Goal: Task Accomplishment & Management: Manage account settings

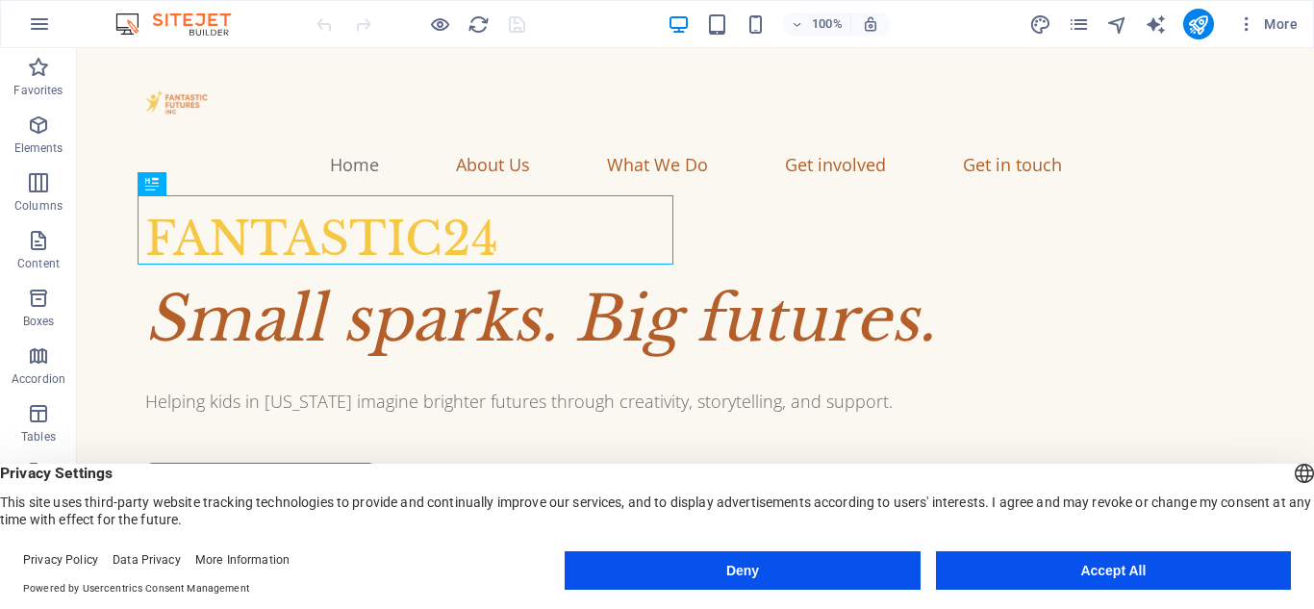
click at [1123, 571] on button "Accept All" at bounding box center [1113, 570] width 355 height 38
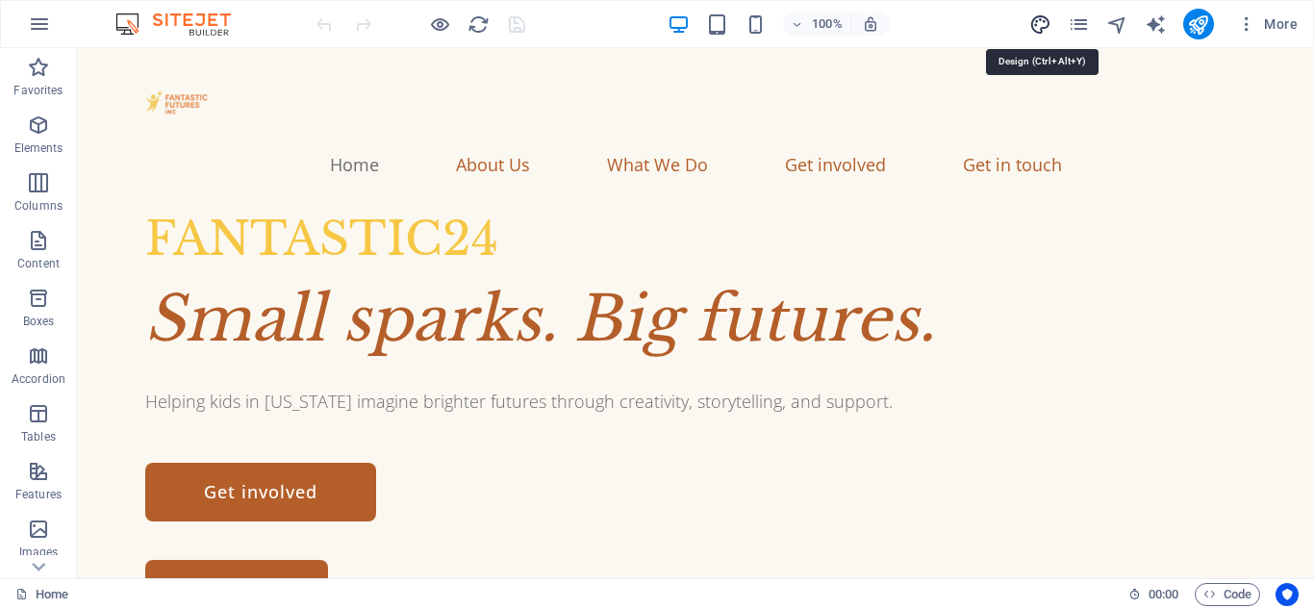
click at [1039, 26] on icon "design" at bounding box center [1040, 24] width 22 height 22
select select "px"
select select "300"
select select "px"
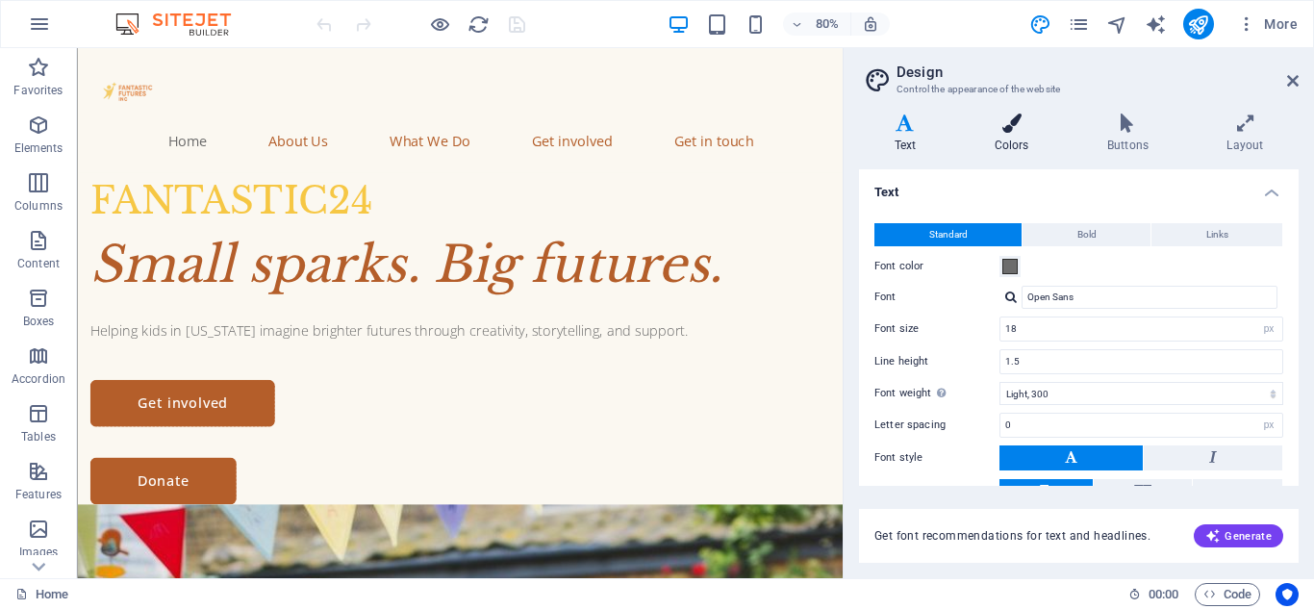
click at [1014, 127] on icon at bounding box center [1011, 123] width 105 height 19
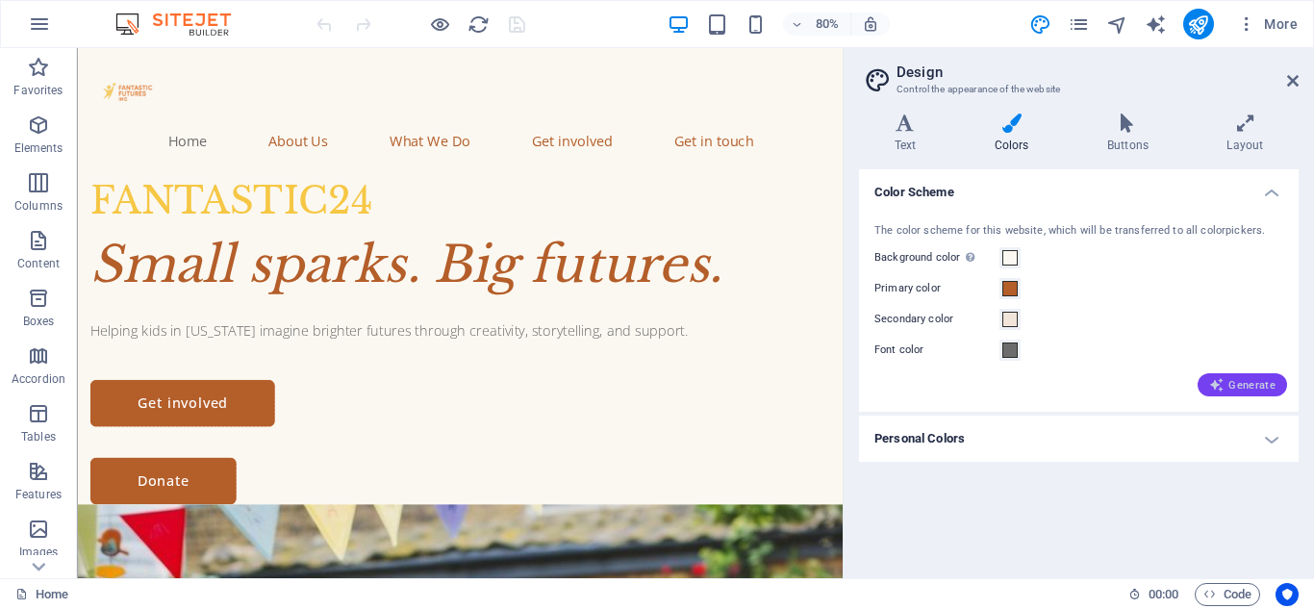
click at [1217, 382] on icon "button" at bounding box center [1216, 384] width 15 height 15
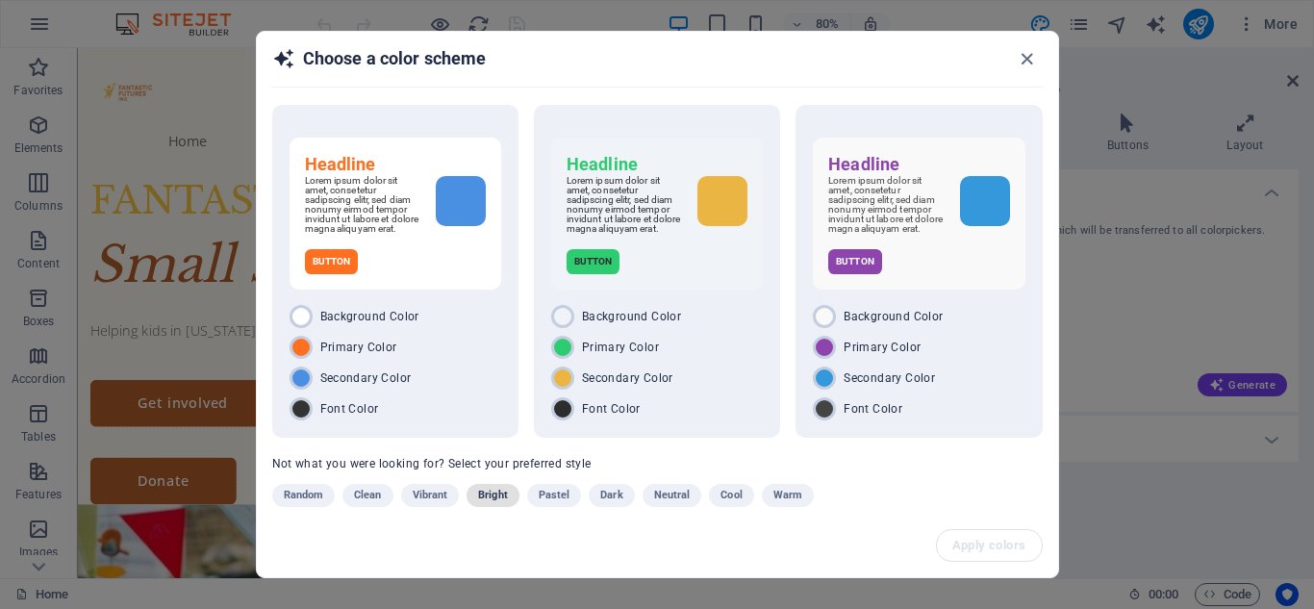
click at [486, 497] on span "Bright" at bounding box center [493, 495] width 30 height 23
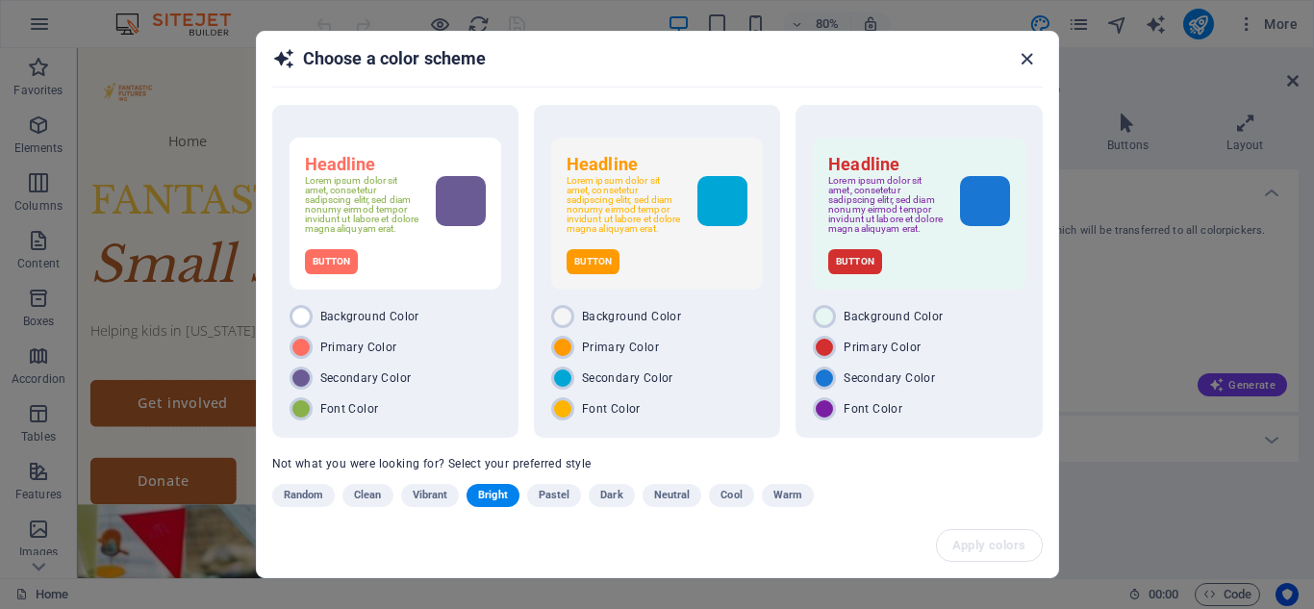
click at [1018, 58] on icon "button" at bounding box center [1027, 59] width 22 height 22
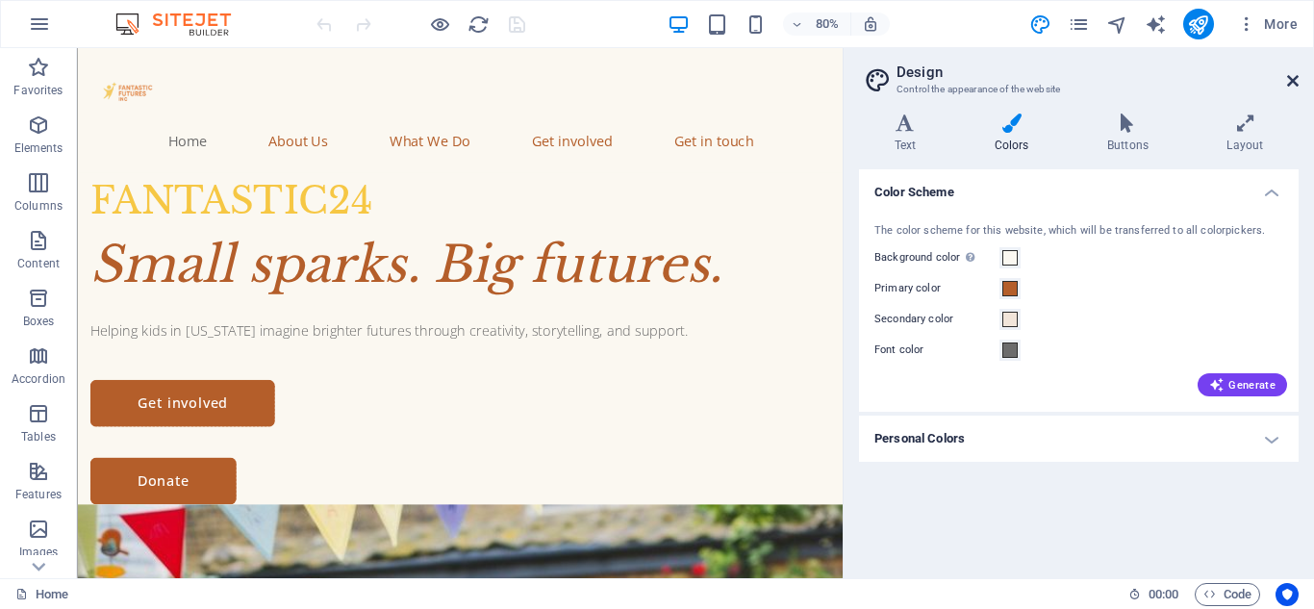
click at [1298, 80] on icon at bounding box center [1293, 80] width 12 height 15
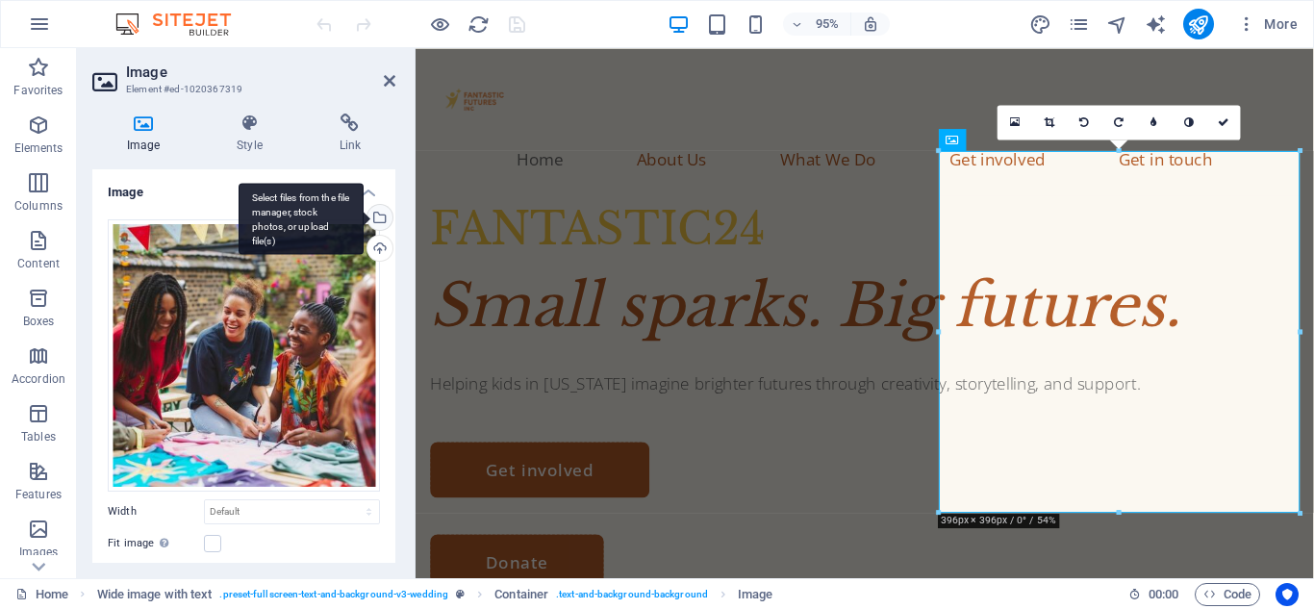
click at [373, 210] on div "Select files from the file manager, stock photos, or upload file(s)" at bounding box center [378, 219] width 29 height 29
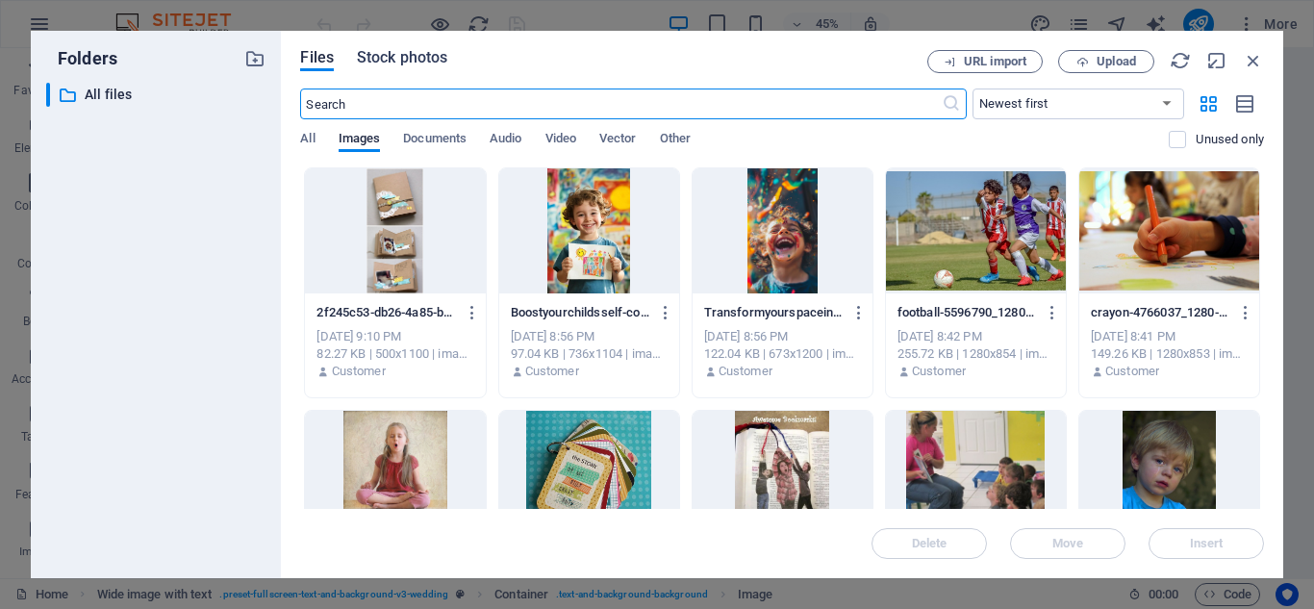
click at [428, 63] on span "Stock photos" at bounding box center [402, 57] width 90 height 23
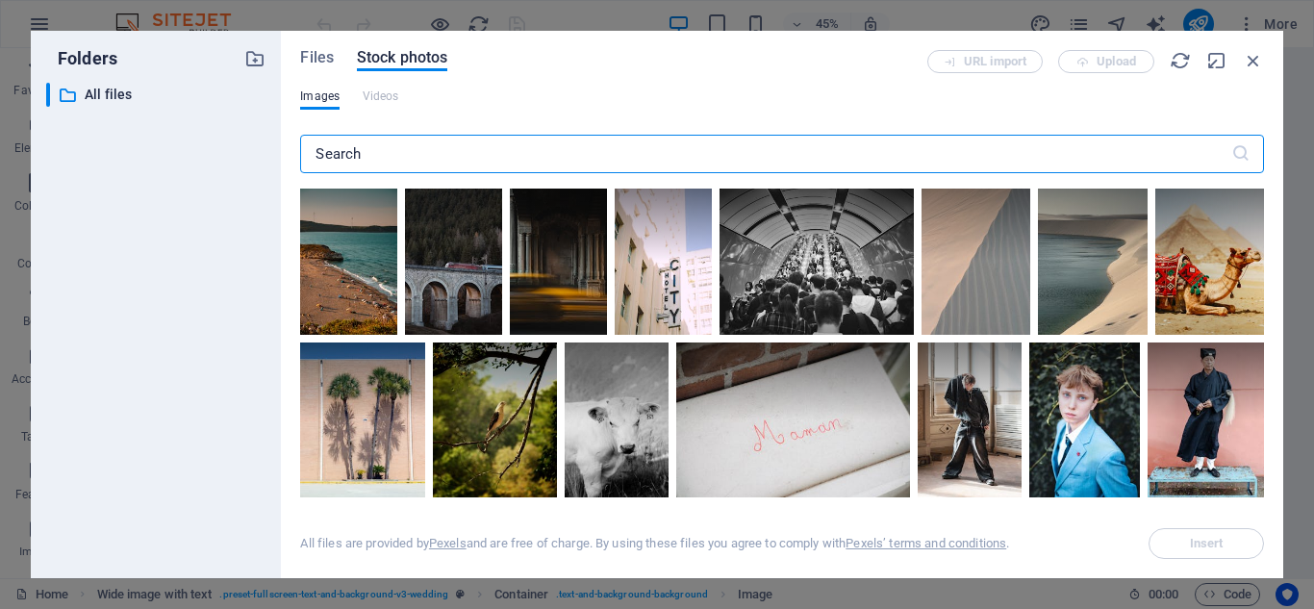
click at [422, 150] on input "text" at bounding box center [765, 154] width 930 height 38
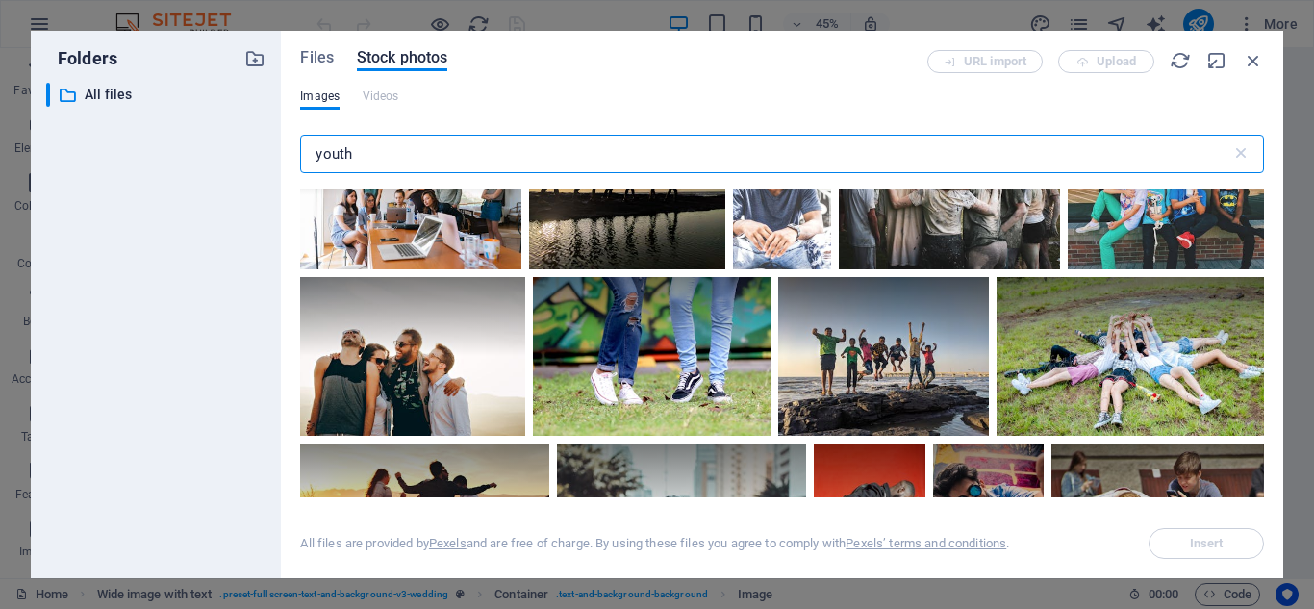
scroll to position [245, 0]
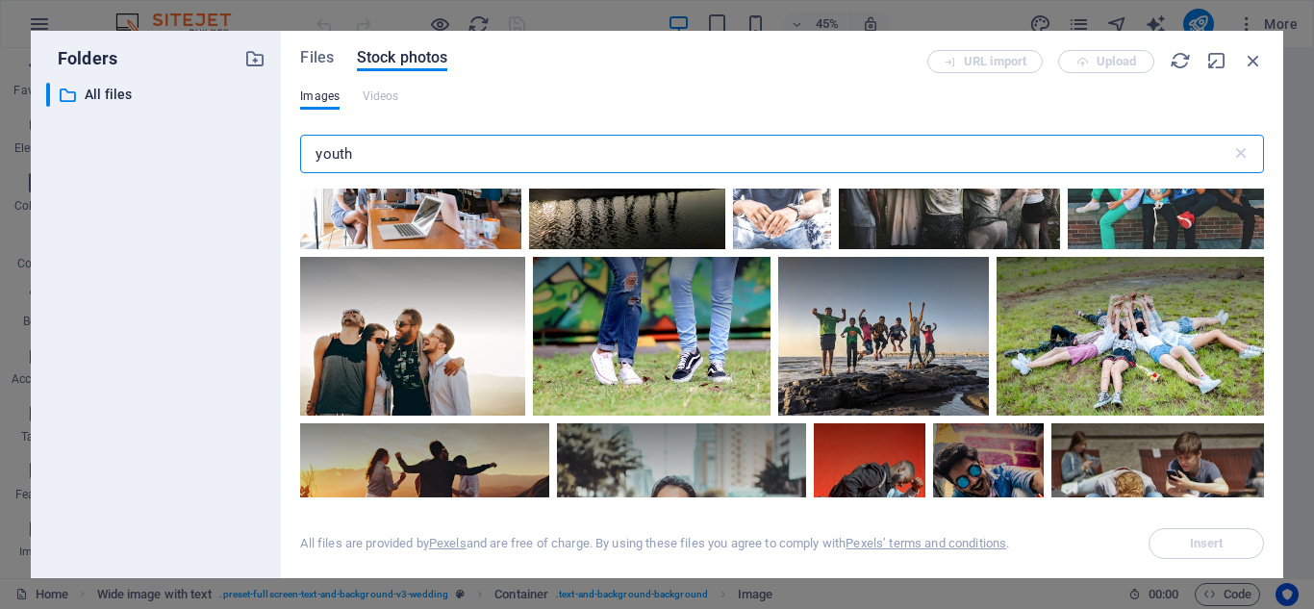
type input "youth"
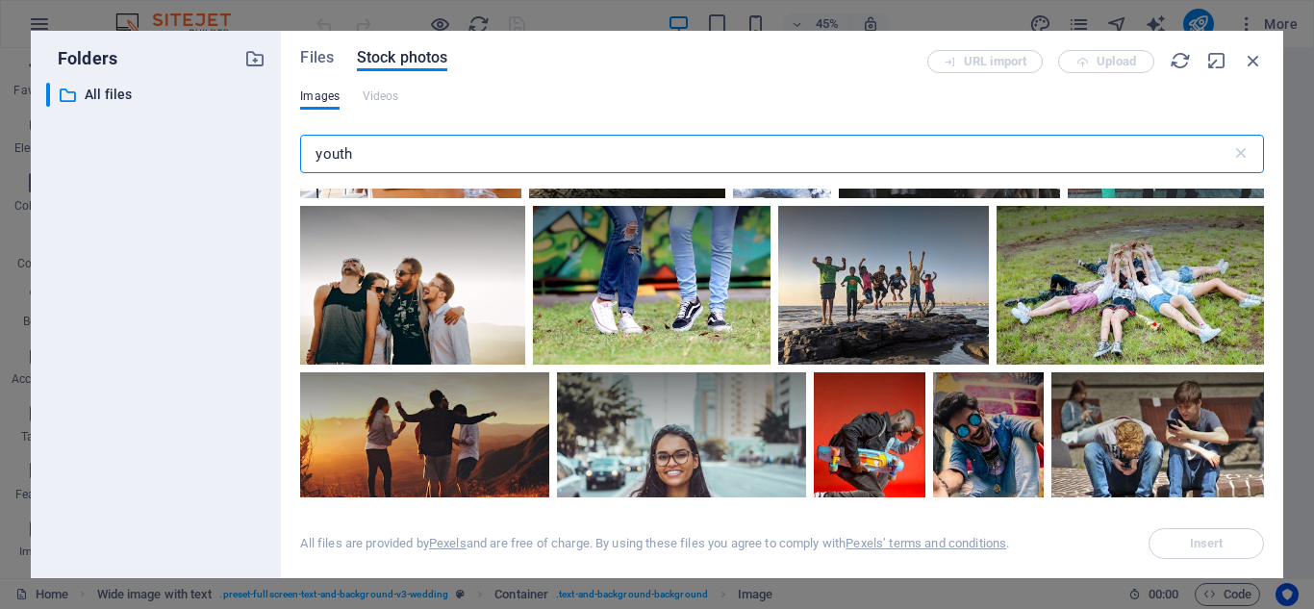
scroll to position [317, 0]
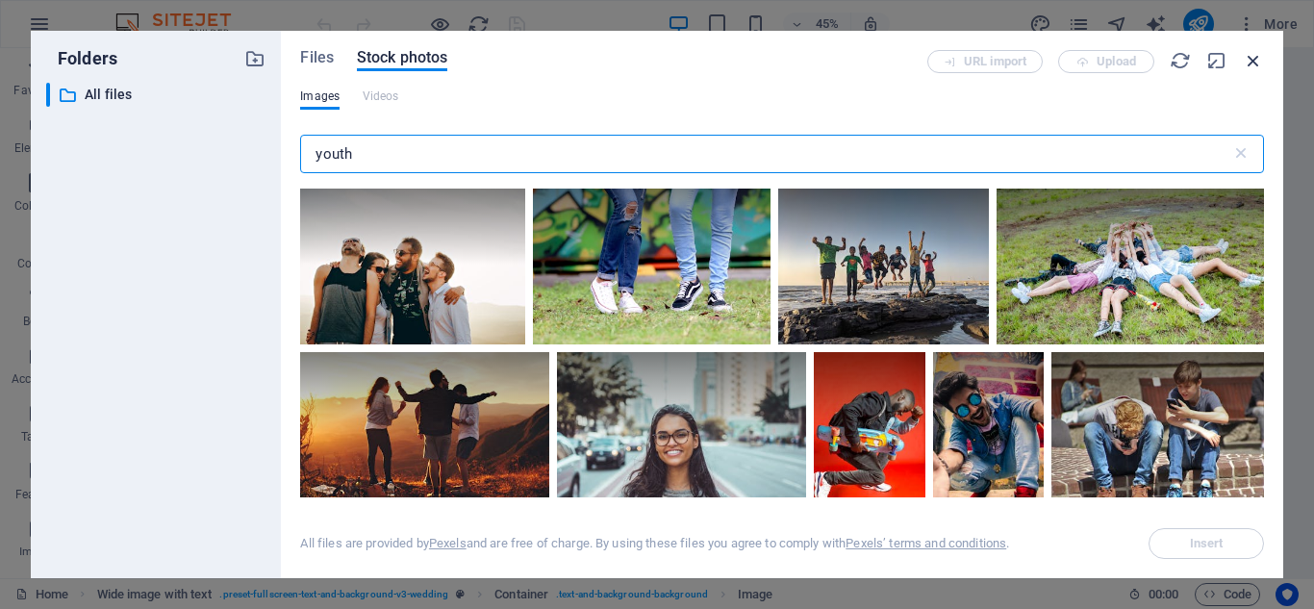
click at [1243, 58] on icon "button" at bounding box center [1253, 60] width 21 height 21
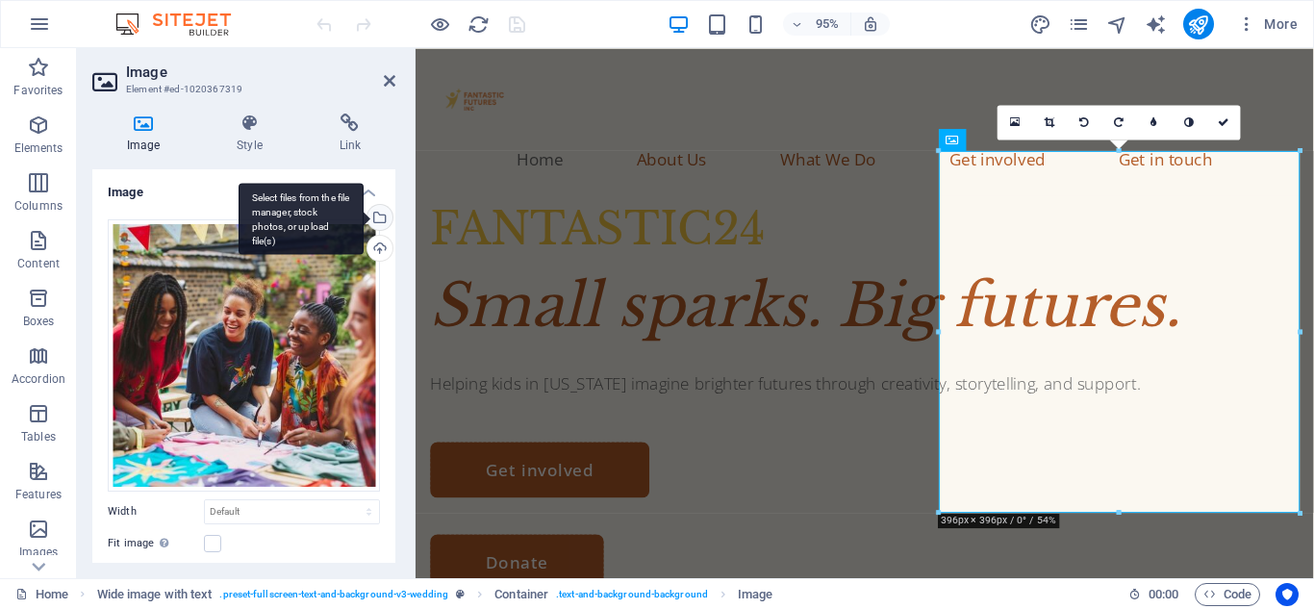
click at [377, 210] on div "Select files from the file manager, stock photos, or upload file(s)" at bounding box center [378, 219] width 29 height 29
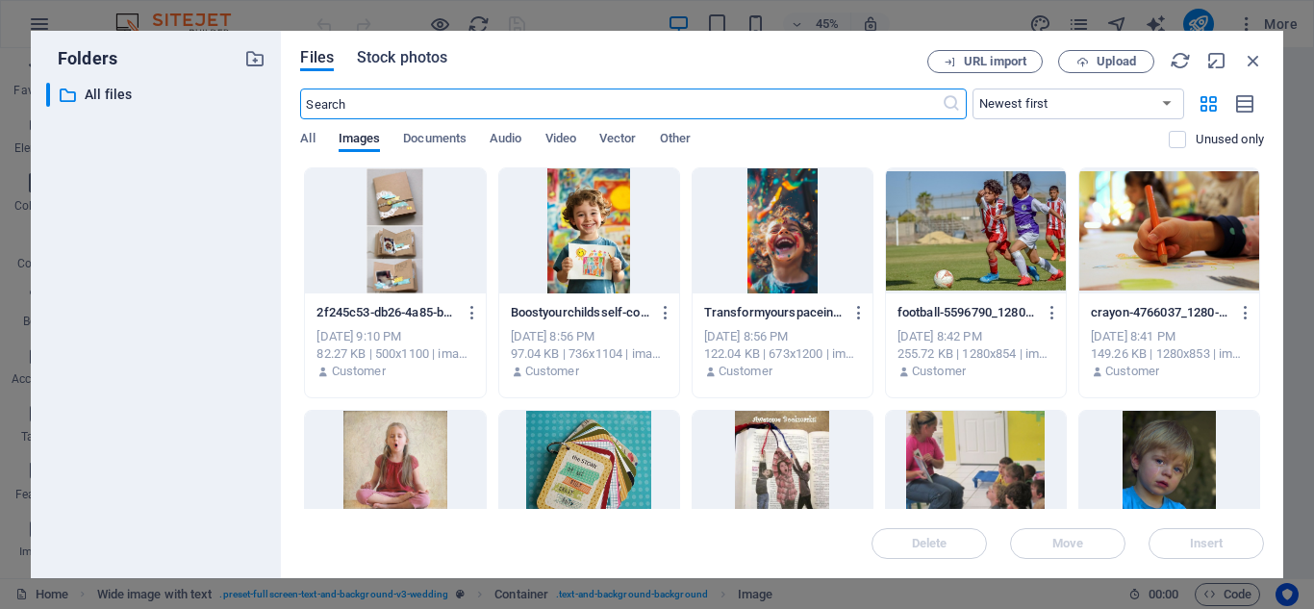
click at [405, 52] on span "Stock photos" at bounding box center [402, 57] width 90 height 23
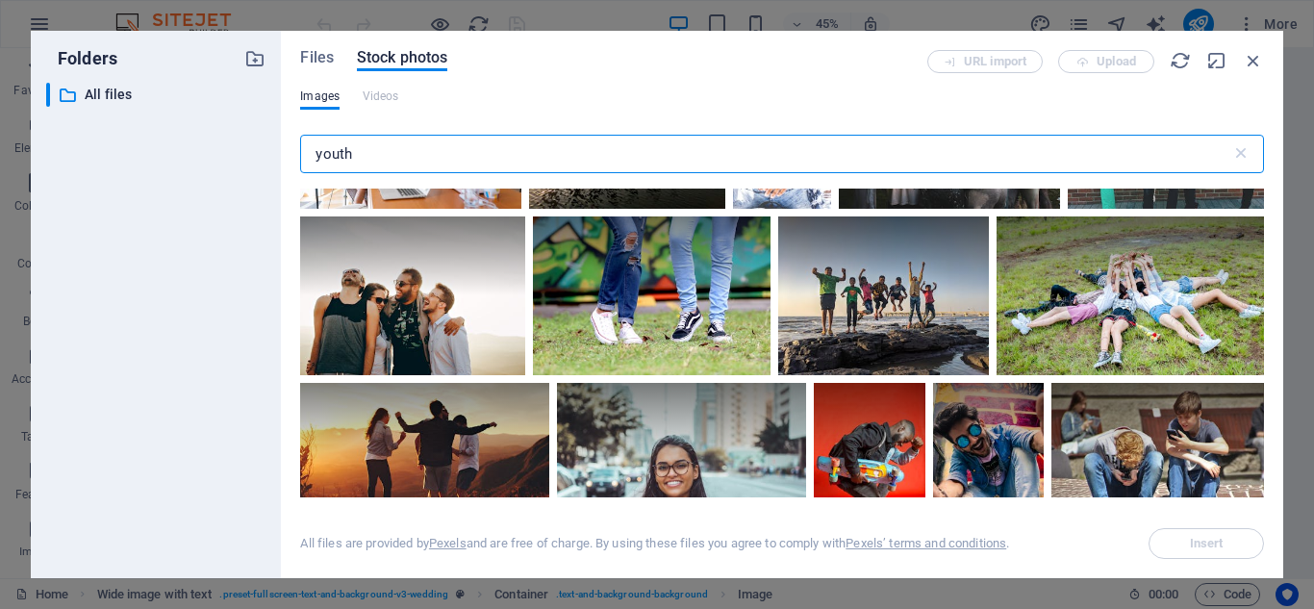
scroll to position [296, 0]
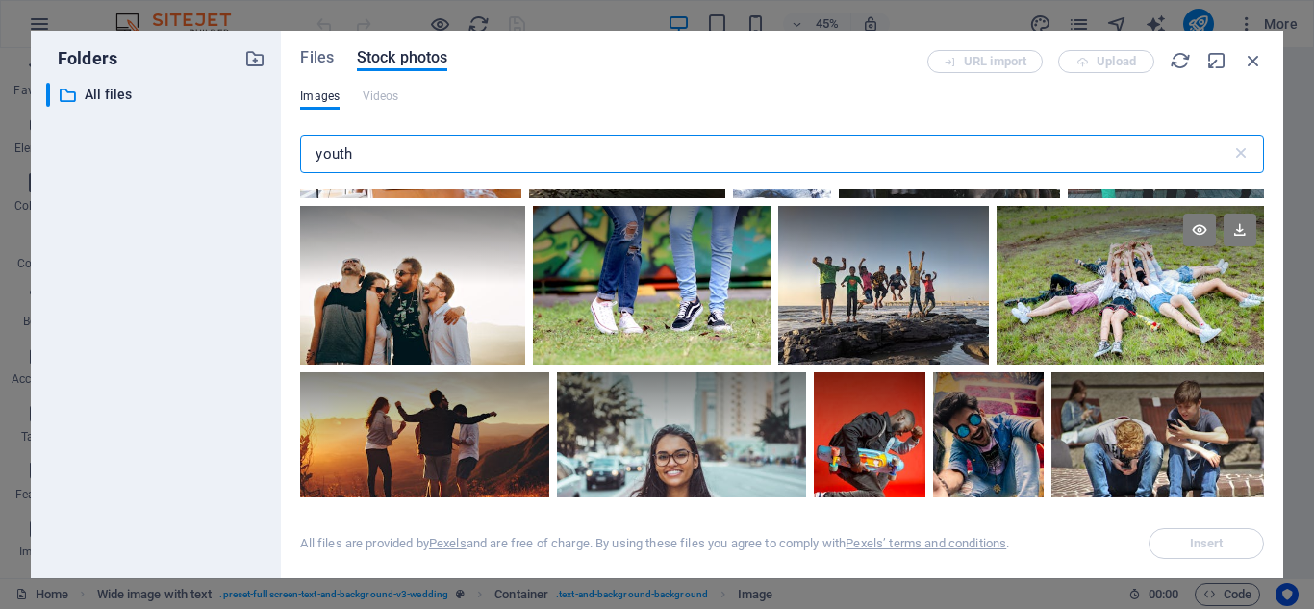
click at [1155, 259] on div at bounding box center [1130, 245] width 267 height 79
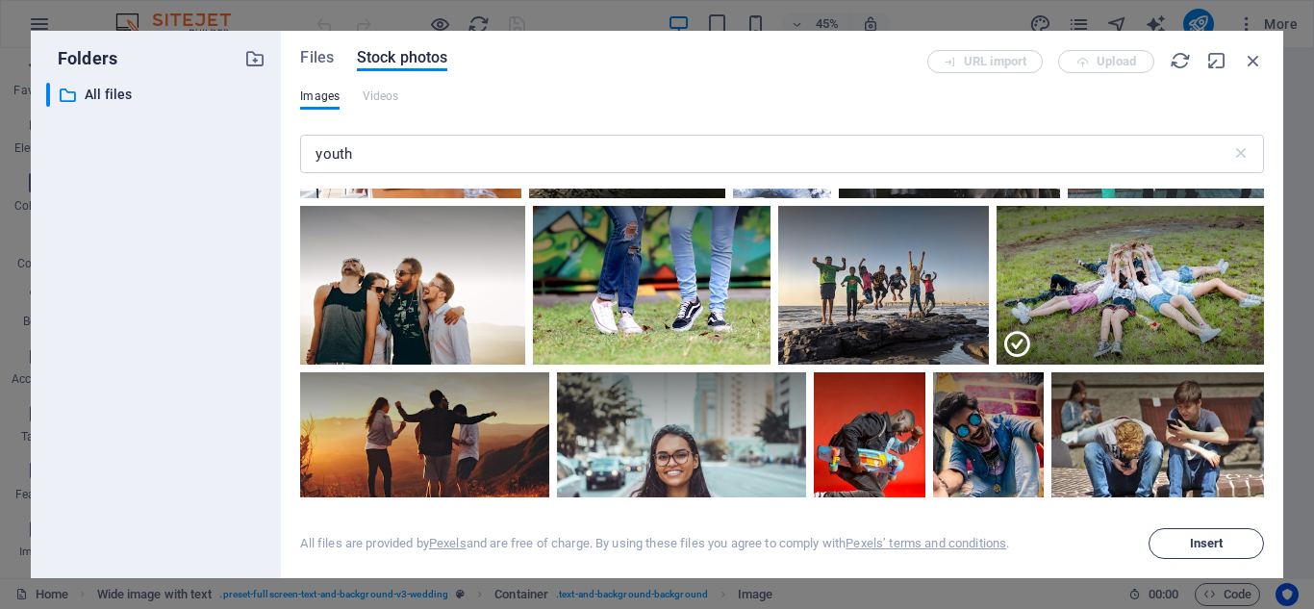
click at [1195, 548] on span "Insert" at bounding box center [1207, 544] width 34 height 12
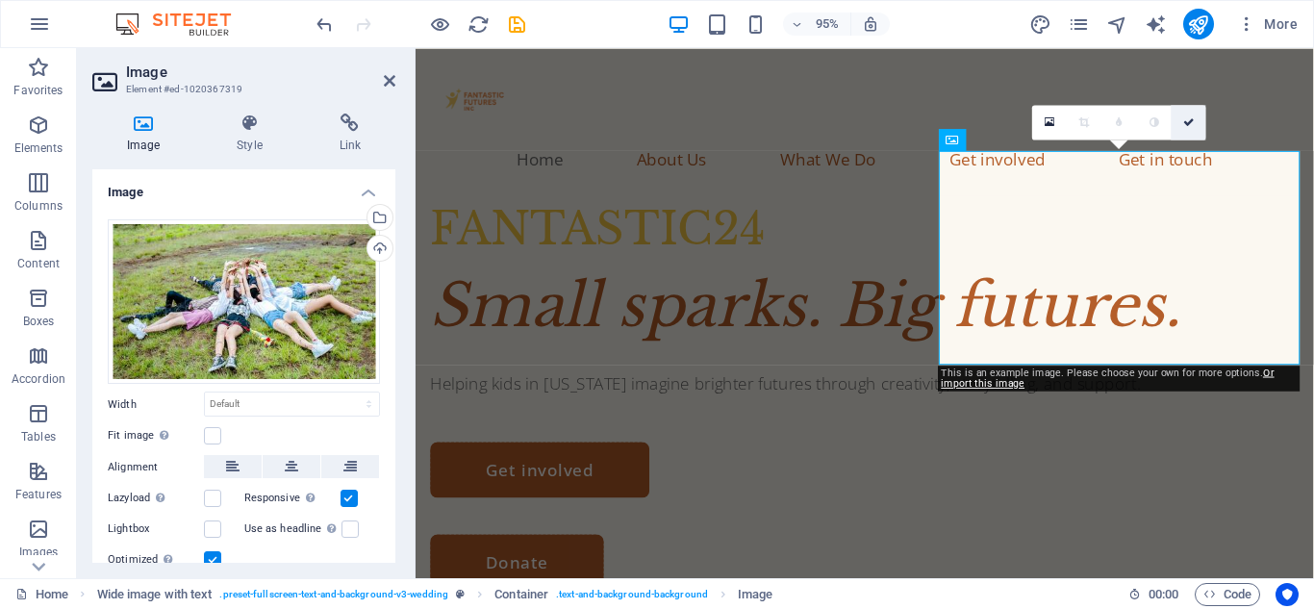
click at [1184, 119] on icon at bounding box center [1189, 121] width 12 height 11
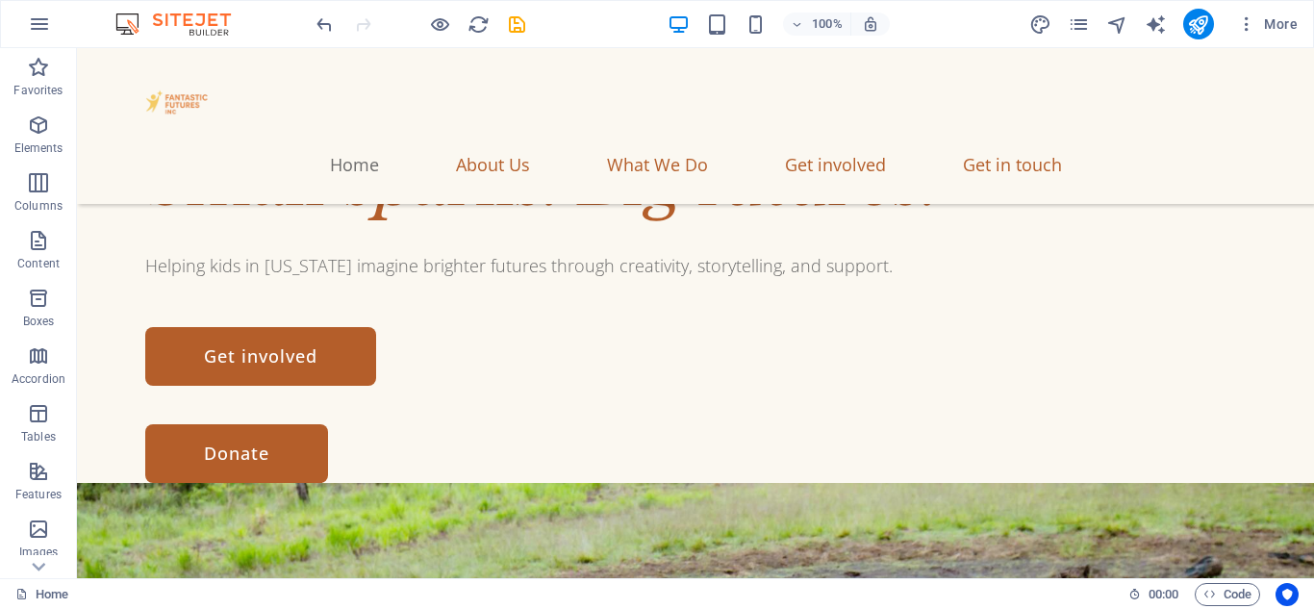
scroll to position [0, 0]
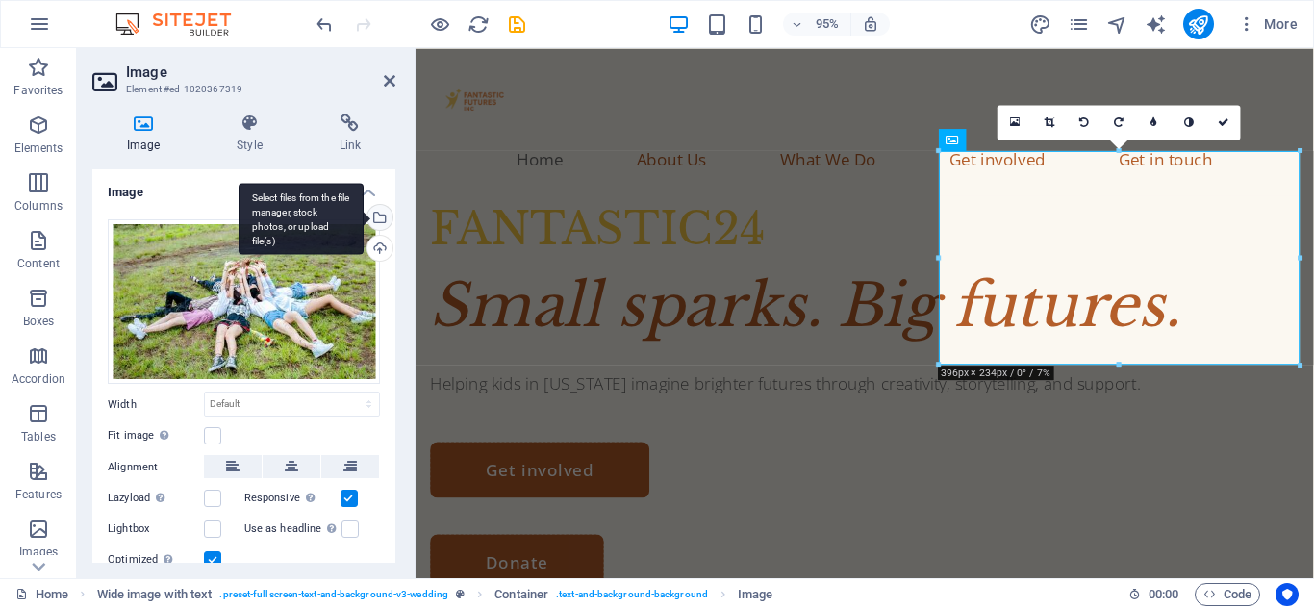
click at [381, 216] on div "Select files from the file manager, stock photos, or upload file(s)" at bounding box center [378, 219] width 29 height 29
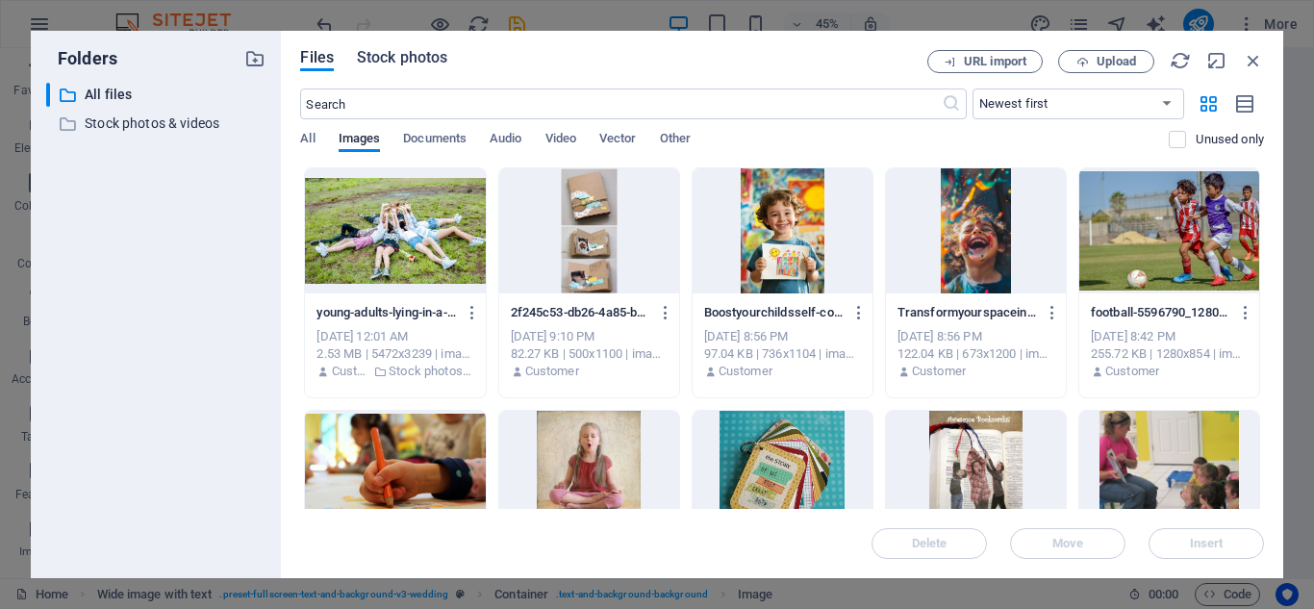
click at [398, 63] on span "Stock photos" at bounding box center [402, 57] width 90 height 23
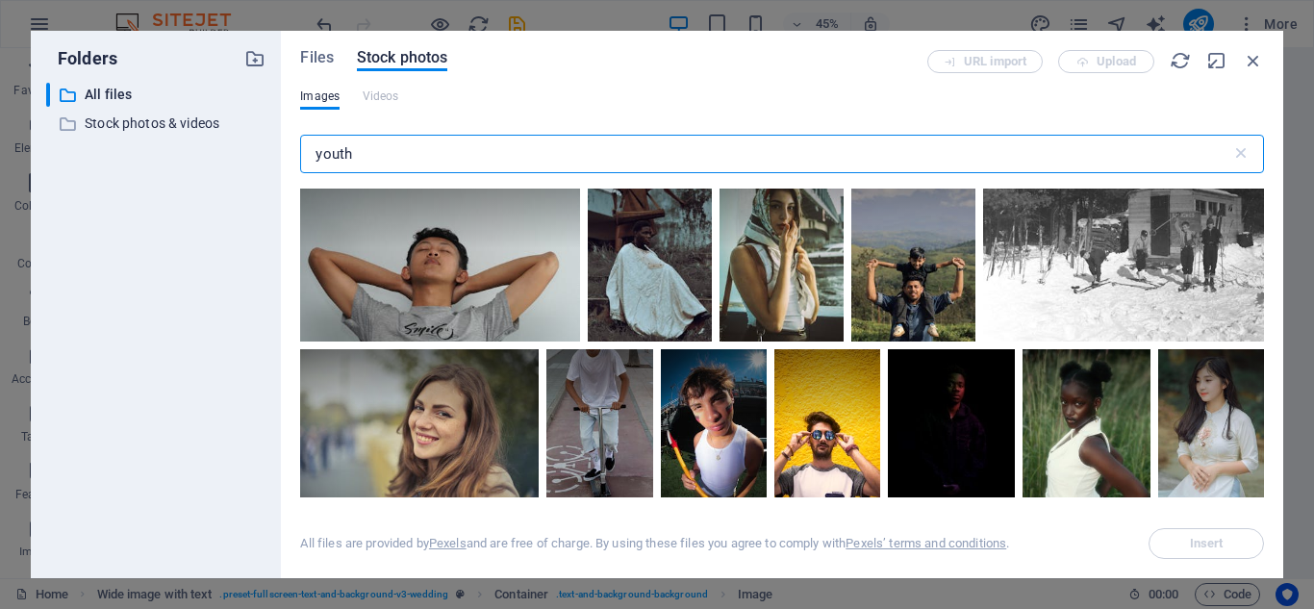
scroll to position [4478, 0]
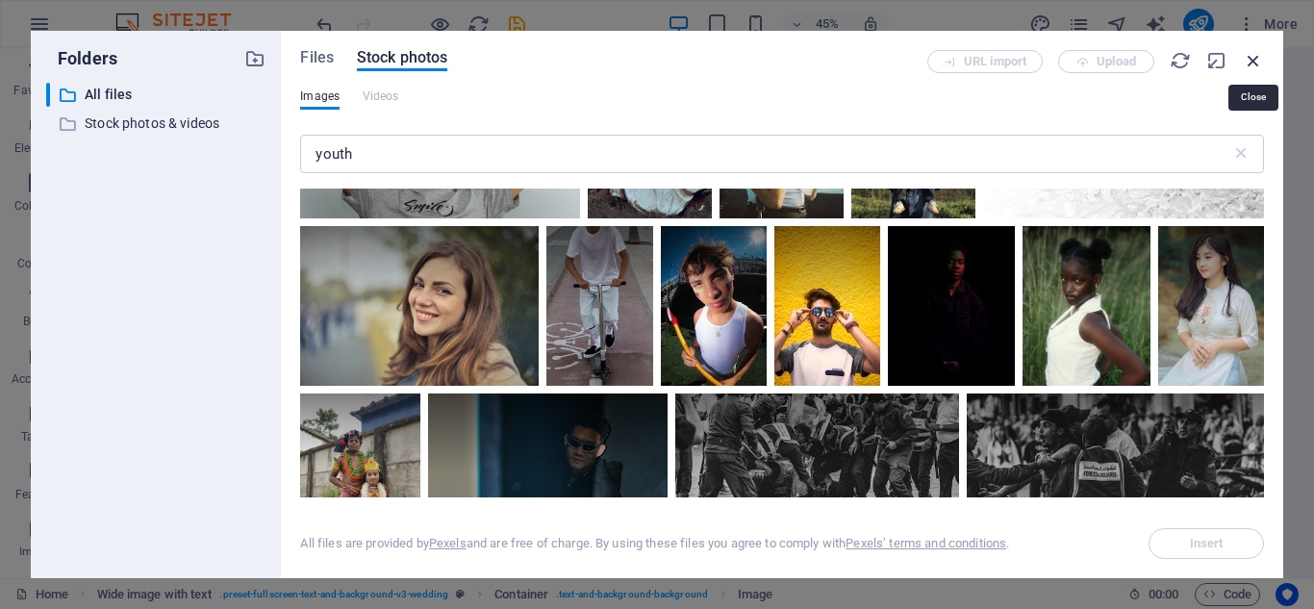
click at [1251, 60] on icon "button" at bounding box center [1253, 60] width 21 height 21
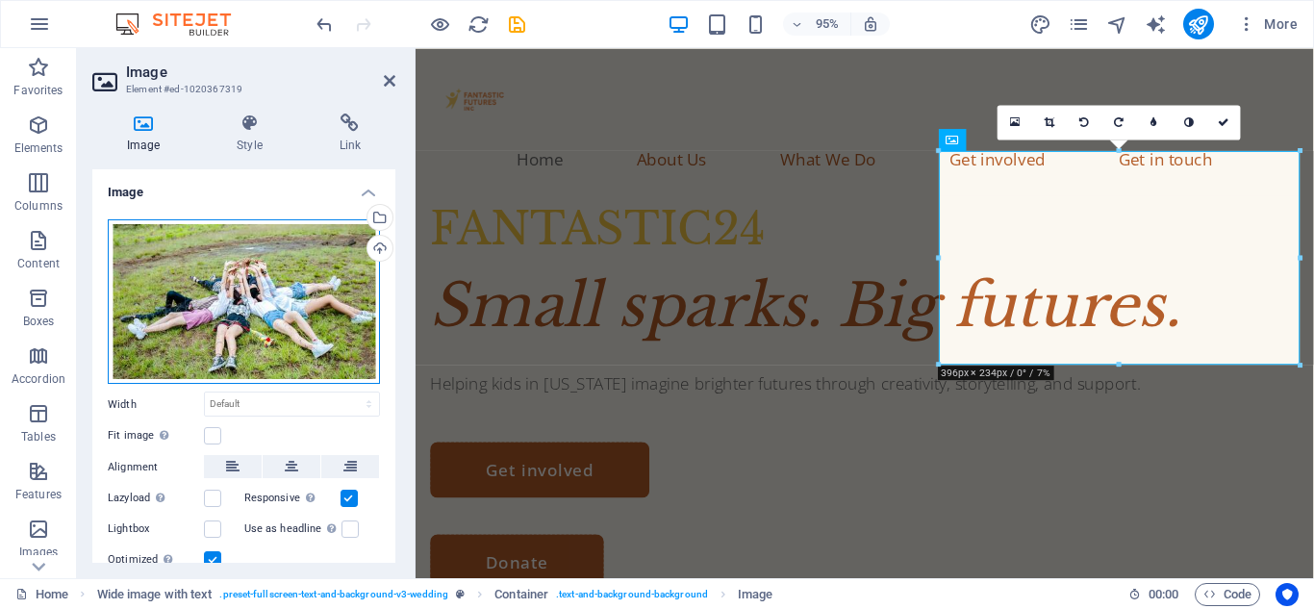
click at [242, 269] on div "Drag files here, click to choose files or select files from Files or our free s…" at bounding box center [244, 301] width 272 height 165
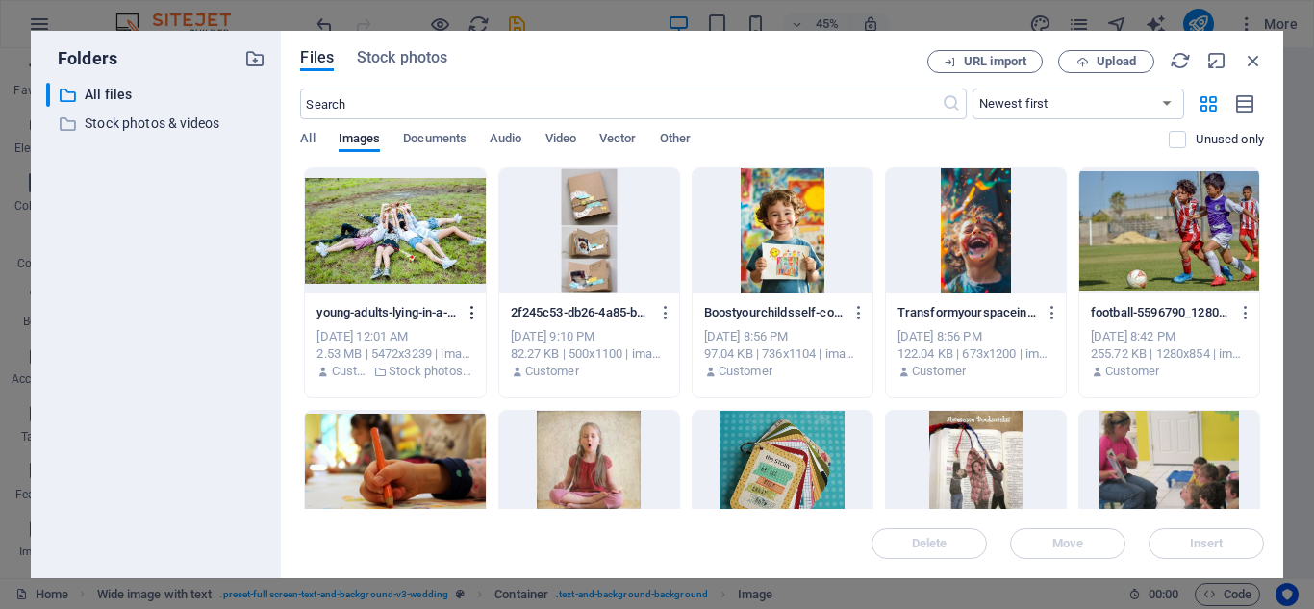
click at [472, 314] on icon "button" at bounding box center [473, 312] width 18 height 17
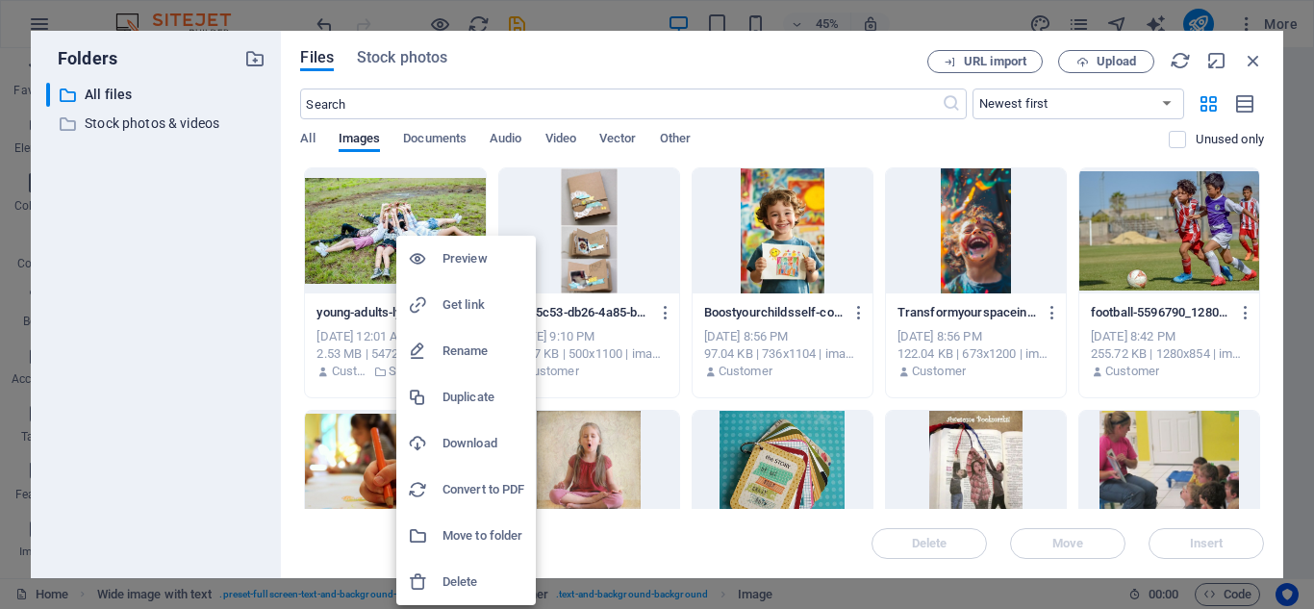
click at [244, 237] on div at bounding box center [657, 304] width 1314 height 609
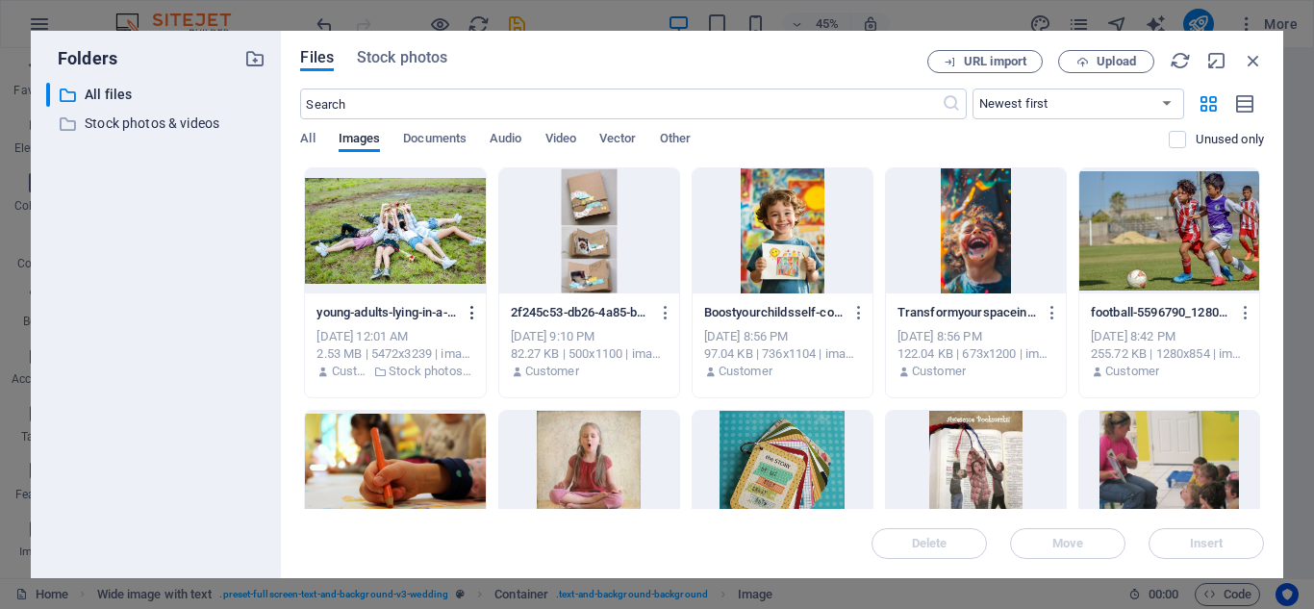
click at [472, 307] on icon "button" at bounding box center [473, 312] width 18 height 17
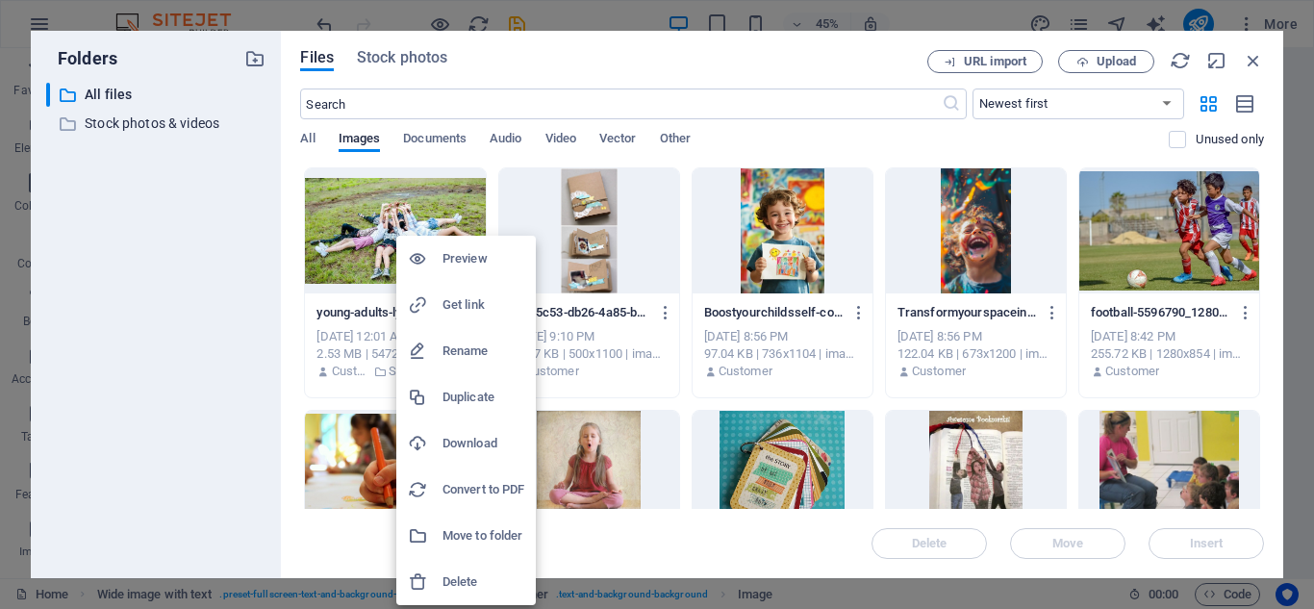
click at [254, 270] on div at bounding box center [657, 304] width 1314 height 609
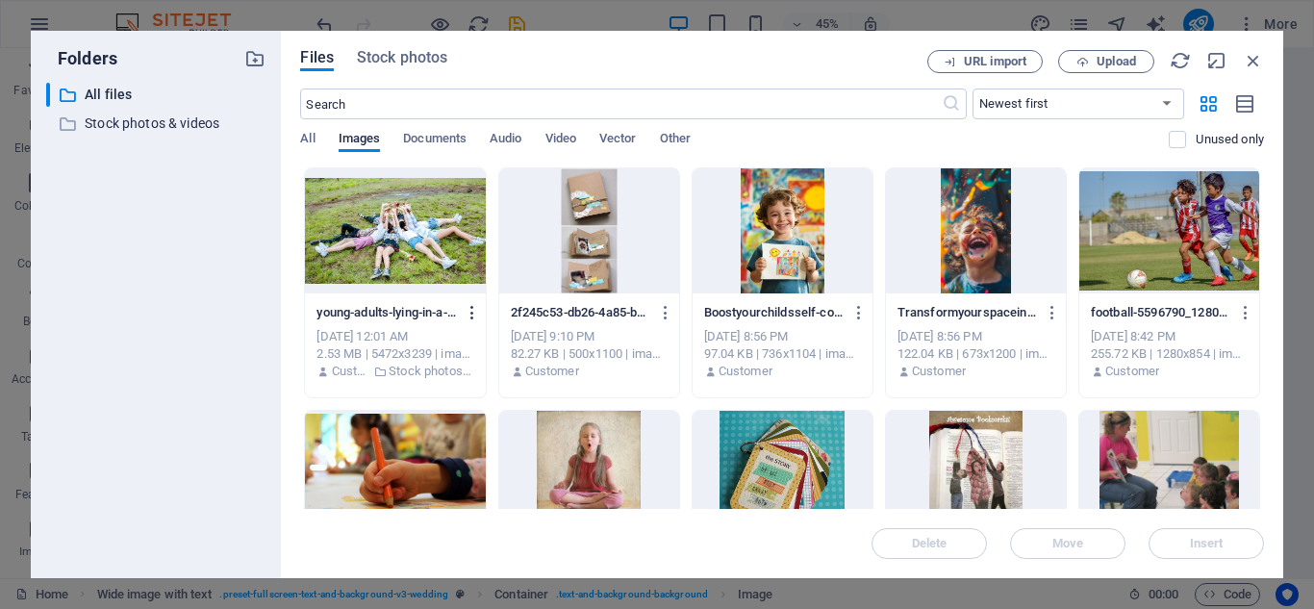
click at [471, 309] on icon "button" at bounding box center [473, 312] width 18 height 17
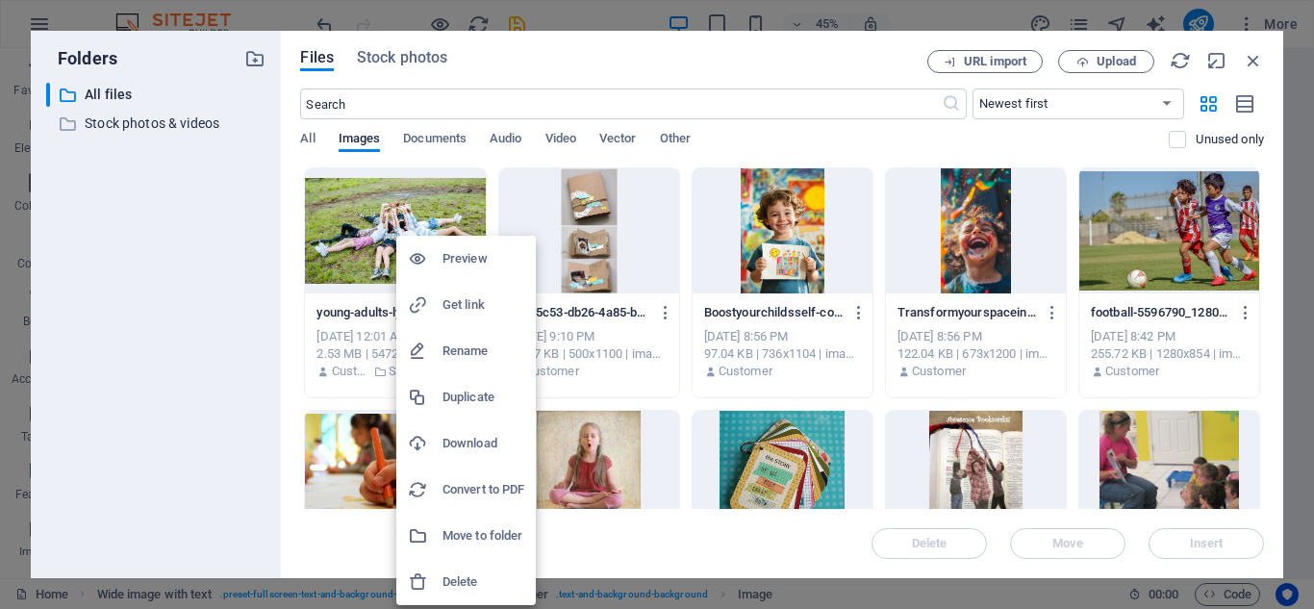
click at [241, 316] on div at bounding box center [657, 304] width 1314 height 609
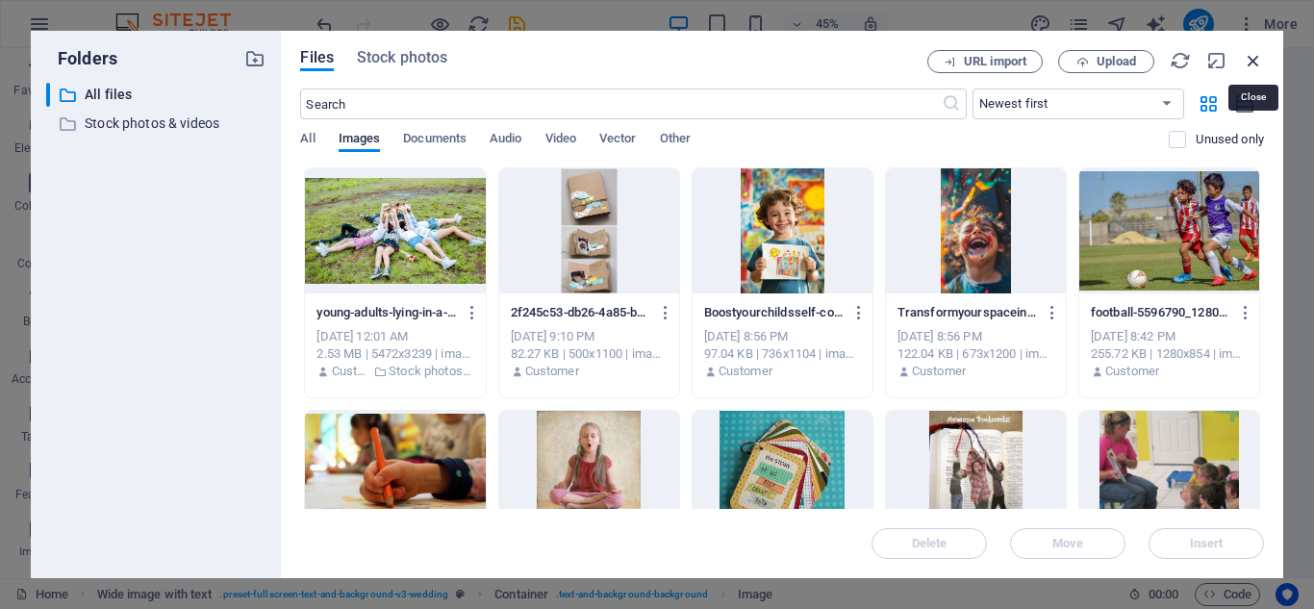
click at [1249, 58] on icon "button" at bounding box center [1253, 60] width 21 height 21
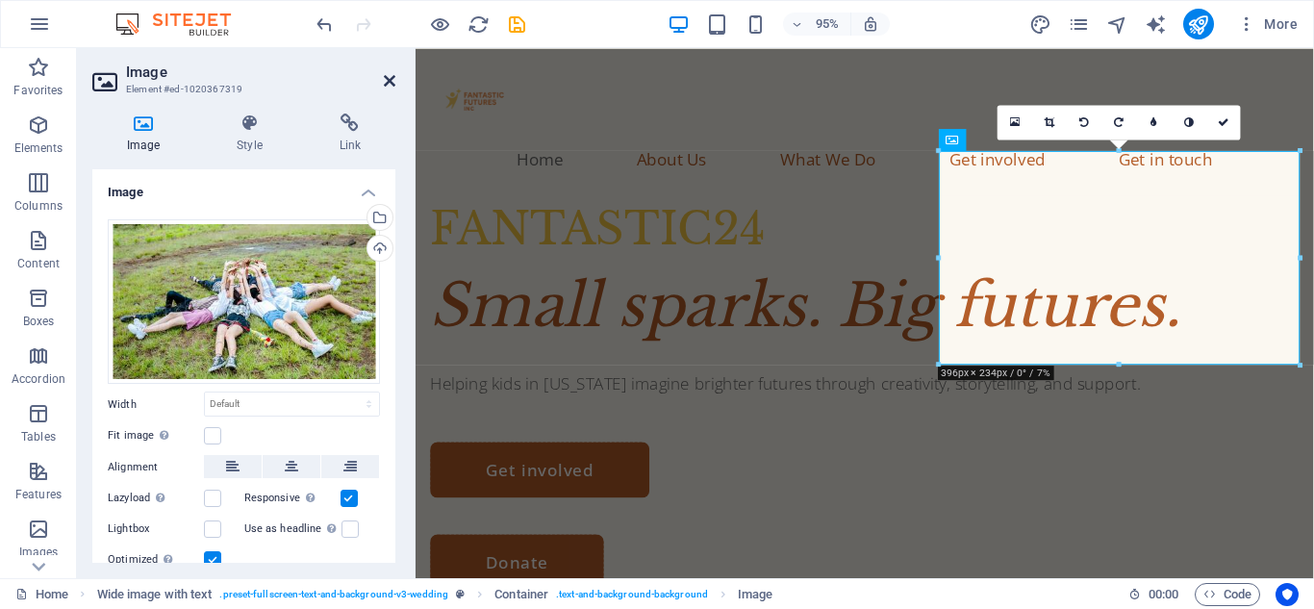
click at [387, 78] on icon at bounding box center [390, 80] width 12 height 15
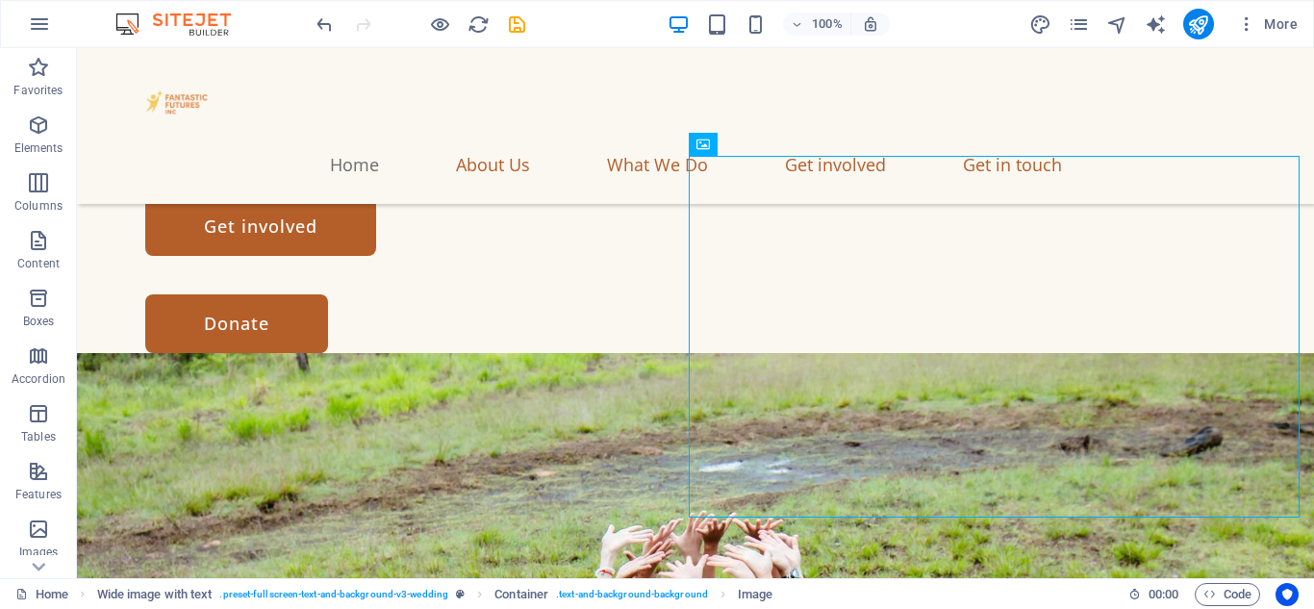
scroll to position [0, 0]
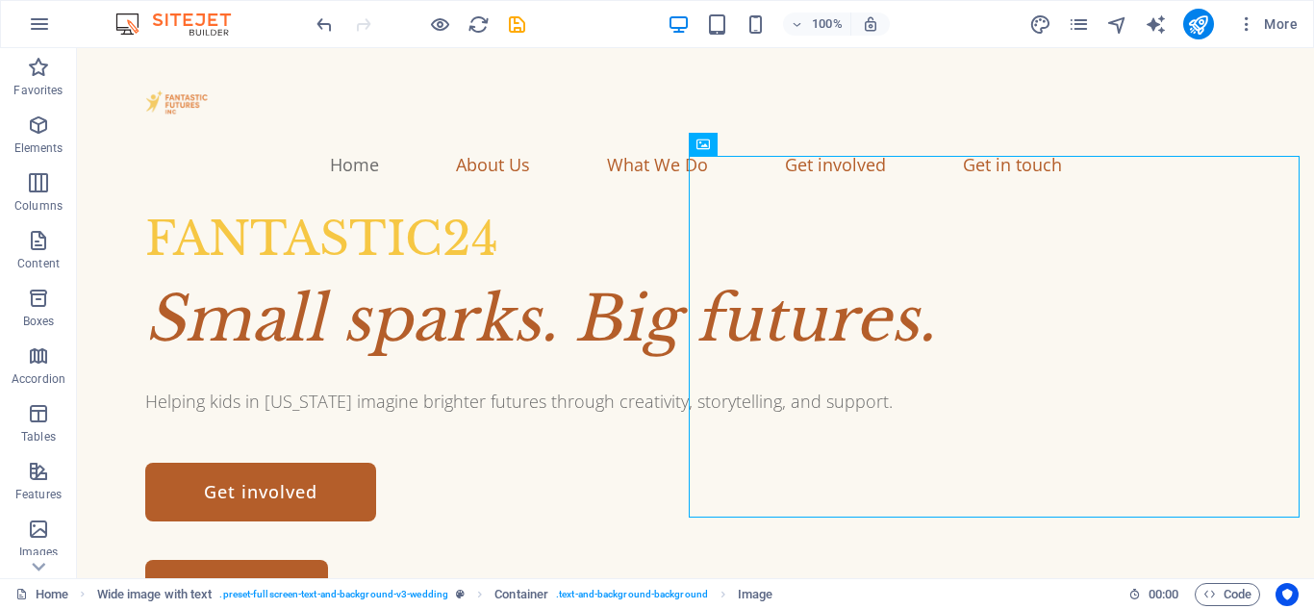
drag, startPoint x: 1313, startPoint y: 86, endPoint x: 1386, endPoint y: 81, distance: 73.3
click at [1033, 25] on icon "design" at bounding box center [1040, 24] width 22 height 22
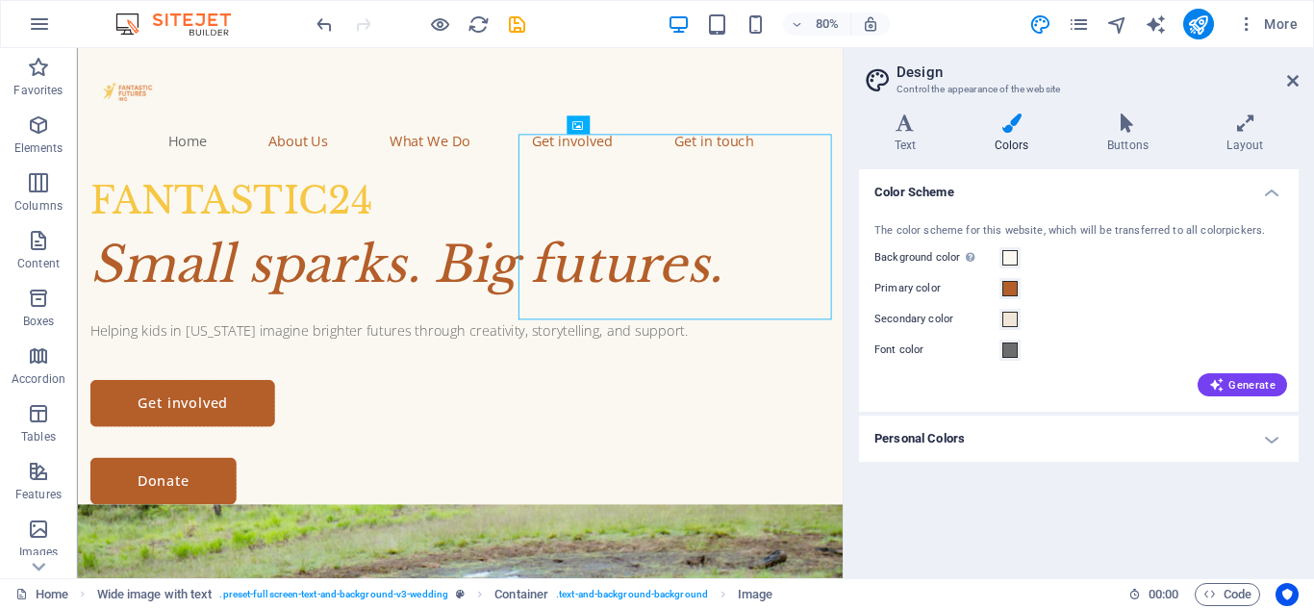
click at [1011, 134] on h4 "Colors" at bounding box center [1015, 134] width 113 height 40
click at [1215, 388] on icon "button" at bounding box center [1216, 384] width 15 height 15
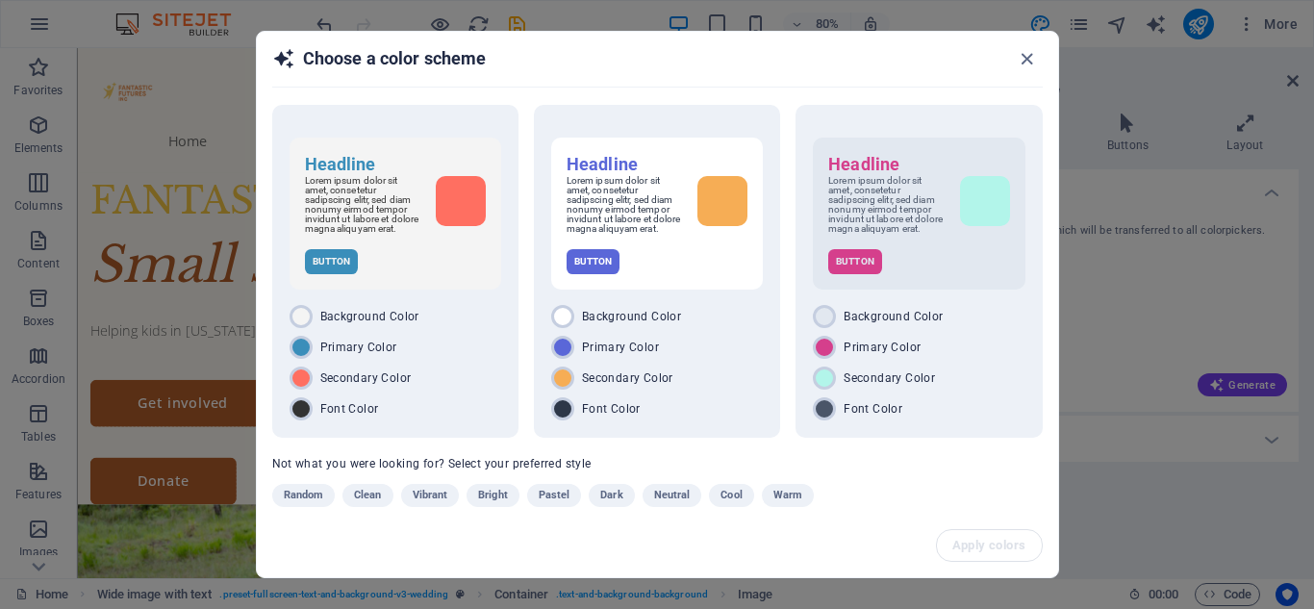
click at [790, 491] on div "Headline Lorem ipsum dolor sit amet, consetetur sadipscing elitr, sed diam nonu…" at bounding box center [657, 308] width 801 height 411
click at [790, 497] on span "Warm" at bounding box center [788, 495] width 29 height 23
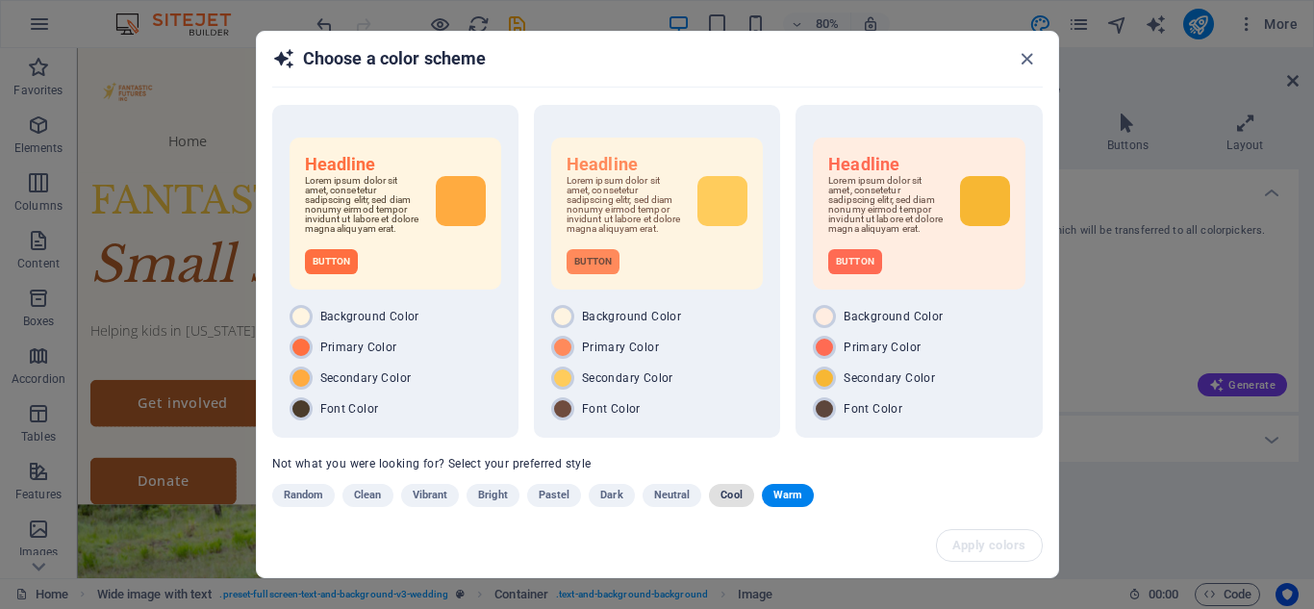
click at [732, 503] on span "Cool" at bounding box center [731, 495] width 21 height 23
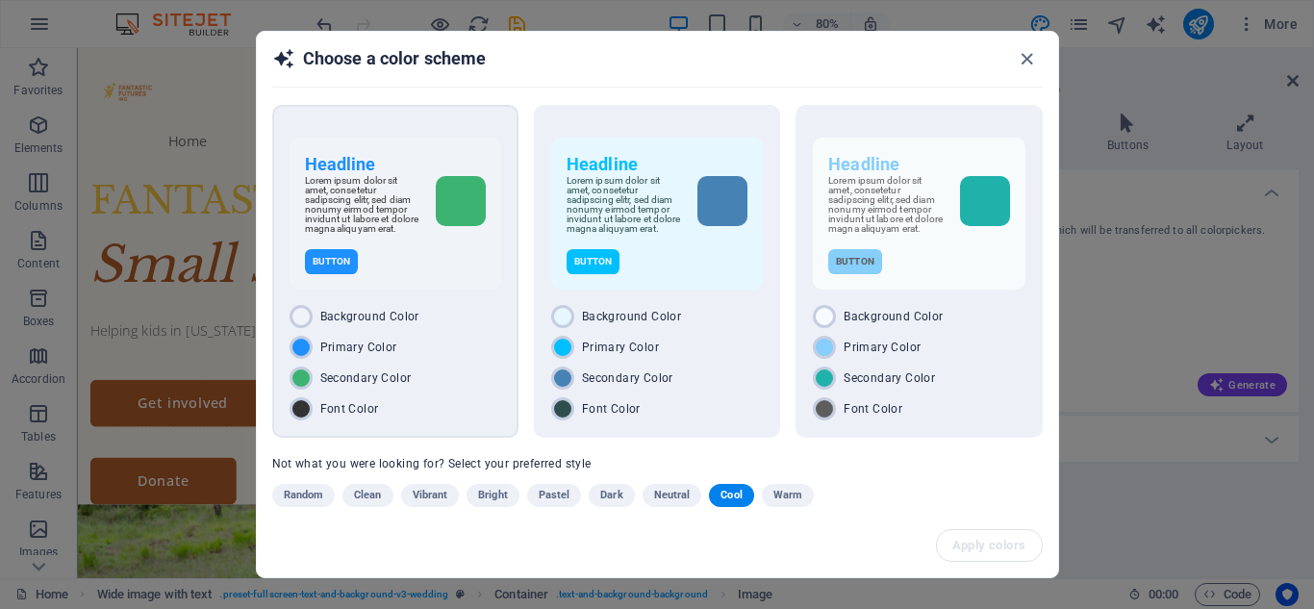
click at [441, 317] on div "Background Color" at bounding box center [396, 316] width 212 height 23
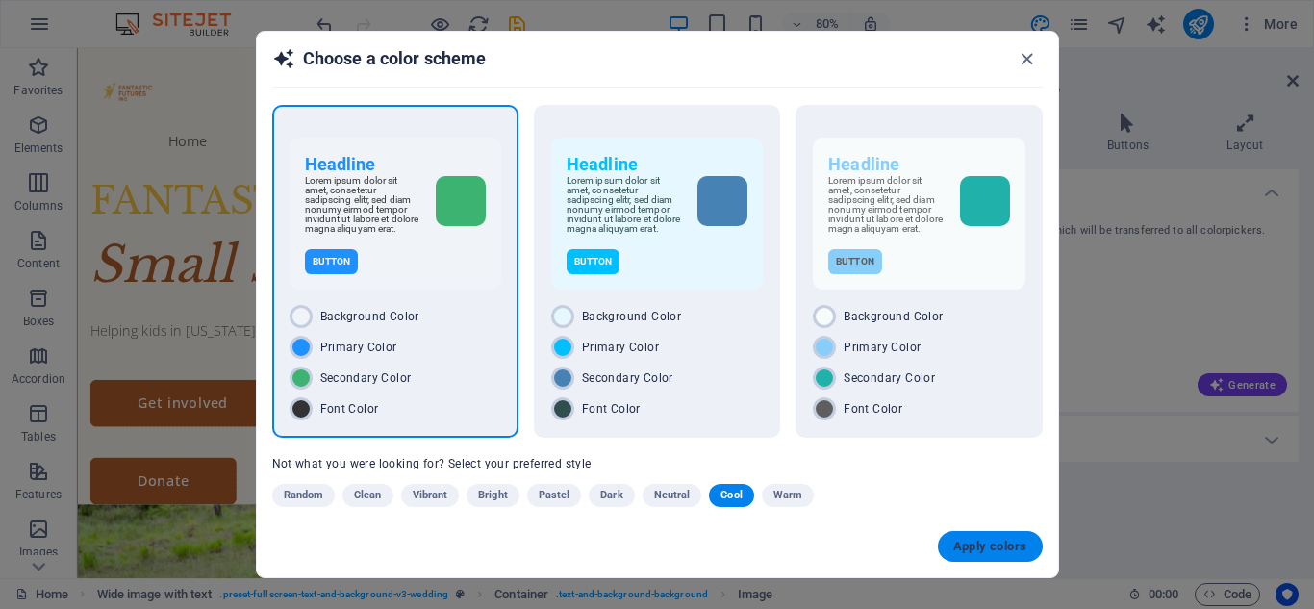
click at [961, 543] on span "Apply colors" at bounding box center [990, 546] width 74 height 15
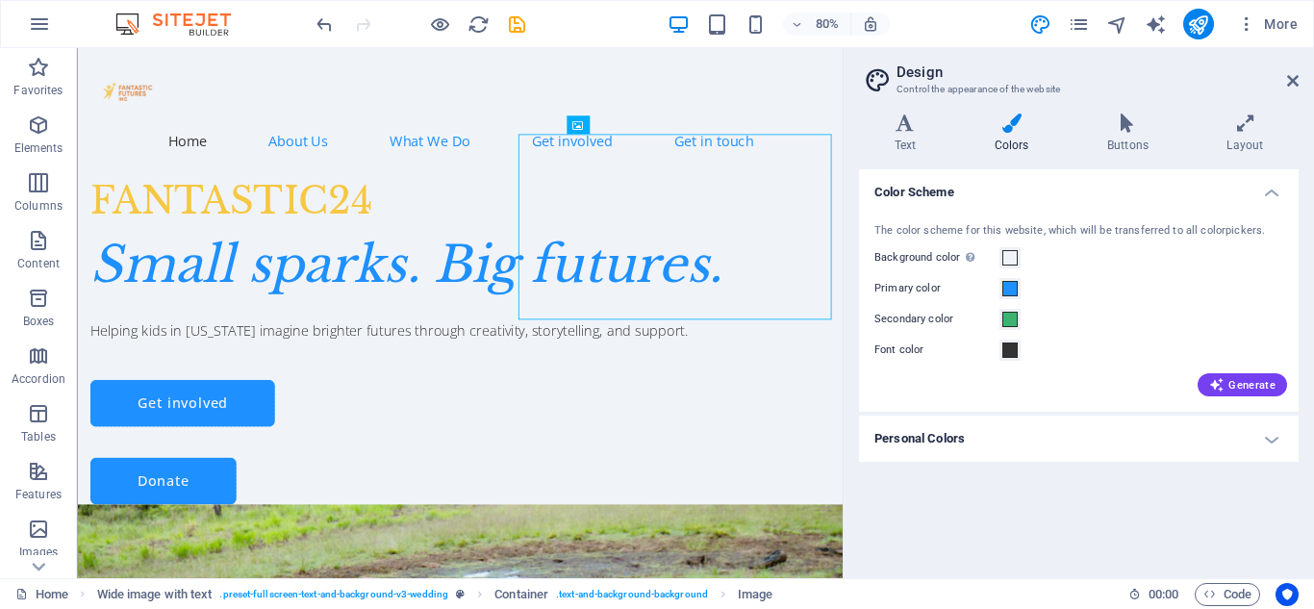
click at [1306, 82] on aside "Design Control the appearance of the website Variants Text Colors Buttons Layou…" at bounding box center [1078, 313] width 471 height 530
click at [1292, 78] on icon at bounding box center [1293, 80] width 12 height 15
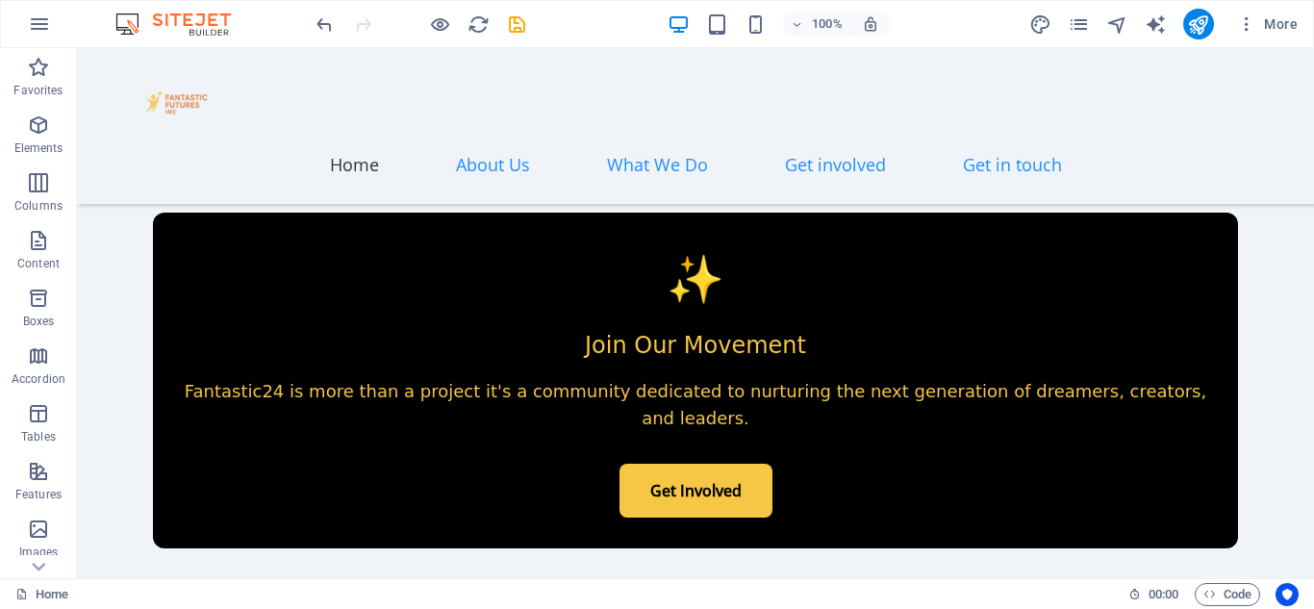
scroll to position [2285, 0]
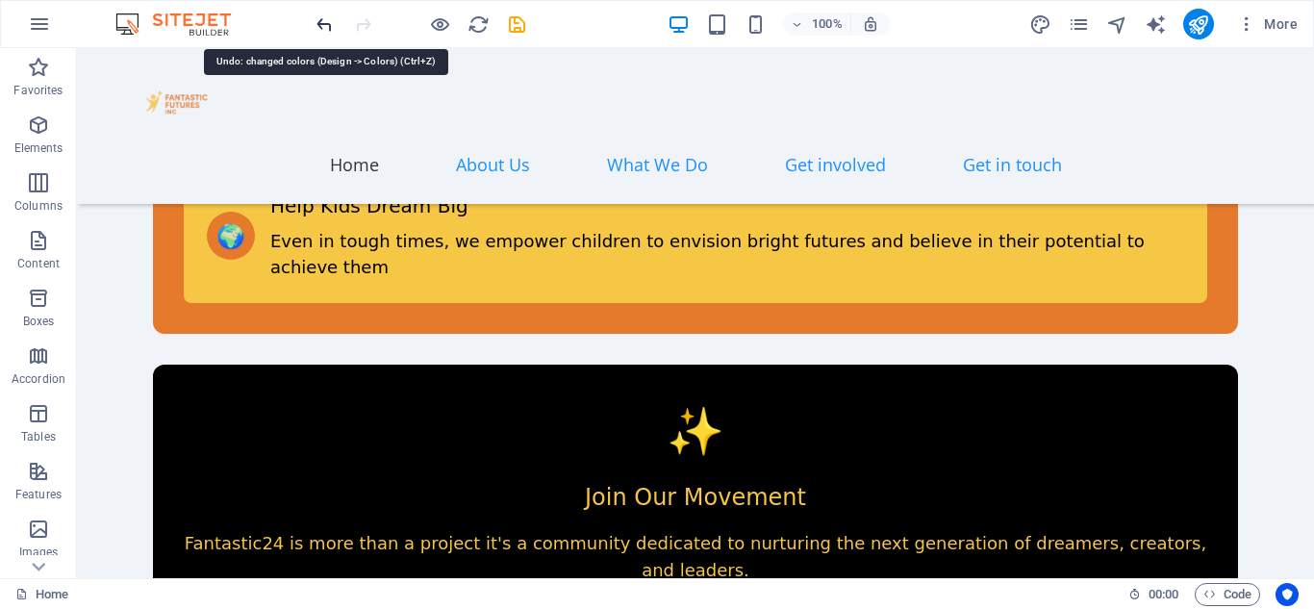
click at [314, 16] on icon "undo" at bounding box center [325, 24] width 22 height 22
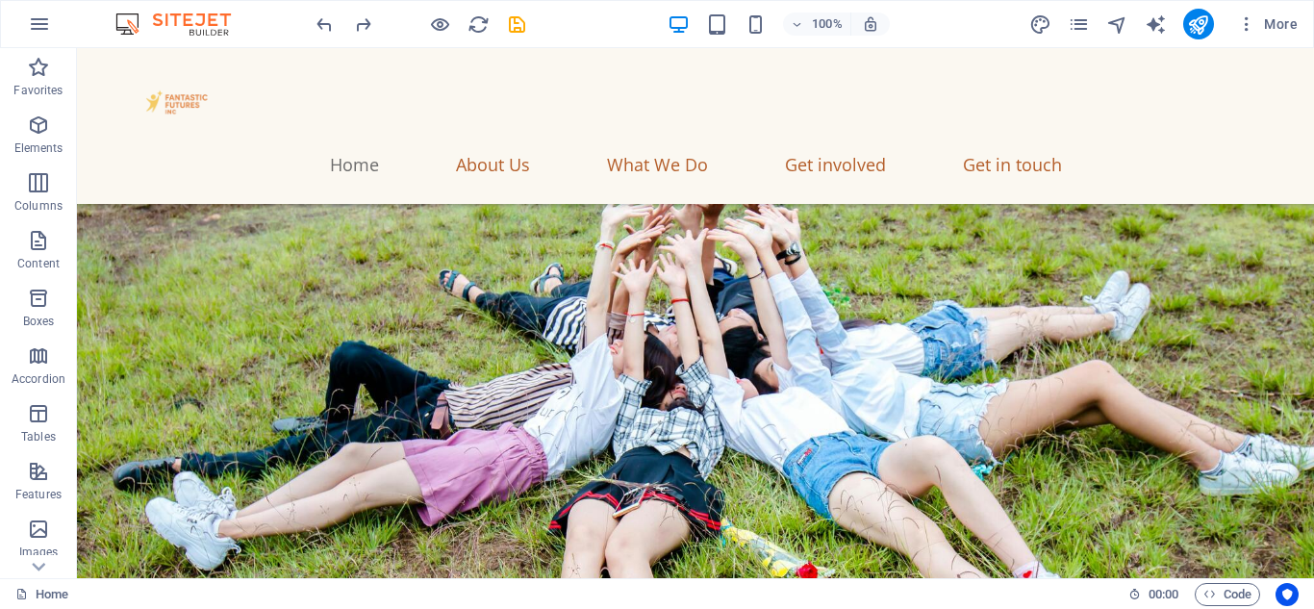
scroll to position [0, 0]
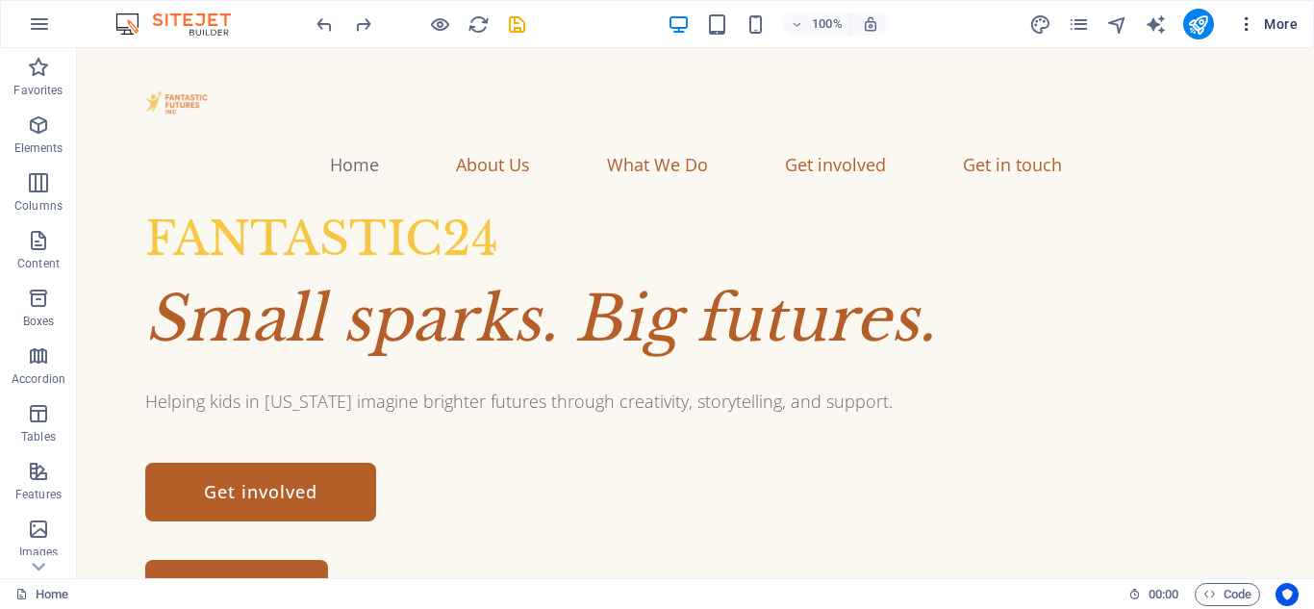
click at [1279, 24] on span "More" at bounding box center [1267, 23] width 61 height 19
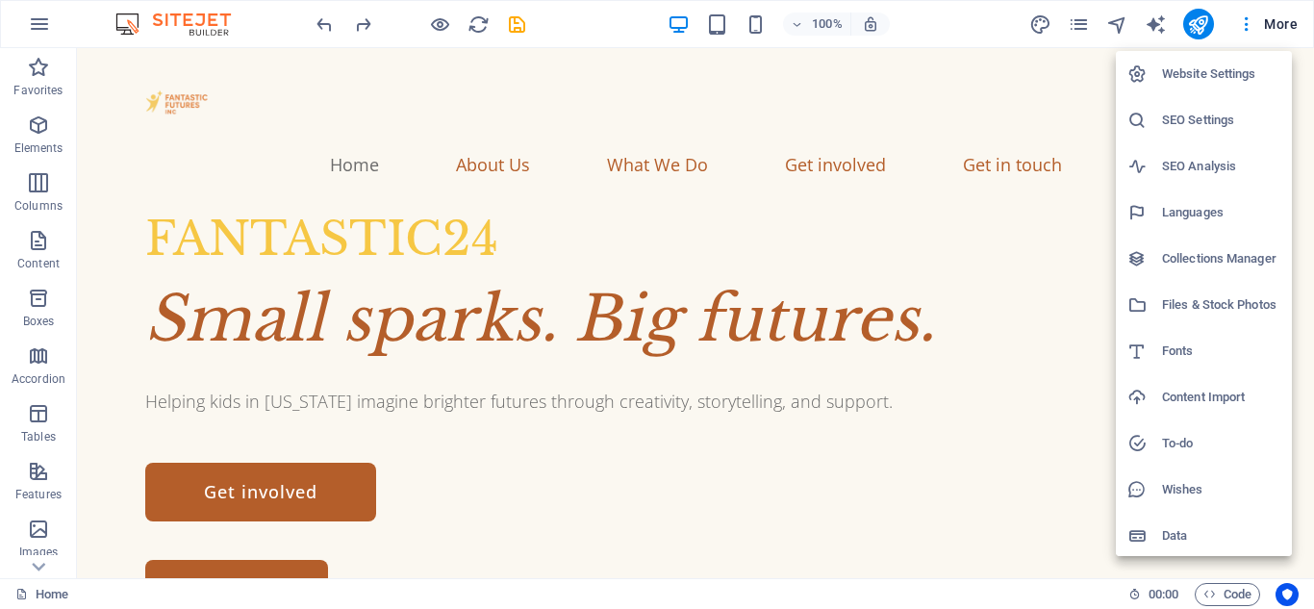
click at [963, 27] on div at bounding box center [657, 304] width 1314 height 609
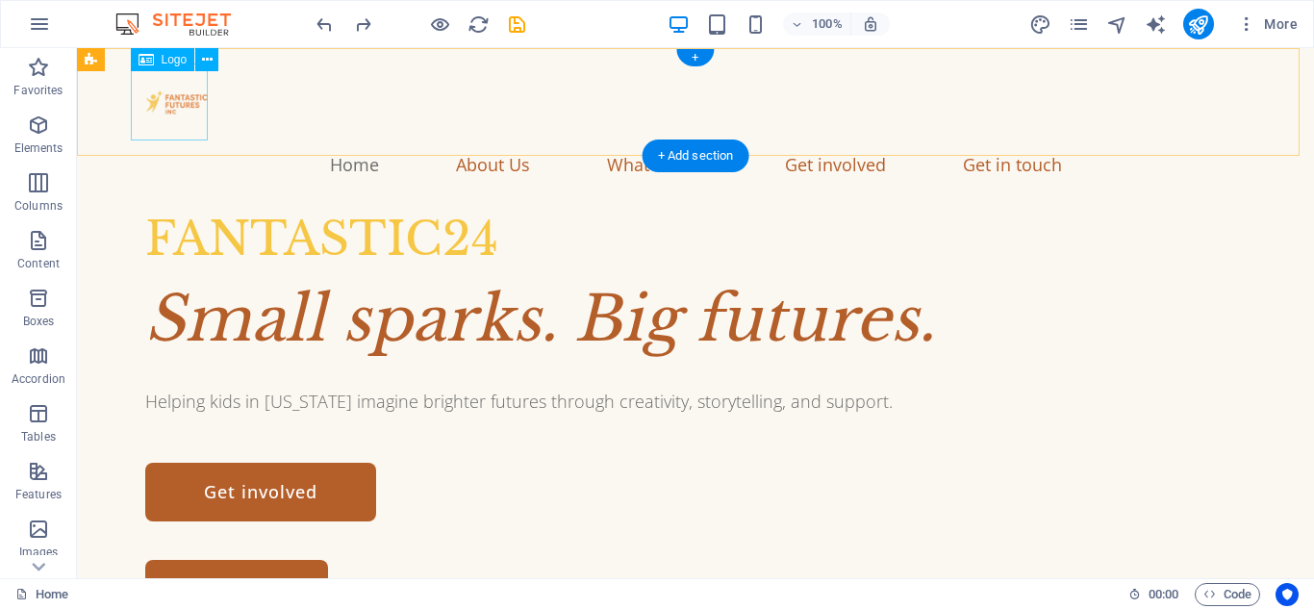
click at [163, 111] on div at bounding box center [696, 101] width 1116 height 77
select select "px"
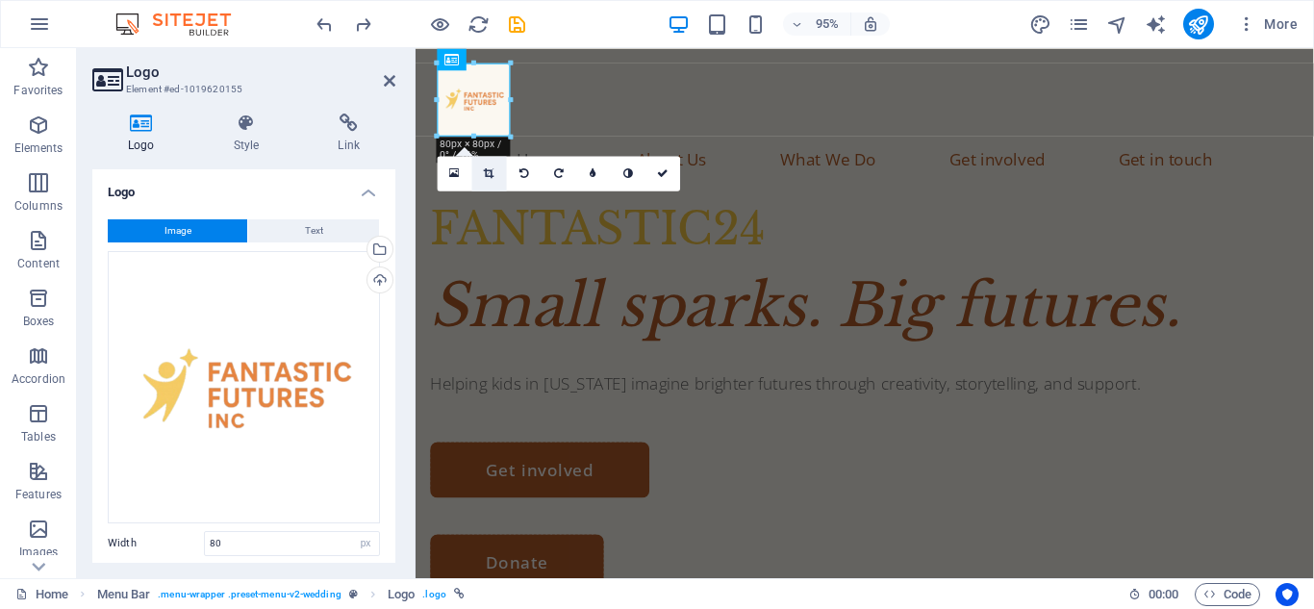
click at [492, 175] on icon at bounding box center [490, 172] width 11 height 11
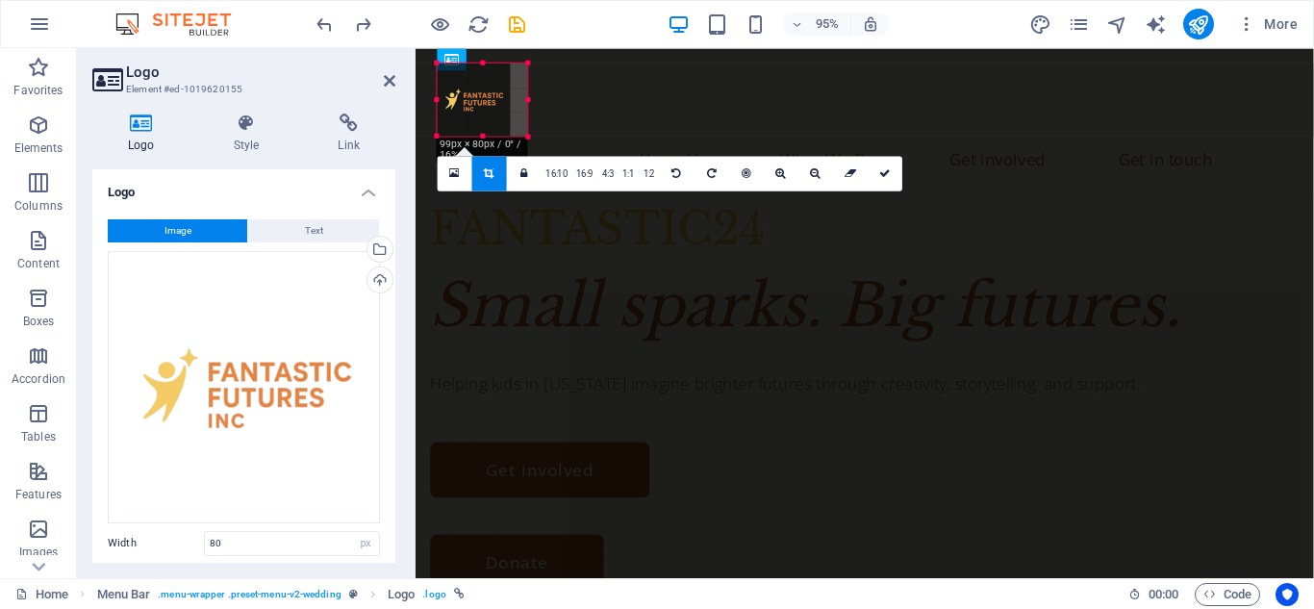
drag, startPoint x: 509, startPoint y: 101, endPoint x: 527, endPoint y: 102, distance: 18.3
click at [527, 102] on div at bounding box center [528, 99] width 7 height 73
drag, startPoint x: 512, startPoint y: 101, endPoint x: 526, endPoint y: 101, distance: 14.4
click at [526, 101] on div at bounding box center [524, 99] width 7 height 73
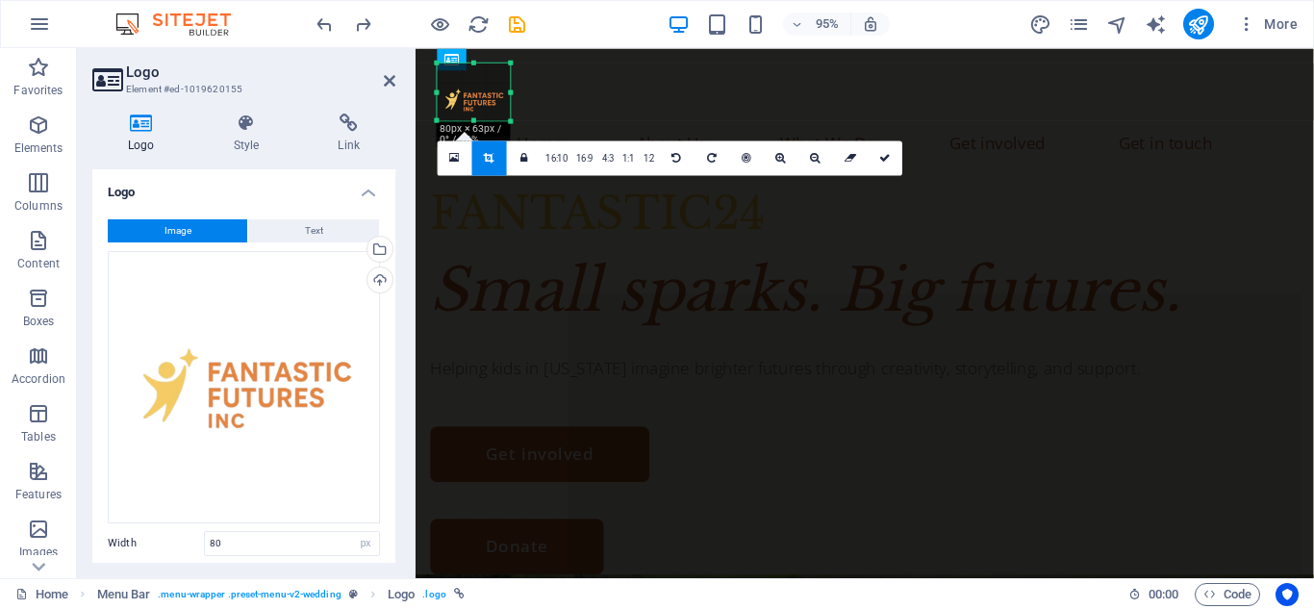
drag, startPoint x: 475, startPoint y: 135, endPoint x: 478, endPoint y: 118, distance: 16.6
click at [478, 118] on div at bounding box center [474, 120] width 73 height 7
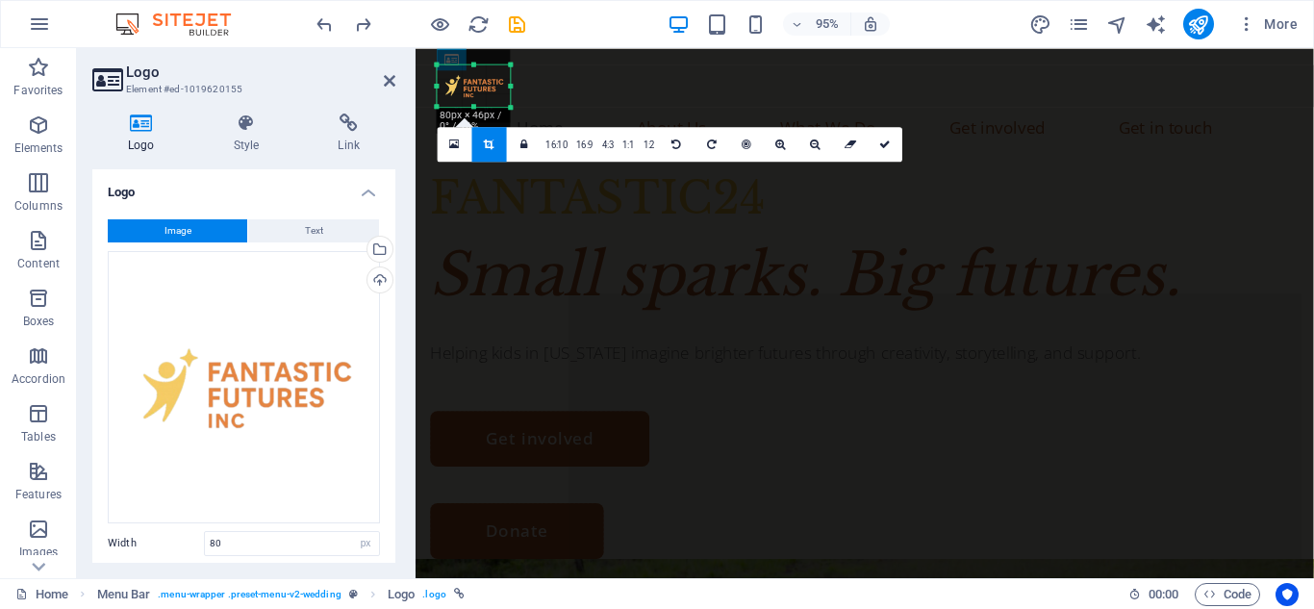
drag, startPoint x: 475, startPoint y: 63, endPoint x: 476, endPoint y: 80, distance: 16.4
click at [476, 80] on div "180 170 160 150 140 130 120 110 100 90 80 70 60 50 40 30 20 10 0 -10 -20 -30 -4…" at bounding box center [474, 85] width 73 height 42
drag, startPoint x: 512, startPoint y: 88, endPoint x: 125, endPoint y: 52, distance: 388.4
click at [543, 98] on div at bounding box center [540, 85] width 7 height 42
click at [438, 88] on div "180 170 160 150 140 130 120 110 100 90 80 70 60 50 40 30 20 10 0 -10 -20 -30 -4…" at bounding box center [478, 85] width 81 height 42
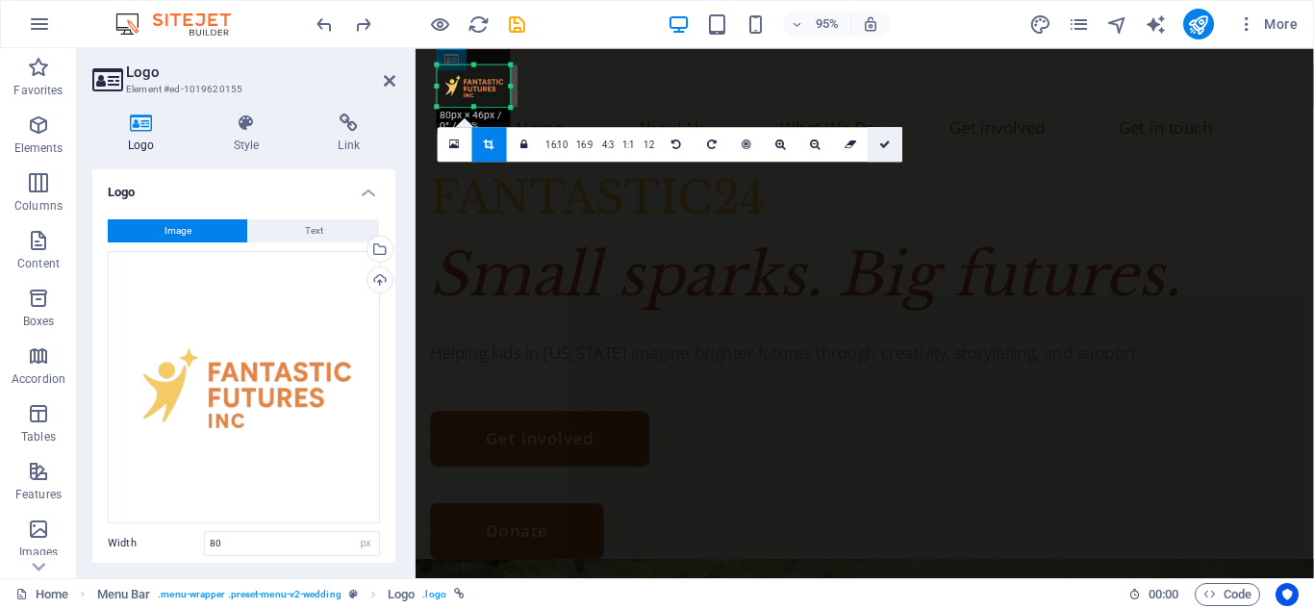
click at [875, 148] on link at bounding box center [885, 144] width 35 height 35
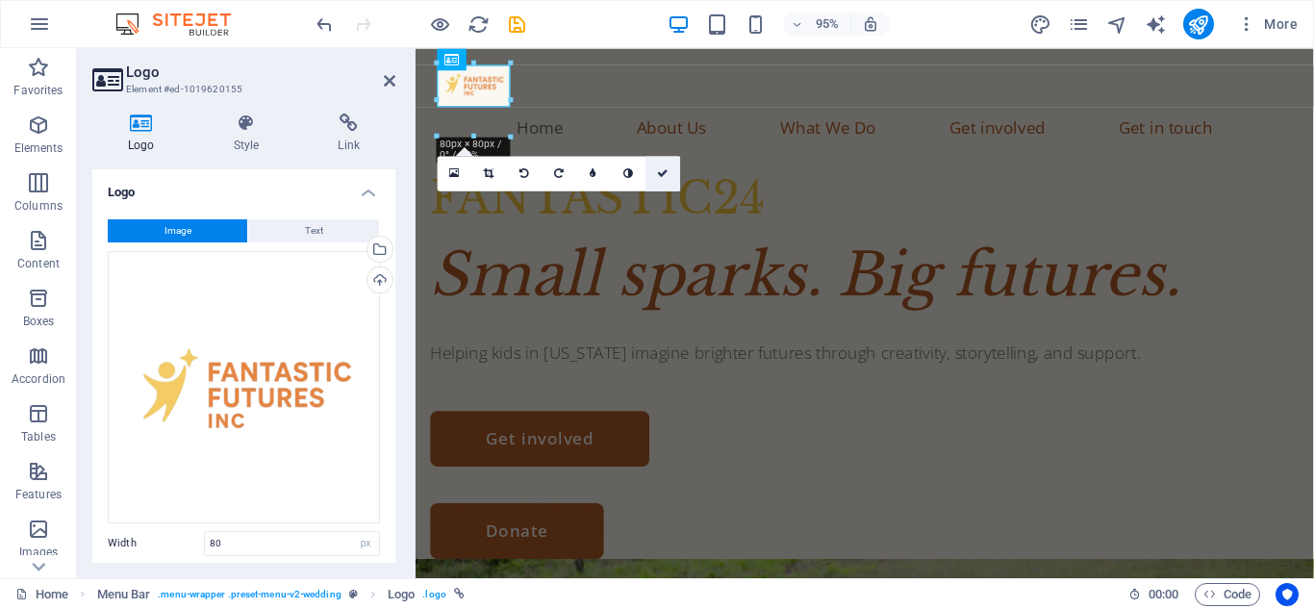
click at [668, 175] on icon at bounding box center [664, 172] width 12 height 11
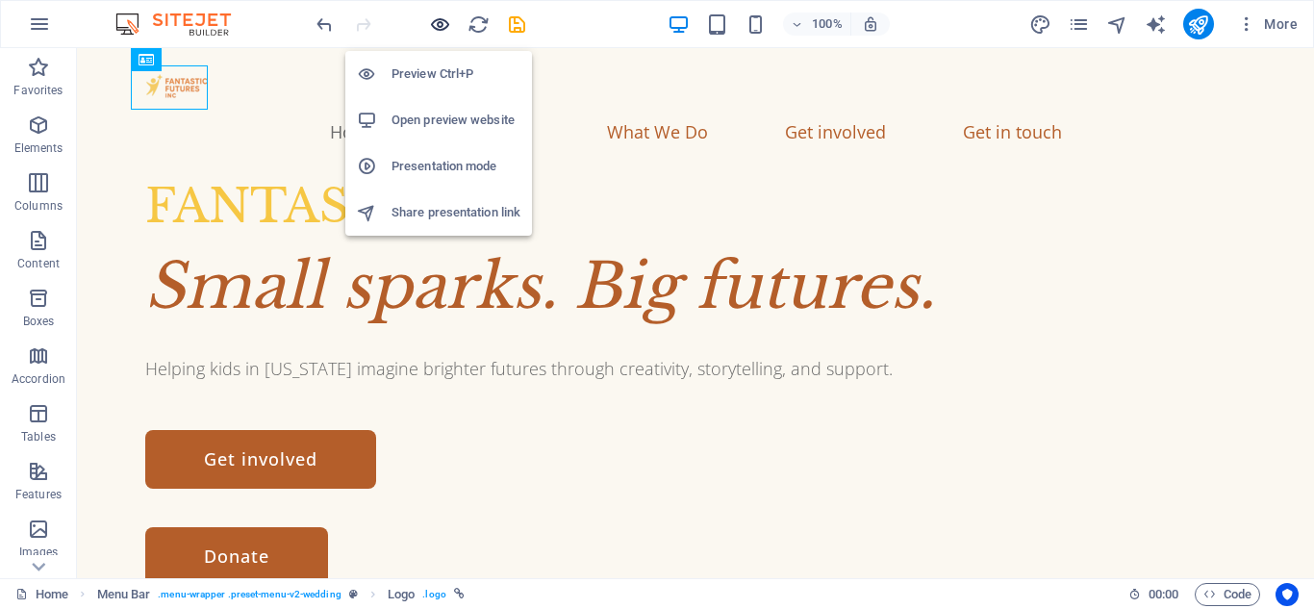
click at [437, 21] on icon "button" at bounding box center [440, 24] width 22 height 22
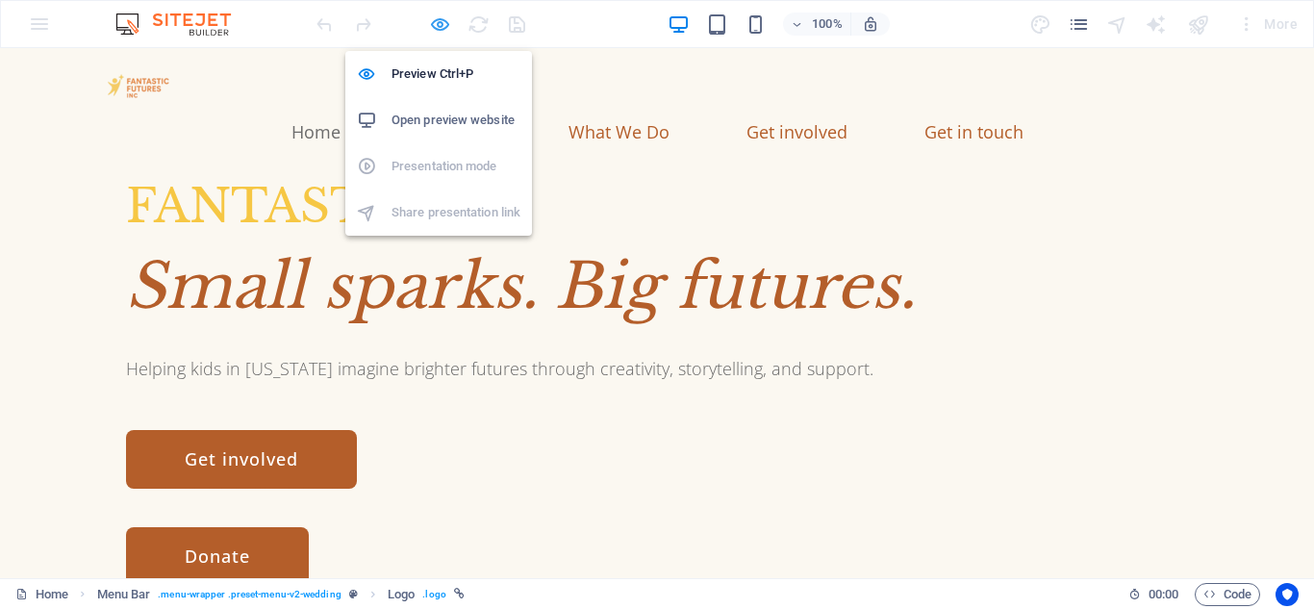
click at [431, 24] on icon "button" at bounding box center [440, 24] width 22 height 22
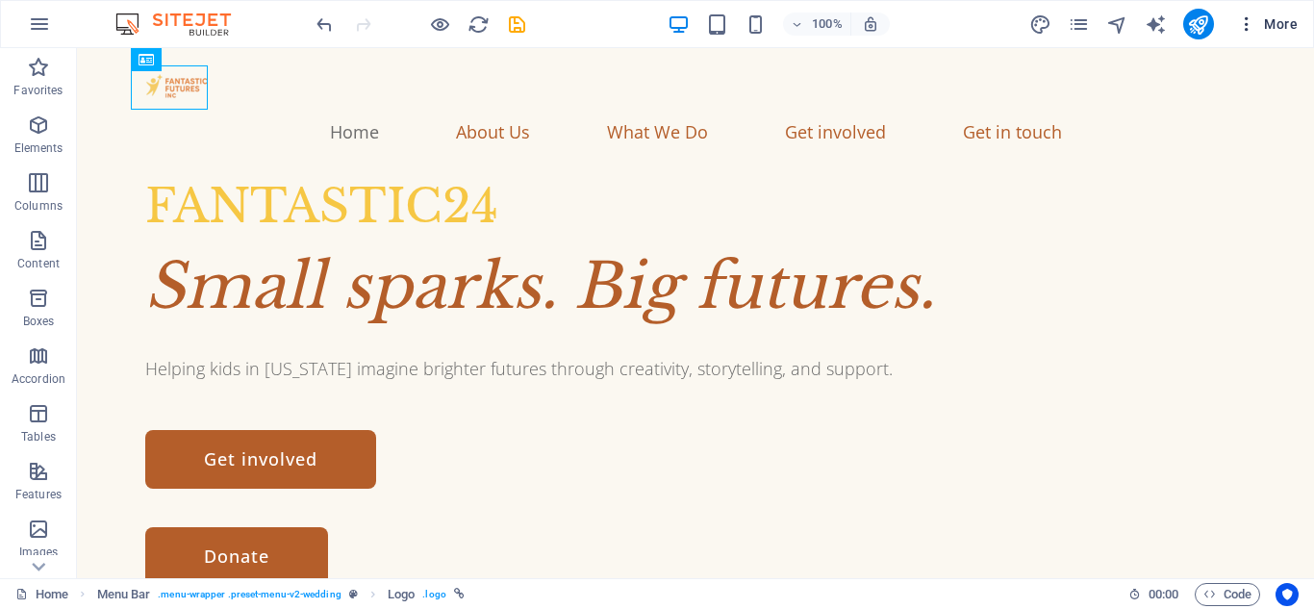
click at [1279, 18] on span "More" at bounding box center [1267, 23] width 61 height 19
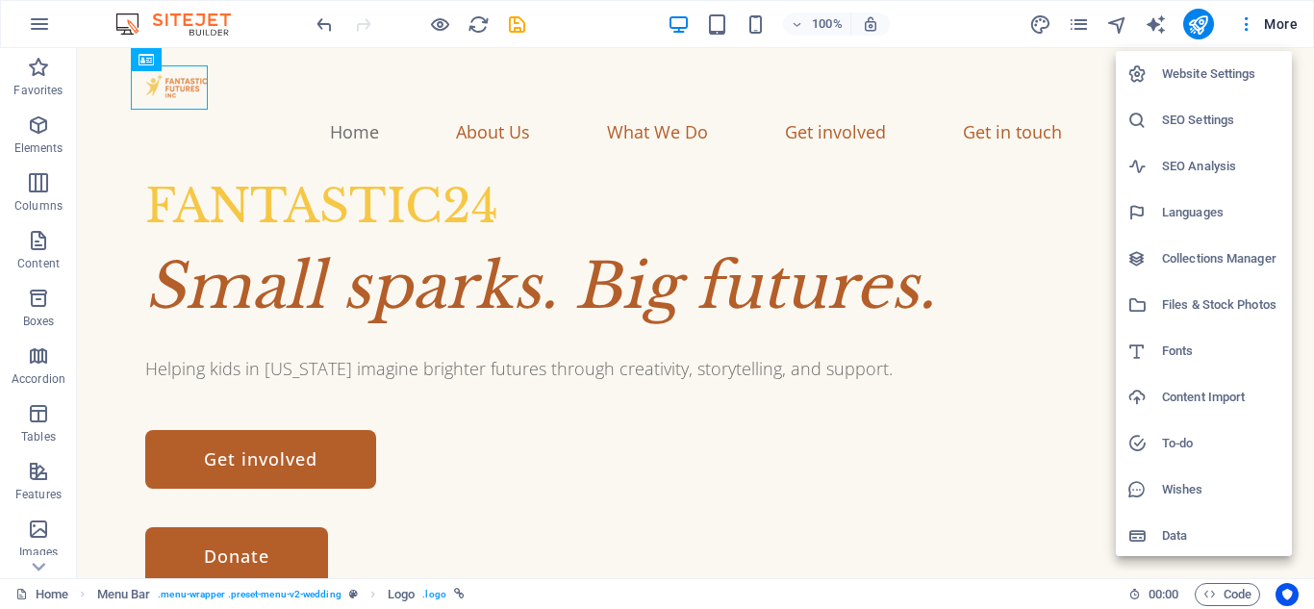
drag, startPoint x: 1189, startPoint y: 306, endPoint x: 1092, endPoint y: 299, distance: 97.4
click at [1190, 306] on h6 "Files & Stock Photos" at bounding box center [1221, 304] width 118 height 23
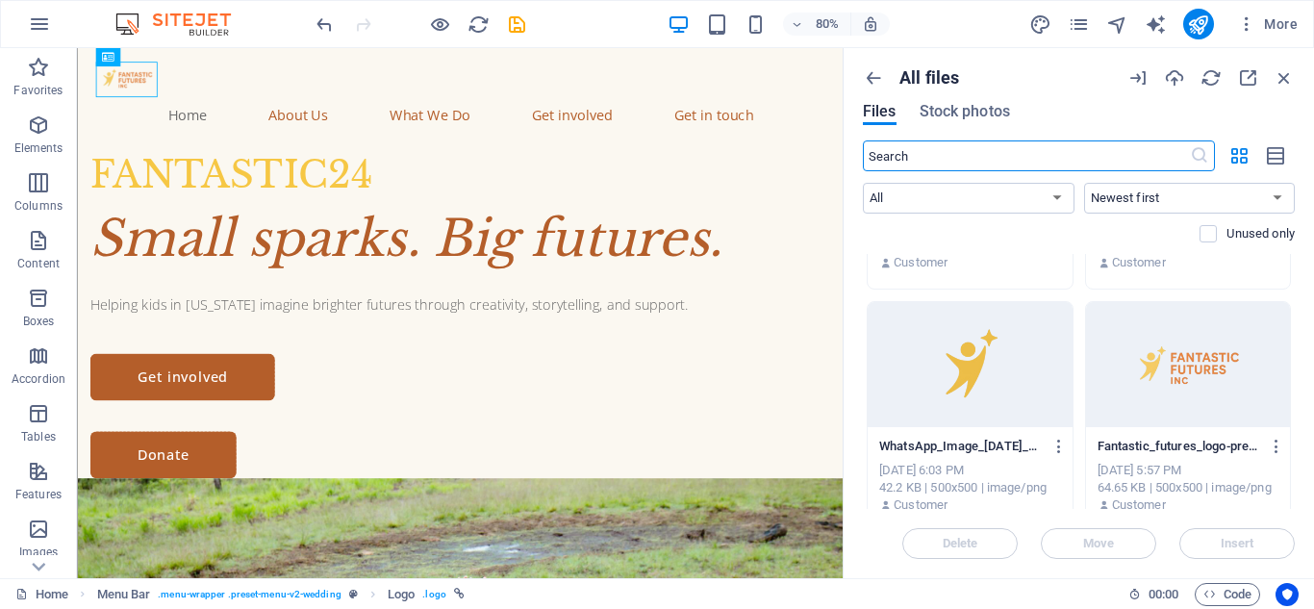
scroll to position [1651, 0]
click at [1275, 443] on icon "button" at bounding box center [1277, 445] width 18 height 17
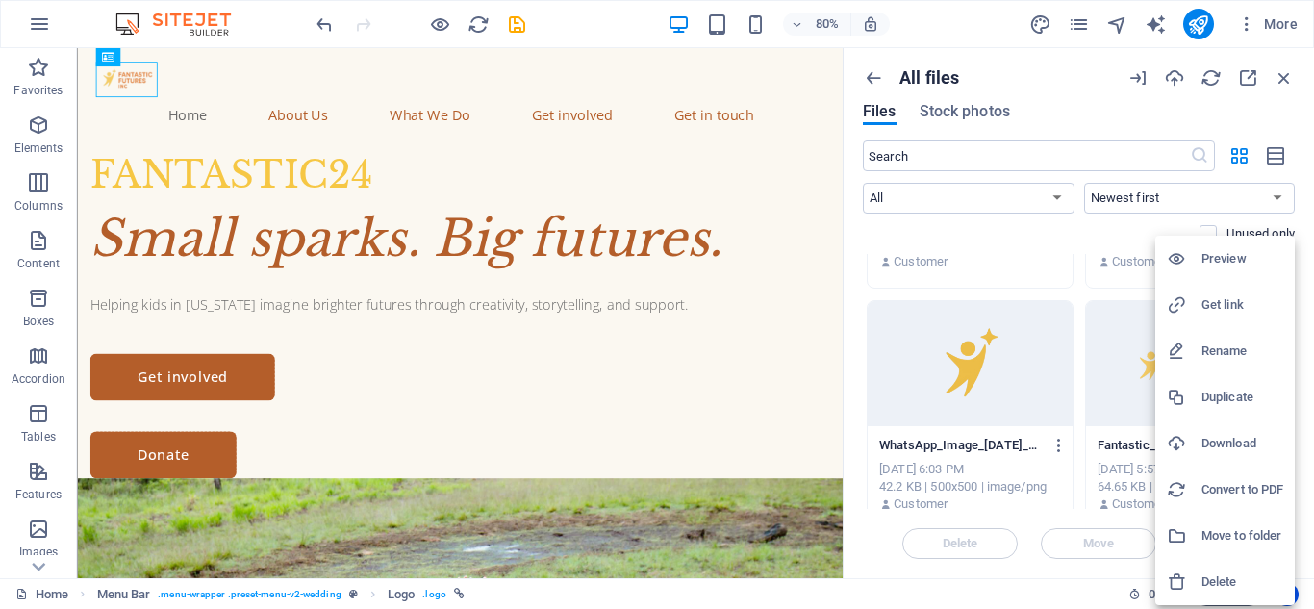
click at [1207, 443] on h6 "Download" at bounding box center [1243, 443] width 82 height 23
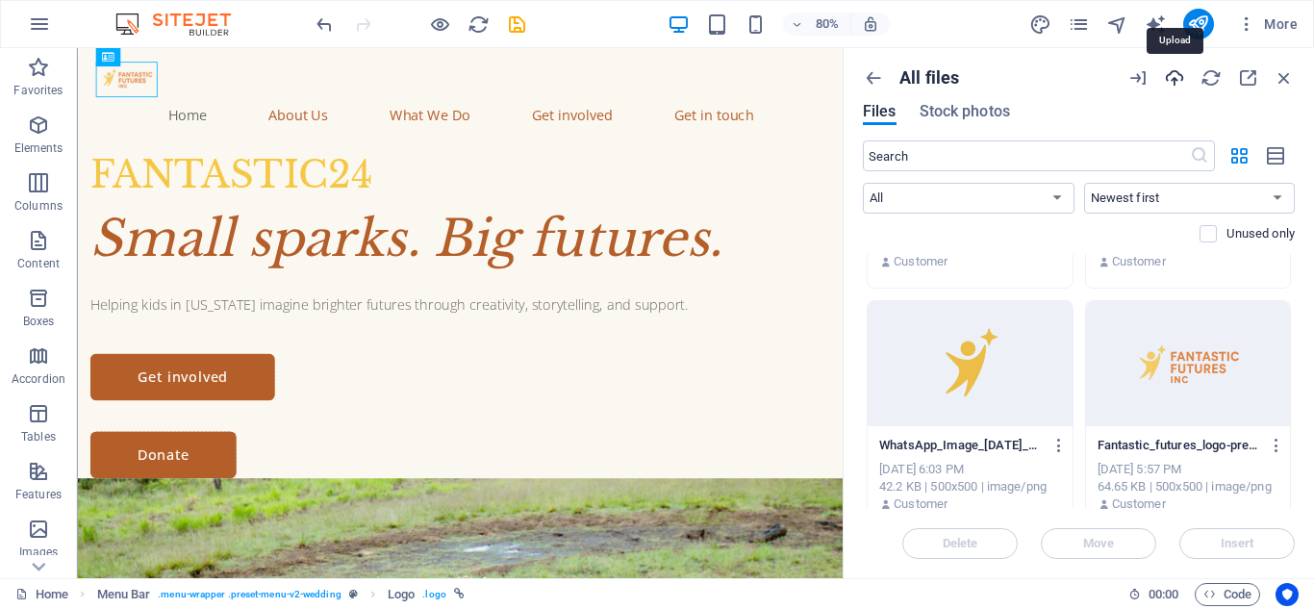
click at [1173, 76] on icon "button" at bounding box center [1174, 77] width 21 height 21
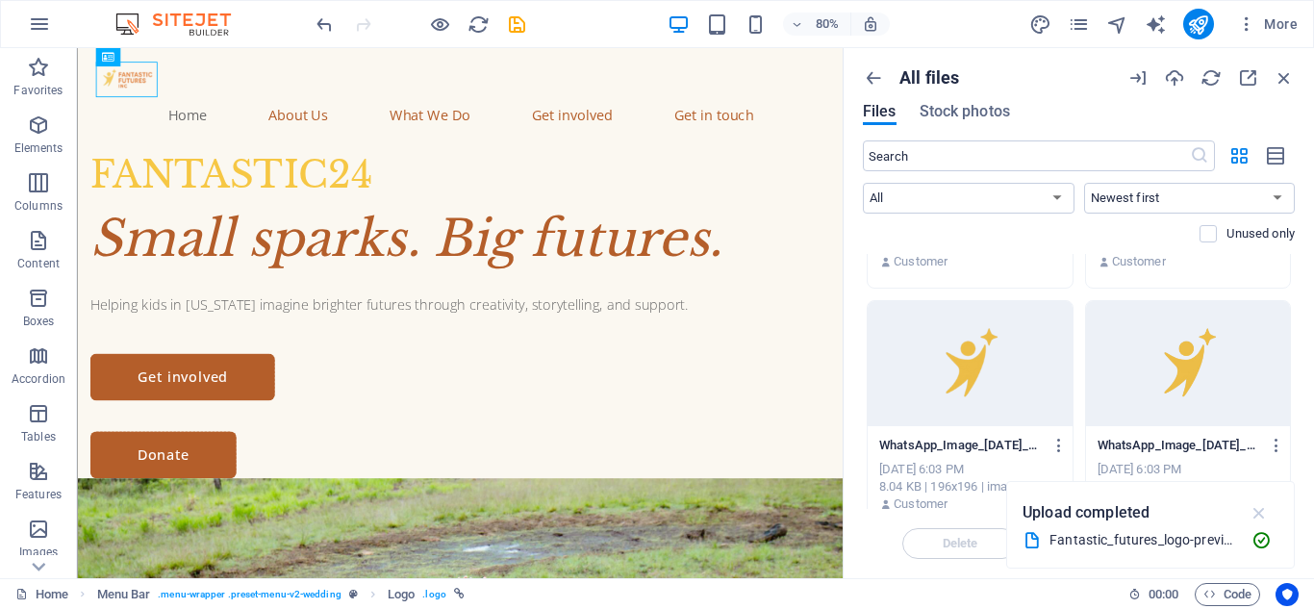
click at [1256, 512] on icon "button" at bounding box center [1260, 512] width 22 height 21
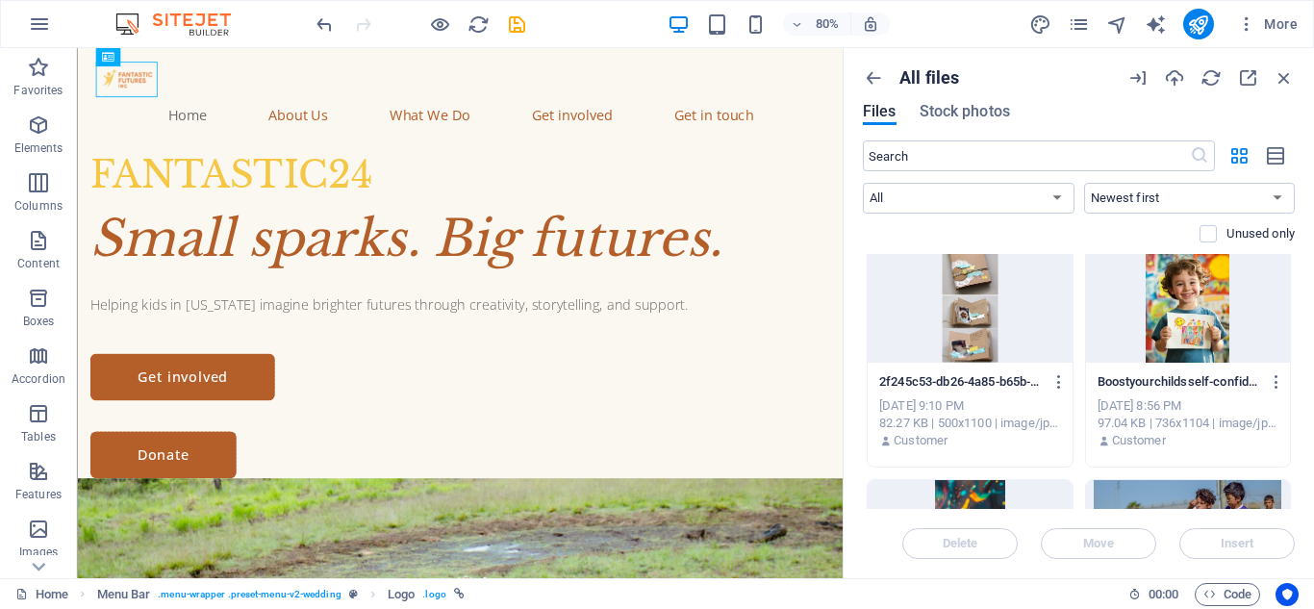
scroll to position [0, 0]
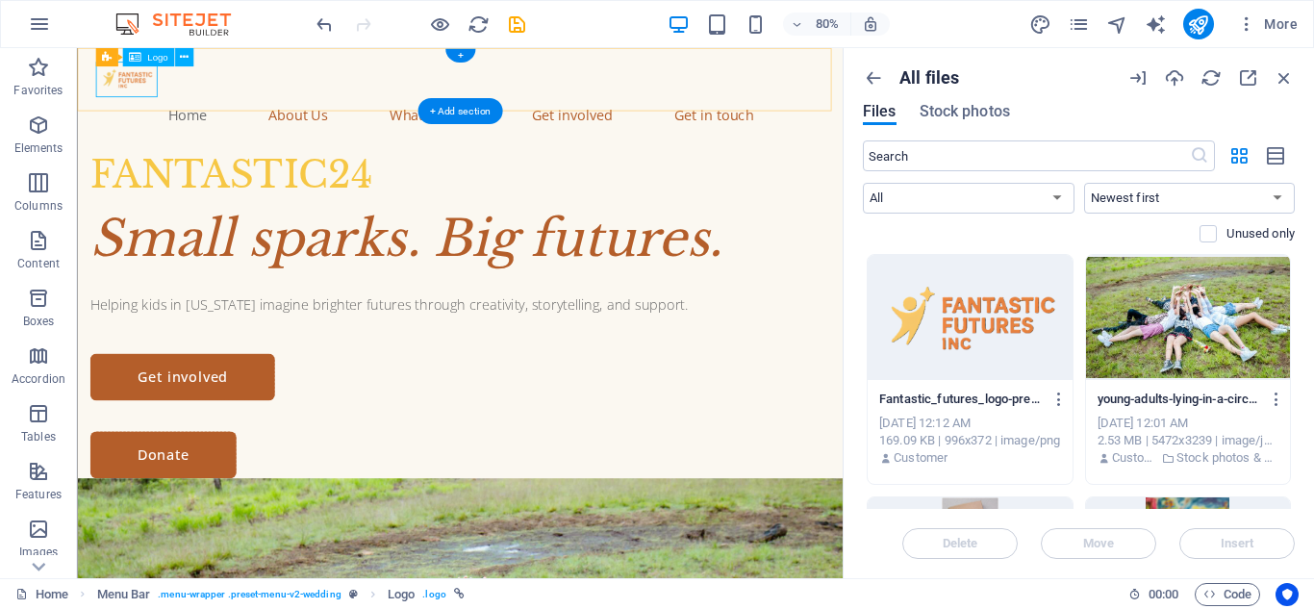
click at [136, 96] on div at bounding box center [555, 85] width 911 height 44
select select "px"
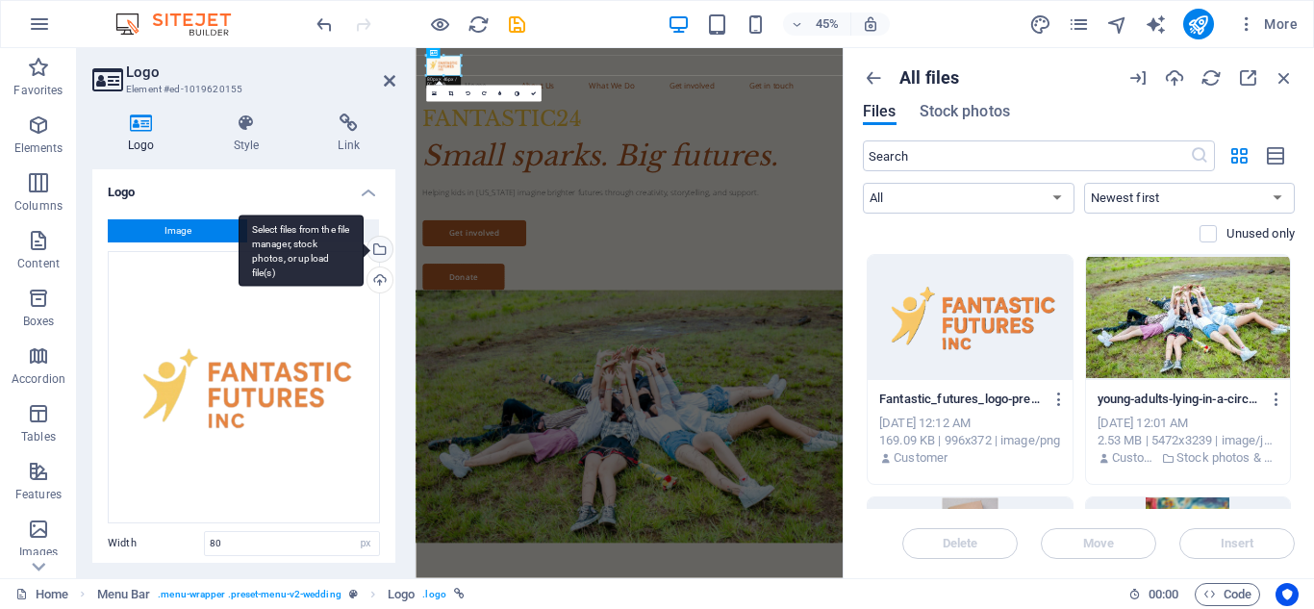
click at [364, 245] on div "Select files from the file manager, stock photos, or upload file(s)" at bounding box center [301, 251] width 125 height 72
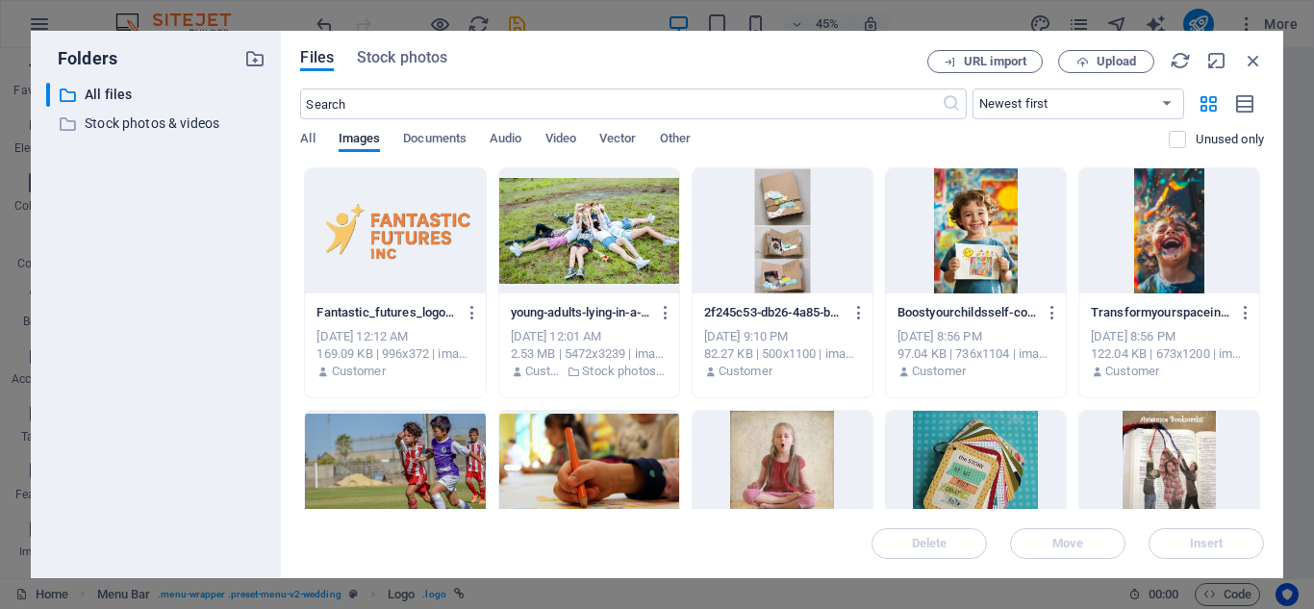
click at [380, 241] on div at bounding box center [395, 230] width 180 height 125
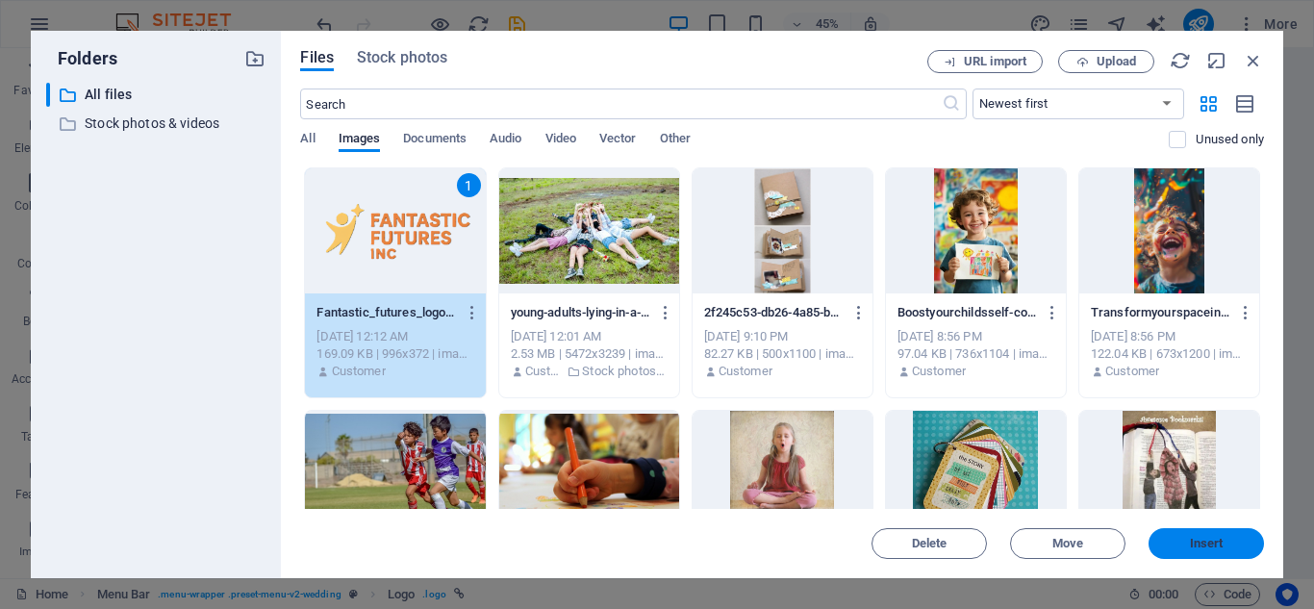
click at [1205, 553] on button "Insert" at bounding box center [1206, 543] width 115 height 31
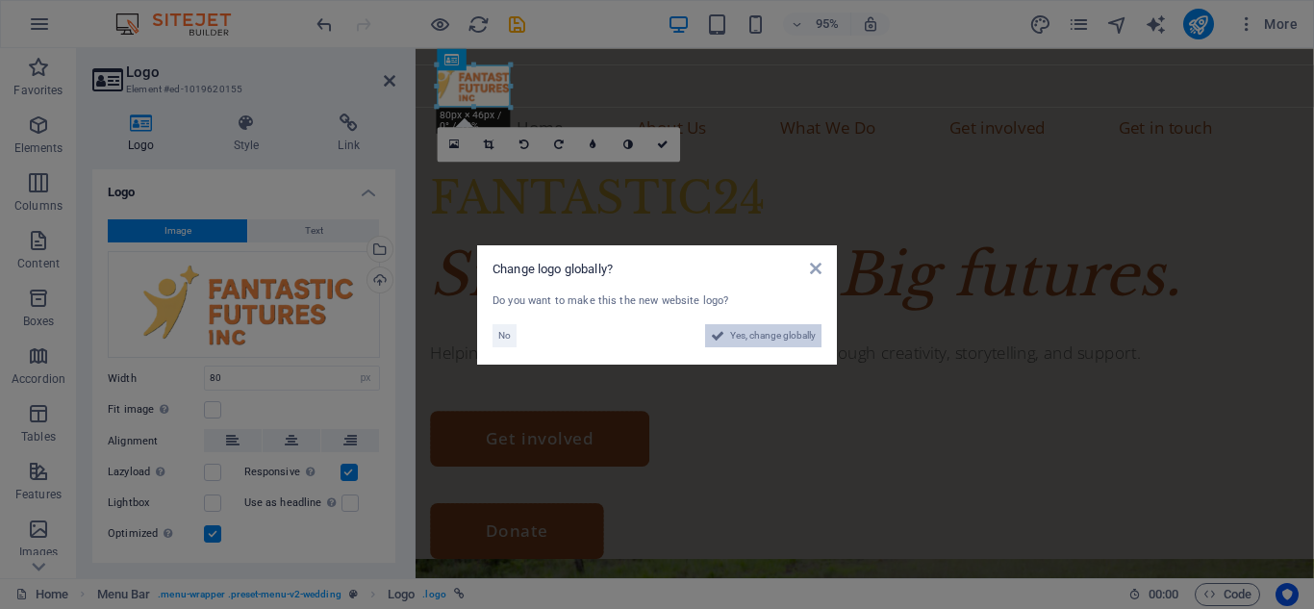
drag, startPoint x: 759, startPoint y: 327, endPoint x: 782, endPoint y: 641, distance: 314.5
click at [759, 327] on span "Yes, change globally" at bounding box center [773, 335] width 86 height 23
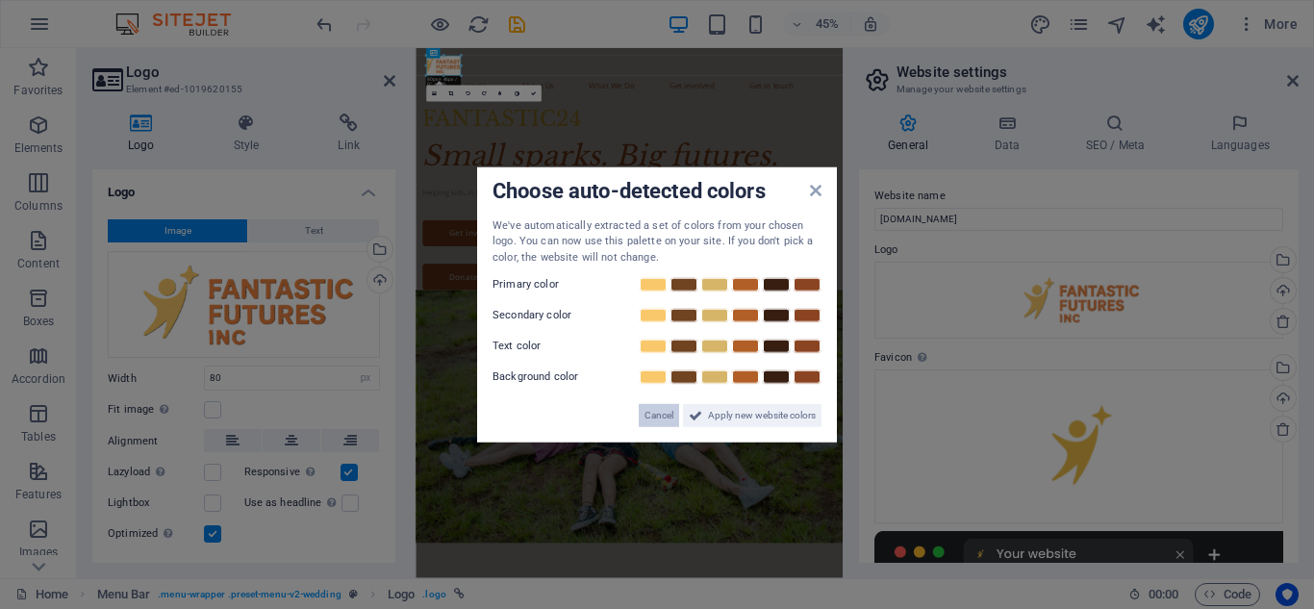
click at [671, 413] on span "Cancel" at bounding box center [659, 415] width 29 height 23
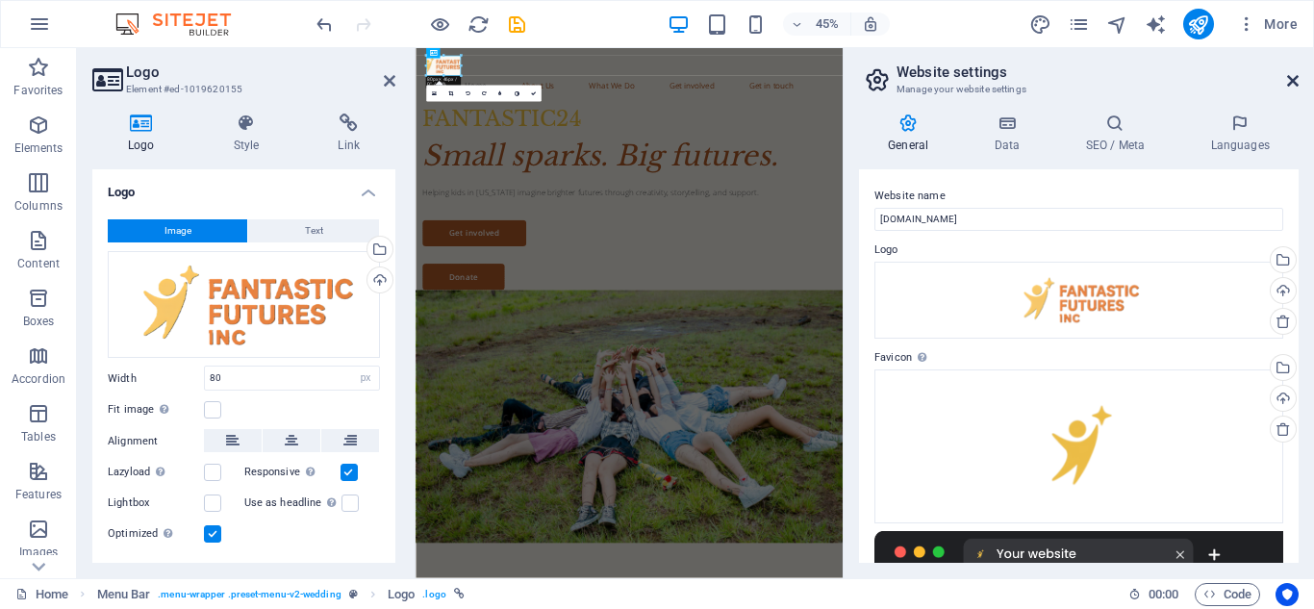
click at [1292, 81] on icon at bounding box center [1293, 80] width 12 height 15
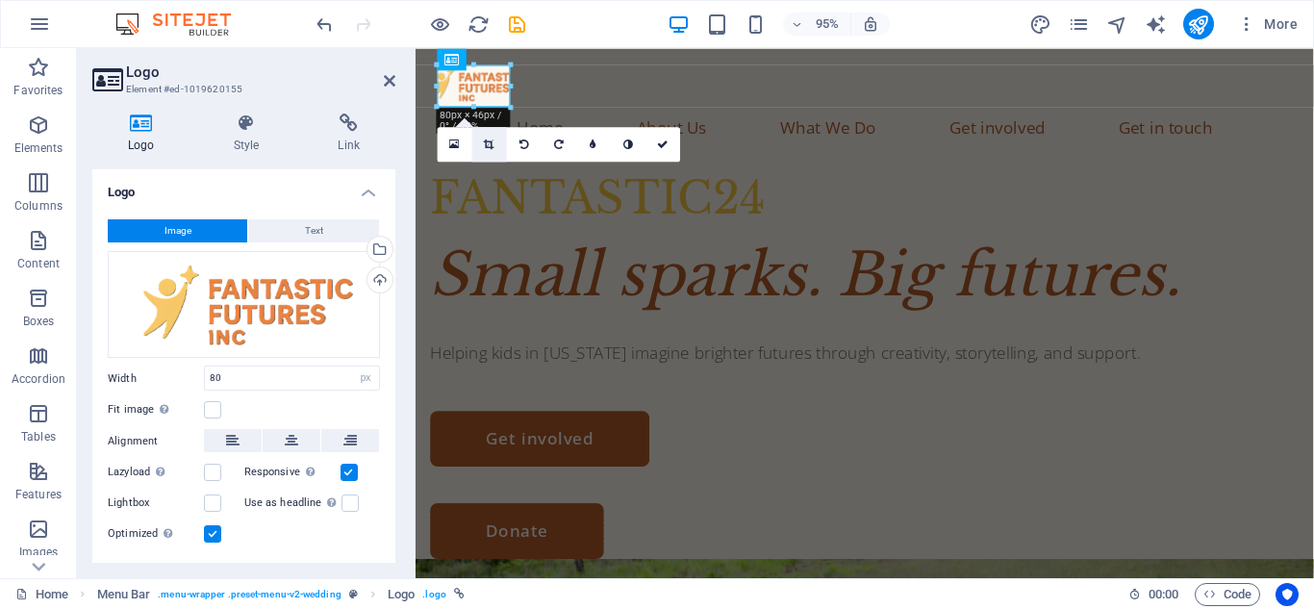
click at [490, 147] on icon at bounding box center [490, 144] width 11 height 11
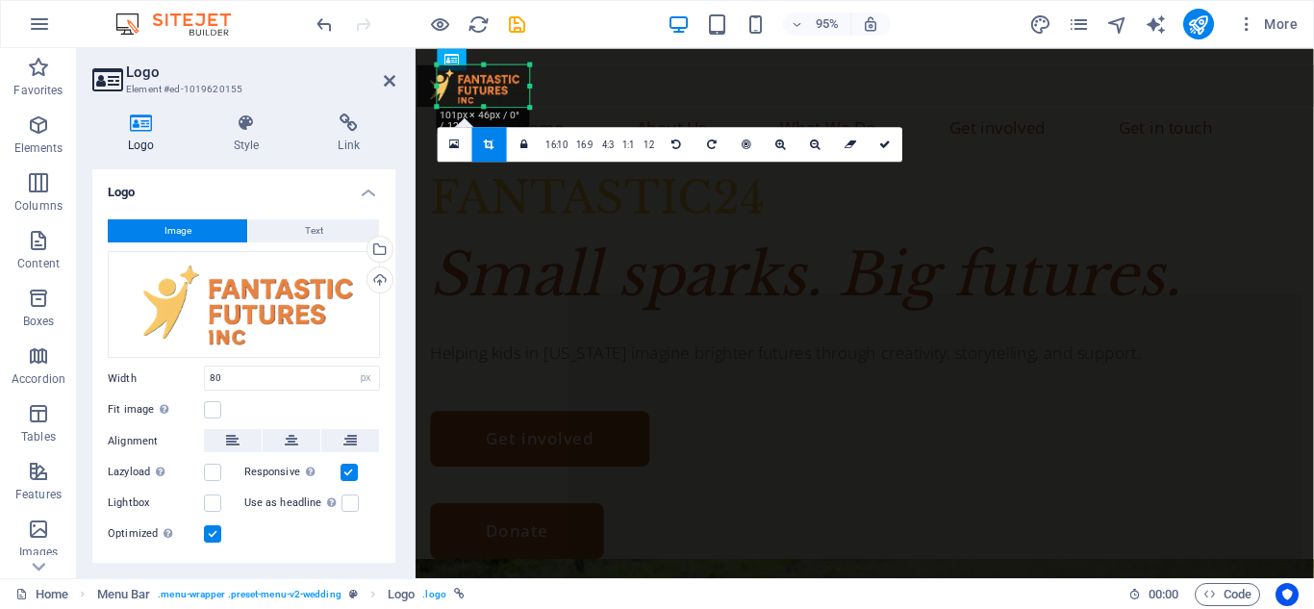
drag, startPoint x: 512, startPoint y: 88, endPoint x: 538, endPoint y: 92, distance: 26.4
click at [530, 92] on div "180 170 160 150 140 130 120 110 100 90 80 70 60 50 40 30 20 10 0 -10 -20 -30 -4…" at bounding box center [484, 85] width 92 height 42
click at [875, 143] on link at bounding box center [885, 144] width 35 height 35
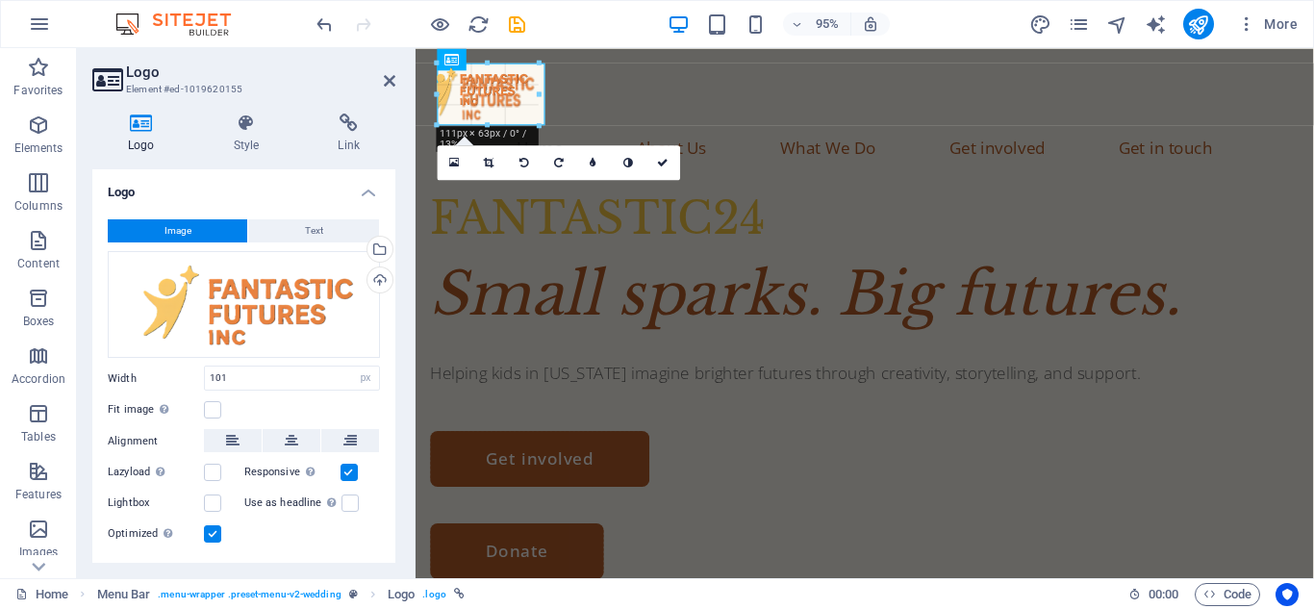
drag, startPoint x: 435, startPoint y: 89, endPoint x: 419, endPoint y: 90, distance: 16.5
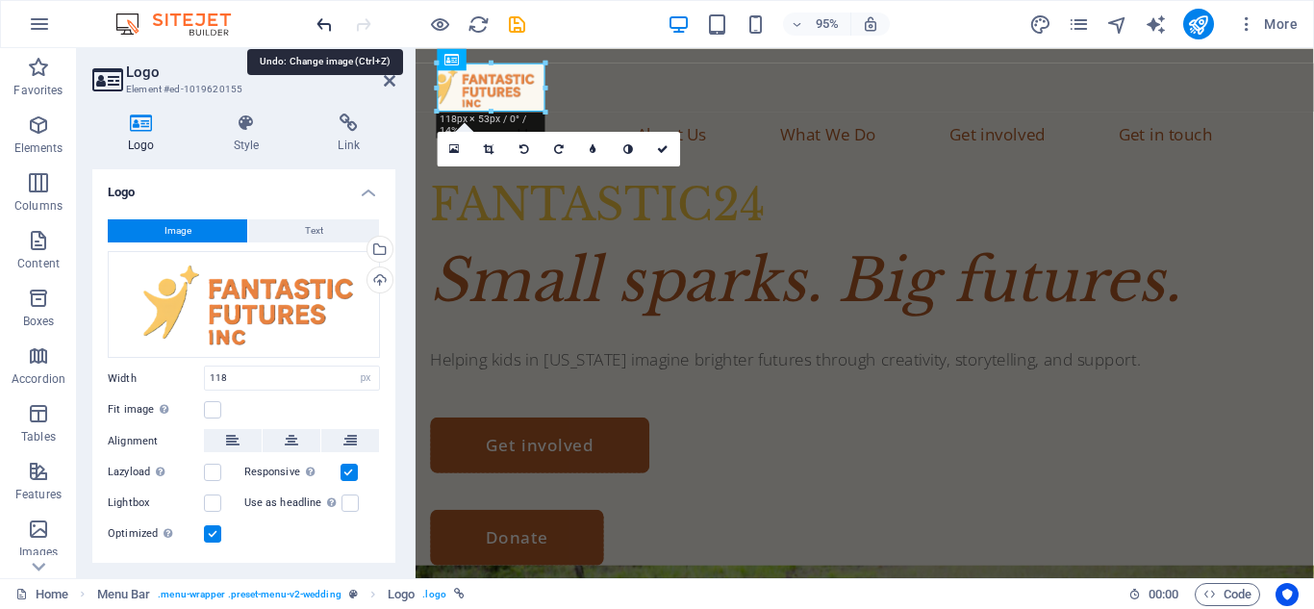
click at [326, 27] on icon "undo" at bounding box center [325, 24] width 22 height 22
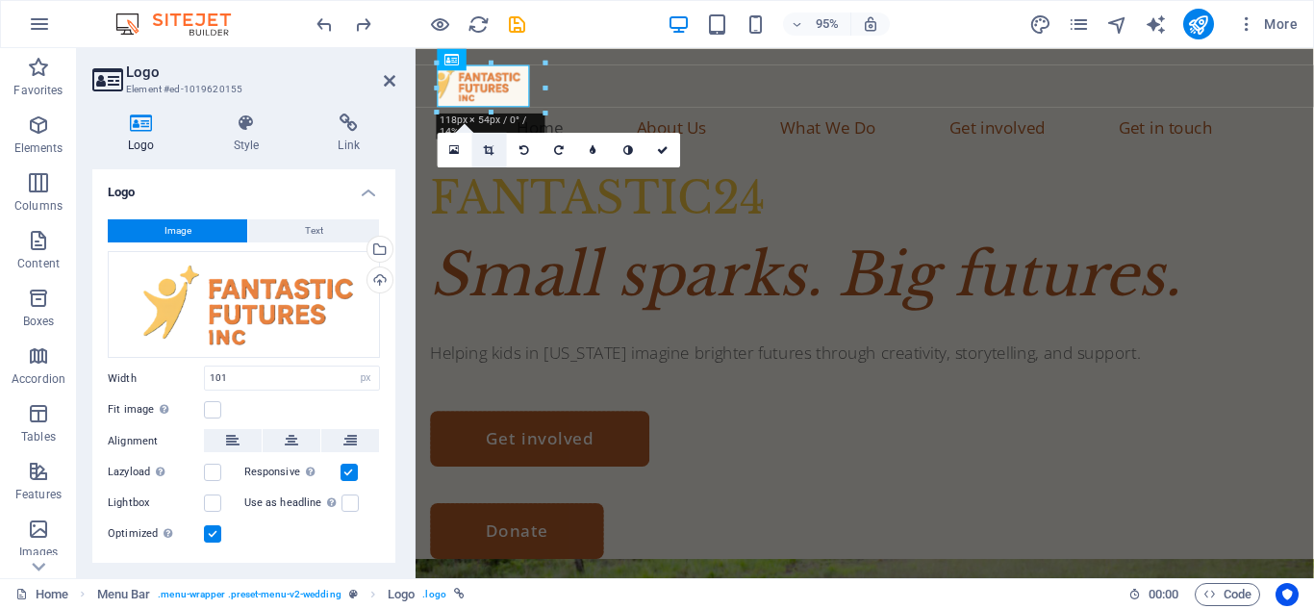
click at [485, 149] on icon at bounding box center [490, 149] width 11 height 11
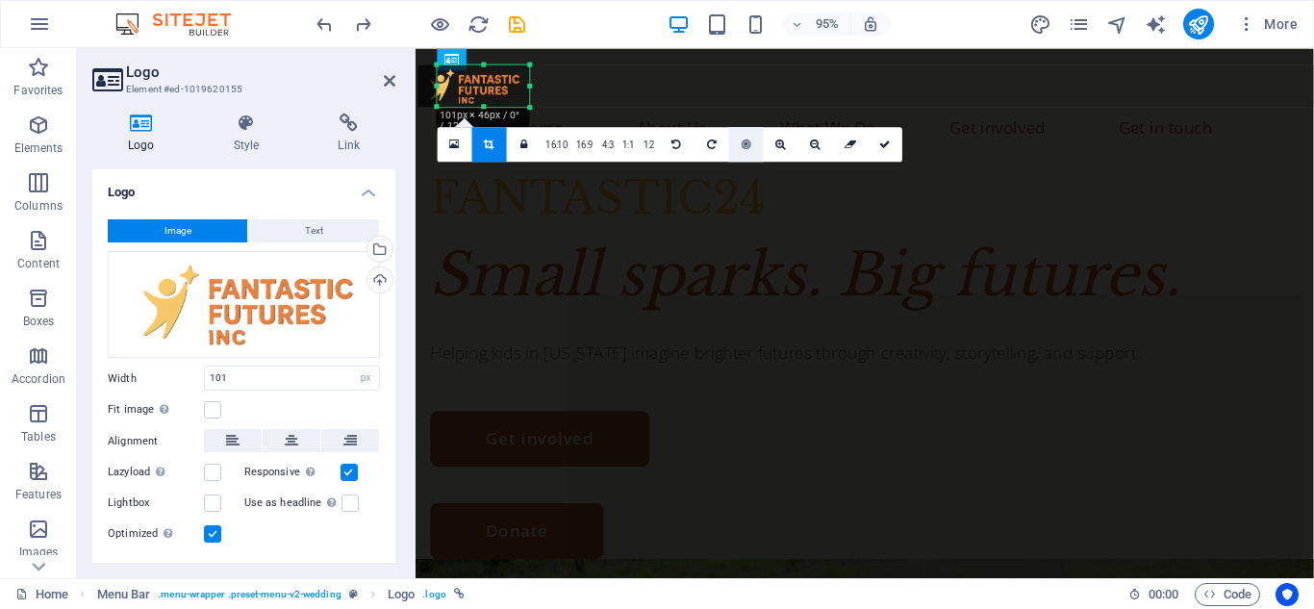
click at [741, 153] on link at bounding box center [746, 144] width 35 height 35
click at [537, 87] on div at bounding box center [540, 85] width 7 height 42
click at [880, 143] on icon at bounding box center [886, 144] width 12 height 11
type input "111"
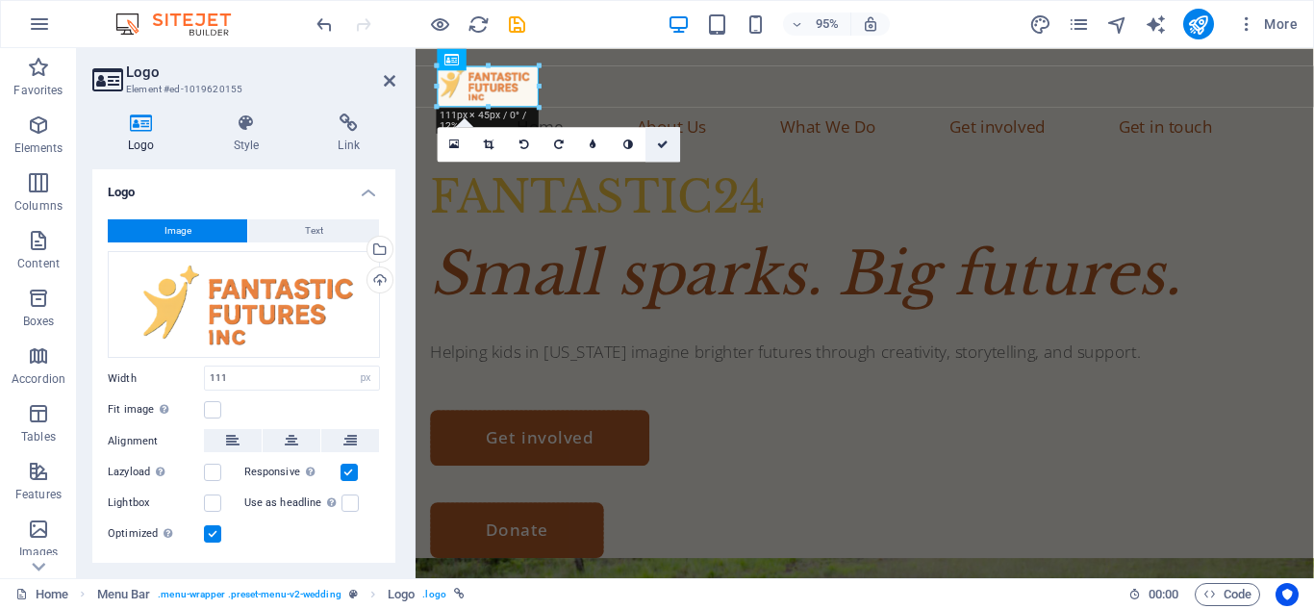
click at [654, 141] on link at bounding box center [663, 143] width 35 height 35
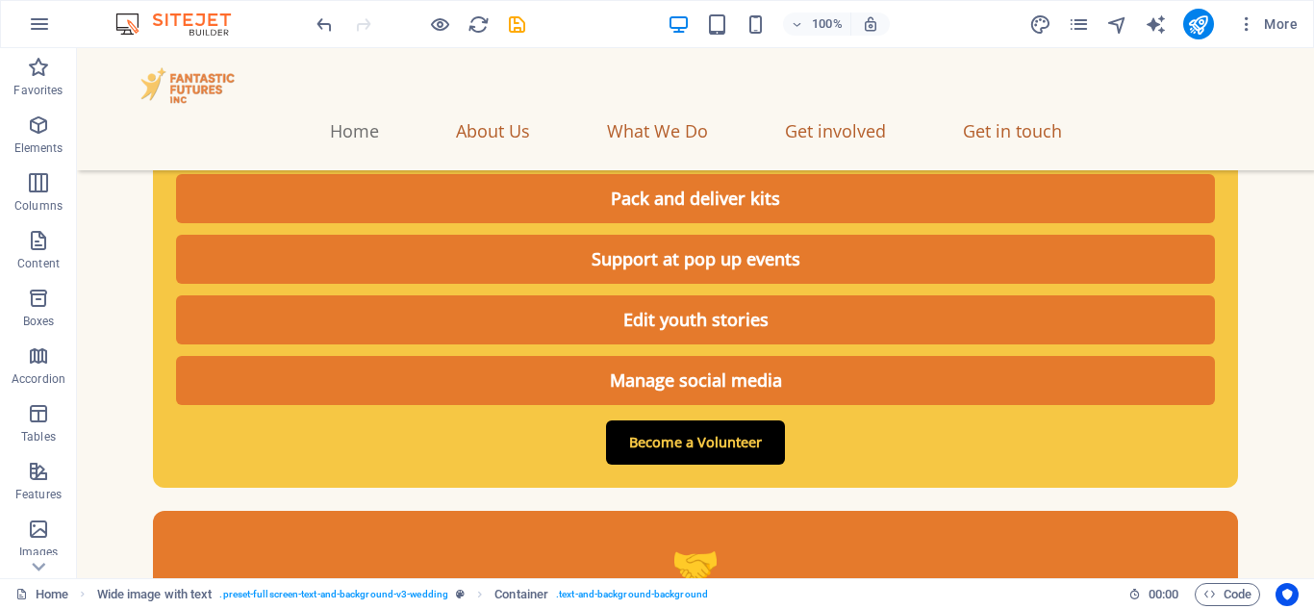
scroll to position [10600, 0]
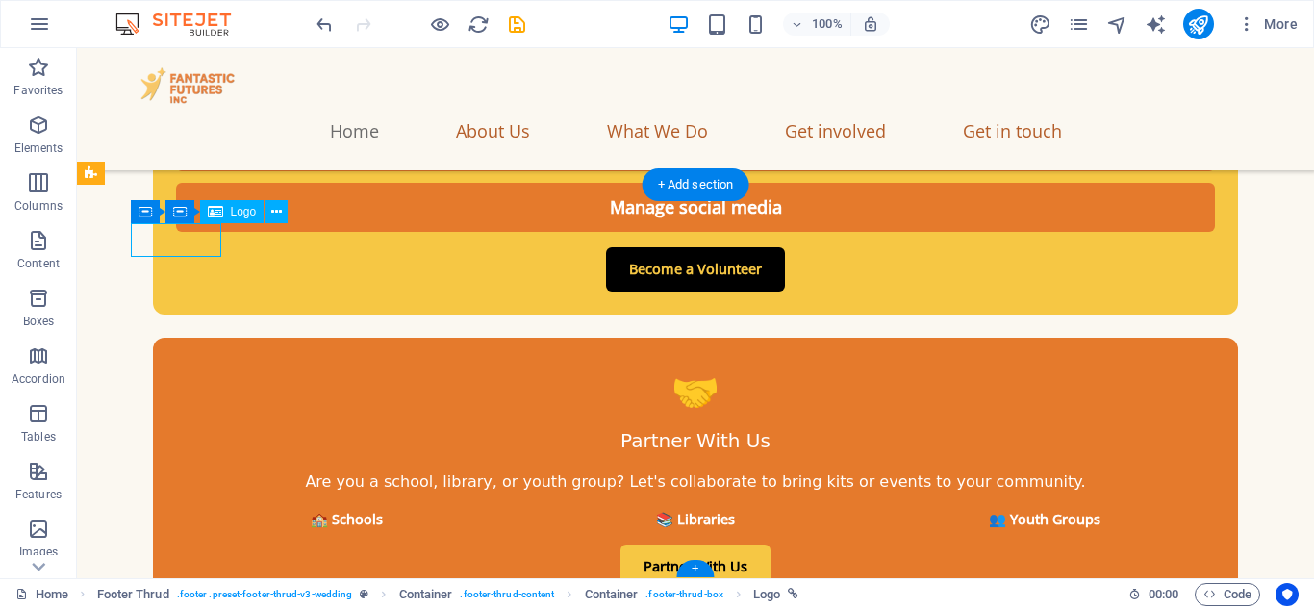
select select "px"
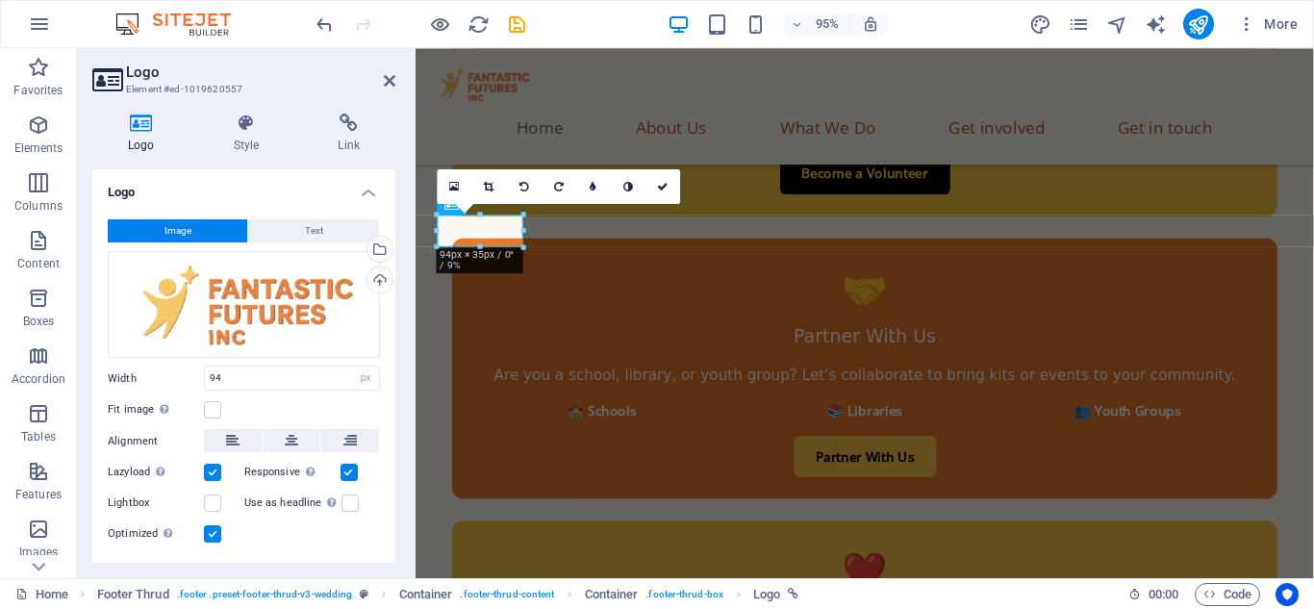
scroll to position [10734, 0]
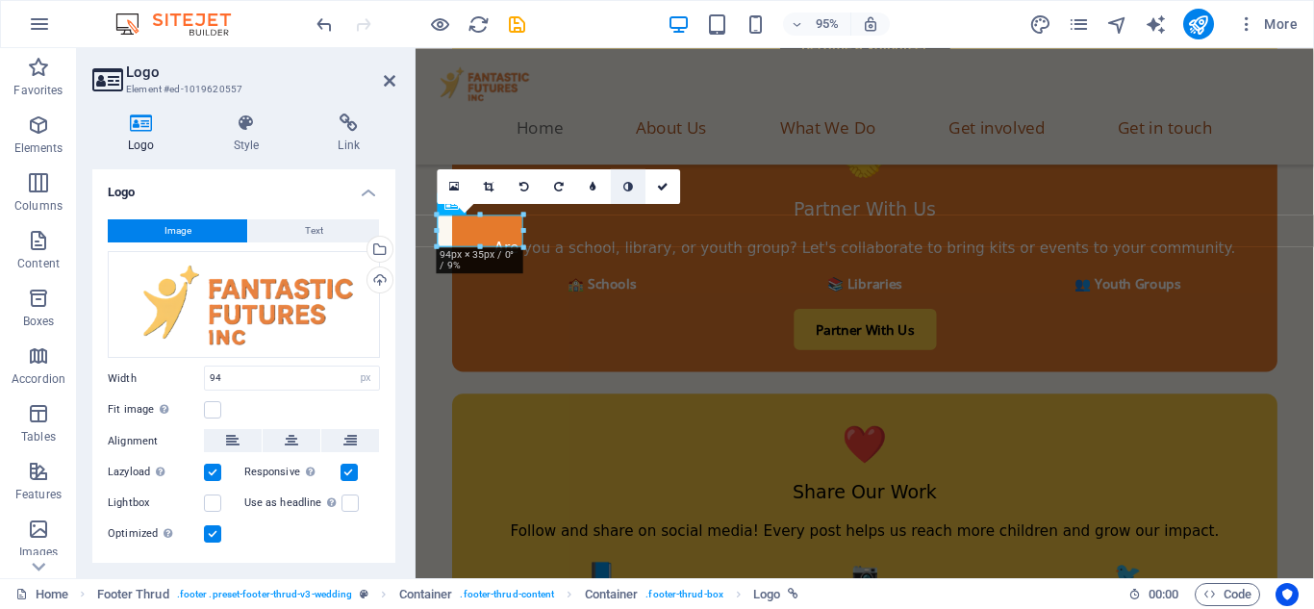
click at [624, 184] on icon at bounding box center [629, 185] width 10 height 11
click at [669, 185] on link at bounding box center [663, 185] width 35 height 35
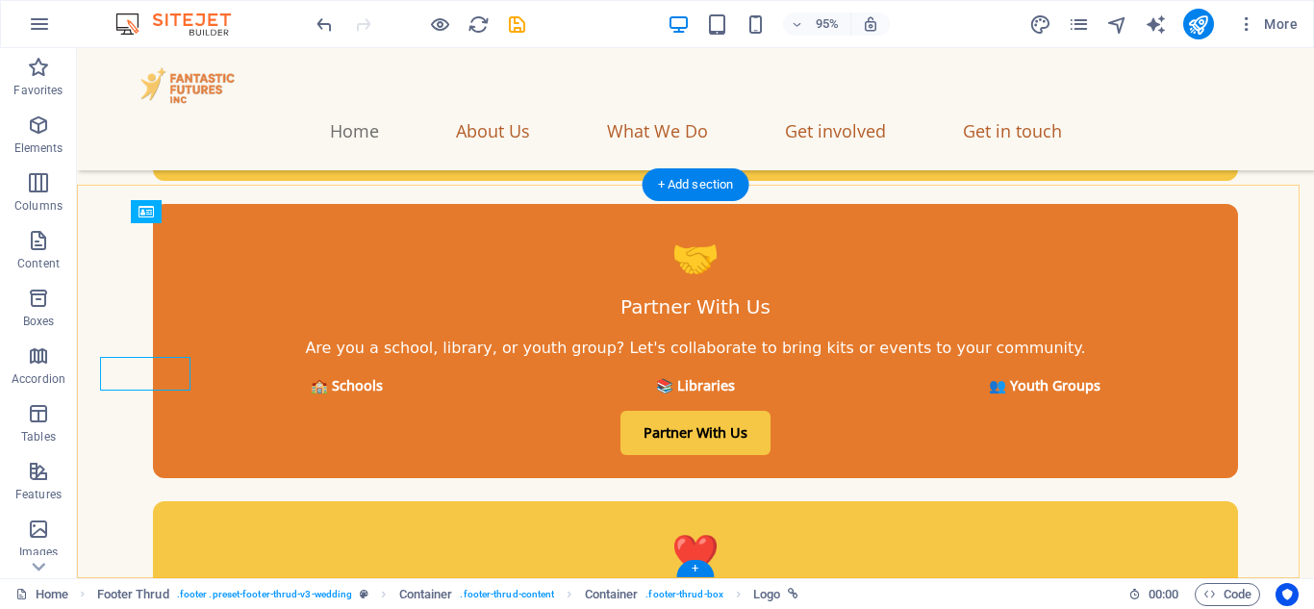
scroll to position [10600, 0]
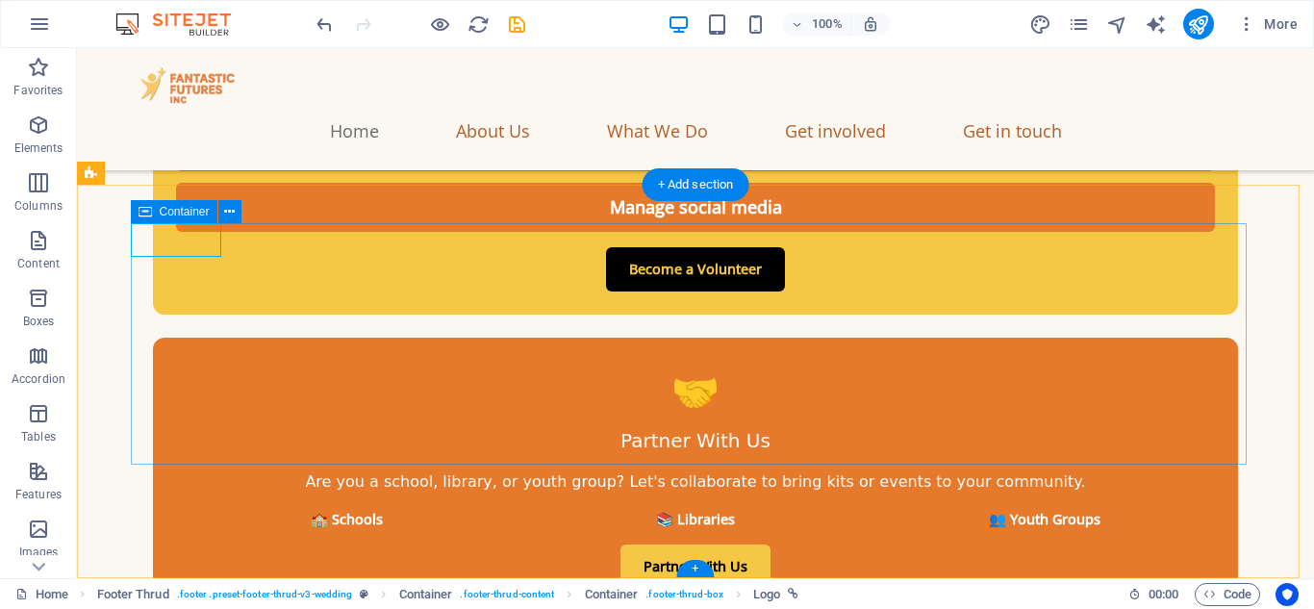
select select "px"
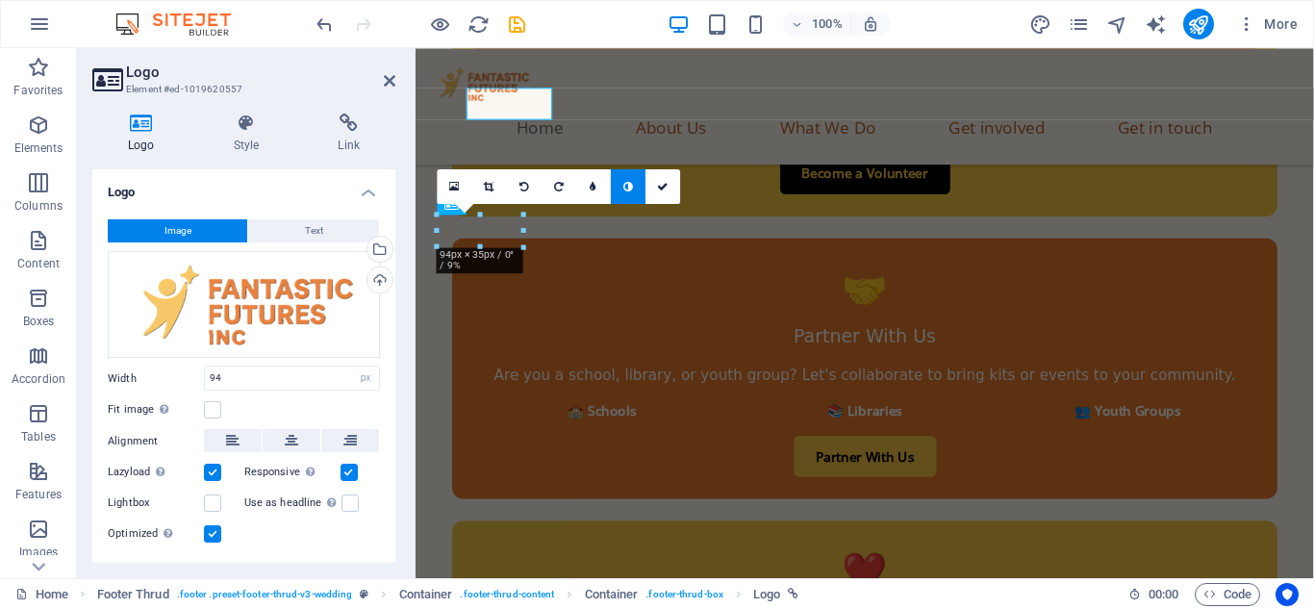
scroll to position [10734, 0]
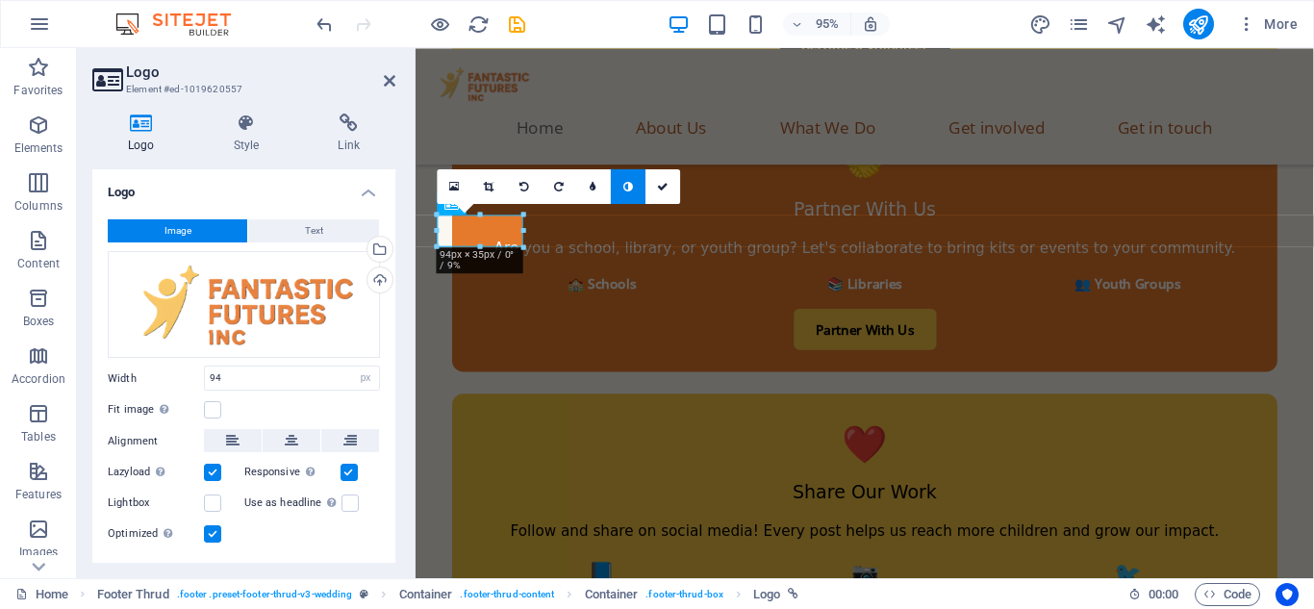
click at [621, 187] on link at bounding box center [628, 185] width 35 height 35
click at [485, 186] on icon at bounding box center [490, 185] width 11 height 11
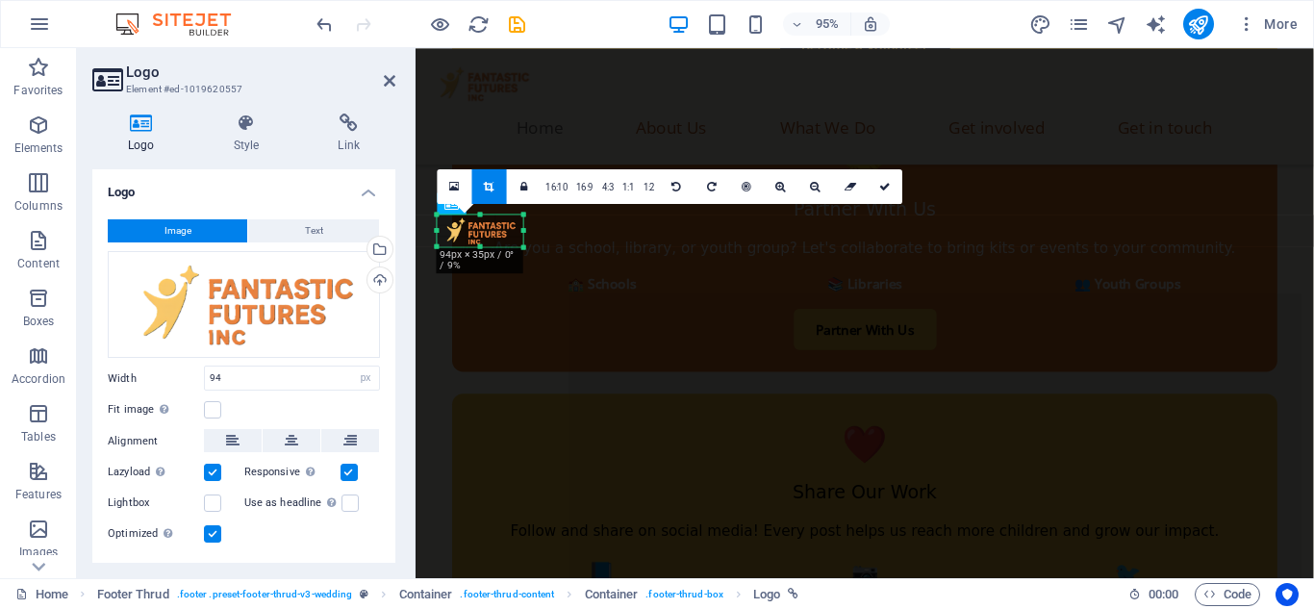
click at [482, 246] on div "180 170 160 150 140 130 120 110 100 90 80 70 60 50 40 30 20 10 0 -10 -20 -30 -4…" at bounding box center [481, 231] width 86 height 32
click at [530, 232] on div at bounding box center [531, 231] width 7 height 32
click at [886, 186] on icon at bounding box center [886, 185] width 12 height 11
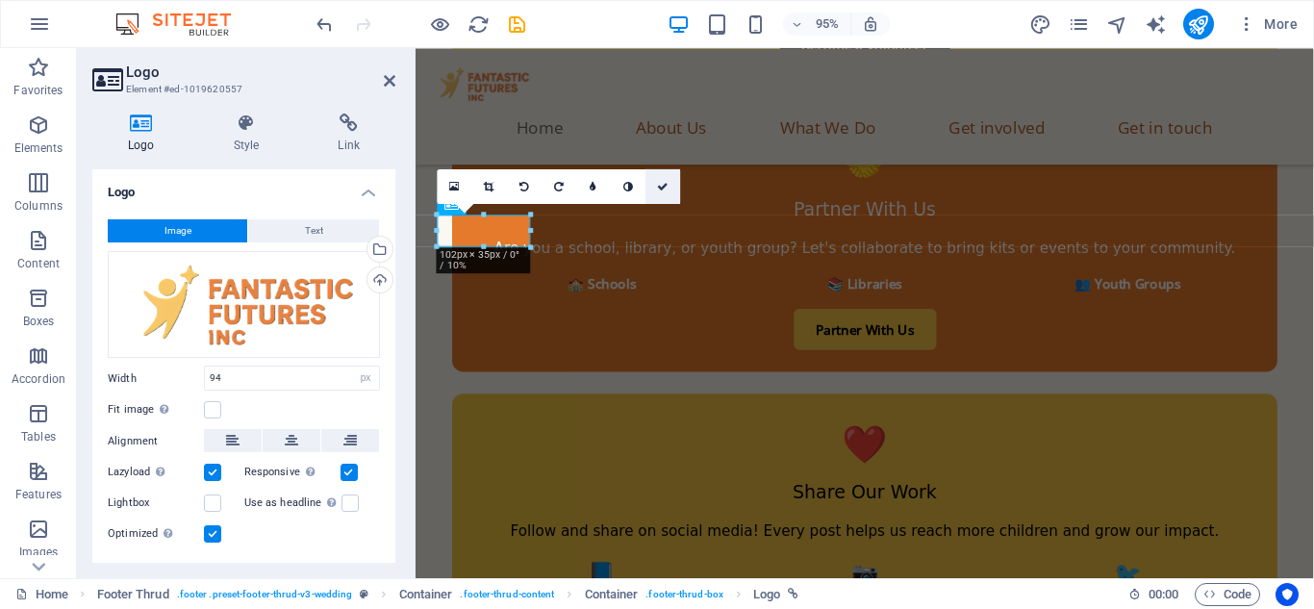
click at [656, 187] on link at bounding box center [663, 185] width 35 height 35
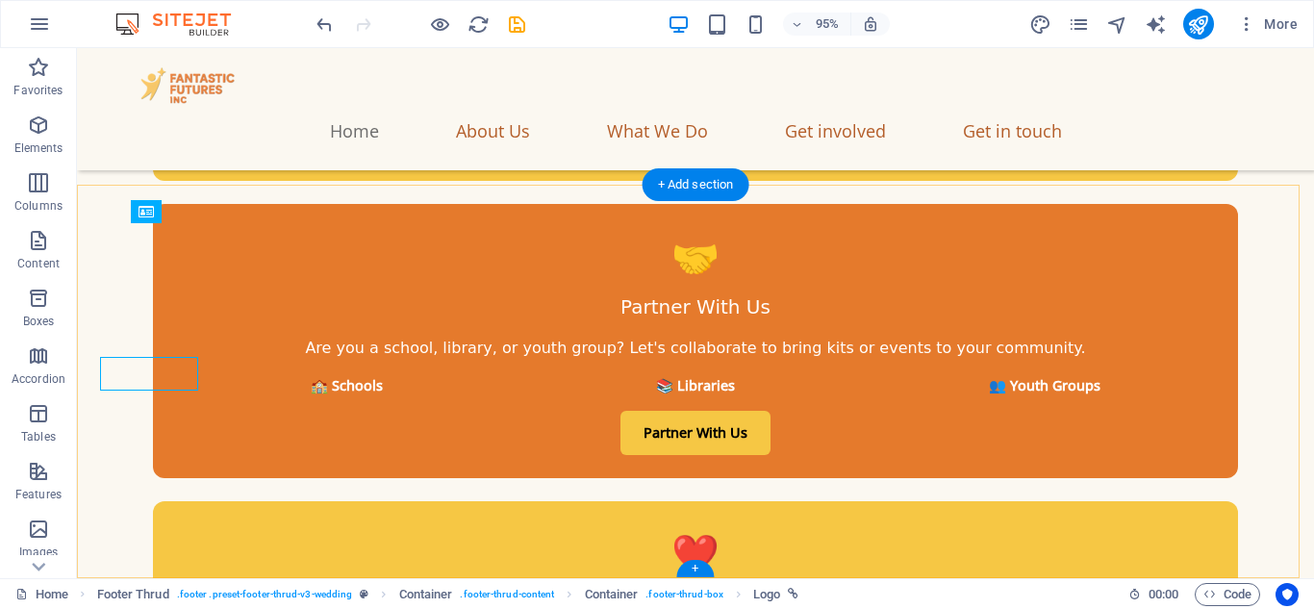
scroll to position [10600, 0]
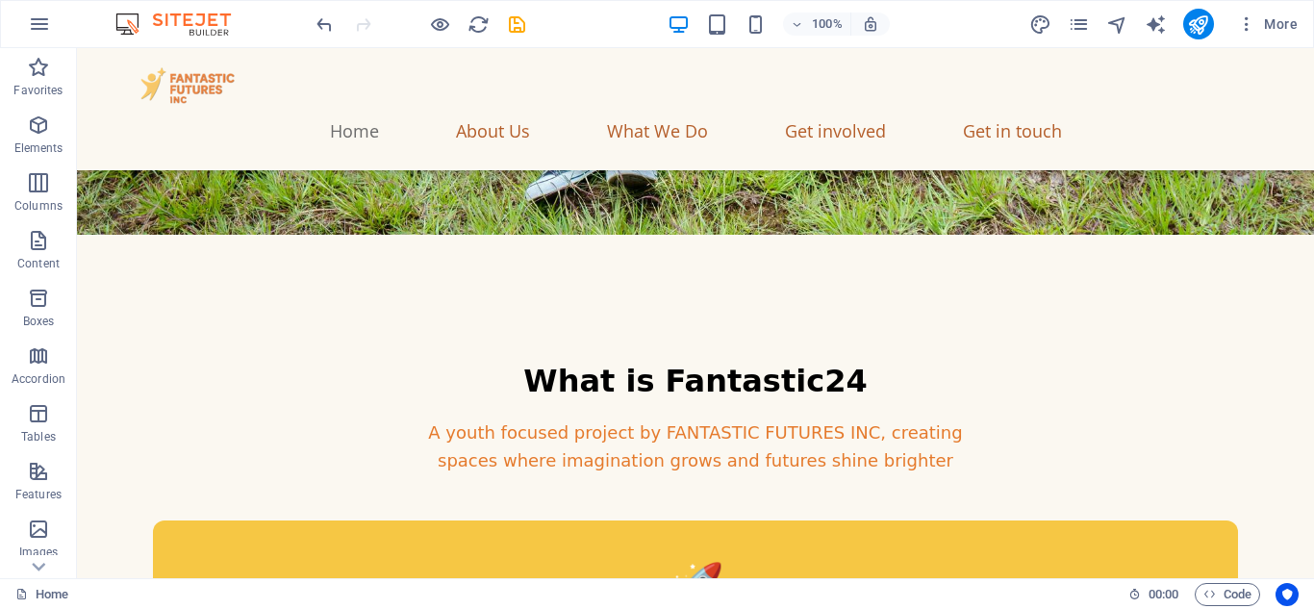
scroll to position [0, 0]
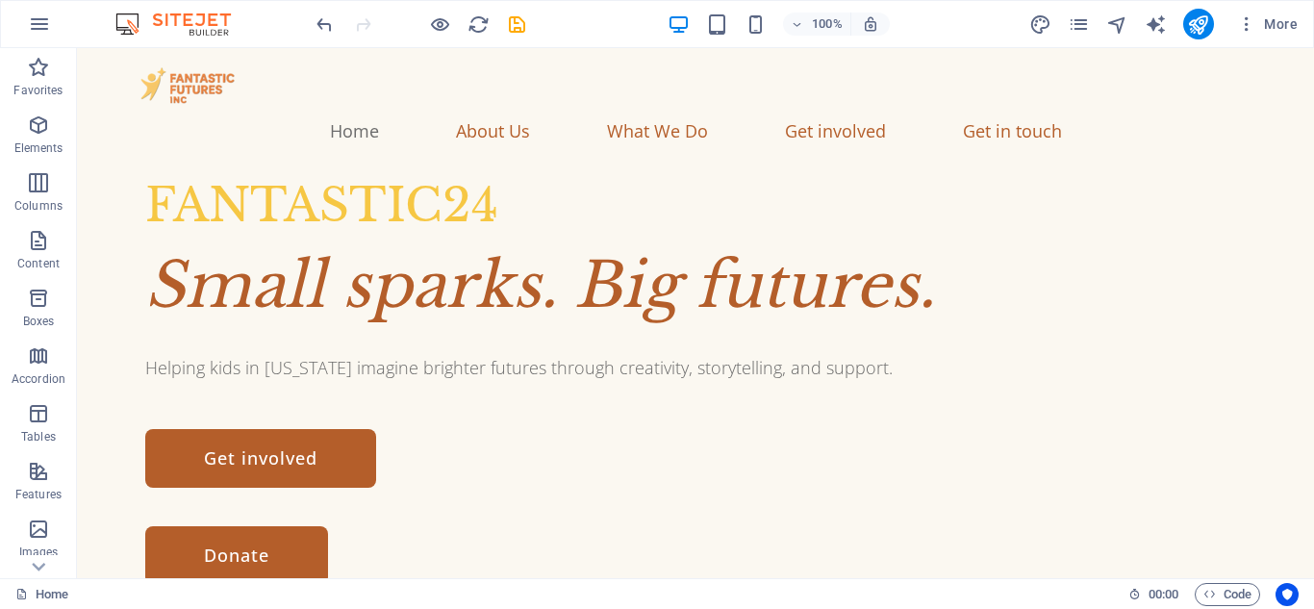
drag, startPoint x: 1313, startPoint y: 547, endPoint x: 1389, endPoint y: 66, distance: 487.0
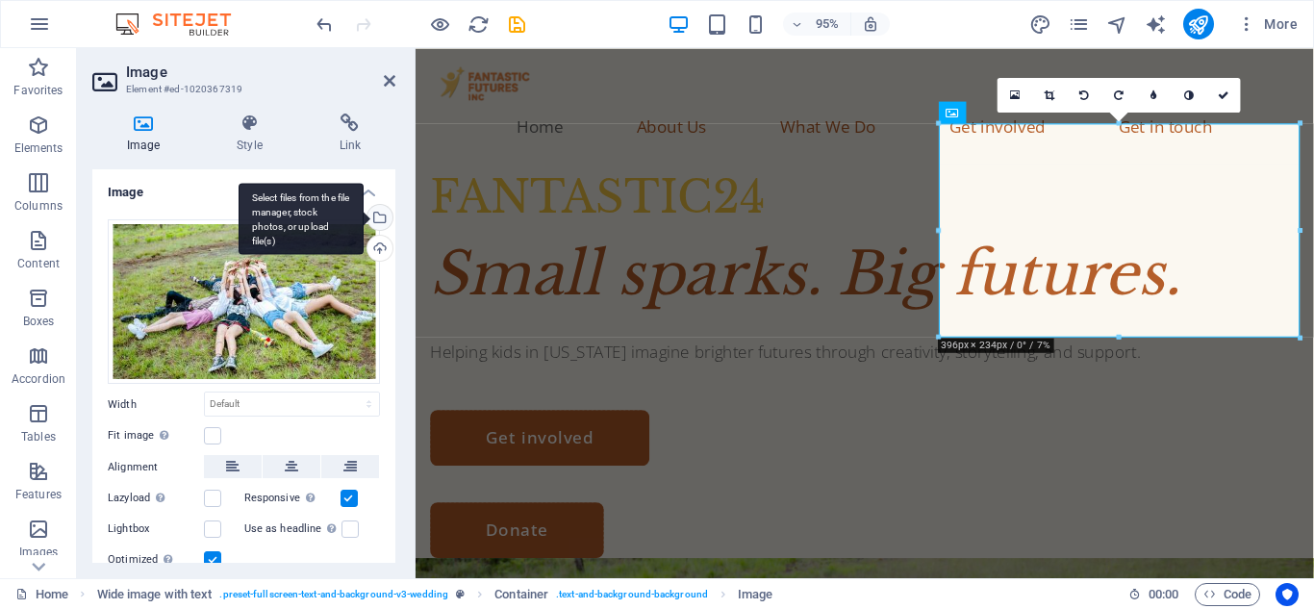
click at [378, 219] on div "Select files from the file manager, stock photos, or upload file(s)" at bounding box center [378, 219] width 29 height 29
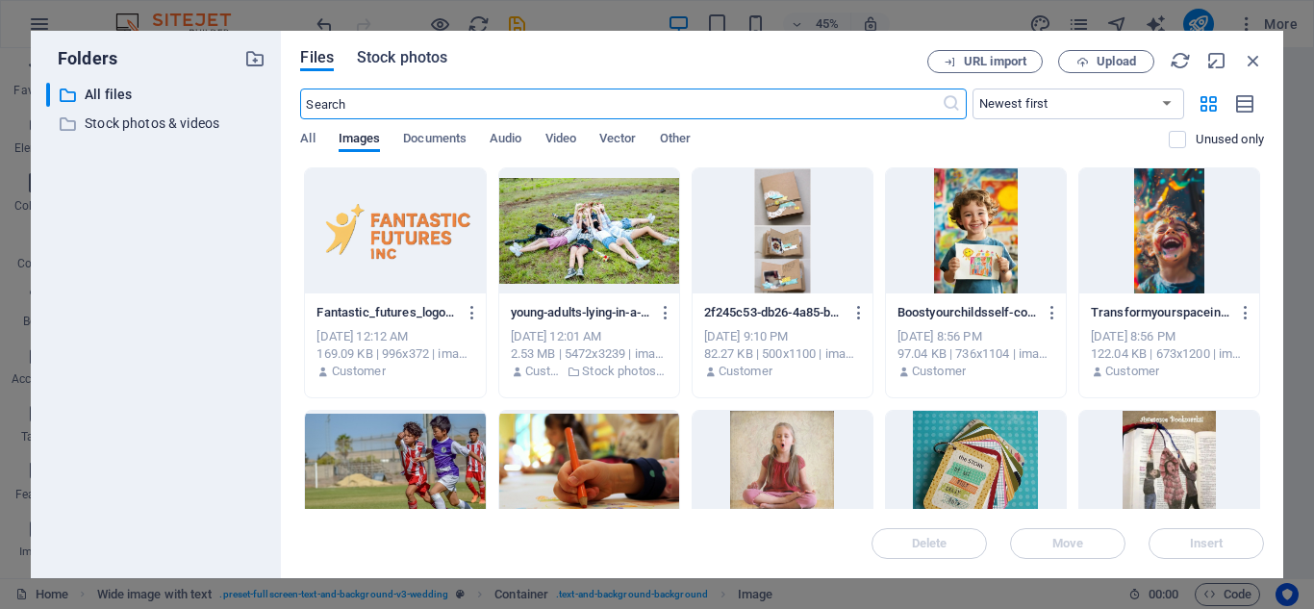
click at [408, 56] on span "Stock photos" at bounding box center [402, 57] width 90 height 23
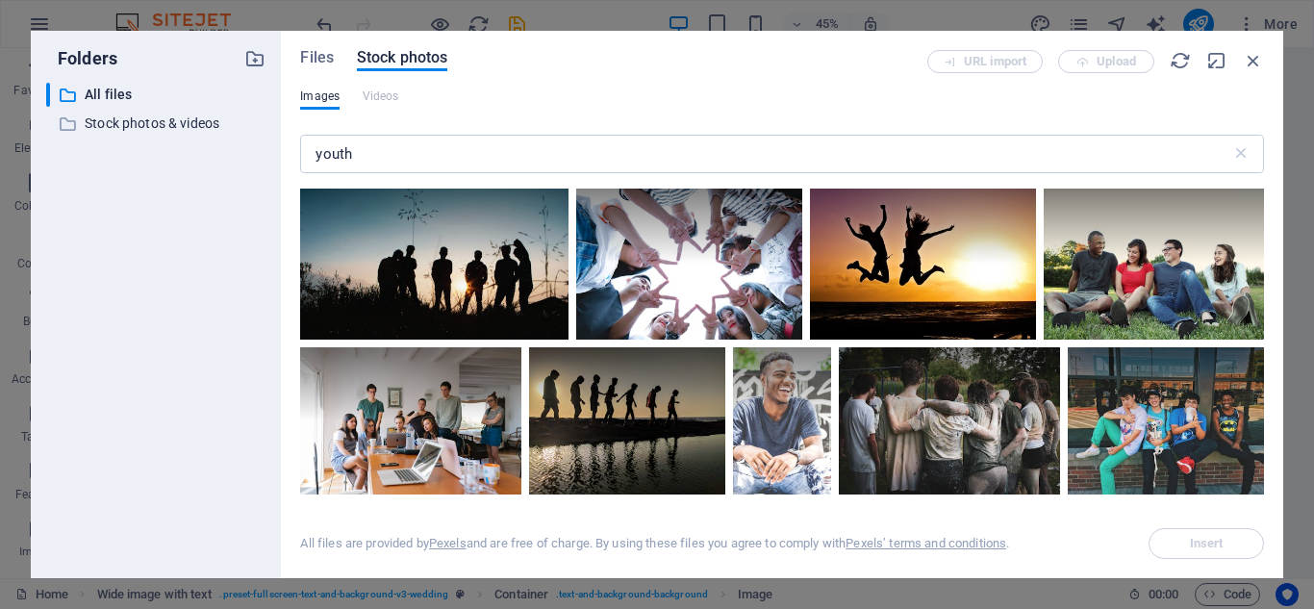
drag, startPoint x: 1264, startPoint y: 205, endPoint x: 1263, endPoint y: 216, distance: 10.6
click at [1263, 216] on div "Files Stock photos URL import Upload Images Videos youth ​ All files are provid…" at bounding box center [782, 304] width 1002 height 547
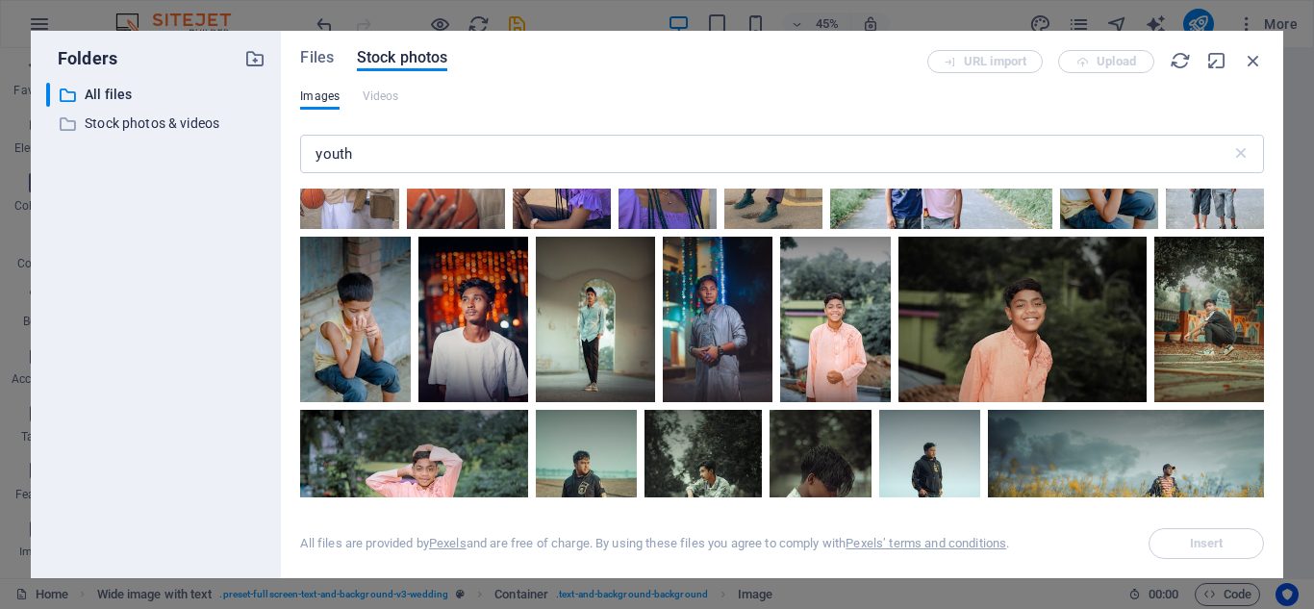
scroll to position [13389, 0]
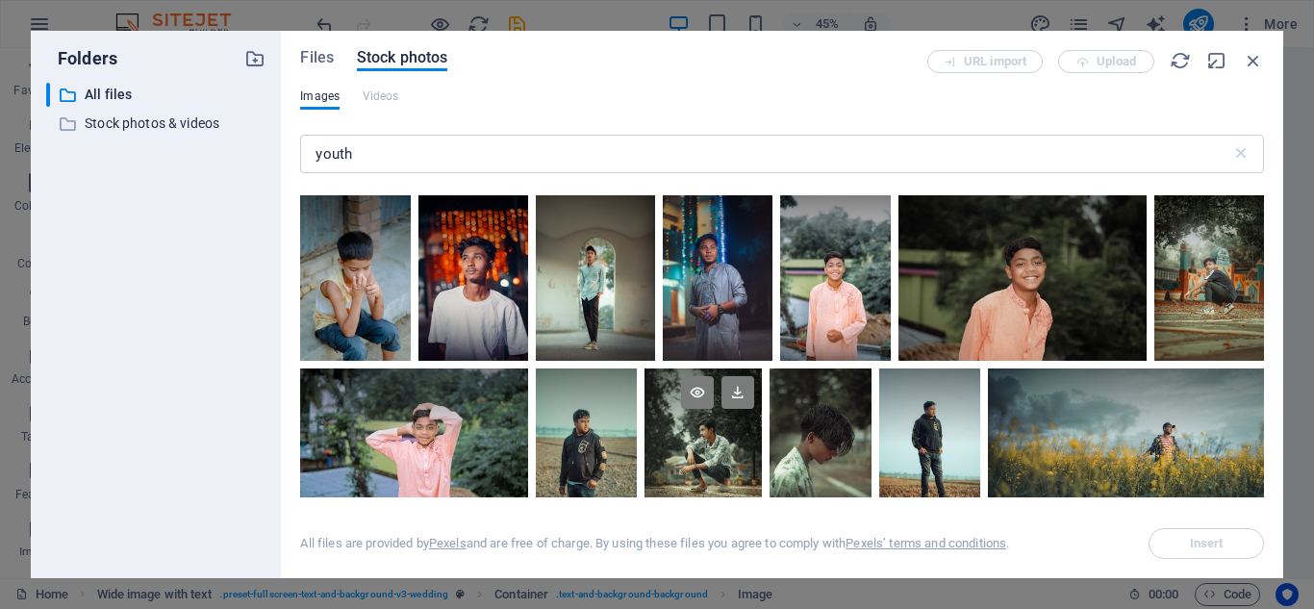
click at [762, 444] on div at bounding box center [703, 406] width 117 height 76
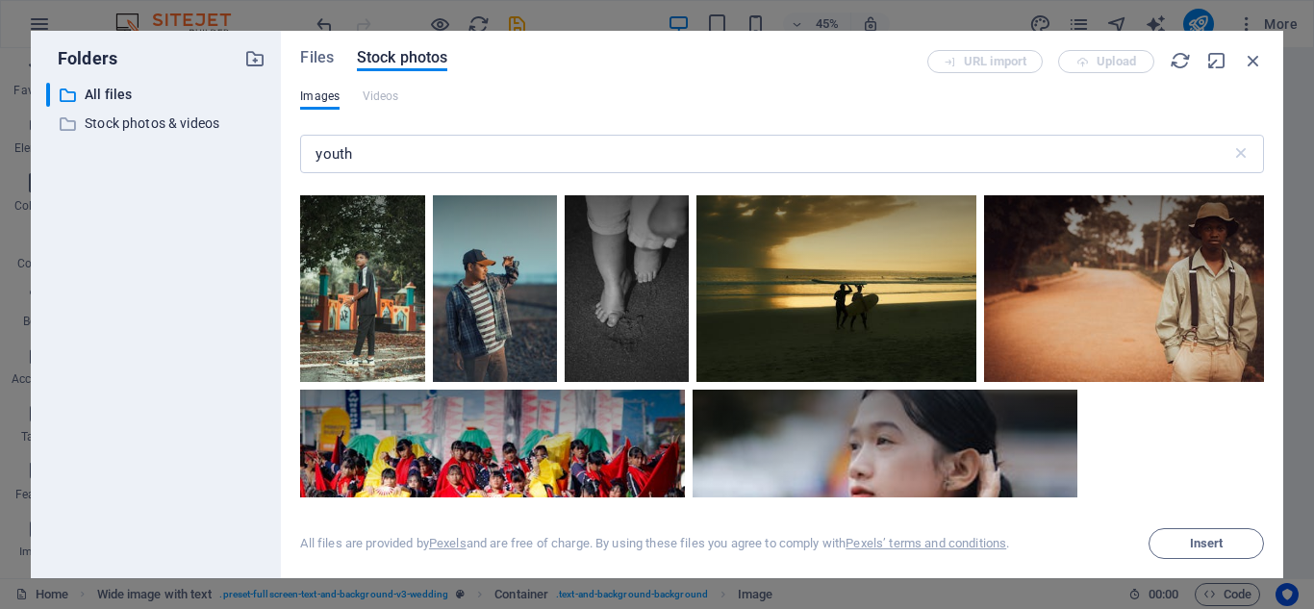
scroll to position [13832, 0]
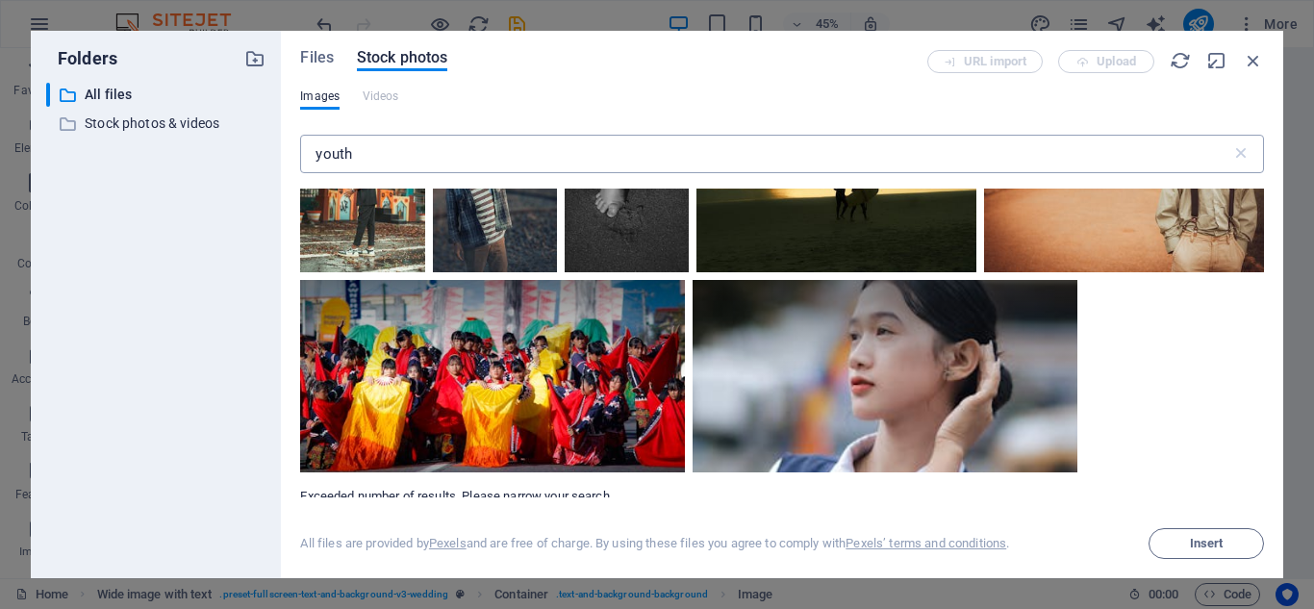
click at [415, 147] on input "youth" at bounding box center [765, 154] width 930 height 38
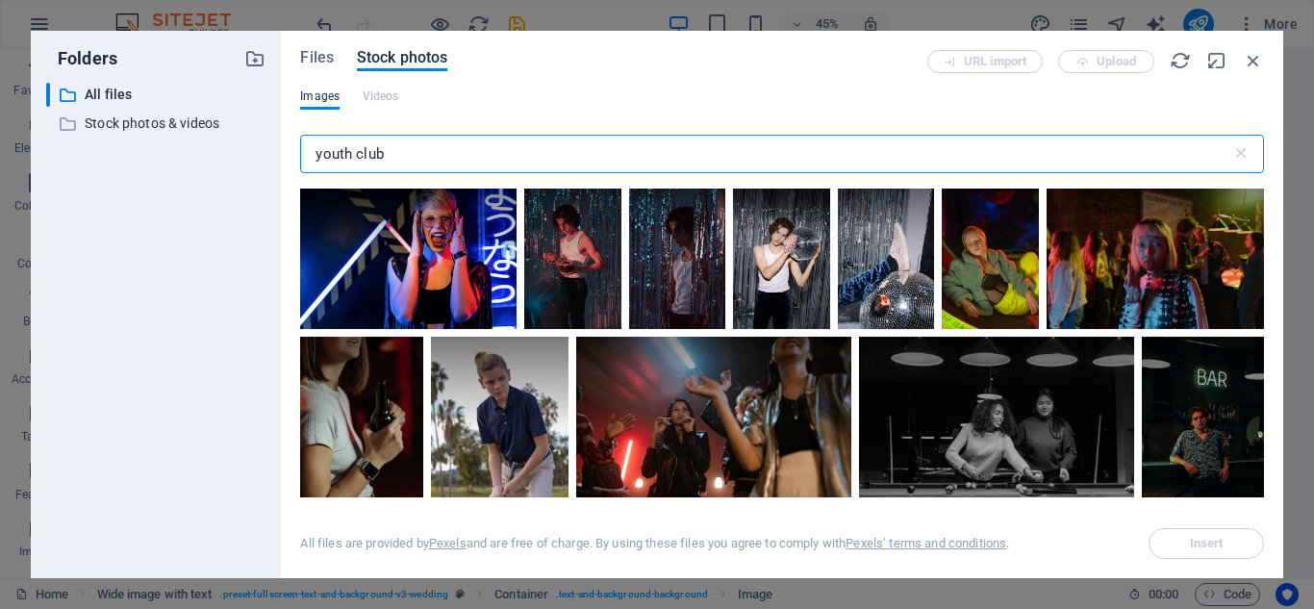
scroll to position [6076, 0]
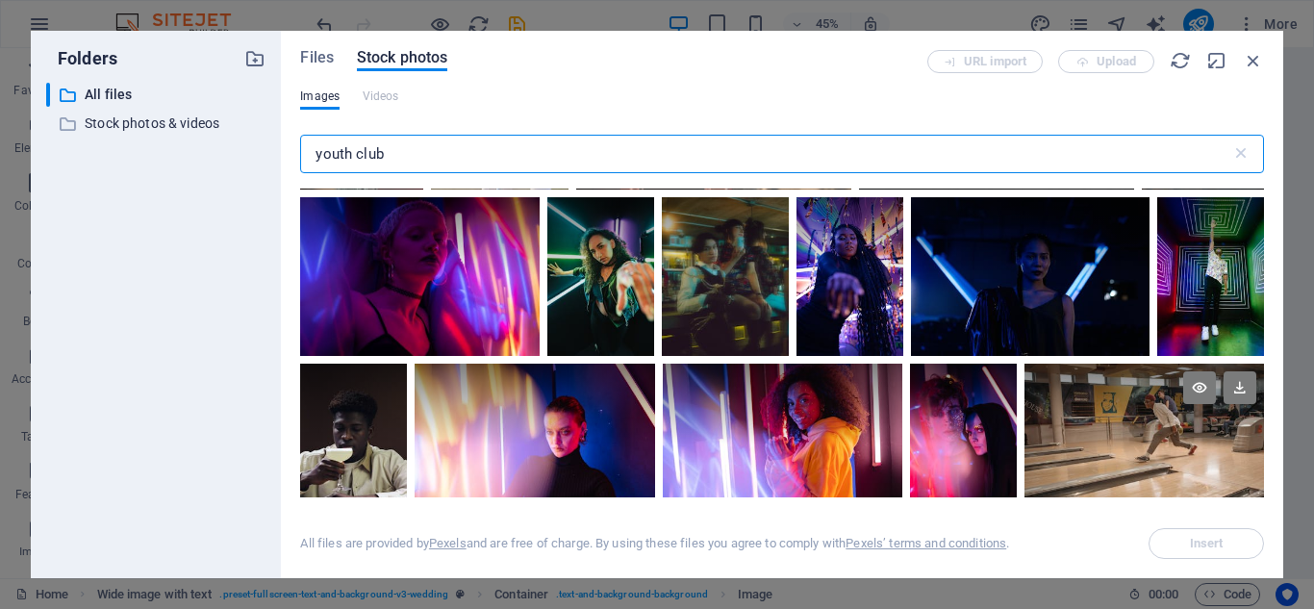
click at [1127, 444] on div at bounding box center [1145, 444] width 240 height 160
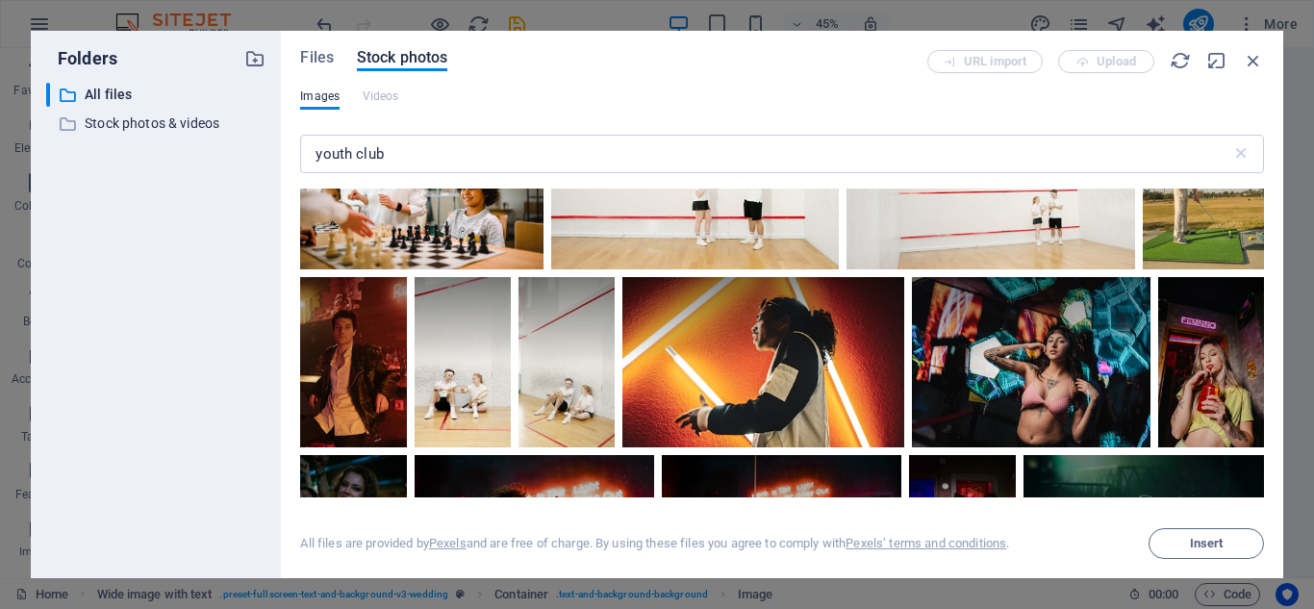
scroll to position [8792, 0]
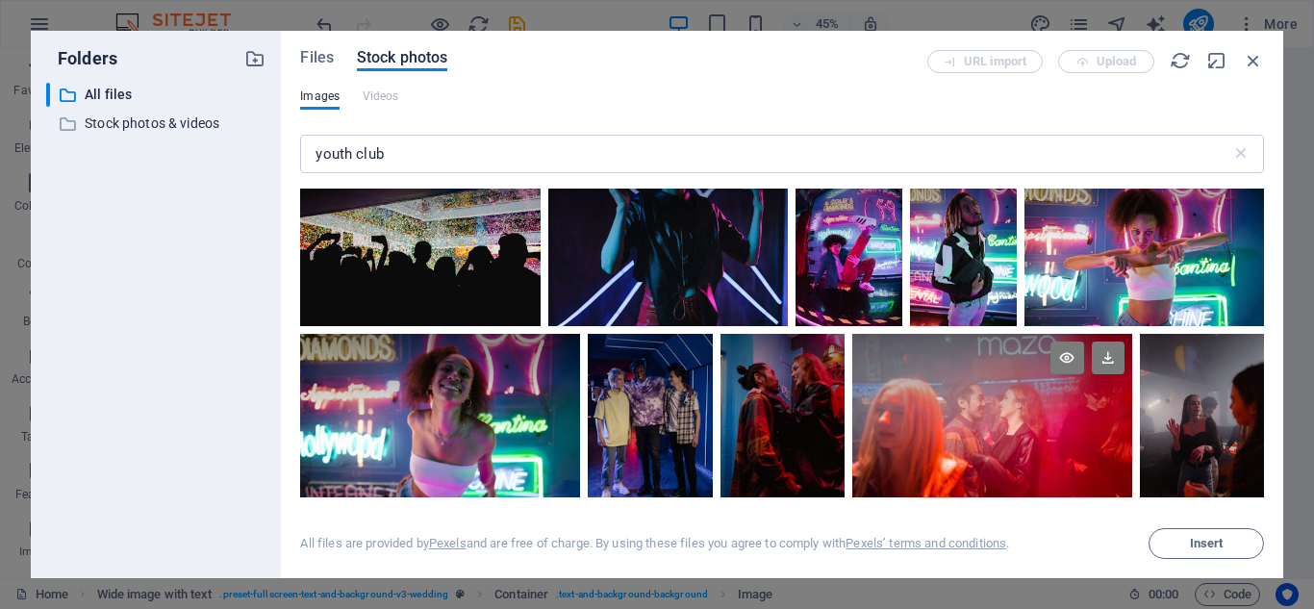
click at [921, 334] on div at bounding box center [992, 380] width 280 height 93
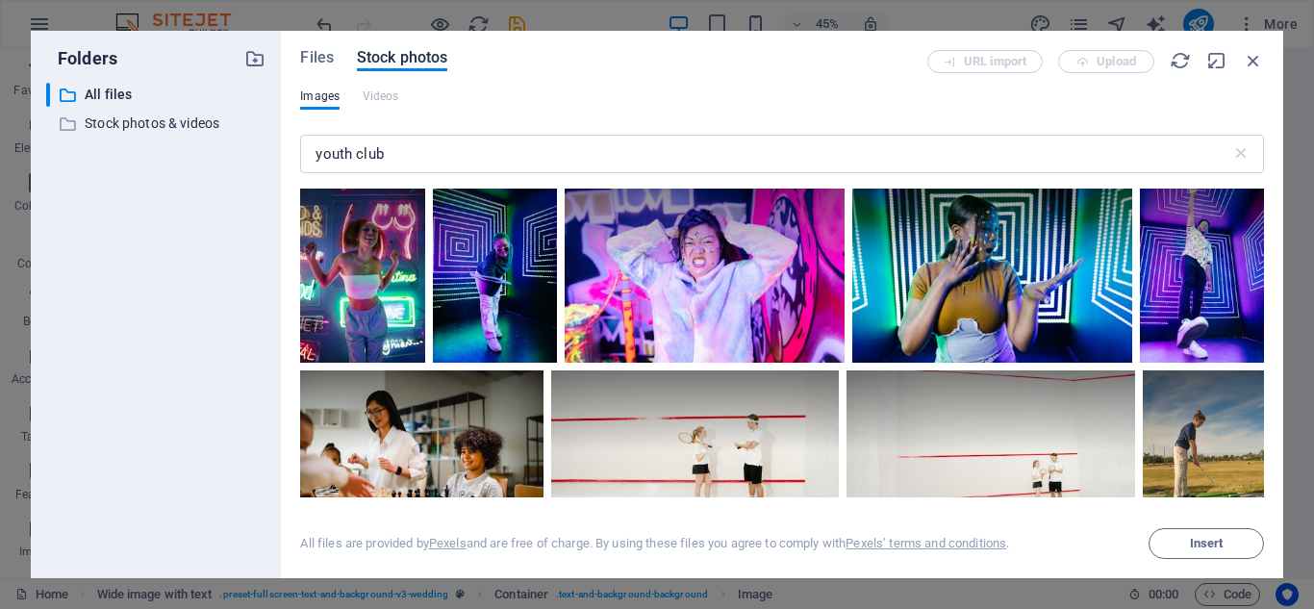
scroll to position [8518, 0]
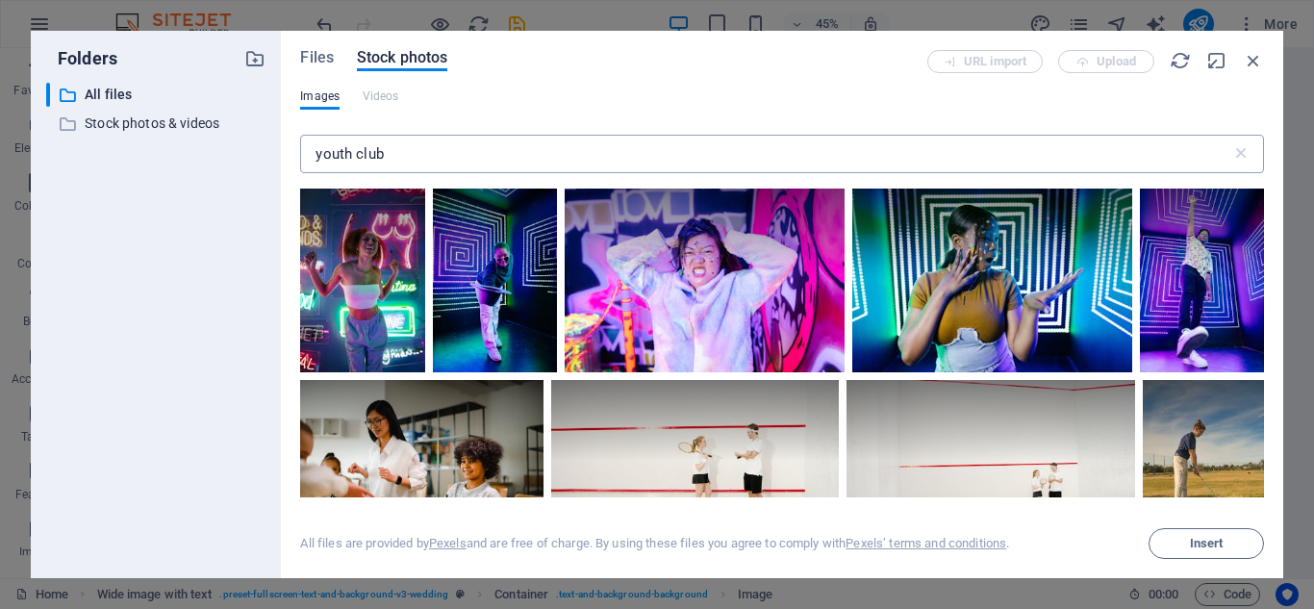
click at [641, 158] on input "youth club" at bounding box center [765, 154] width 930 height 38
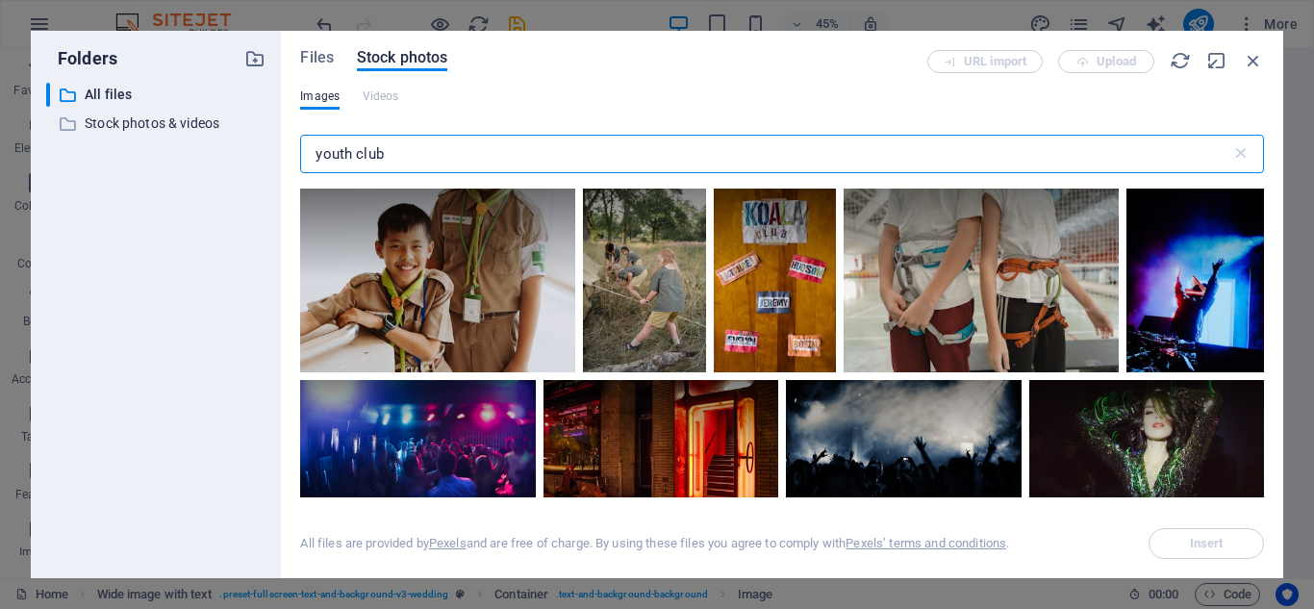
click at [355, 155] on input "youth club" at bounding box center [765, 154] width 930 height 38
paste input "Children's, Youth Services"
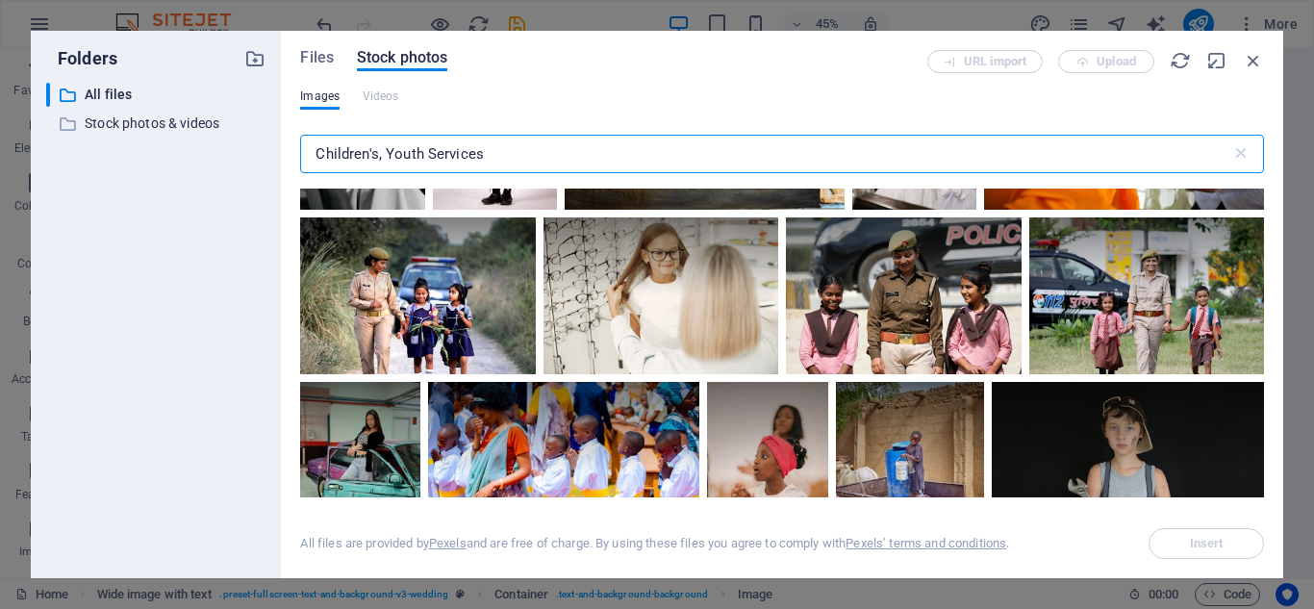
scroll to position [5494, 0]
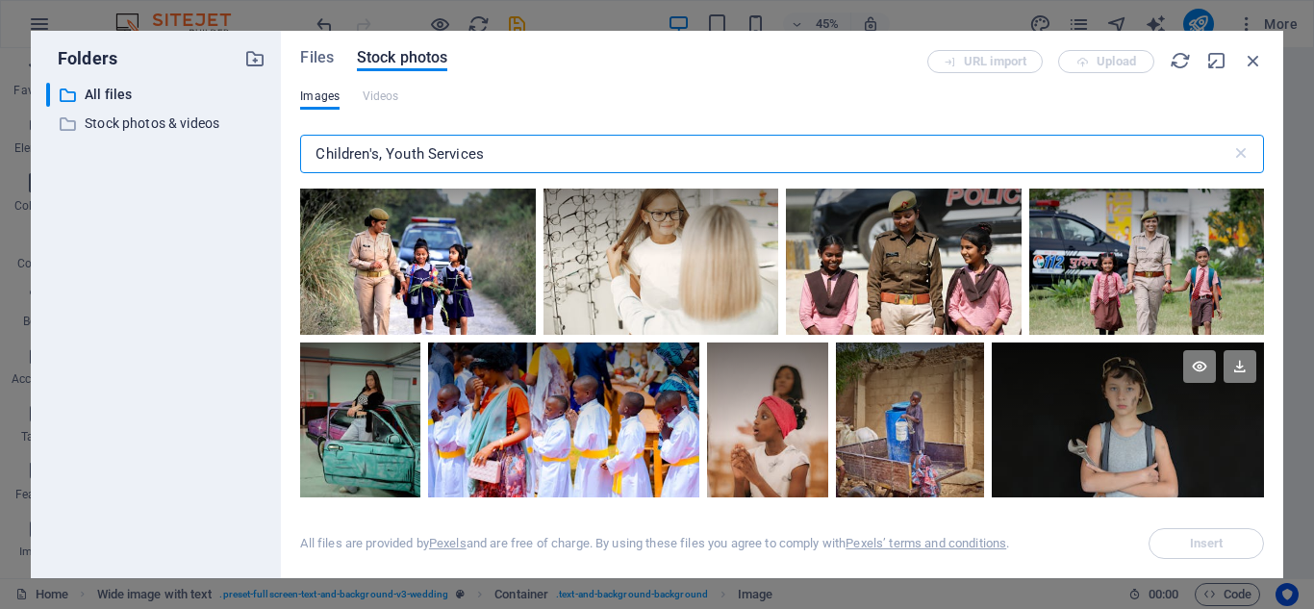
type input "Children's, Youth Services"
click at [1128, 423] on div at bounding box center [1128, 432] width 272 height 181
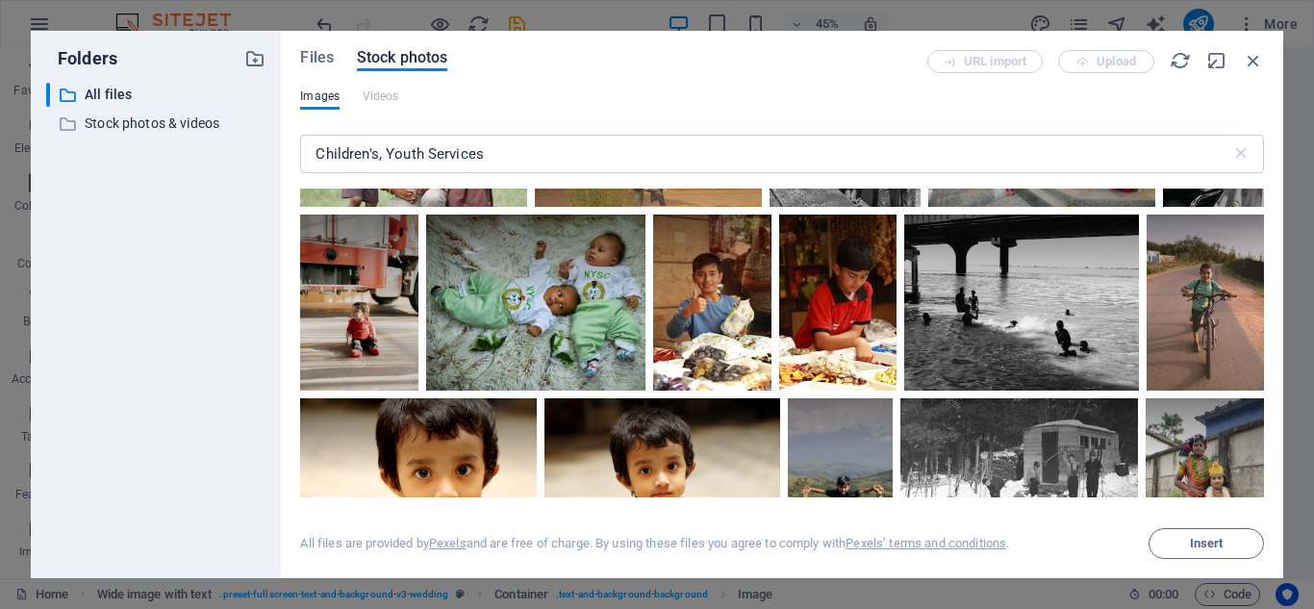
scroll to position [6174, 0]
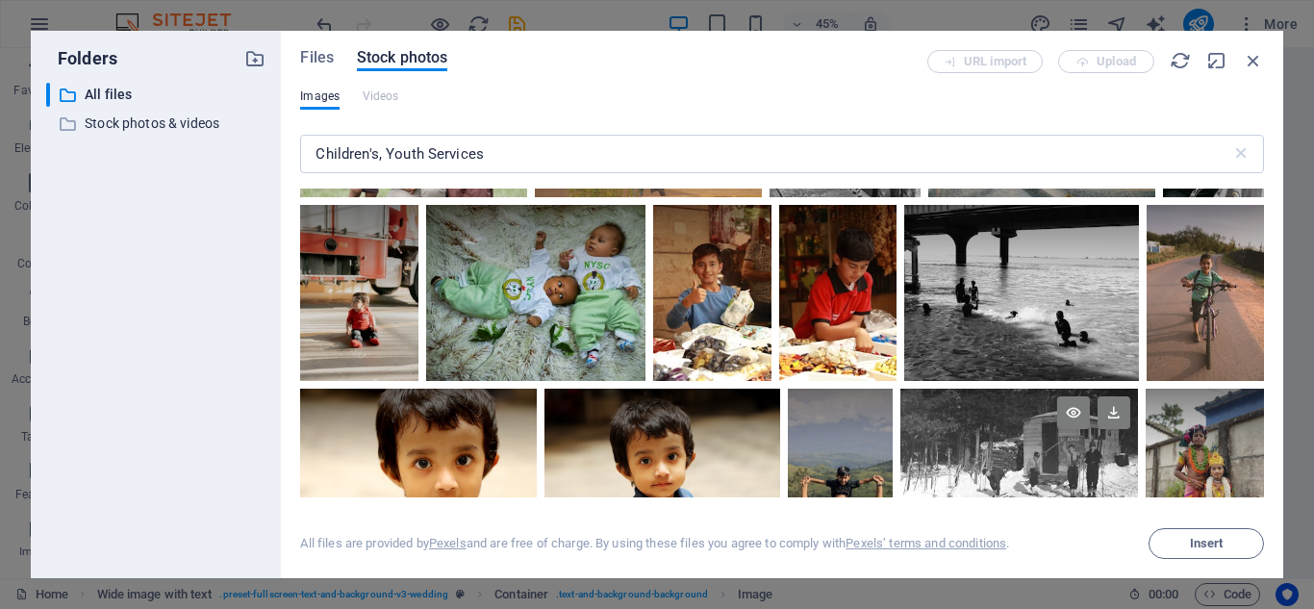
click at [1115, 428] on div at bounding box center [1020, 428] width 238 height 79
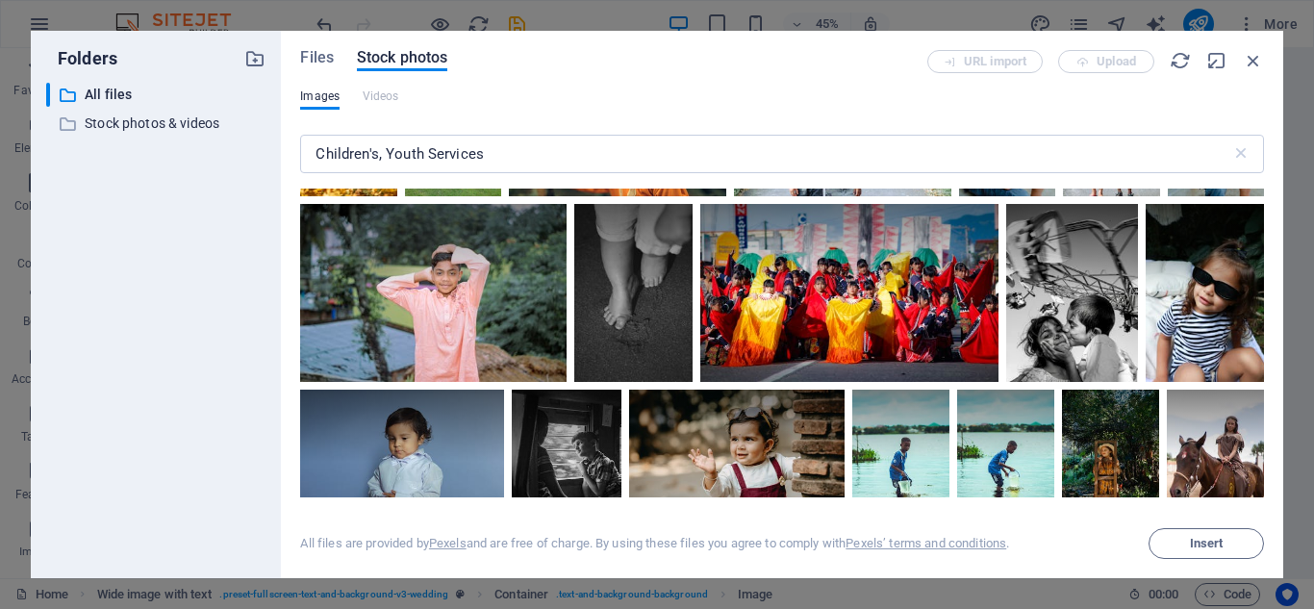
scroll to position [8711, 0]
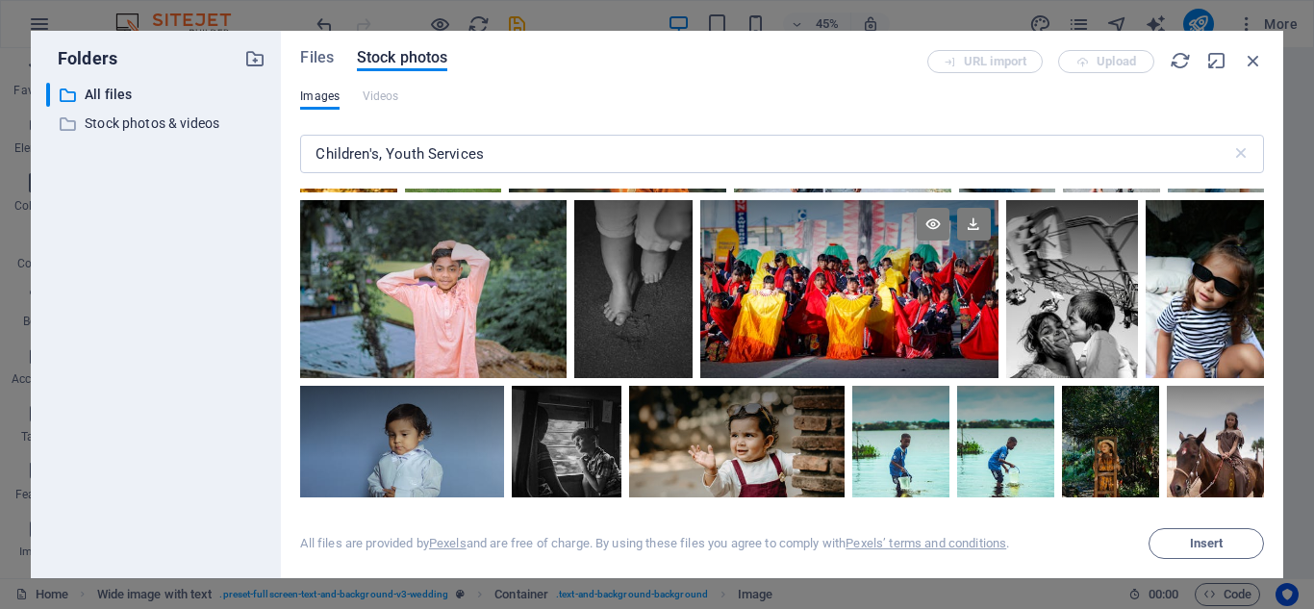
click at [998, 276] on div at bounding box center [848, 289] width 297 height 178
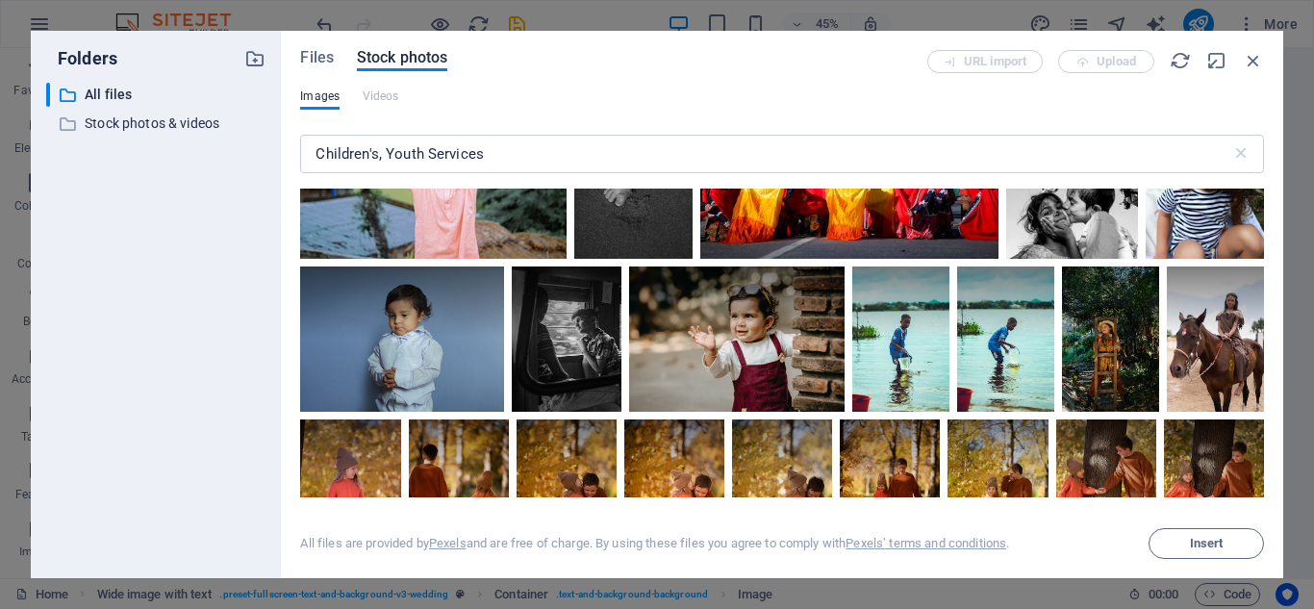
scroll to position [8849, 0]
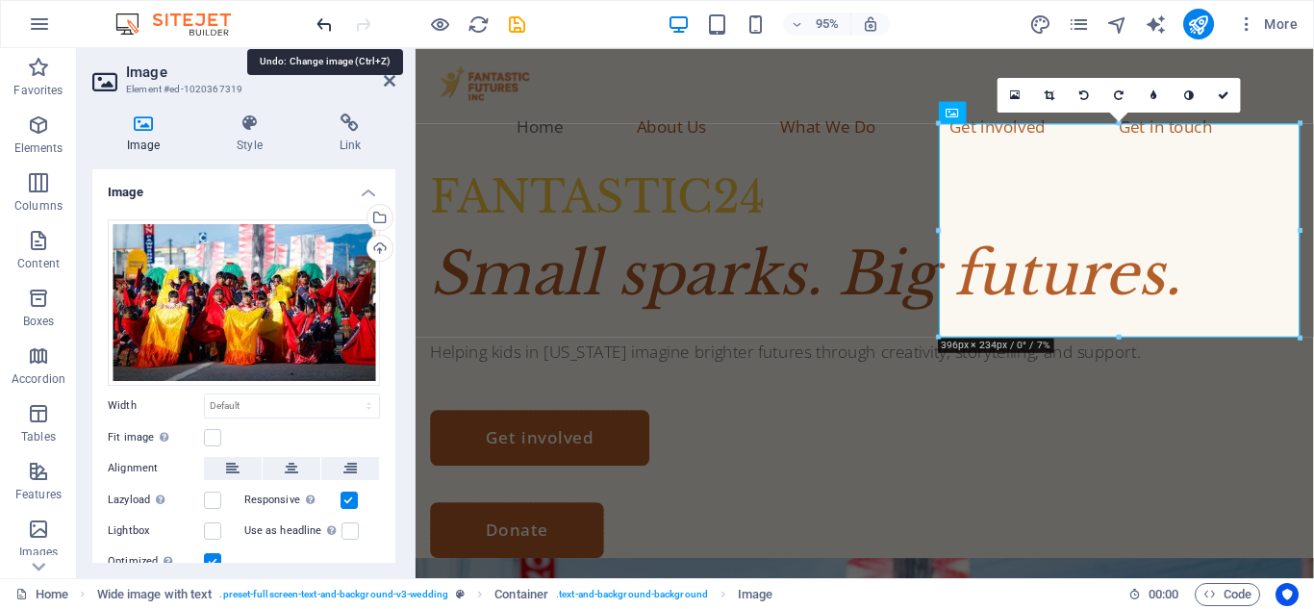
click at [326, 24] on icon "undo" at bounding box center [325, 24] width 22 height 22
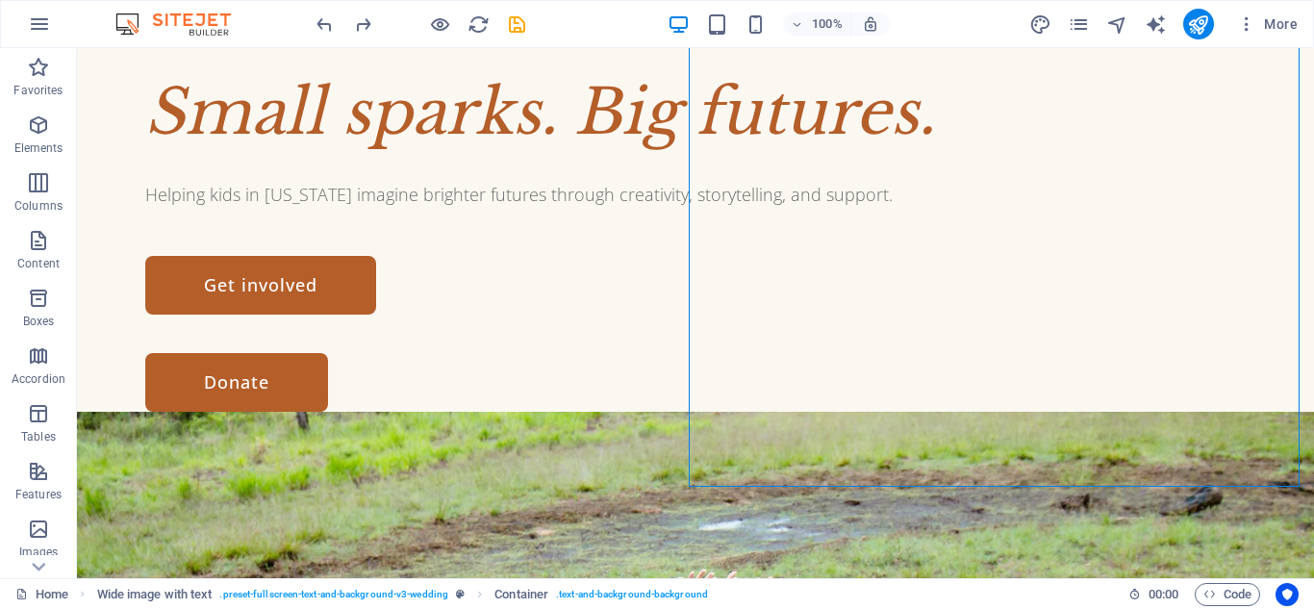
scroll to position [0, 0]
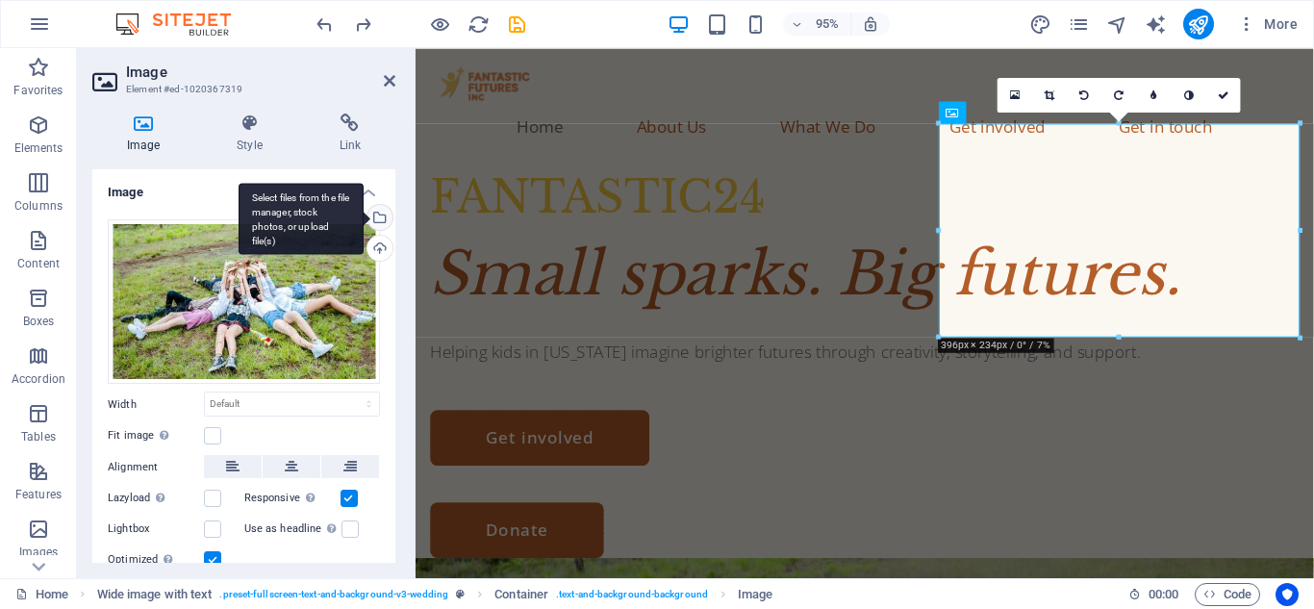
click at [378, 211] on div "Select files from the file manager, stock photos, or upload file(s)" at bounding box center [378, 219] width 29 height 29
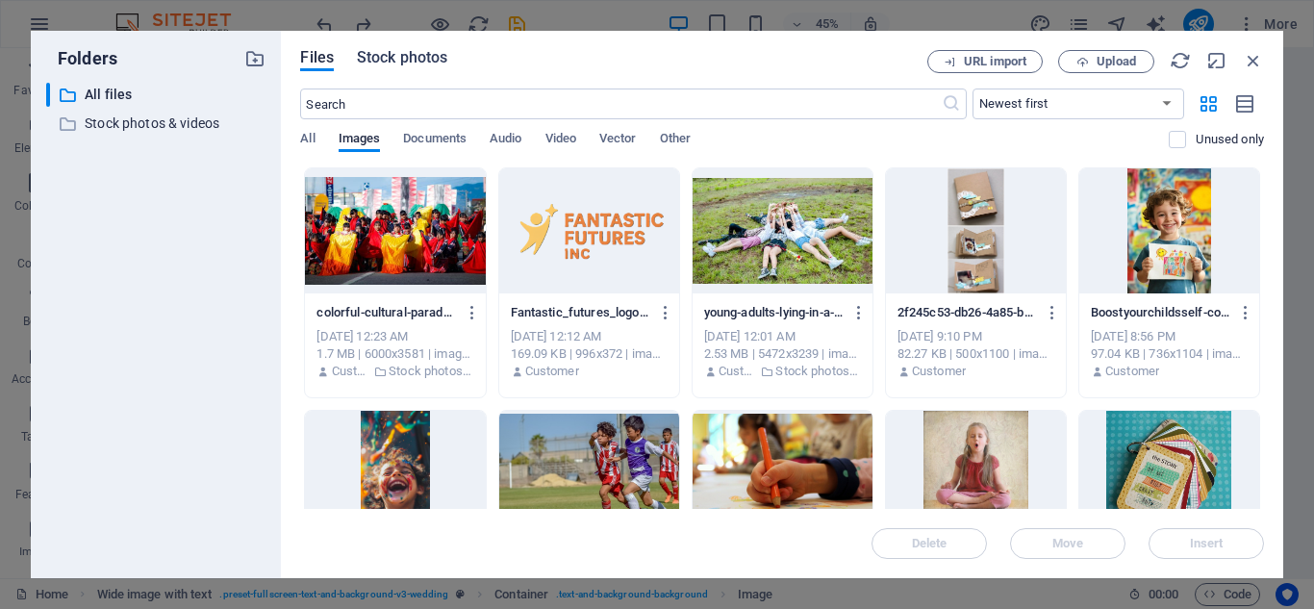
click at [412, 61] on span "Stock photos" at bounding box center [402, 57] width 90 height 23
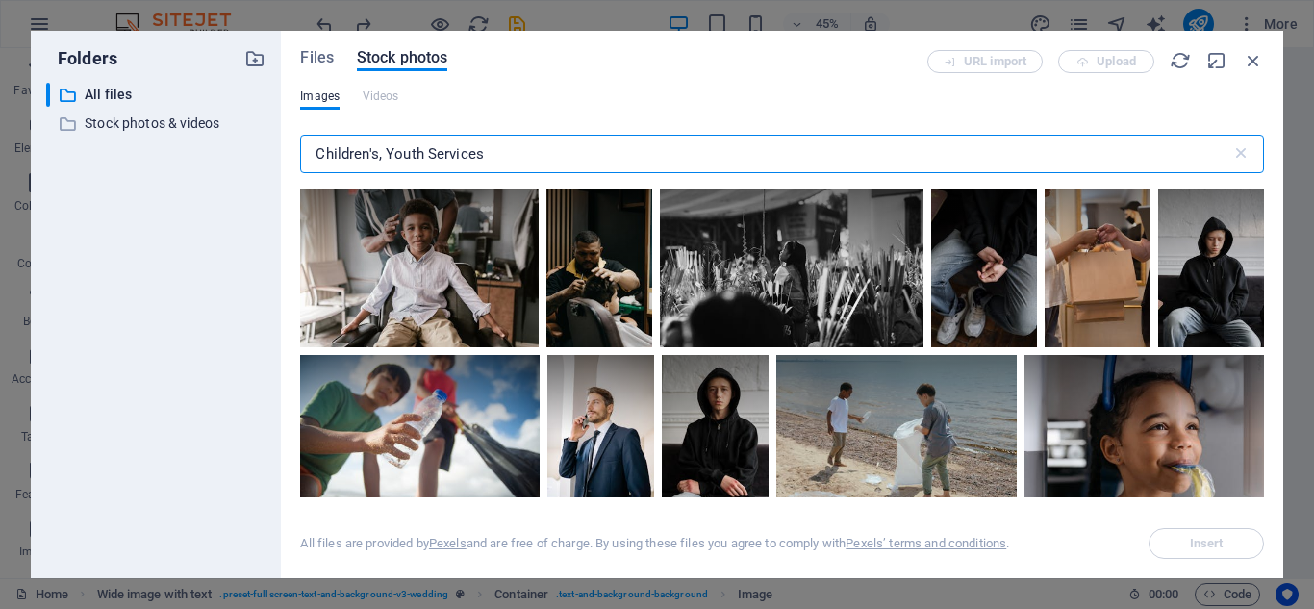
drag, startPoint x: 555, startPoint y: 154, endPoint x: 310, endPoint y: 149, distance: 245.4
click at [310, 149] on input "Children's, Youth Services" at bounding box center [765, 154] width 930 height 38
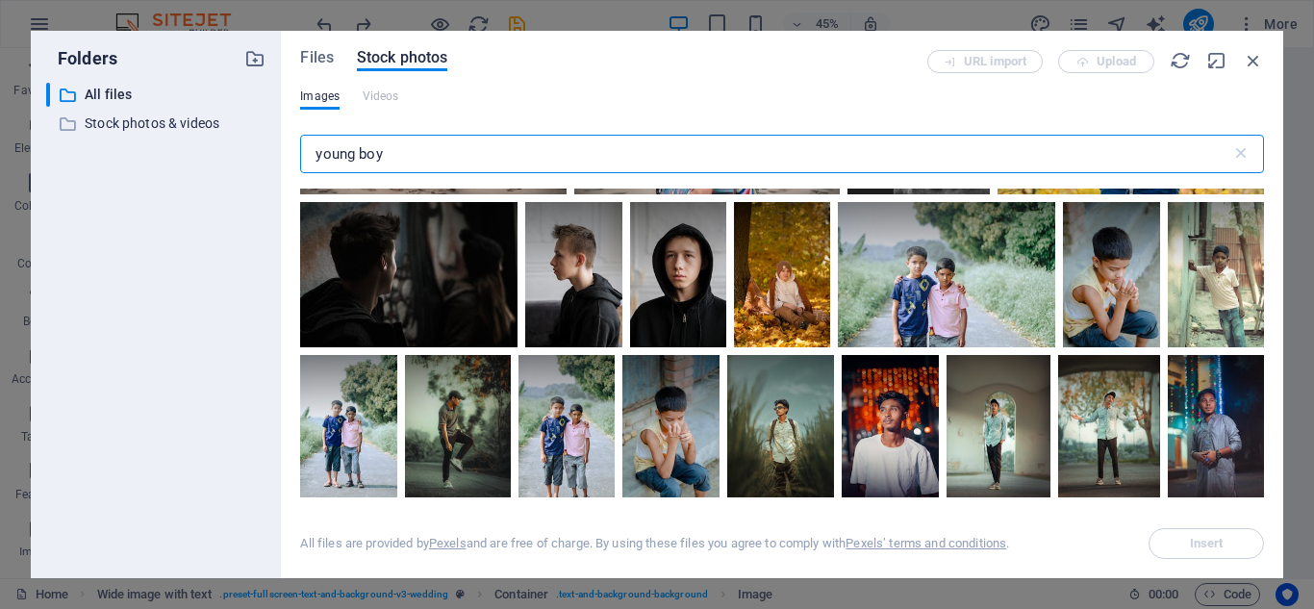
scroll to position [1227, 0]
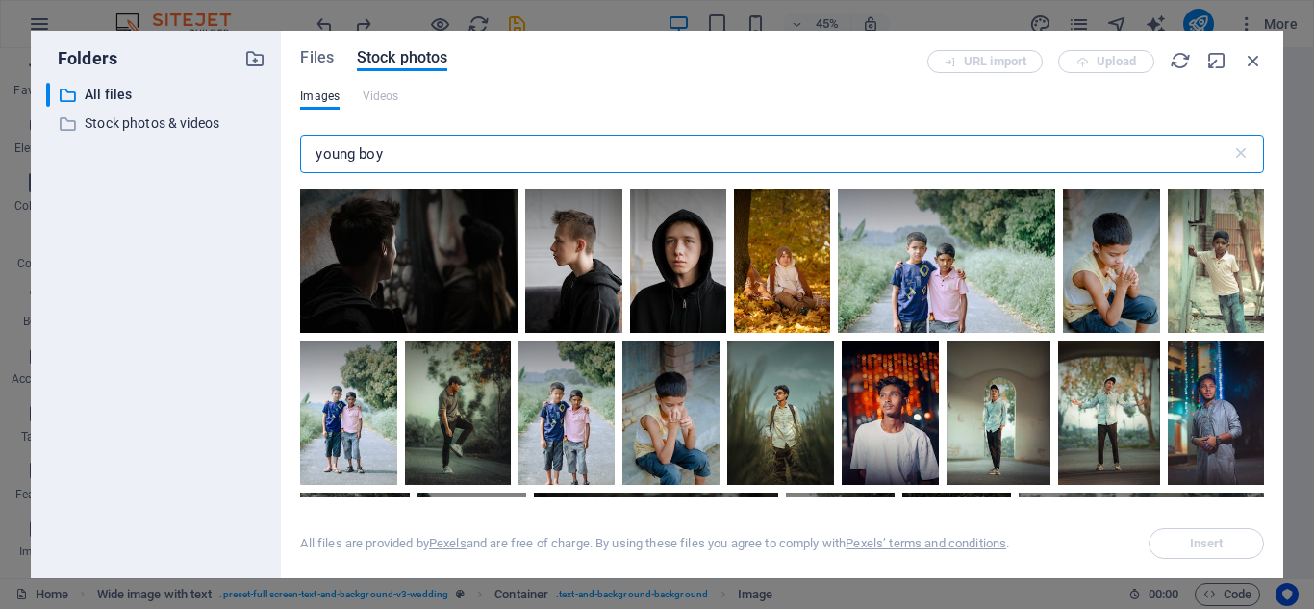
type input "young boy"
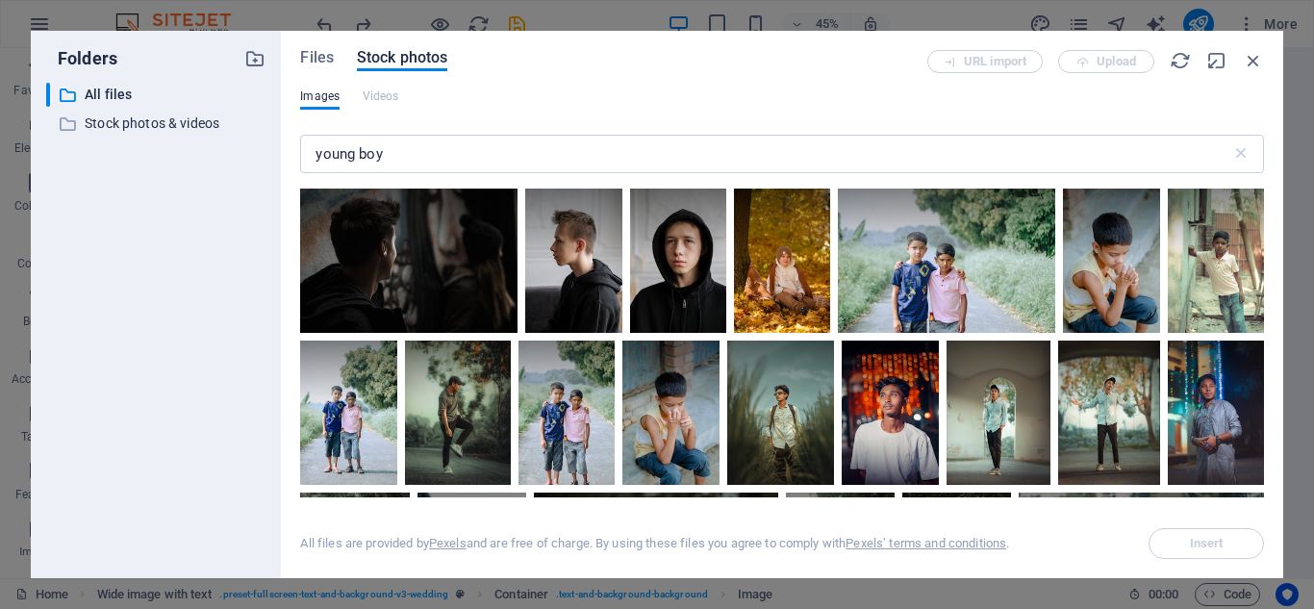
click at [998, 90] on div at bounding box center [1131, 46] width 266 height 89
click at [1194, 547] on span "Insert" at bounding box center [1207, 544] width 34 height 12
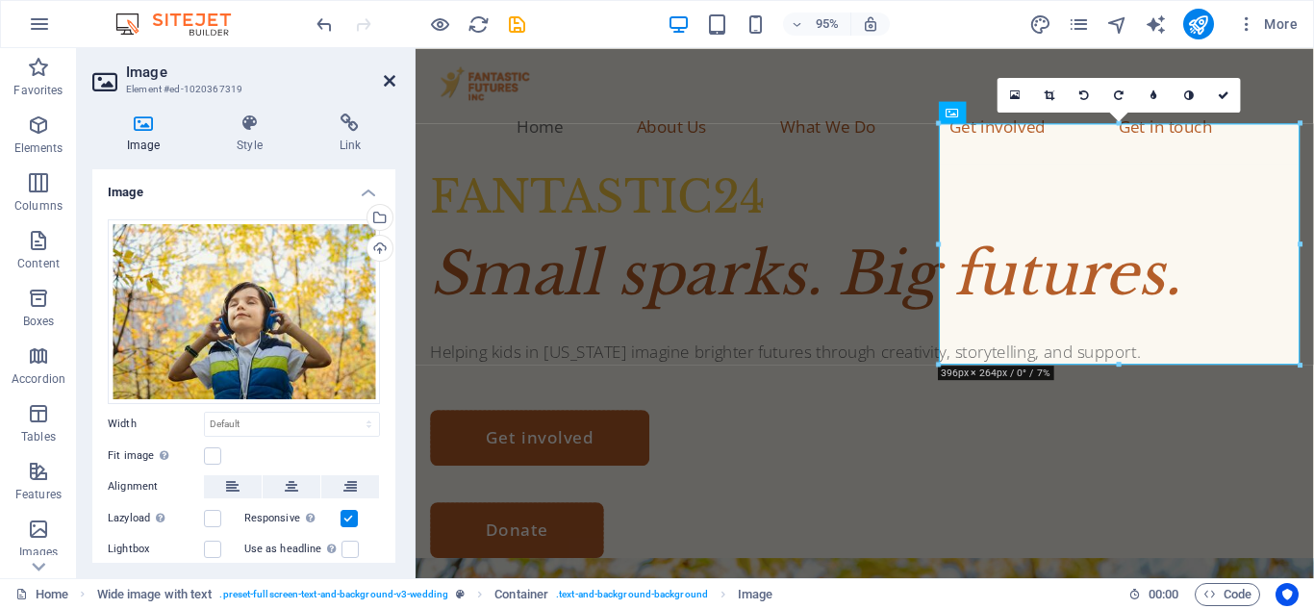
click at [391, 78] on icon at bounding box center [390, 80] width 12 height 15
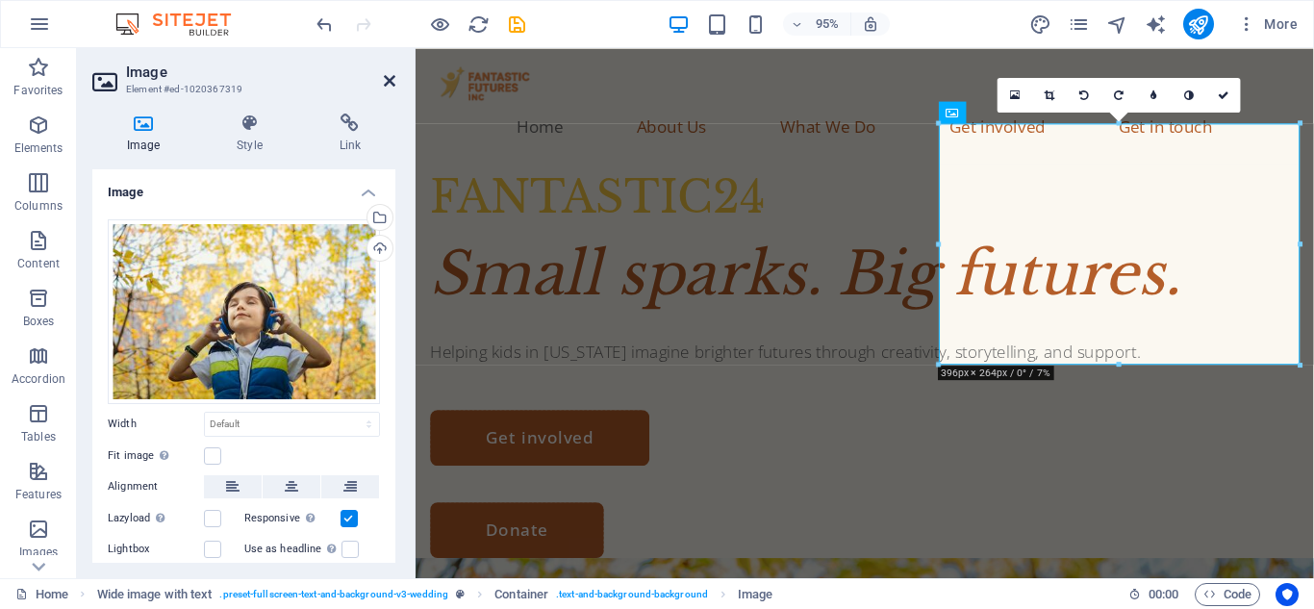
click at [393, 75] on icon at bounding box center [390, 80] width 12 height 15
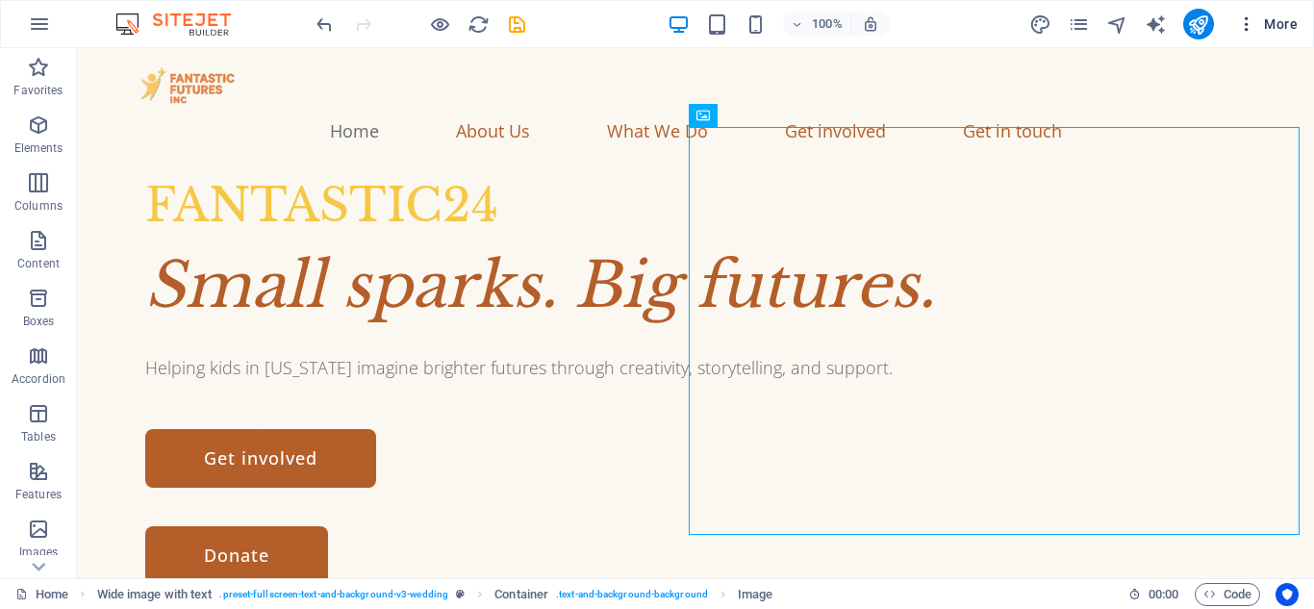
click at [1278, 27] on span "More" at bounding box center [1267, 23] width 61 height 19
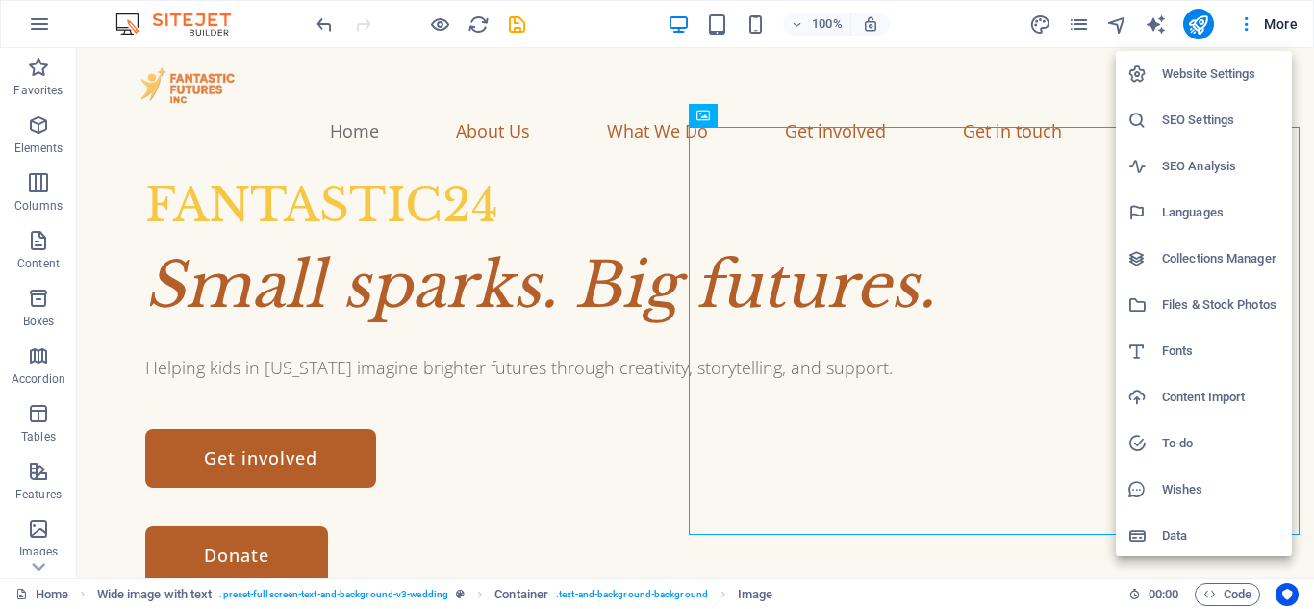
click at [1210, 303] on h6 "Files & Stock Photos" at bounding box center [1221, 304] width 118 height 23
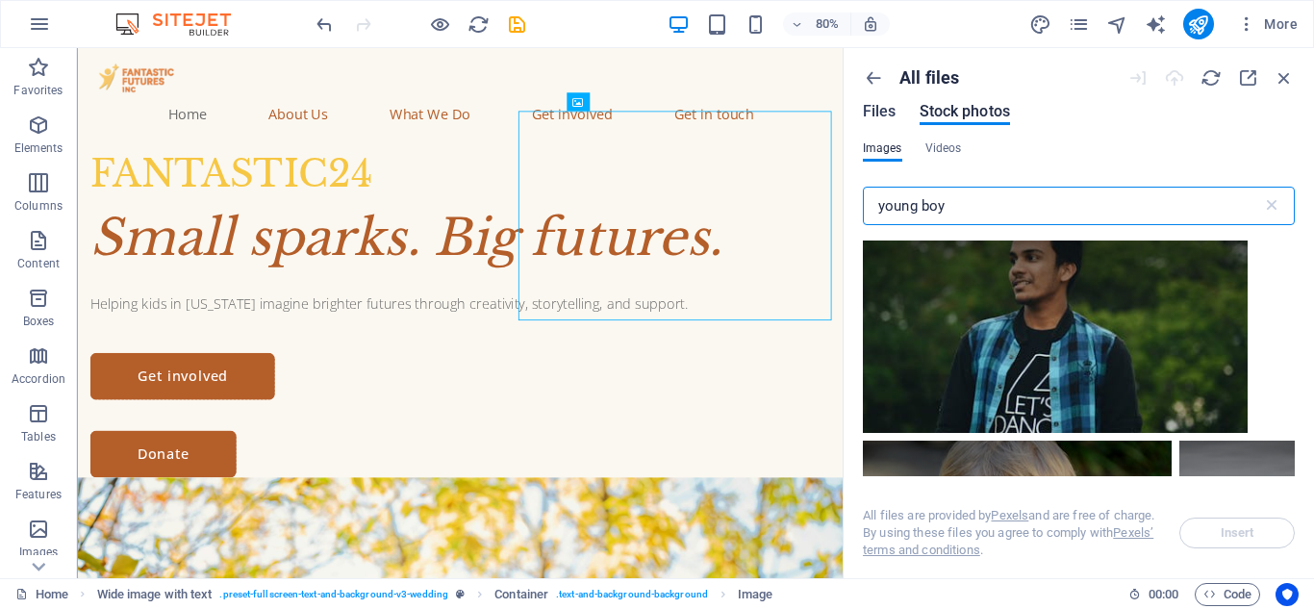
click at [887, 110] on span "Files" at bounding box center [880, 111] width 34 height 23
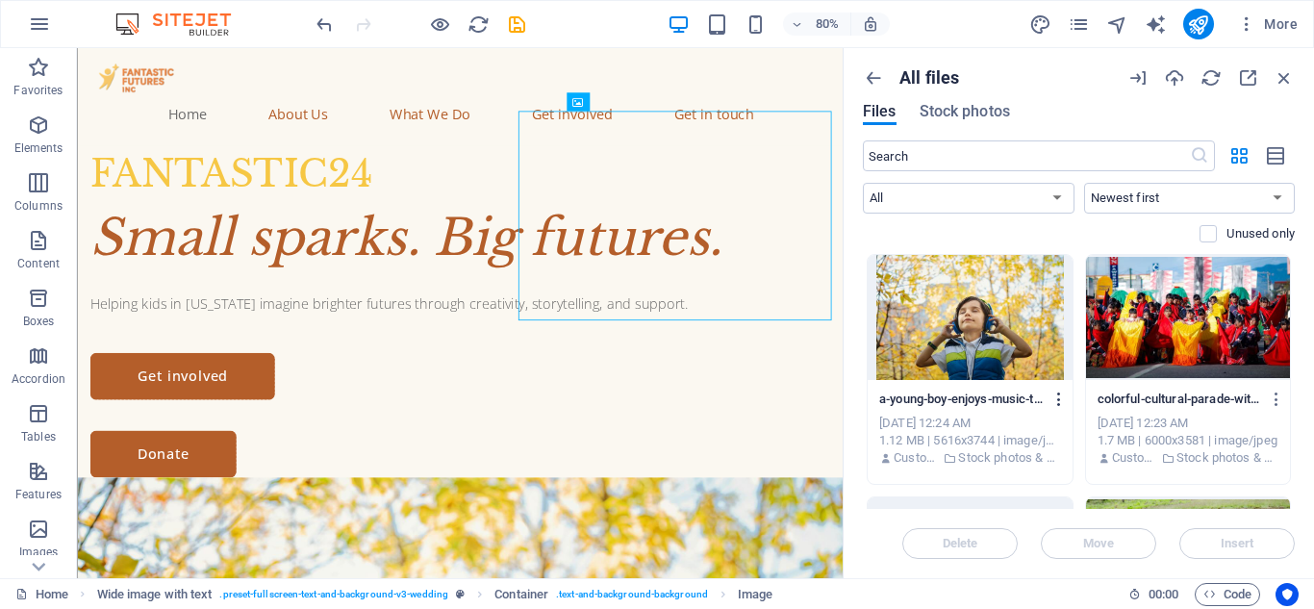
click at [1055, 399] on icon "button" at bounding box center [1060, 399] width 18 height 17
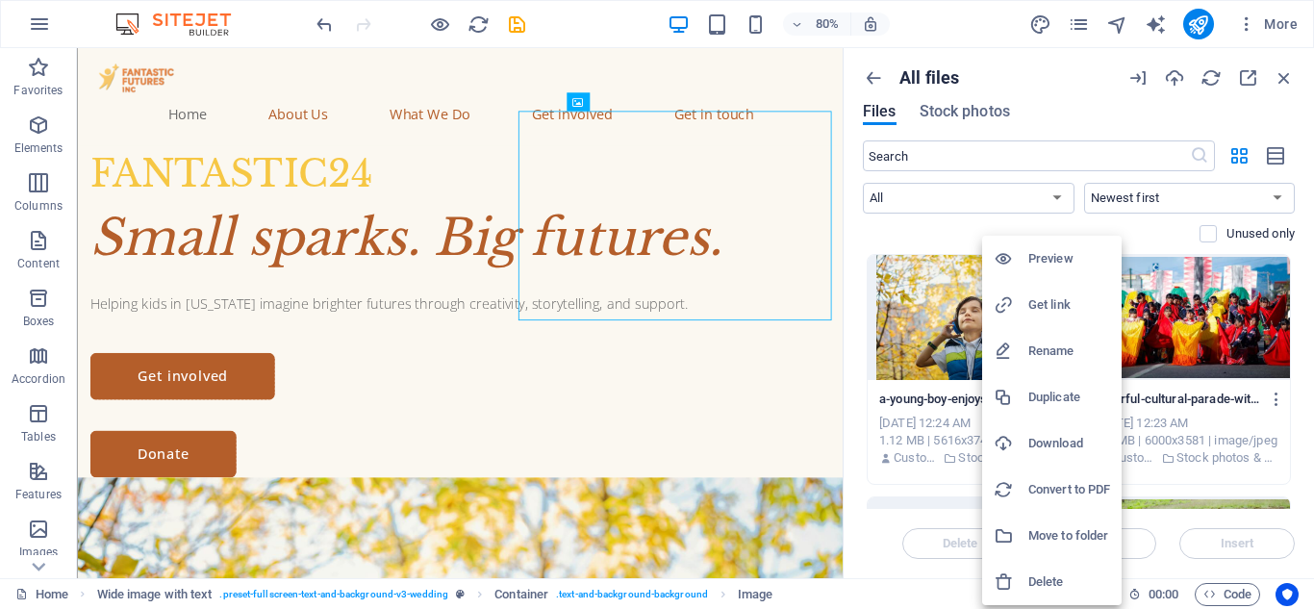
click at [1043, 444] on h6 "Download" at bounding box center [1069, 443] width 82 height 23
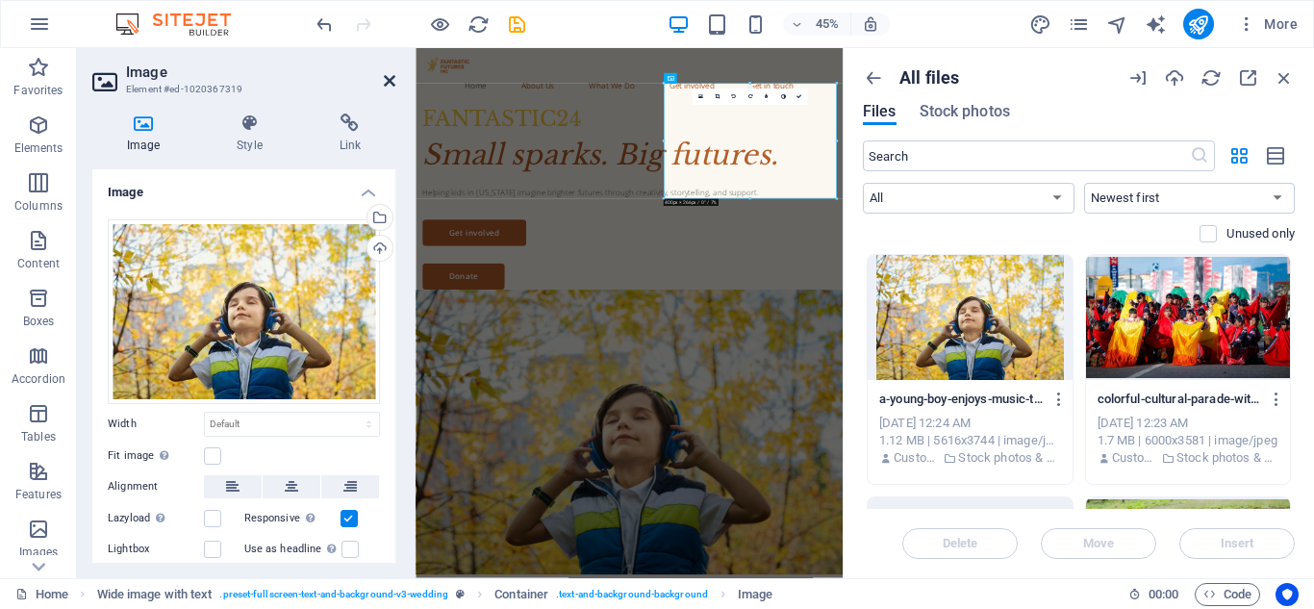
click at [384, 76] on icon at bounding box center [390, 80] width 12 height 15
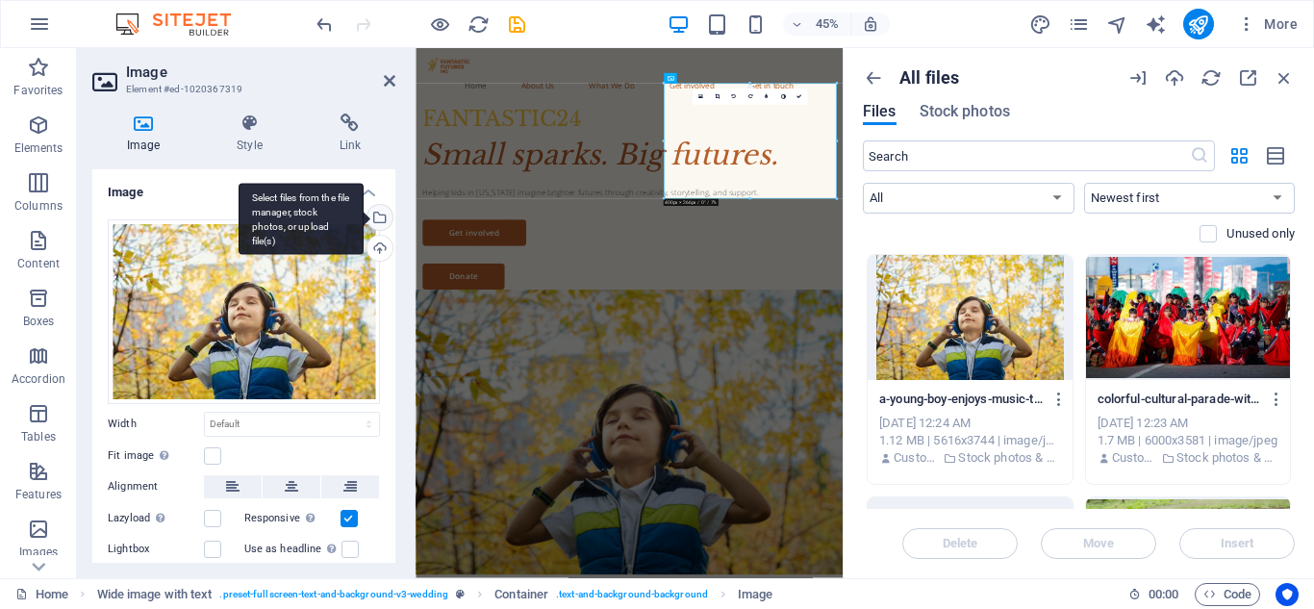
click at [380, 219] on div "Select files from the file manager, stock photos, or upload file(s)" at bounding box center [378, 219] width 29 height 29
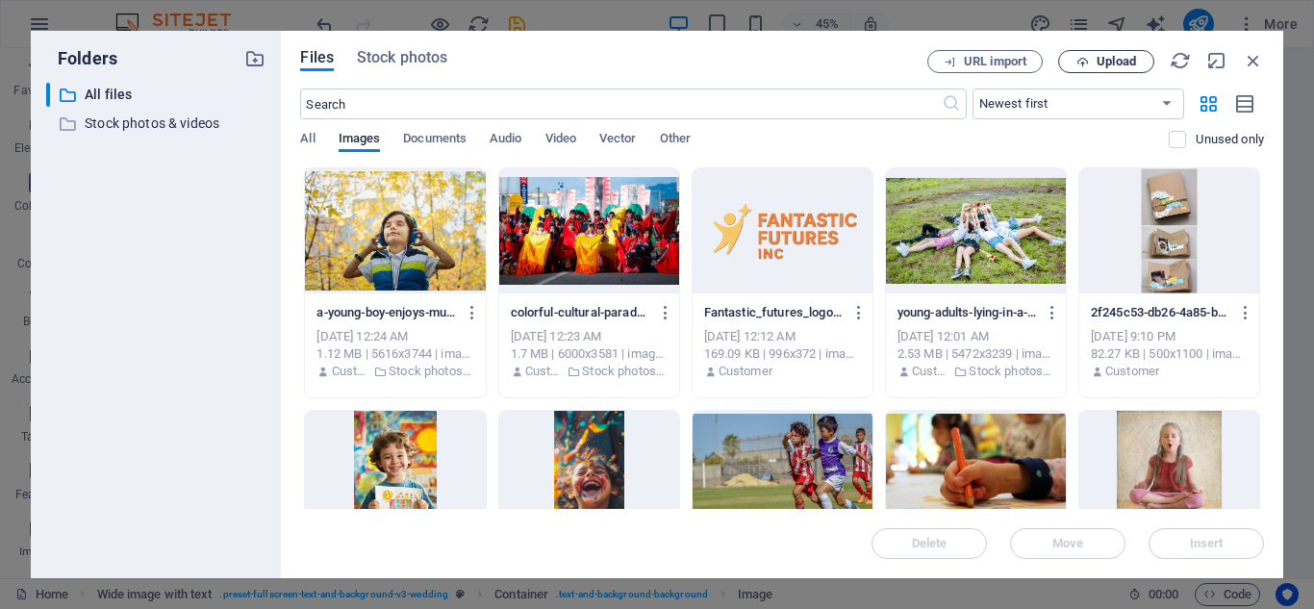
click at [1086, 60] on icon "button" at bounding box center [1083, 62] width 13 height 13
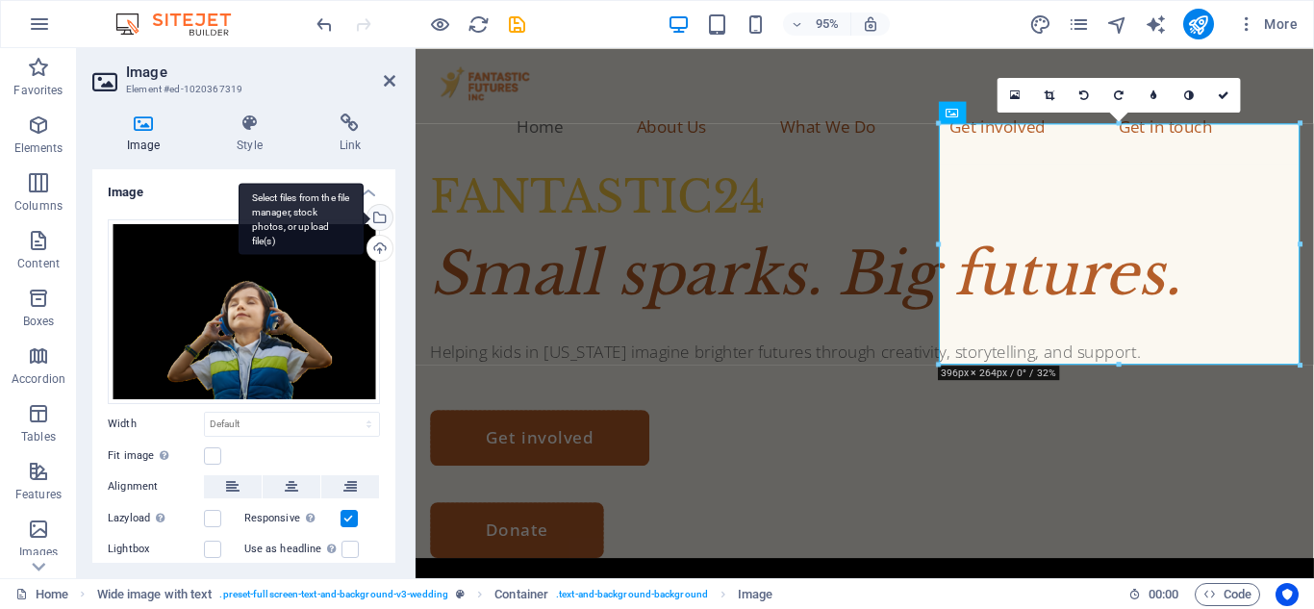
click at [364, 212] on div "Select files from the file manager, stock photos, or upload file(s)" at bounding box center [301, 219] width 125 height 72
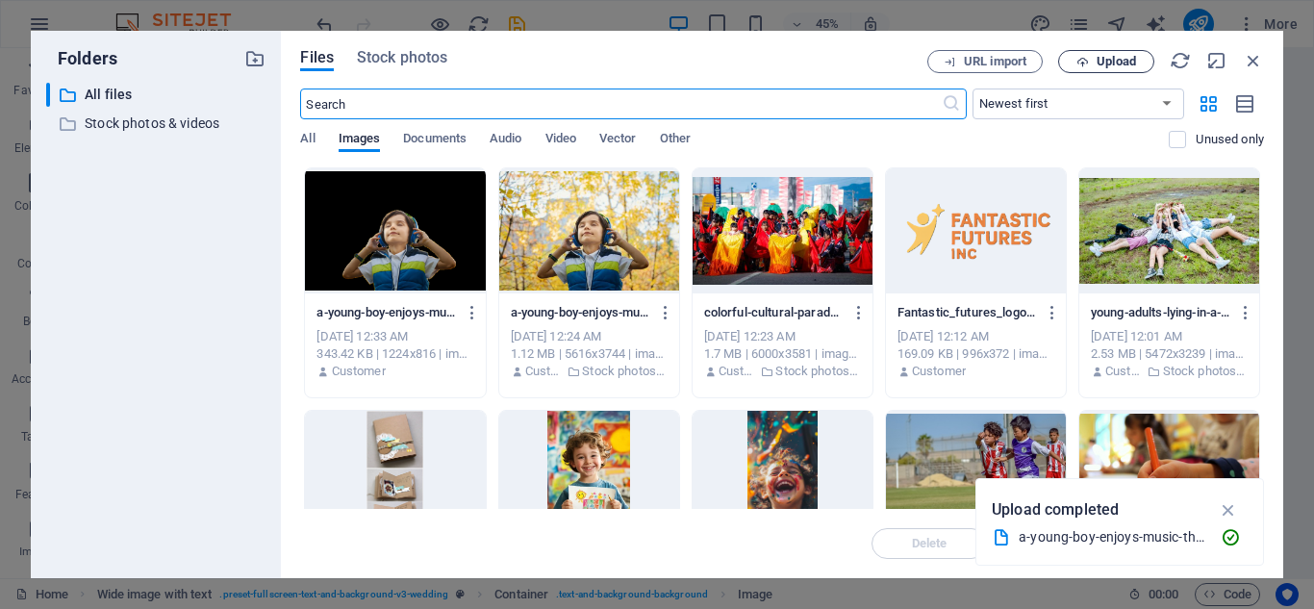
click at [1075, 58] on span "Upload" at bounding box center [1106, 62] width 79 height 13
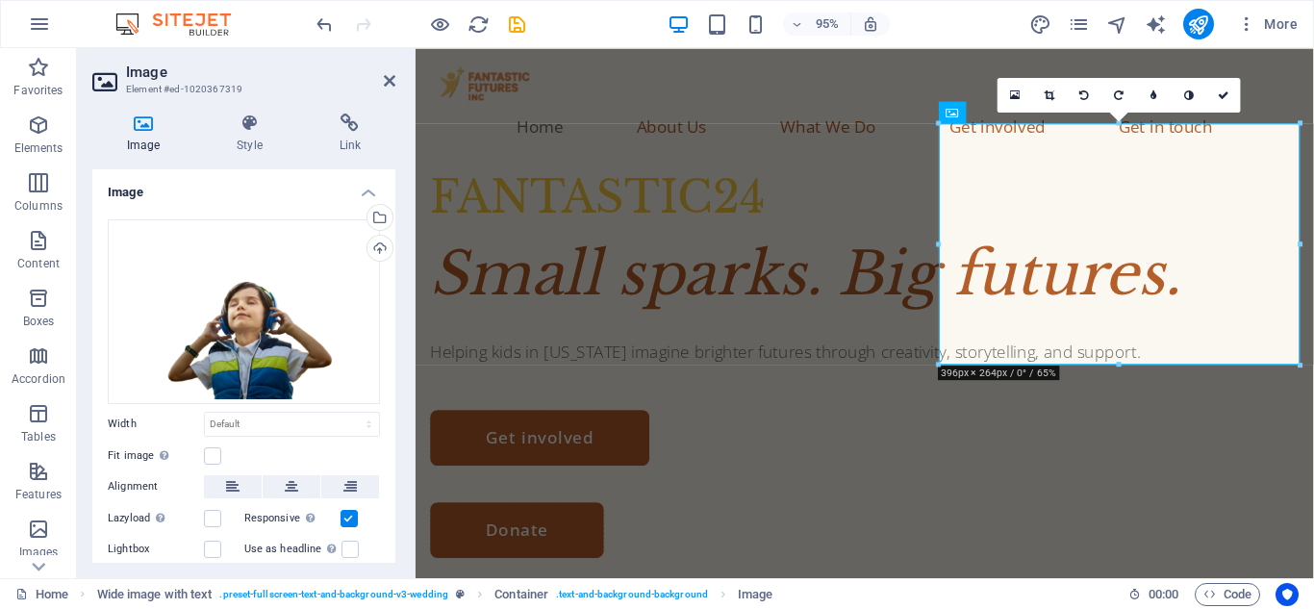
click at [401, 81] on aside "Image Element #ed-1020367319 Image Style Link Image Drag files here, click to c…" at bounding box center [246, 313] width 339 height 530
click at [391, 77] on icon at bounding box center [390, 80] width 12 height 15
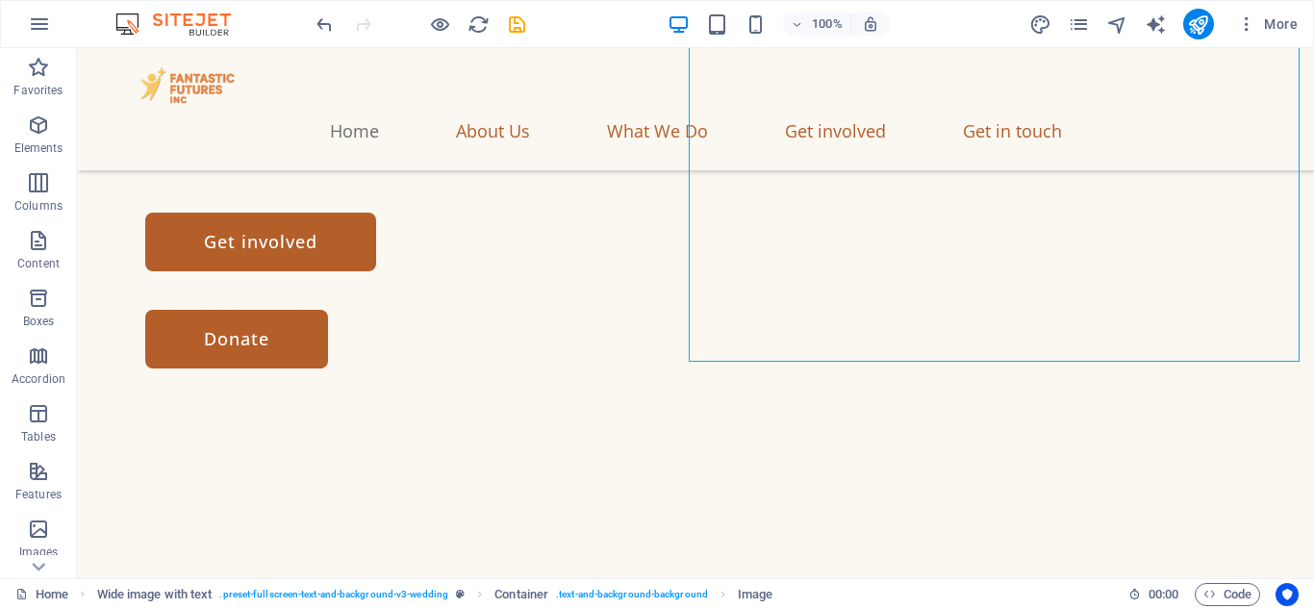
scroll to position [0, 0]
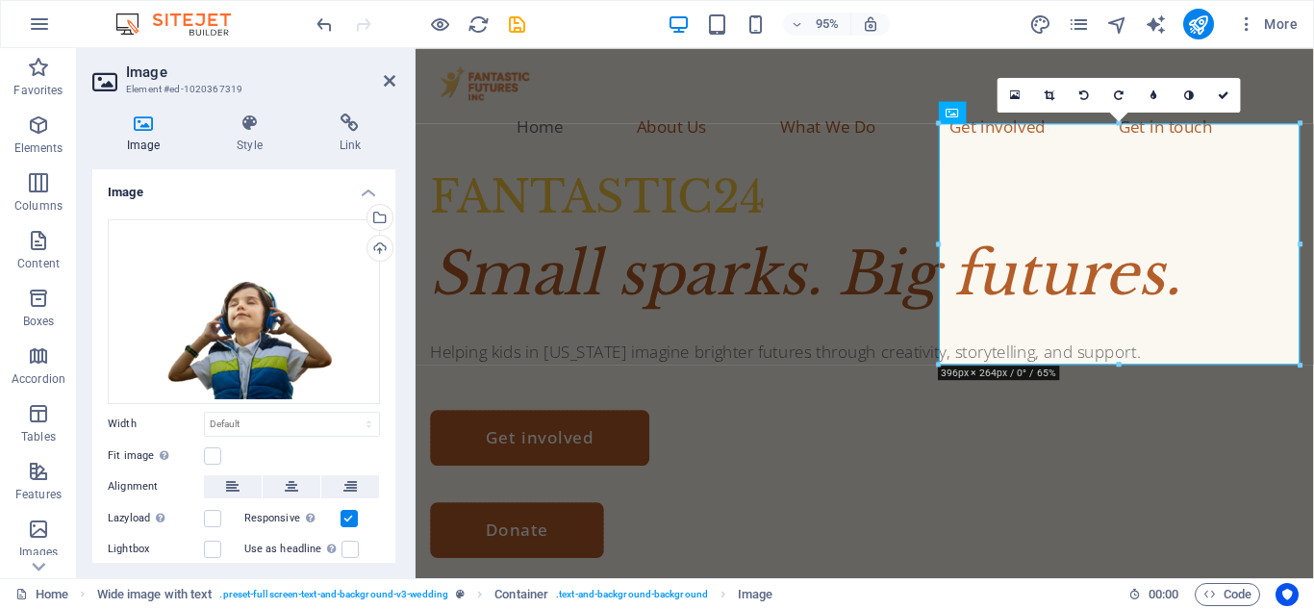
drag, startPoint x: 391, startPoint y: 422, endPoint x: 390, endPoint y: 484, distance: 61.6
click at [390, 484] on div "Drag files here, click to choose files or select files from Files or our free s…" at bounding box center [243, 405] width 303 height 403
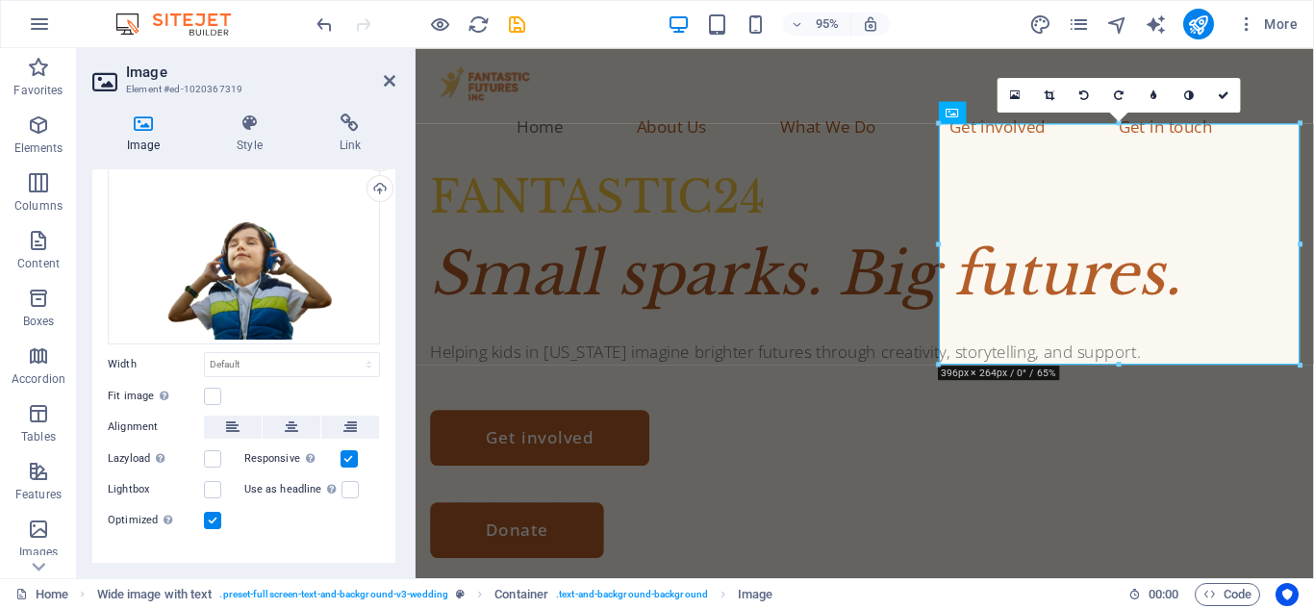
scroll to position [88, 0]
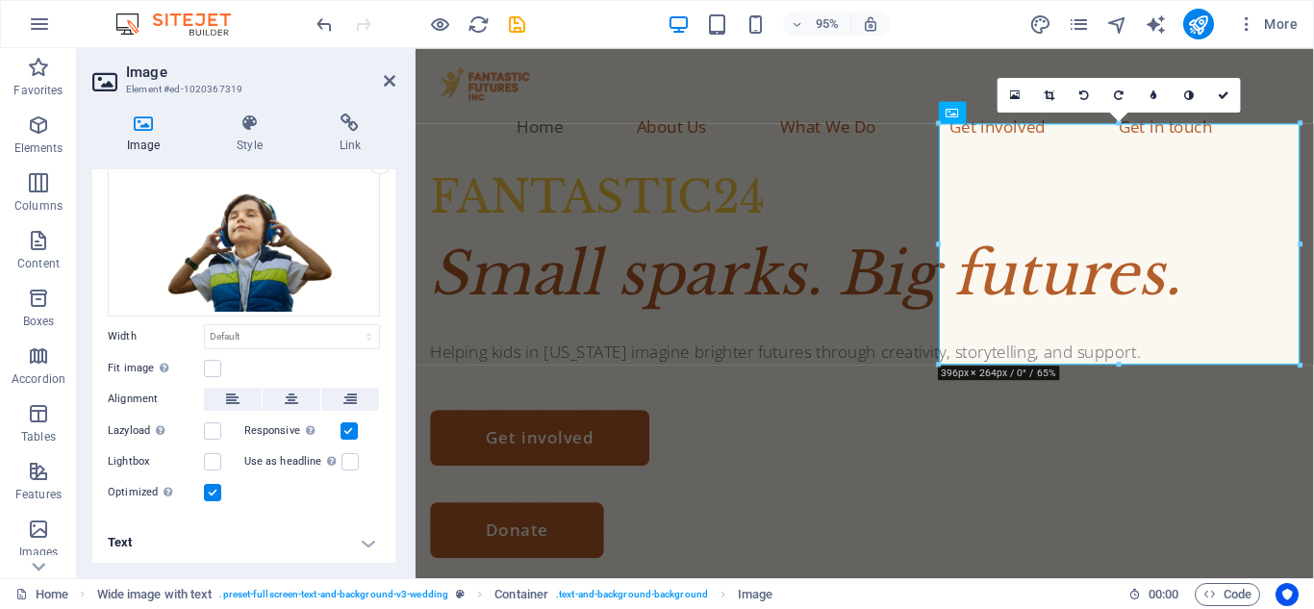
click at [216, 491] on label at bounding box center [212, 492] width 17 height 17
click at [0, 0] on input "Optimized Images are compressed to improve page speed." at bounding box center [0, 0] width 0 height 0
click at [219, 360] on label at bounding box center [212, 368] width 17 height 17
click at [0, 0] on input "Fit image Automatically fit image to a fixed width and height" at bounding box center [0, 0] width 0 height 0
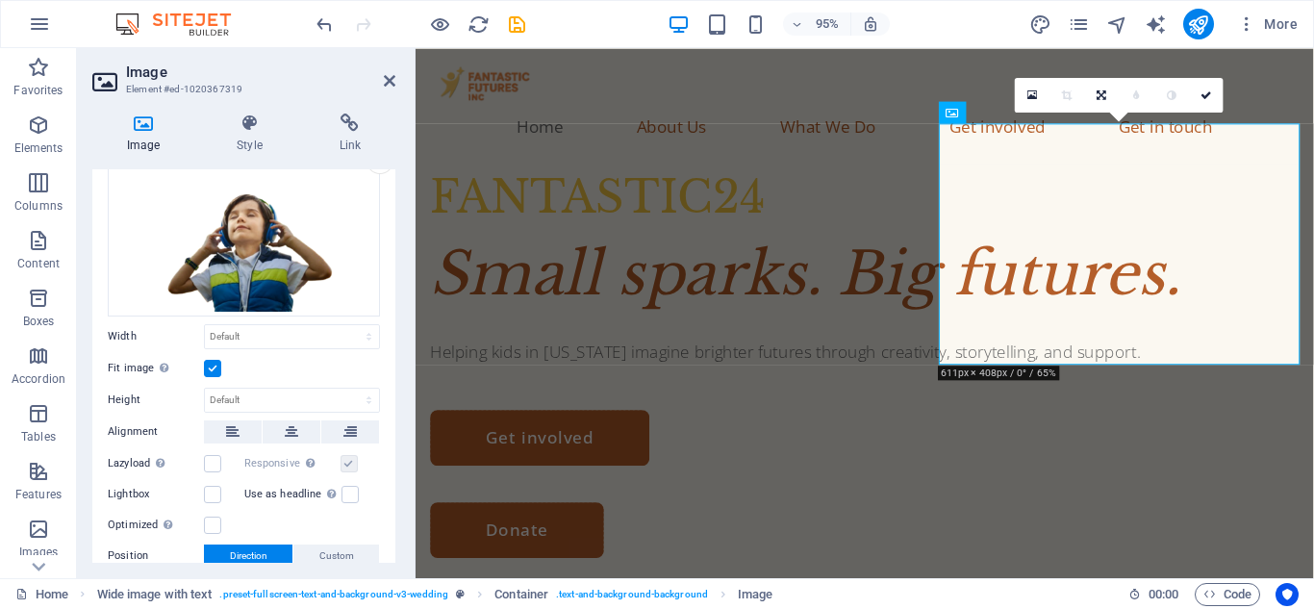
click at [219, 360] on label at bounding box center [212, 368] width 17 height 17
click at [0, 0] on input "Fit image Automatically fit image to a fixed width and height" at bounding box center [0, 0] width 0 height 0
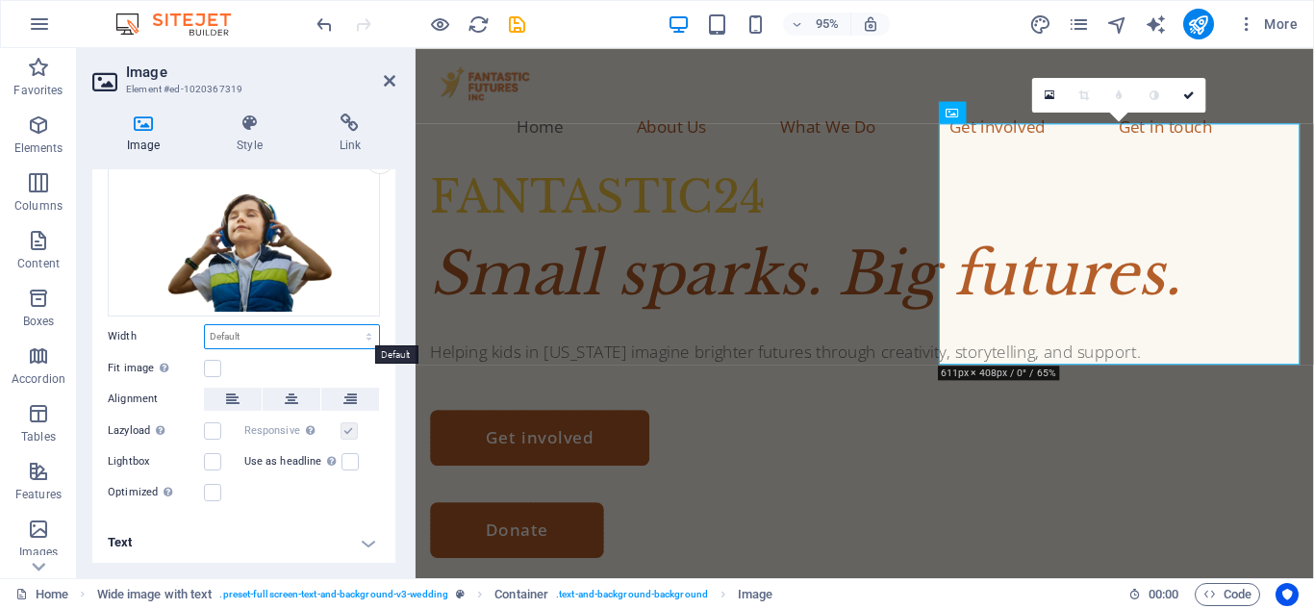
click at [275, 333] on select "Default auto px rem % em vh vw" at bounding box center [292, 336] width 174 height 23
select select "px"
click at [348, 325] on select "Default auto px rem % em vh vw" at bounding box center [292, 336] width 174 height 23
click at [254, 336] on input "396" at bounding box center [292, 336] width 174 height 23
type input "3"
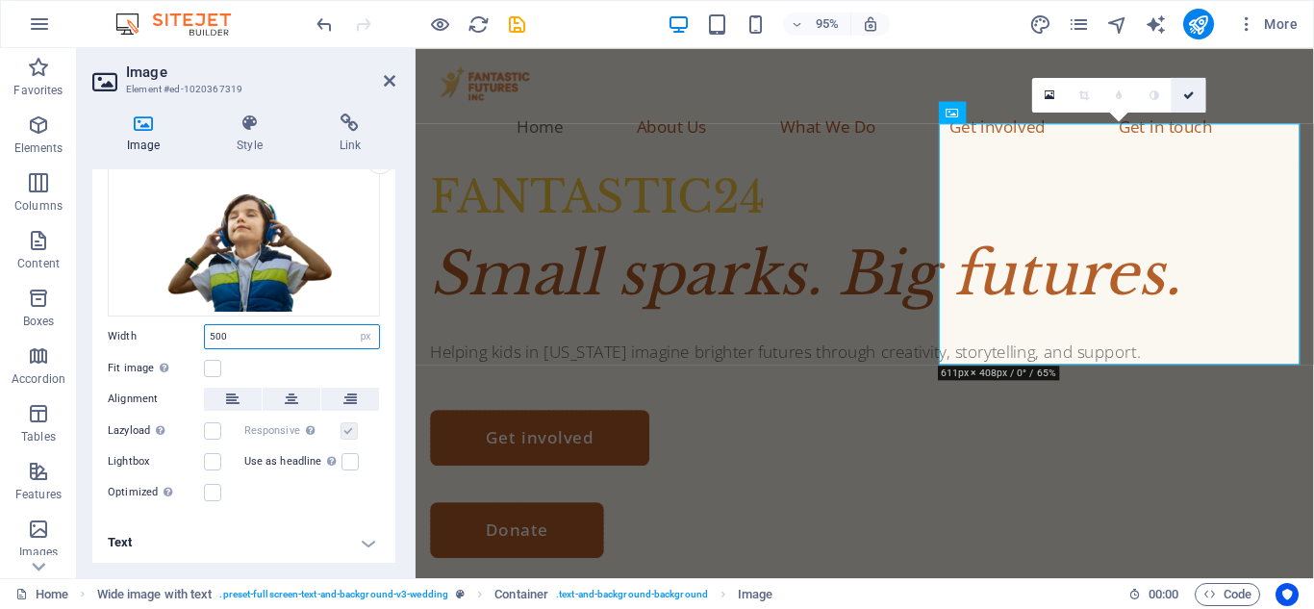
type input "500"
click at [1181, 98] on link at bounding box center [1189, 94] width 35 height 35
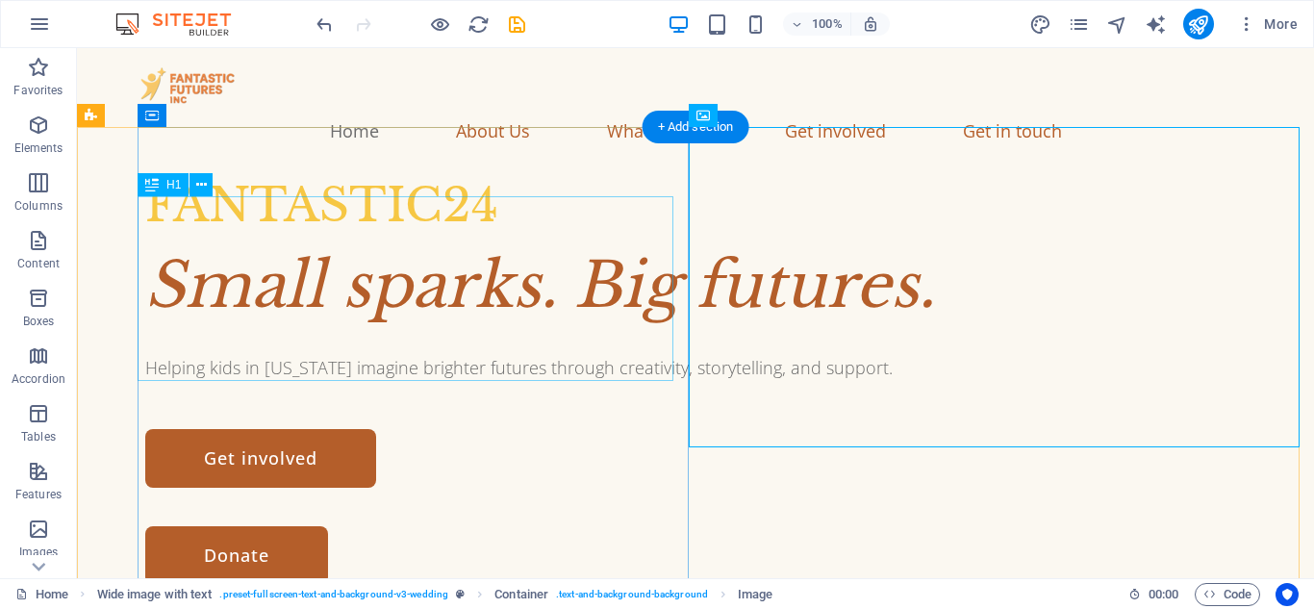
click at [292, 299] on div "Small sparks. Big futures." at bounding box center [718, 286] width 1147 height 92
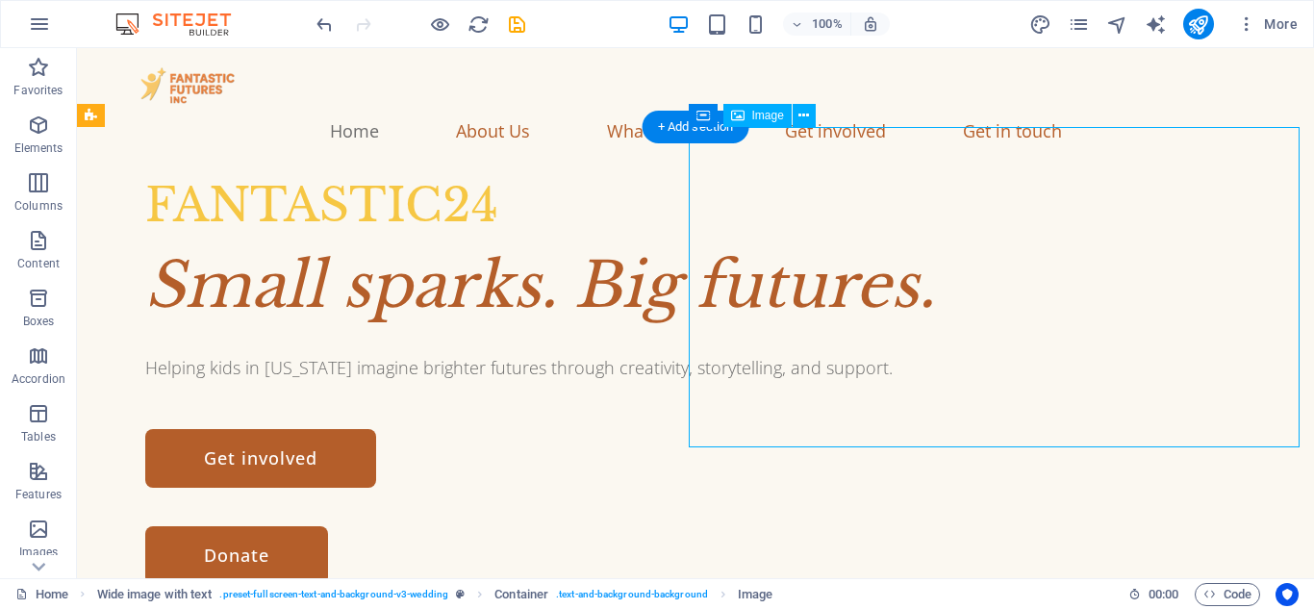
select select "px"
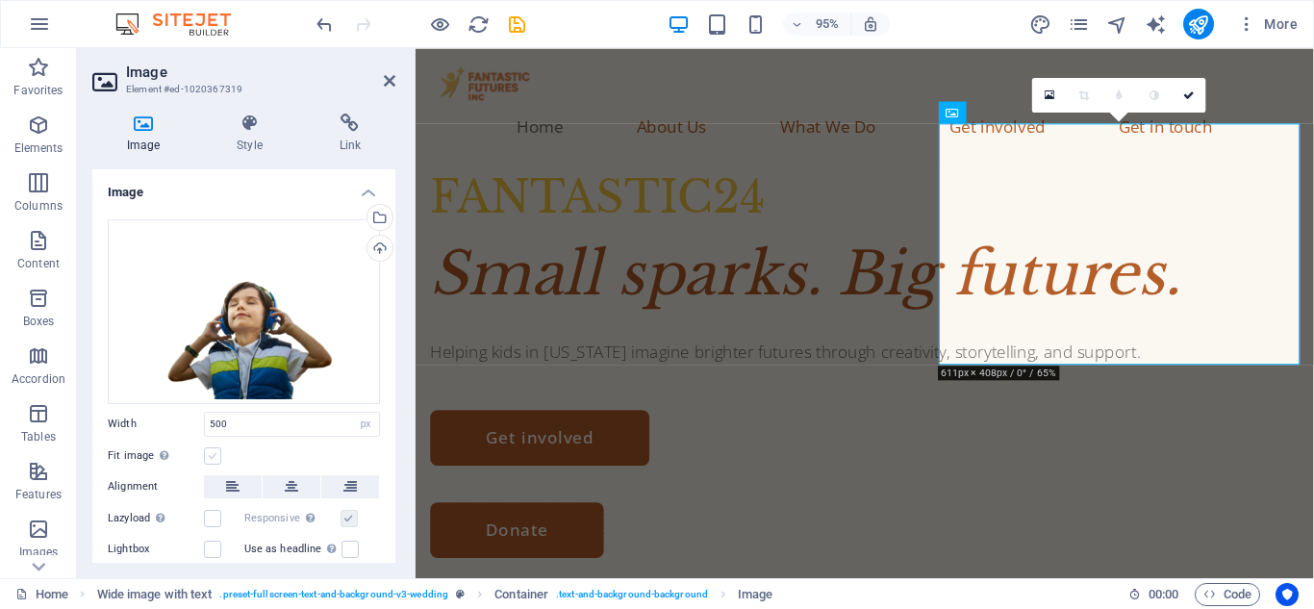
click at [215, 453] on label at bounding box center [212, 455] width 17 height 17
click at [0, 0] on input "Fit image Automatically fit image to a fixed width and height" at bounding box center [0, 0] width 0 height 0
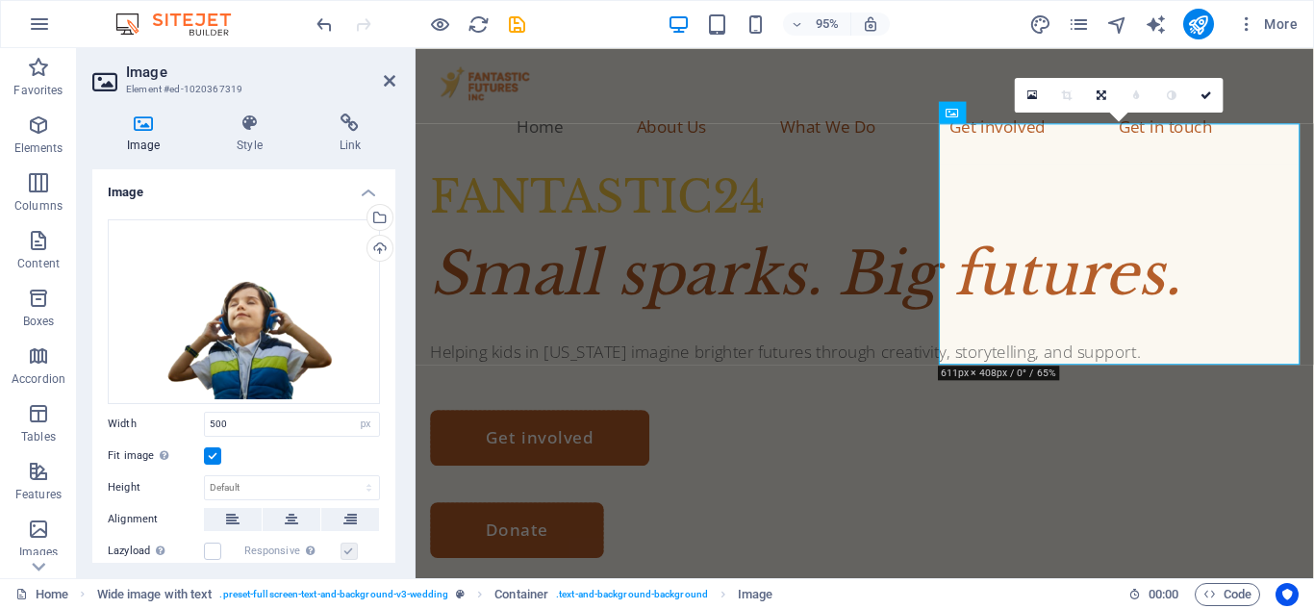
click at [215, 453] on label at bounding box center [212, 455] width 17 height 17
click at [0, 0] on input "Fit image Automatically fit image to a fixed width and height" at bounding box center [0, 0] width 0 height 0
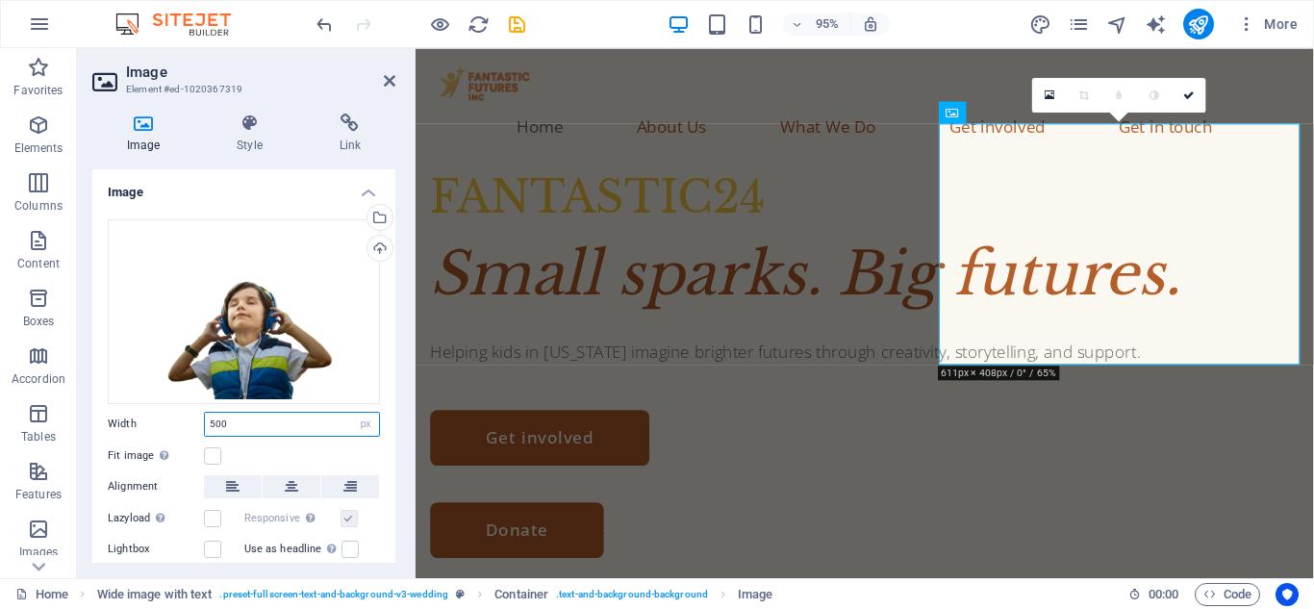
click at [216, 421] on input "500" at bounding box center [292, 424] width 174 height 23
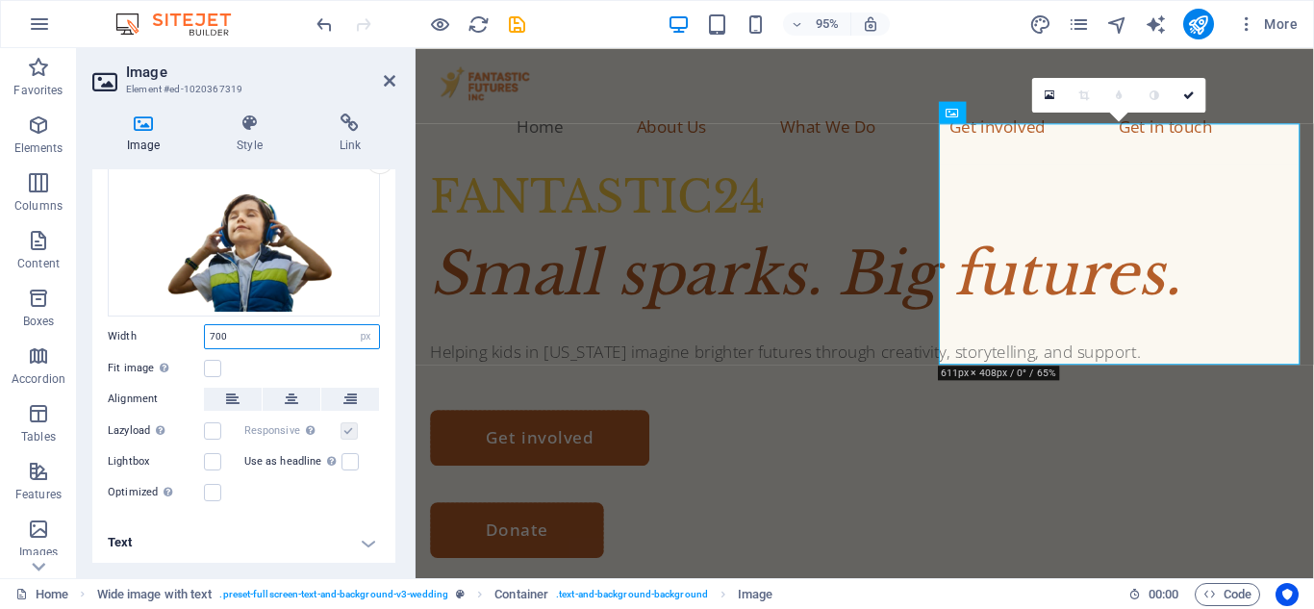
type input "700"
click at [382, 83] on header "Image Element #ed-1020367319" at bounding box center [243, 73] width 303 height 50
click at [382, 81] on header "Image Element #ed-1020367319" at bounding box center [243, 73] width 303 height 50
click at [389, 81] on icon at bounding box center [390, 80] width 12 height 15
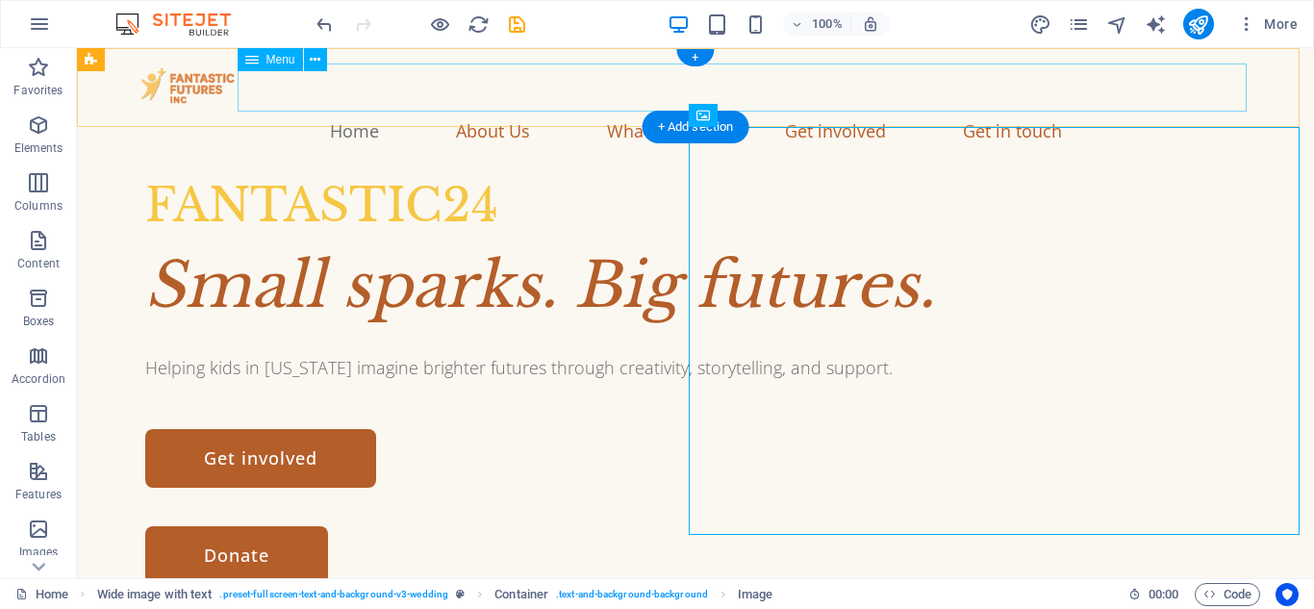
click at [1191, 107] on nav "Home About Us What We Do Get involved Get in touch" at bounding box center [696, 131] width 1116 height 48
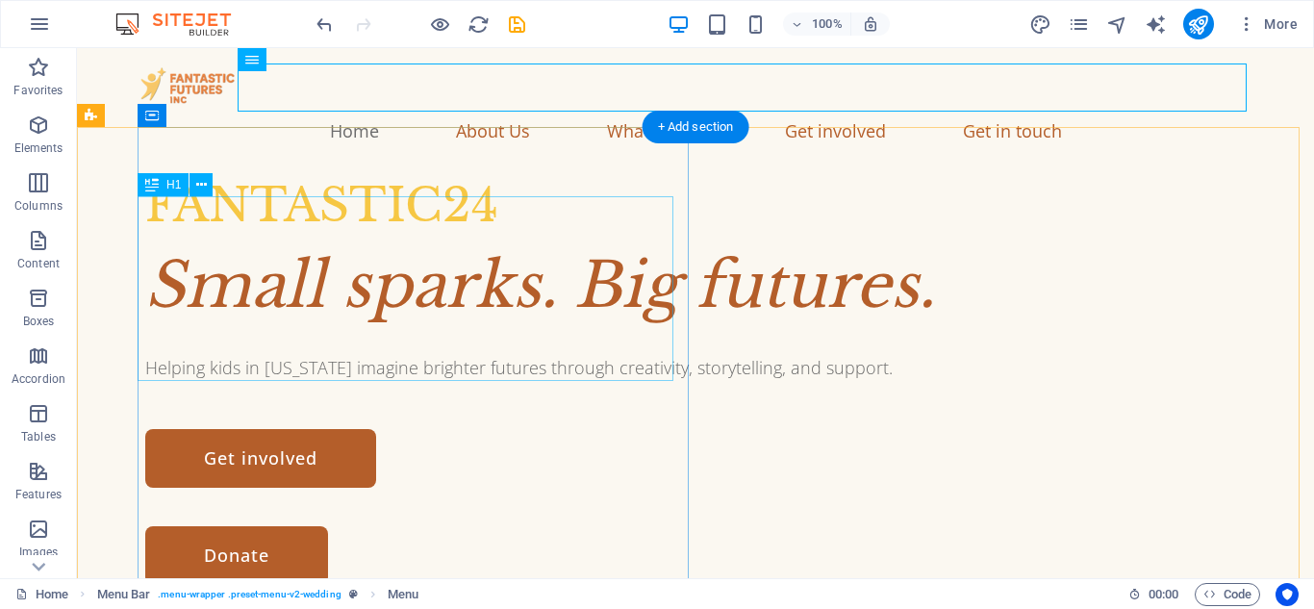
click at [316, 278] on div "Small sparks. Big futures." at bounding box center [718, 286] width 1147 height 92
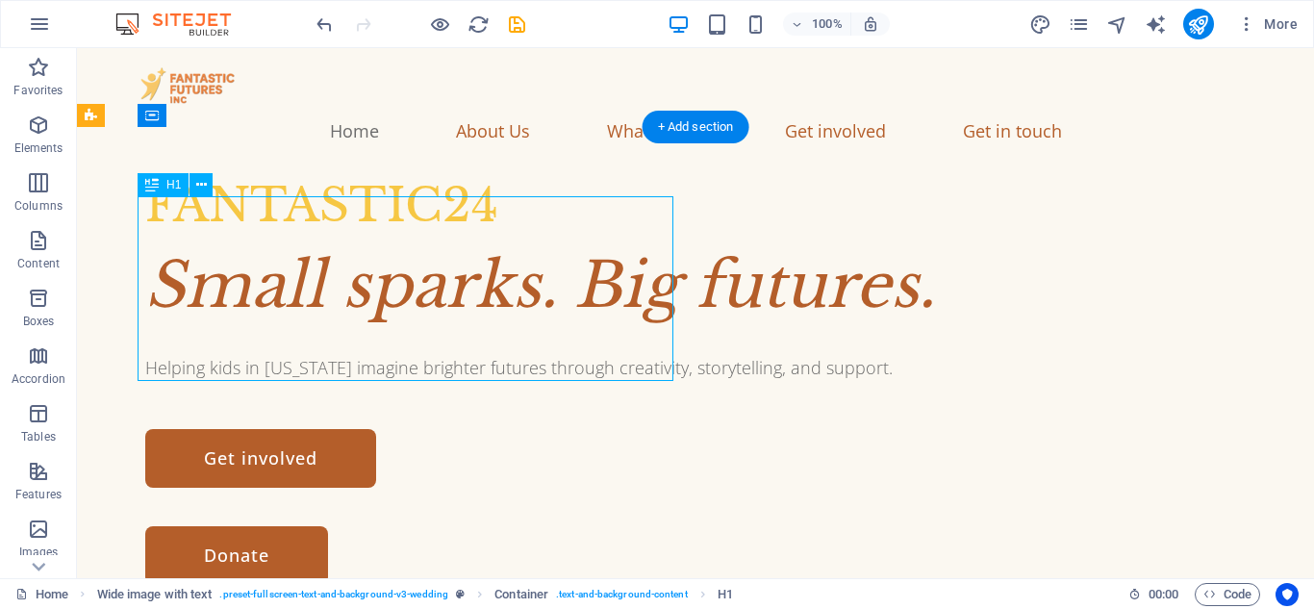
click at [316, 278] on div "Small sparks. Big futures." at bounding box center [718, 286] width 1147 height 92
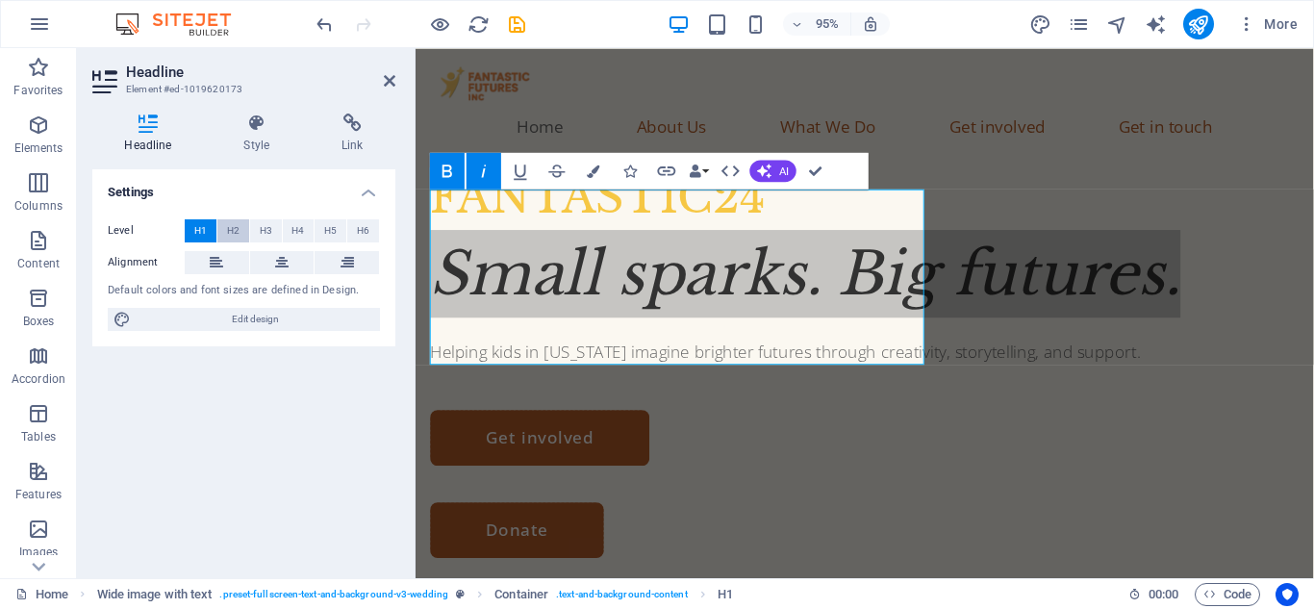
click at [234, 236] on span "H2" at bounding box center [233, 230] width 13 height 23
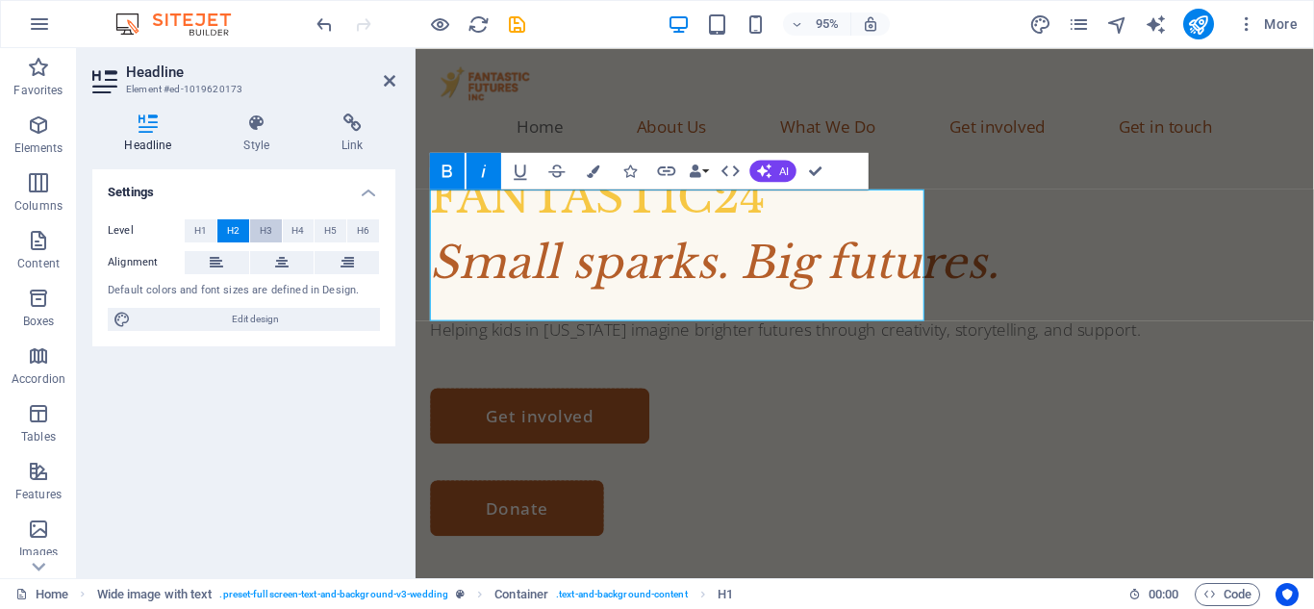
click at [265, 232] on span "H3" at bounding box center [266, 230] width 13 height 23
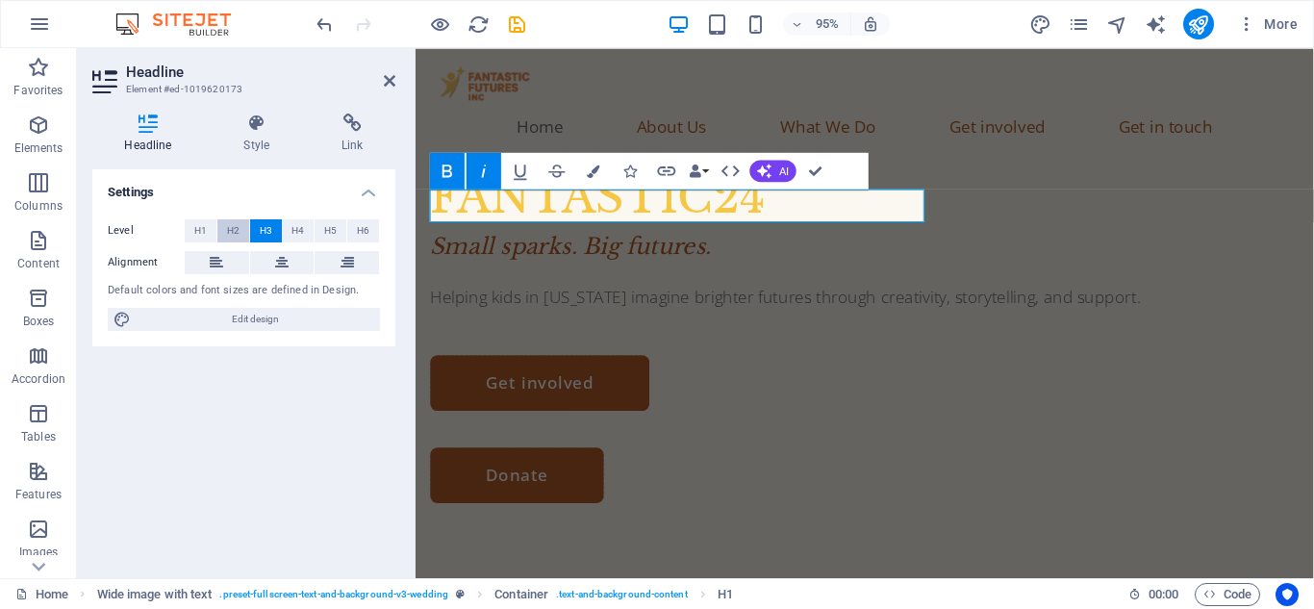
click at [238, 232] on span "H2" at bounding box center [233, 230] width 13 height 23
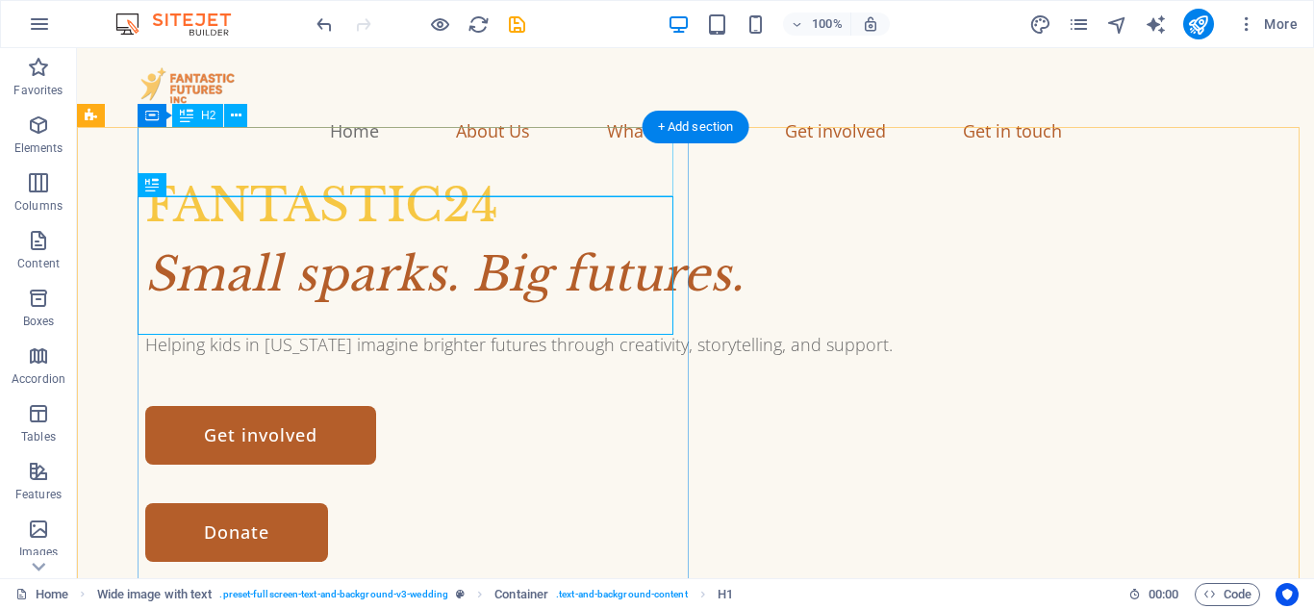
click at [344, 170] on div "FANTASTIC24" at bounding box center [718, 204] width 1147 height 69
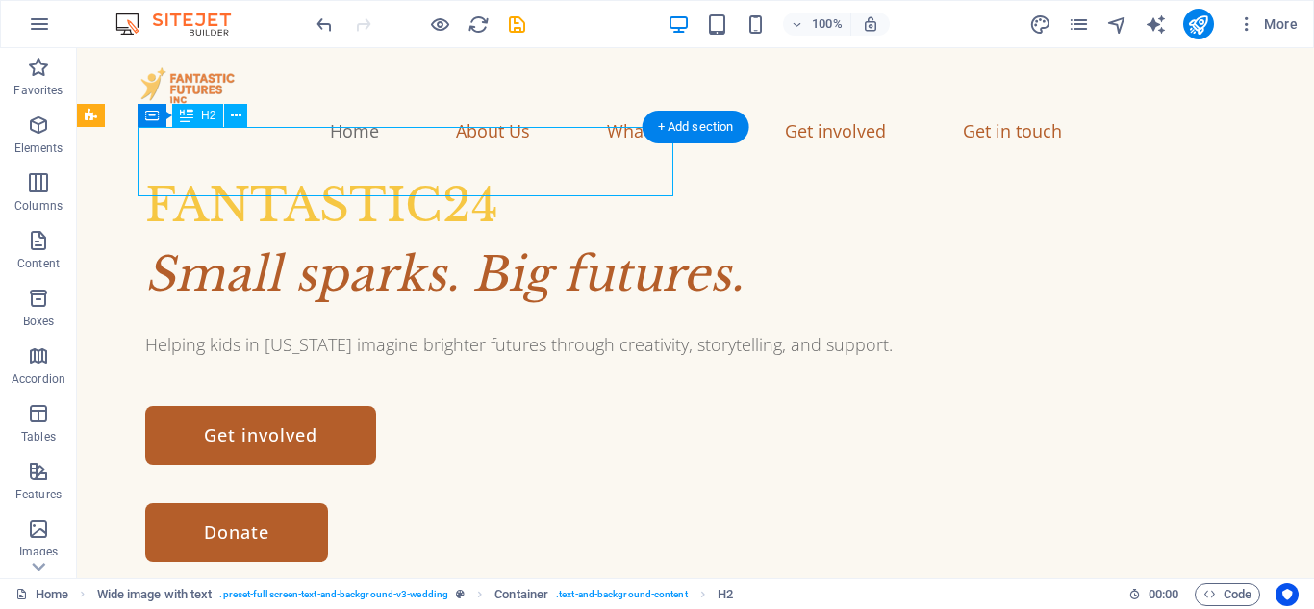
click at [344, 170] on div "FANTASTIC24" at bounding box center [718, 204] width 1147 height 69
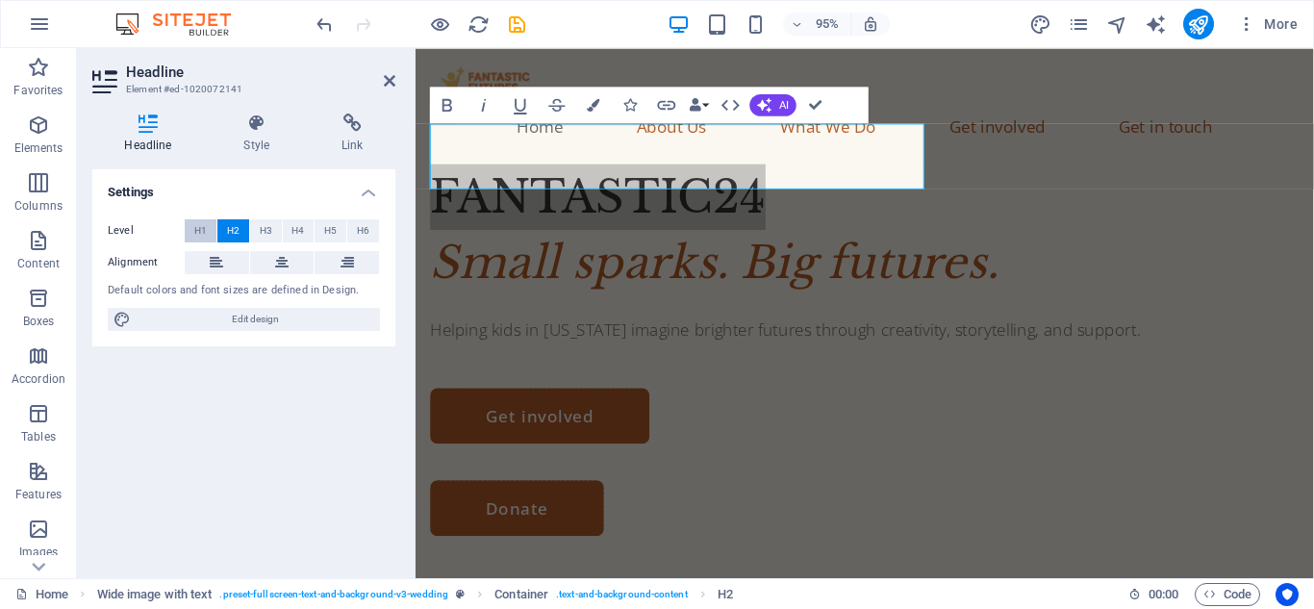
click at [192, 230] on button "H1" at bounding box center [201, 230] width 32 height 23
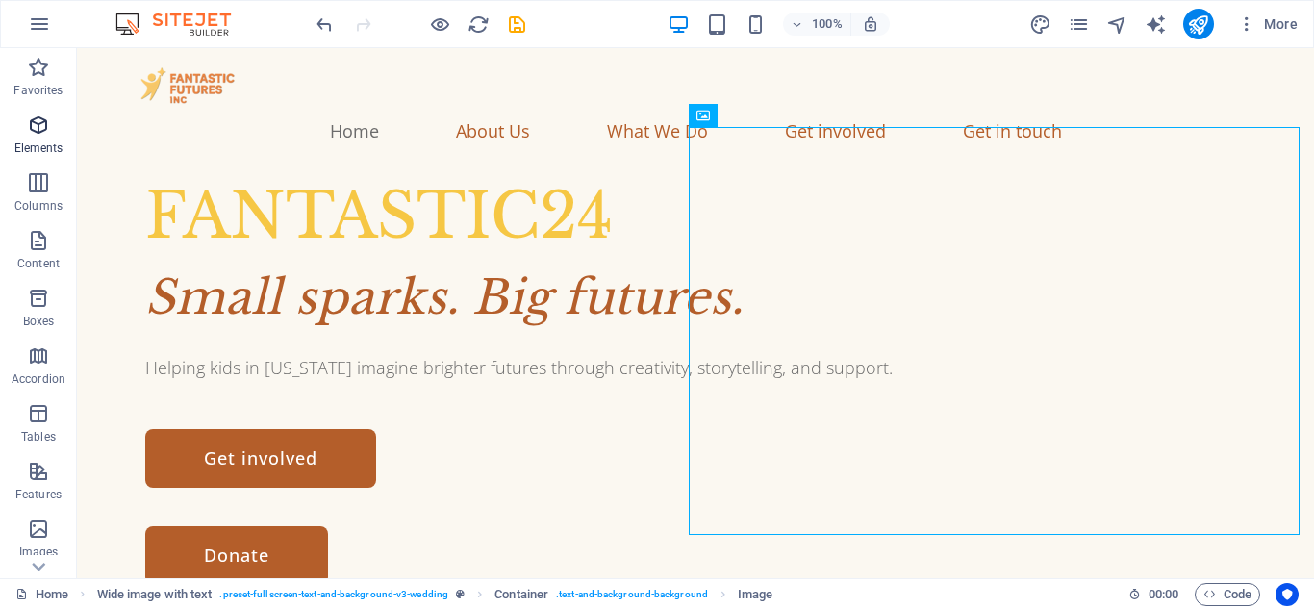
click at [43, 135] on icon "button" at bounding box center [38, 125] width 23 height 23
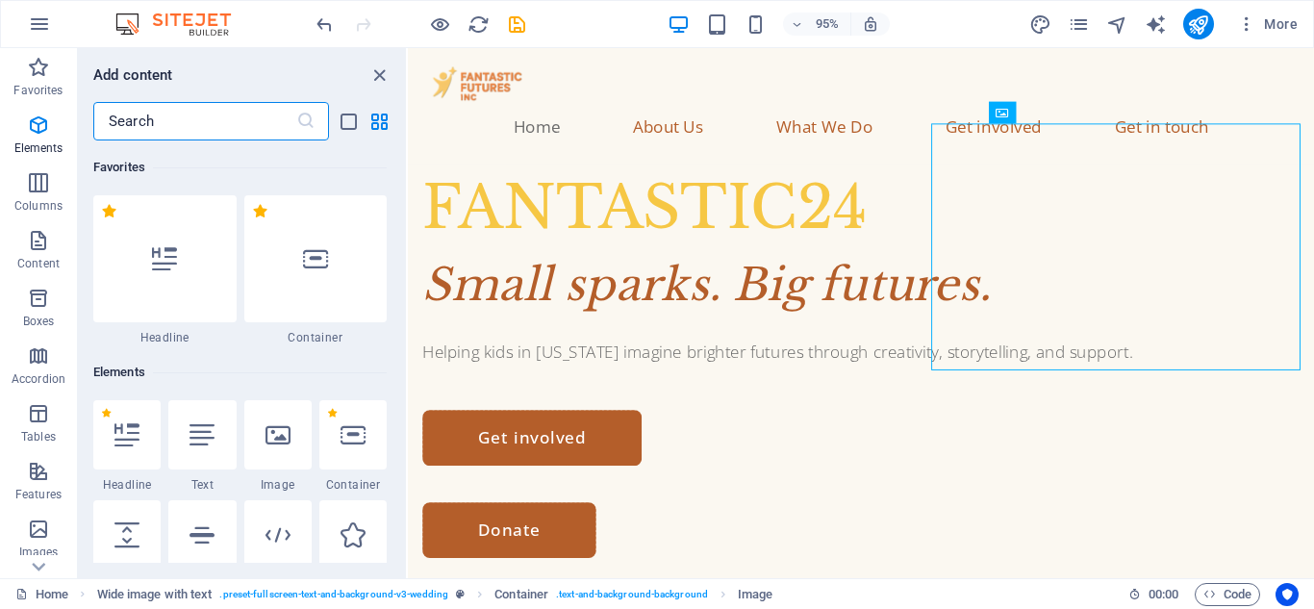
scroll to position [205, 0]
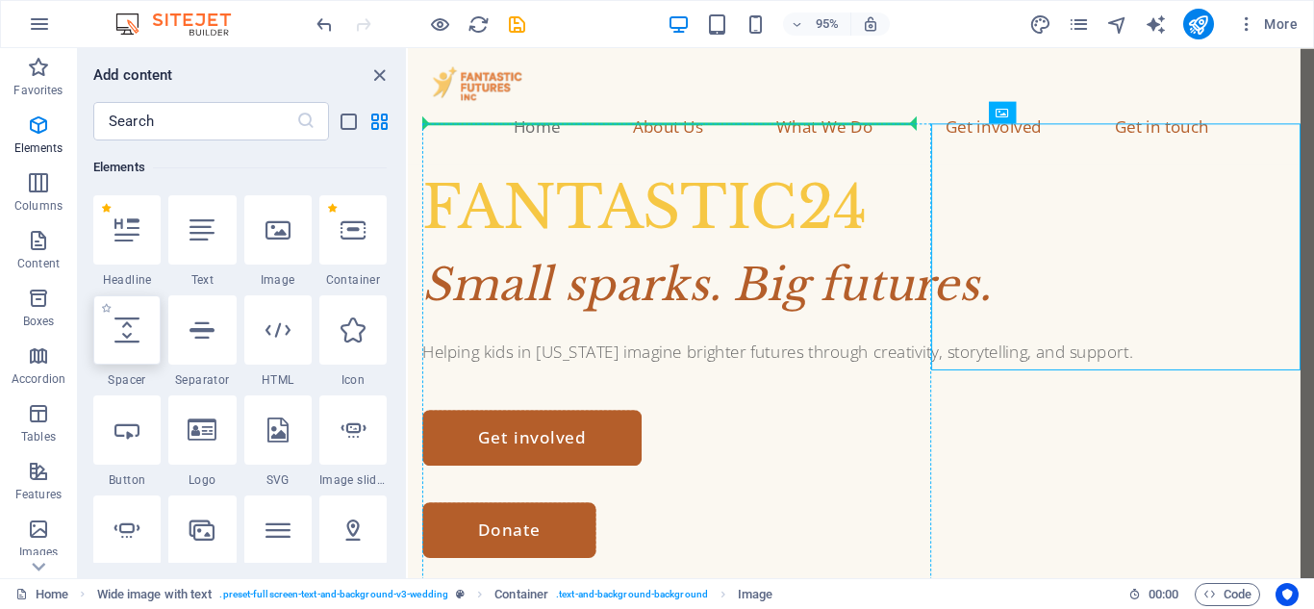
select select "px"
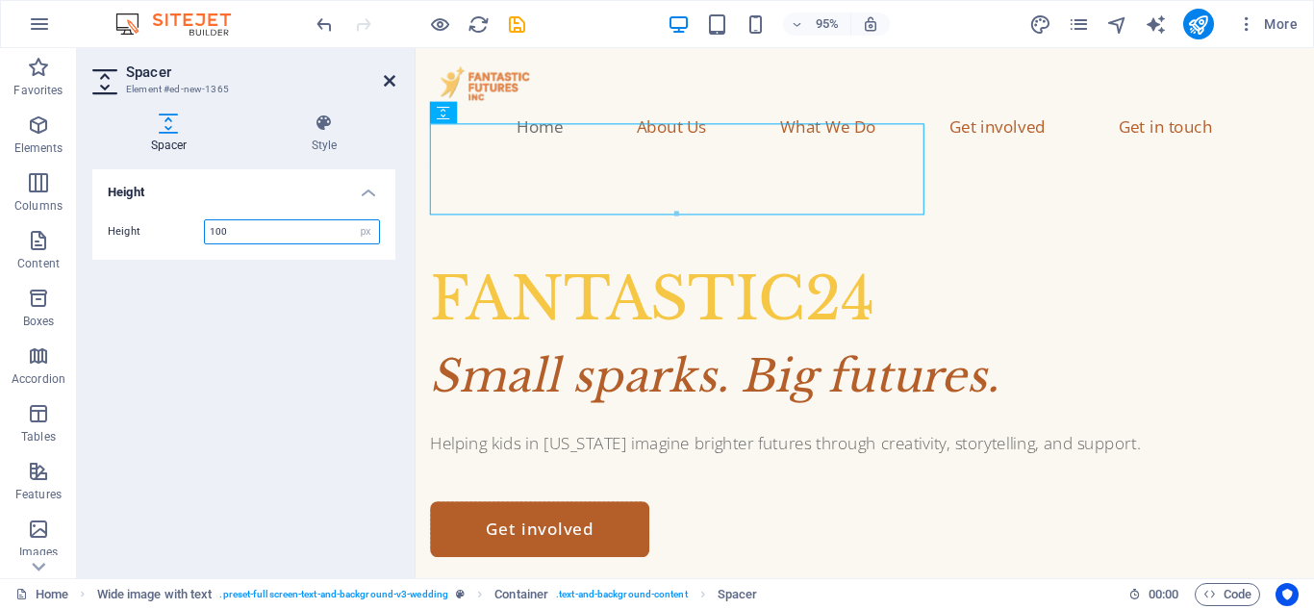
type input "100"
click at [385, 83] on icon at bounding box center [390, 80] width 12 height 15
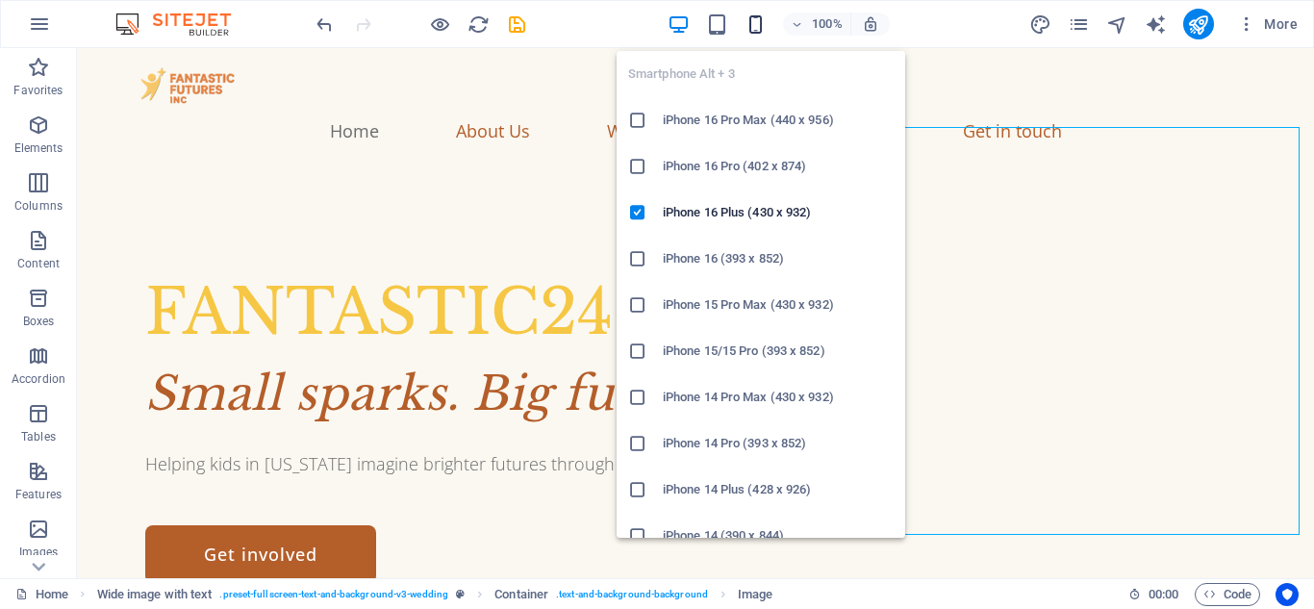
click at [759, 30] on icon "button" at bounding box center [756, 24] width 22 height 22
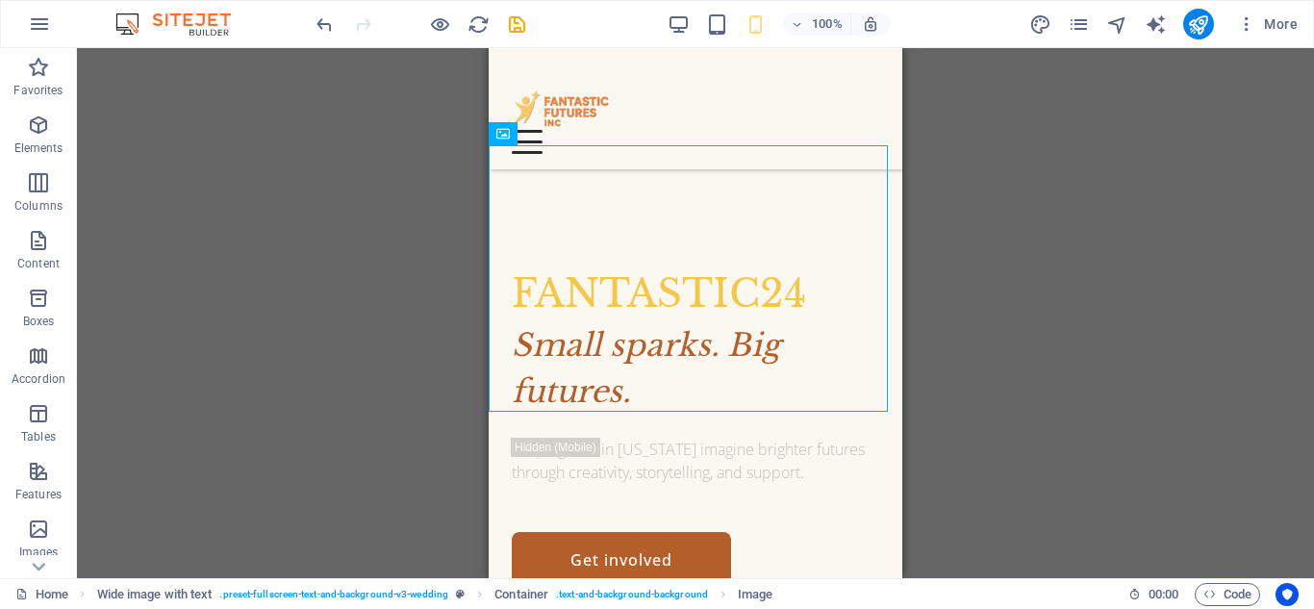
scroll to position [105, 0]
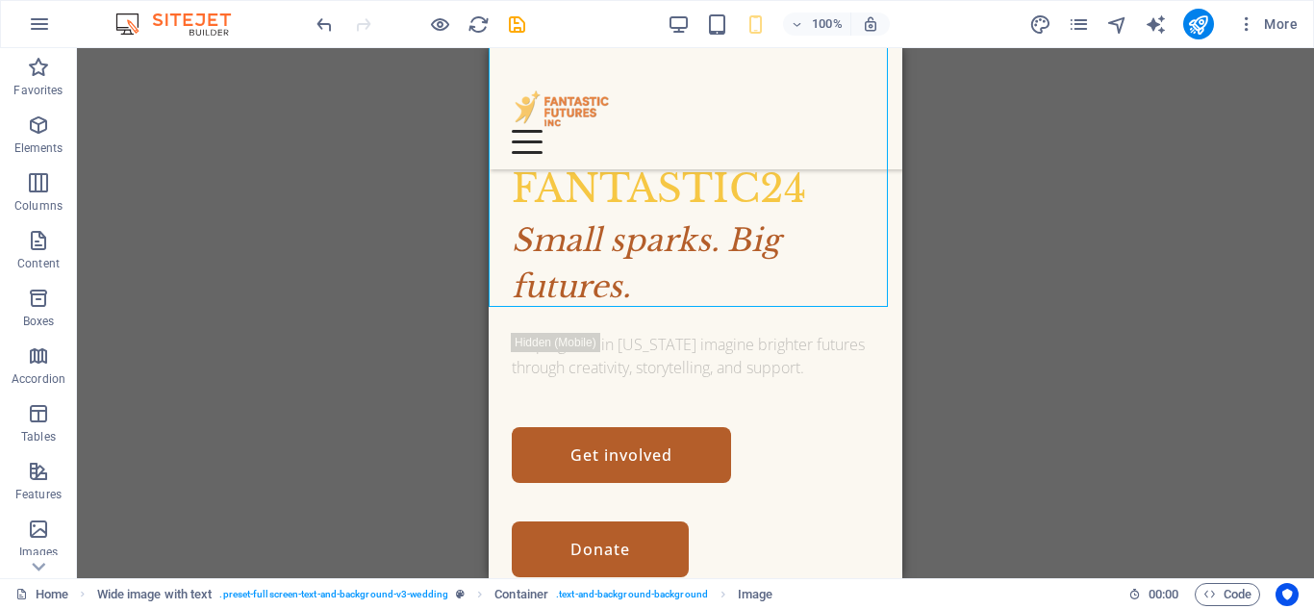
drag, startPoint x: 897, startPoint y: 70, endPoint x: 1395, endPoint y: 122, distance: 501.1
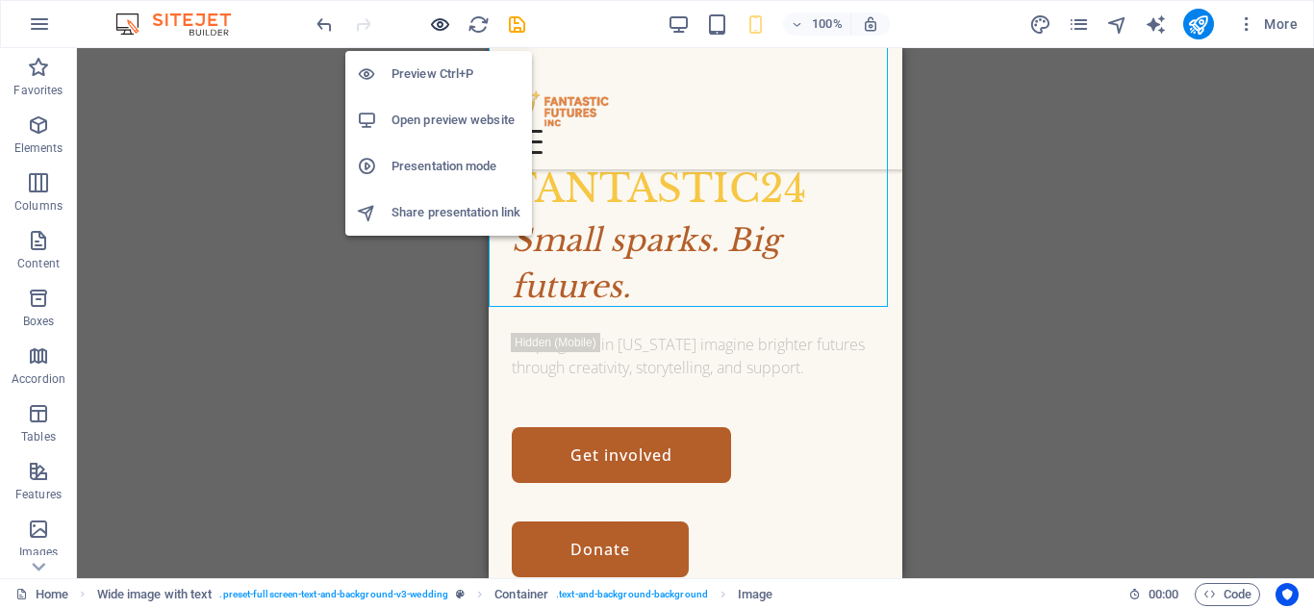
click at [440, 31] on icon "button" at bounding box center [440, 24] width 22 height 22
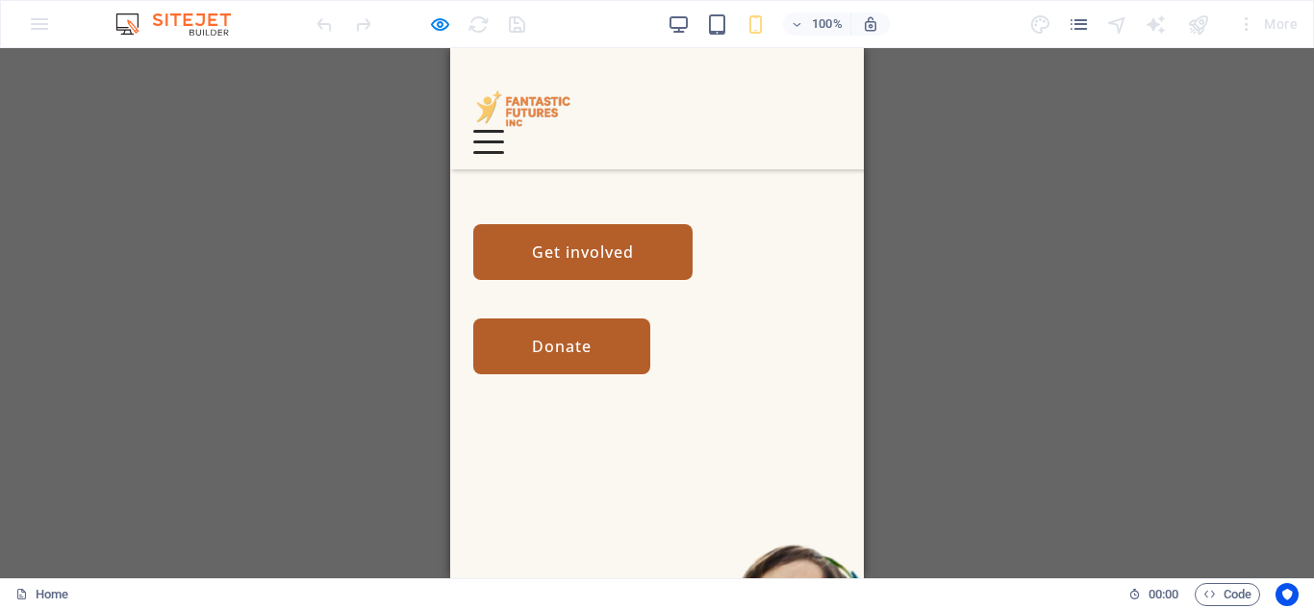
scroll to position [210, 0]
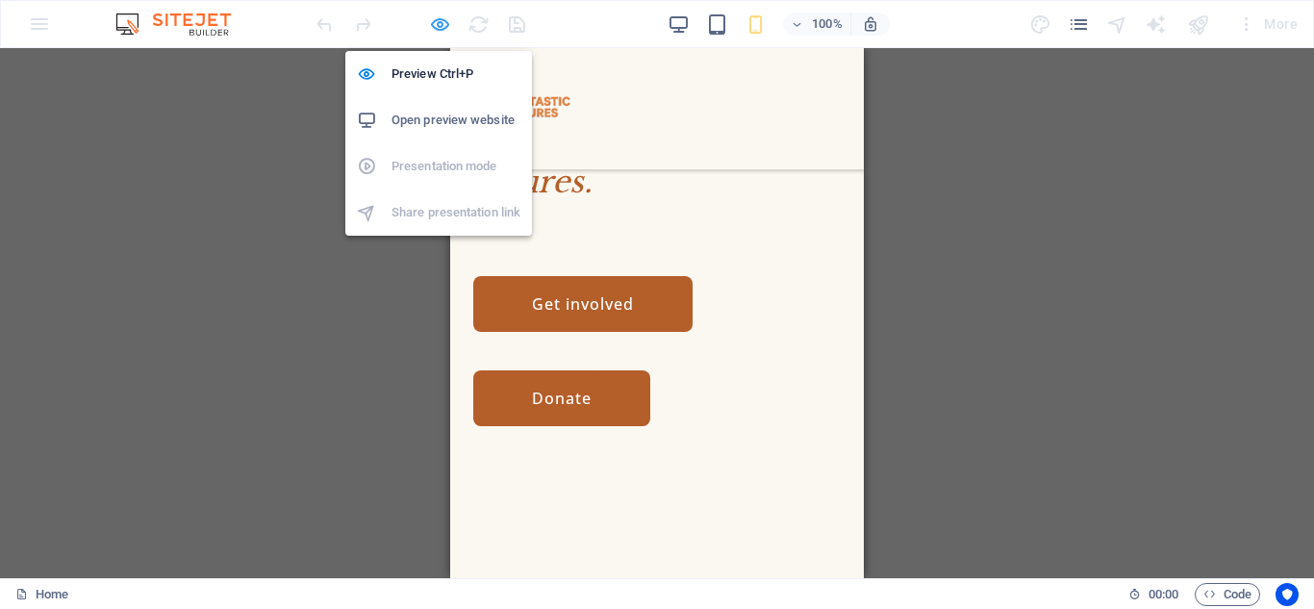
click at [437, 29] on icon "button" at bounding box center [440, 24] width 22 height 22
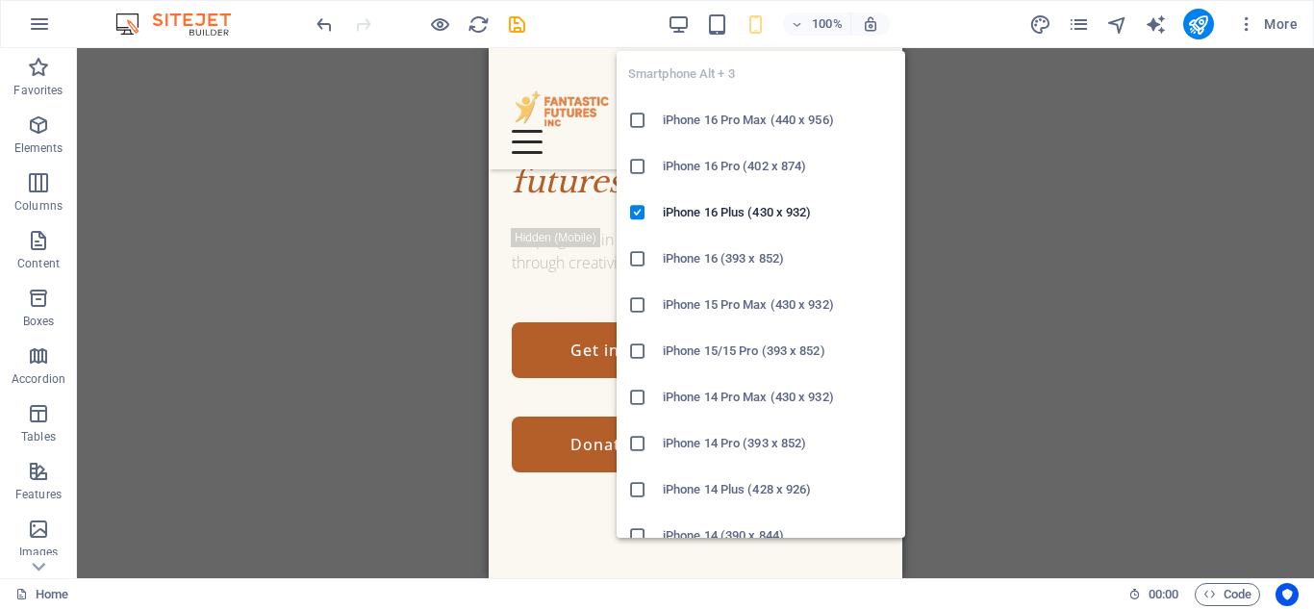
click at [760, 34] on icon "button" at bounding box center [756, 24] width 22 height 22
click at [749, 28] on icon "button" at bounding box center [756, 24] width 22 height 22
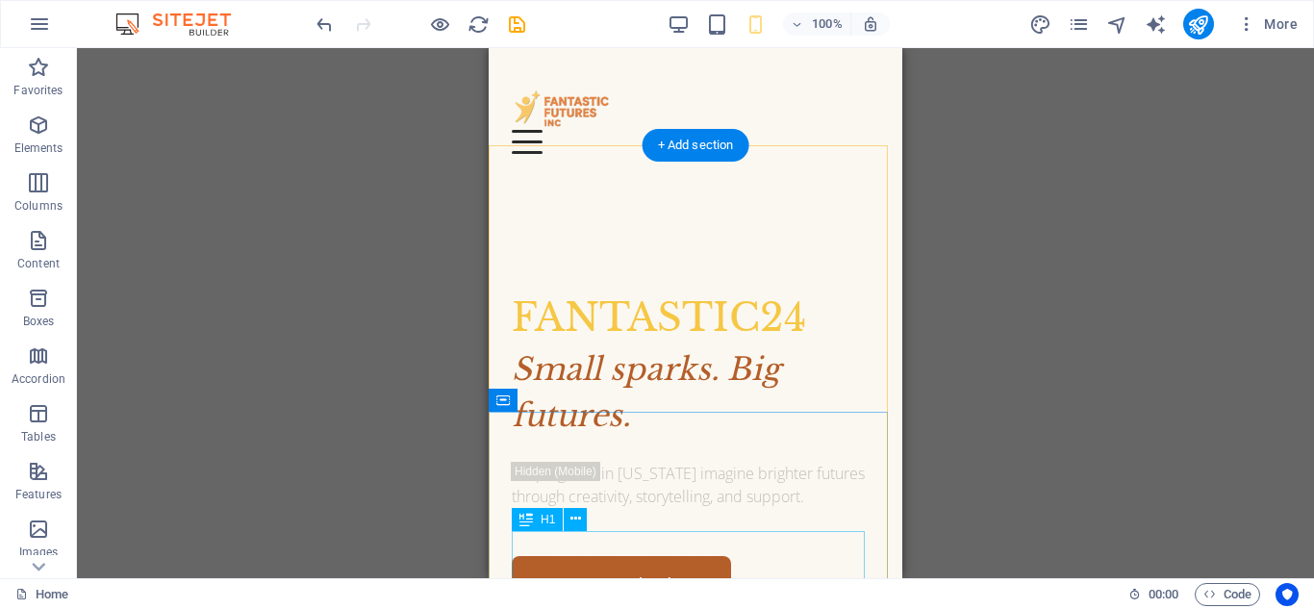
scroll to position [56, 0]
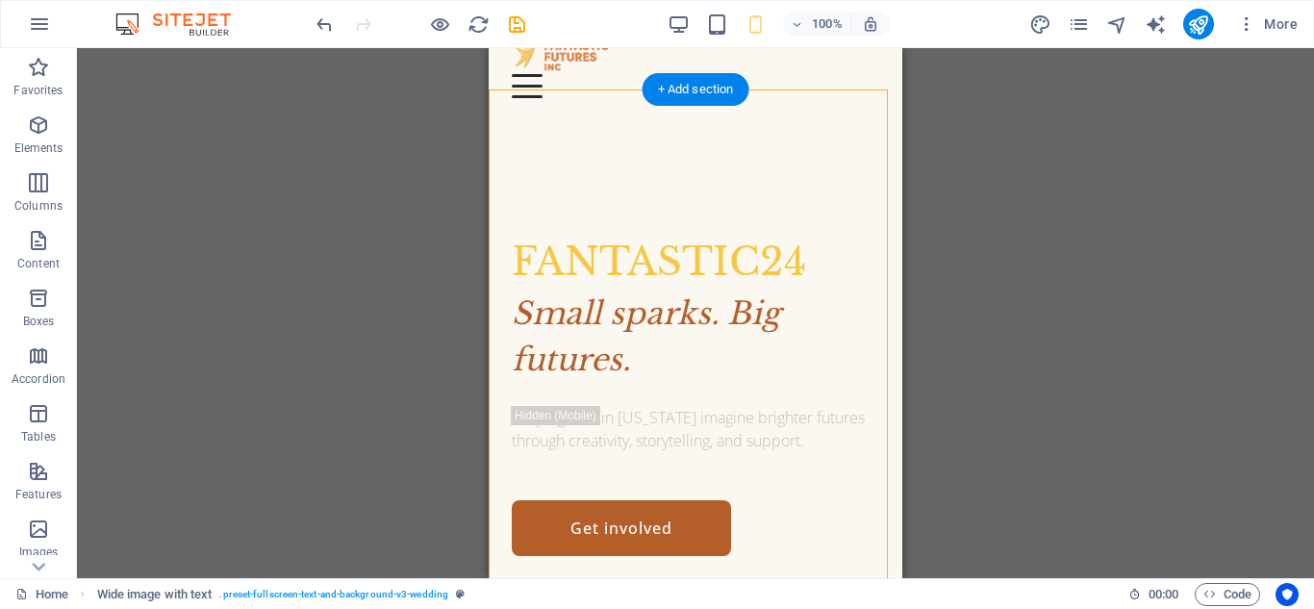
drag, startPoint x: 660, startPoint y: 553, endPoint x: 662, endPoint y: 454, distance: 99.1
click at [662, 454] on div "FANTASTIC24 Small sparks. Big futures. Helping kids in Florida imagine brighter…" at bounding box center [696, 394] width 414 height 560
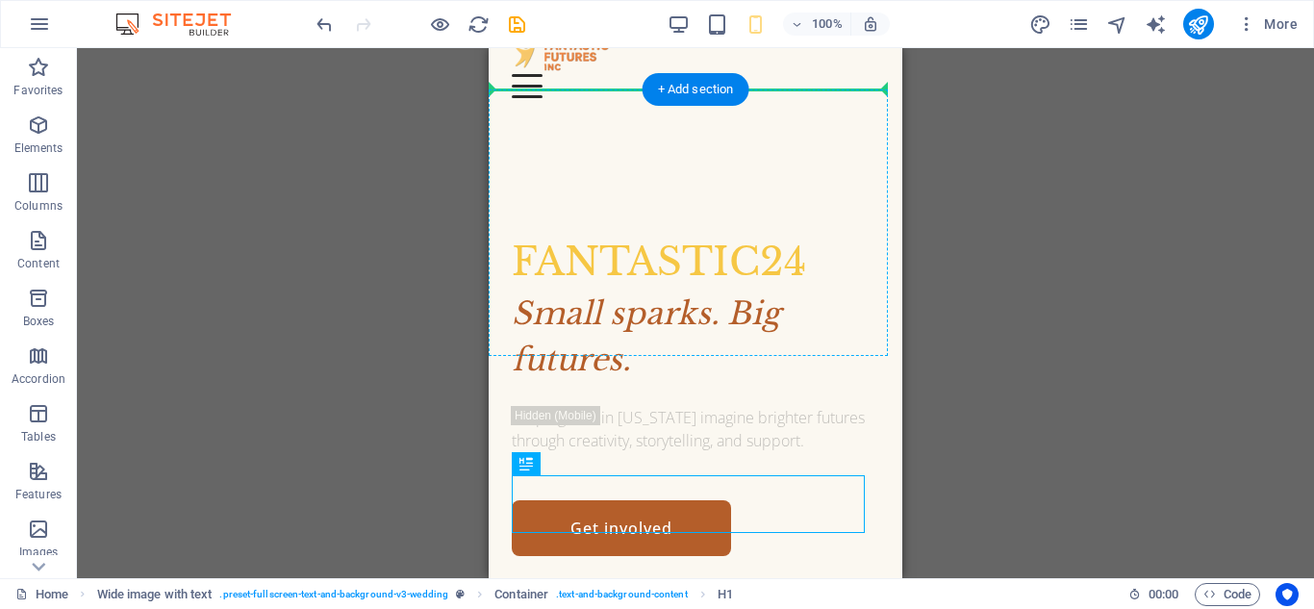
drag, startPoint x: 655, startPoint y: 489, endPoint x: 637, endPoint y: 171, distance: 318.0
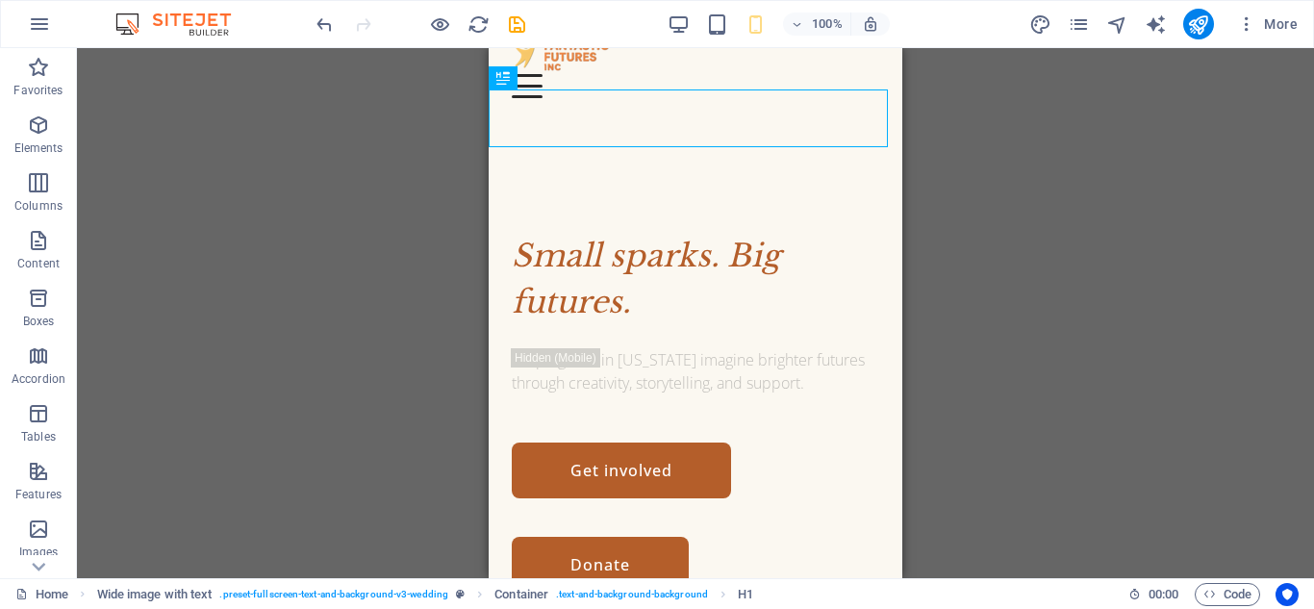
scroll to position [184, 0]
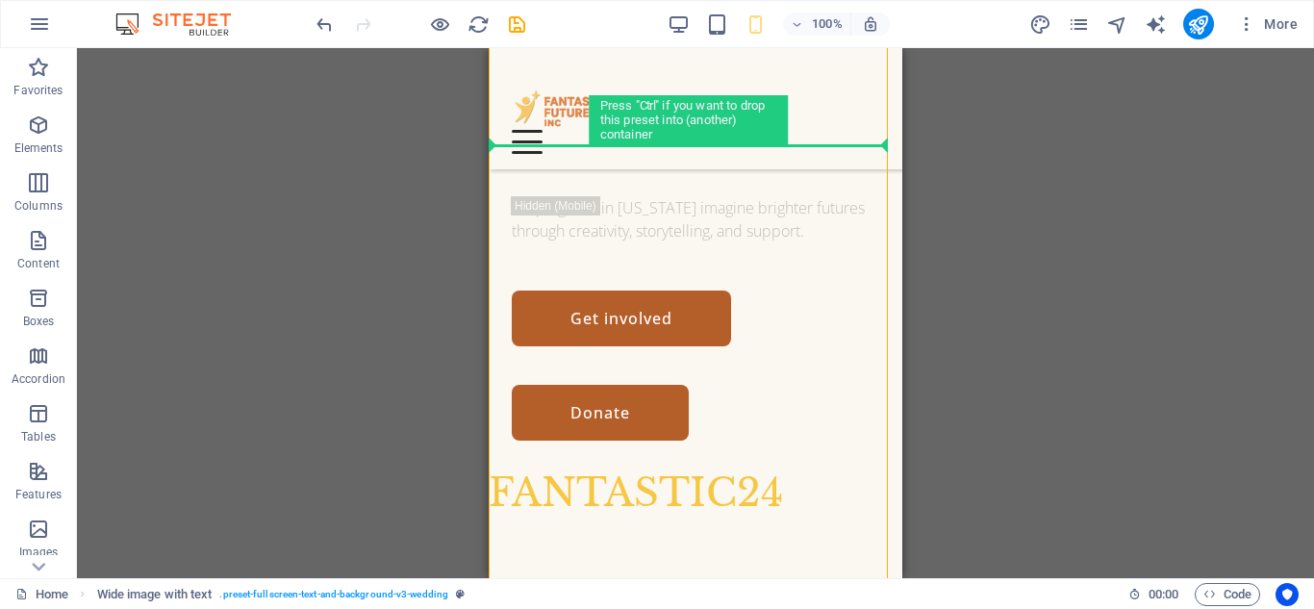
drag, startPoint x: 622, startPoint y: 460, endPoint x: 627, endPoint y: 140, distance: 320.4
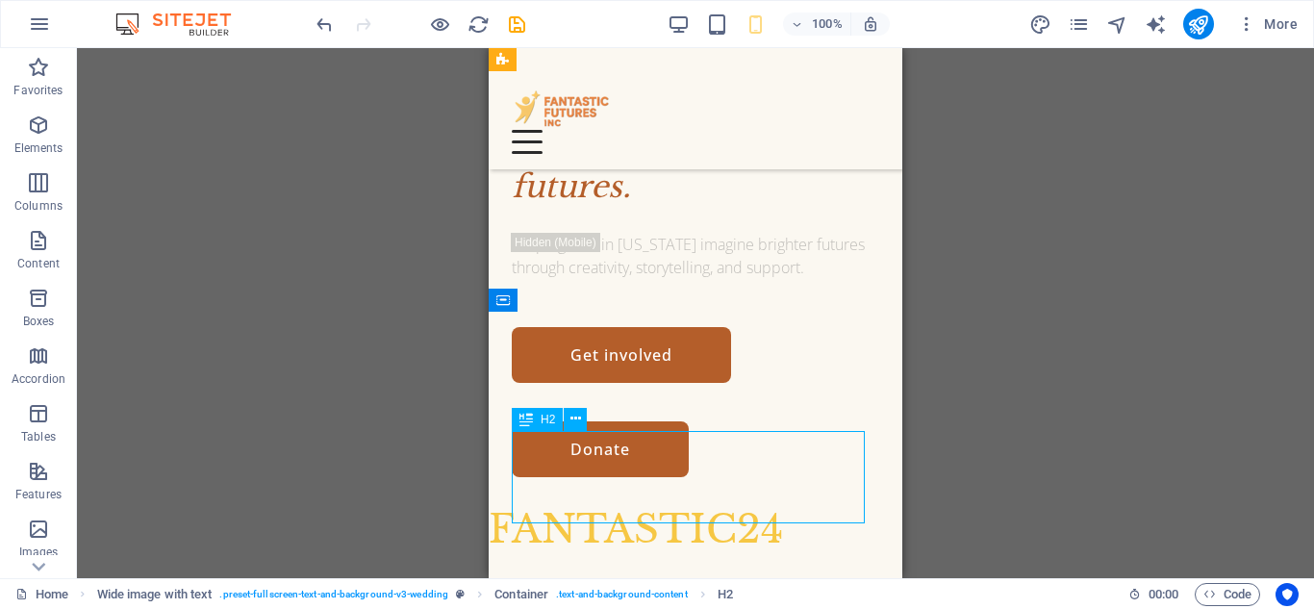
scroll to position [250, 0]
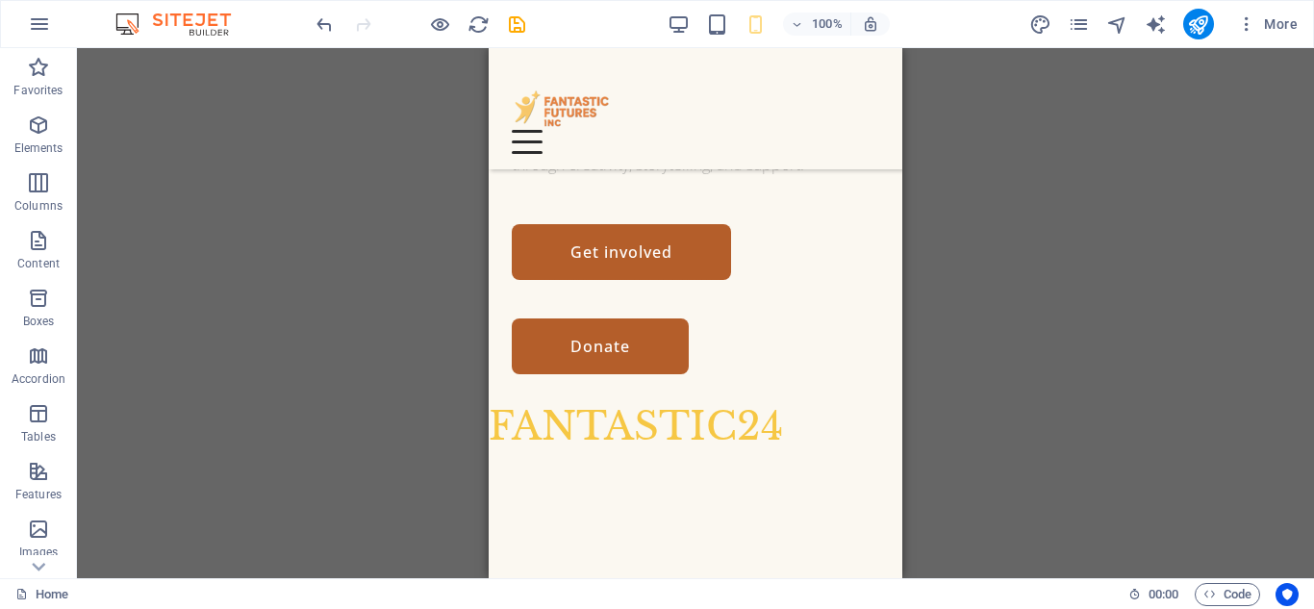
drag, startPoint x: 607, startPoint y: 560, endPoint x: 610, endPoint y: 265, distance: 295.4
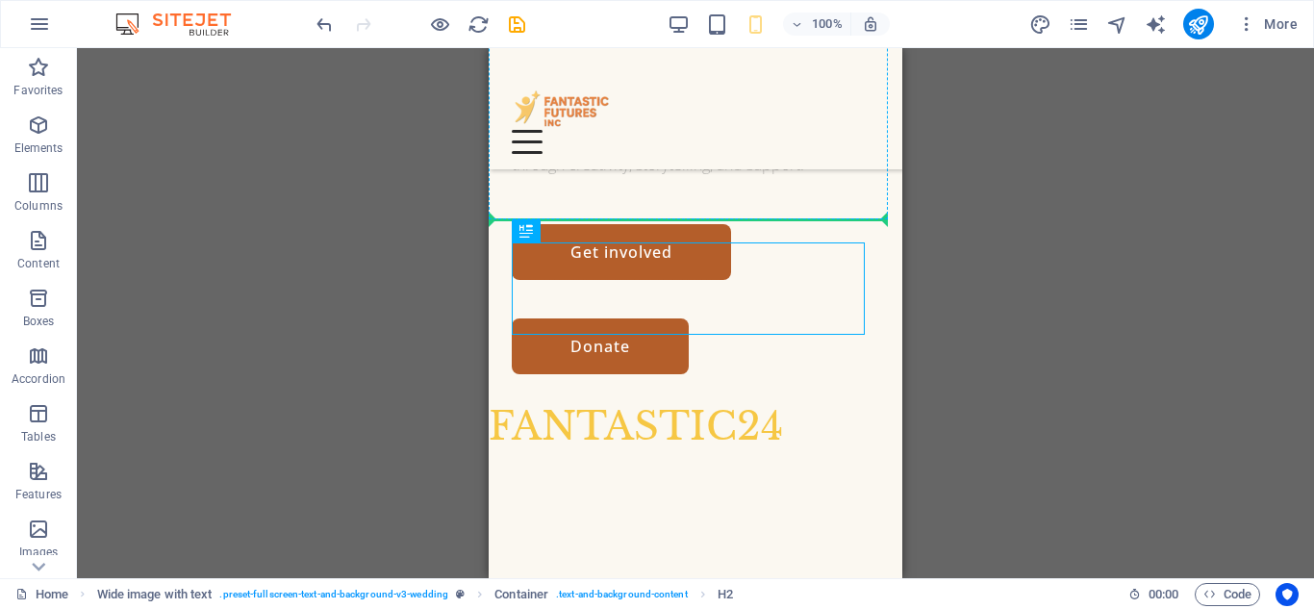
drag, startPoint x: 648, startPoint y: 287, endPoint x: 647, endPoint y: 148, distance: 138.5
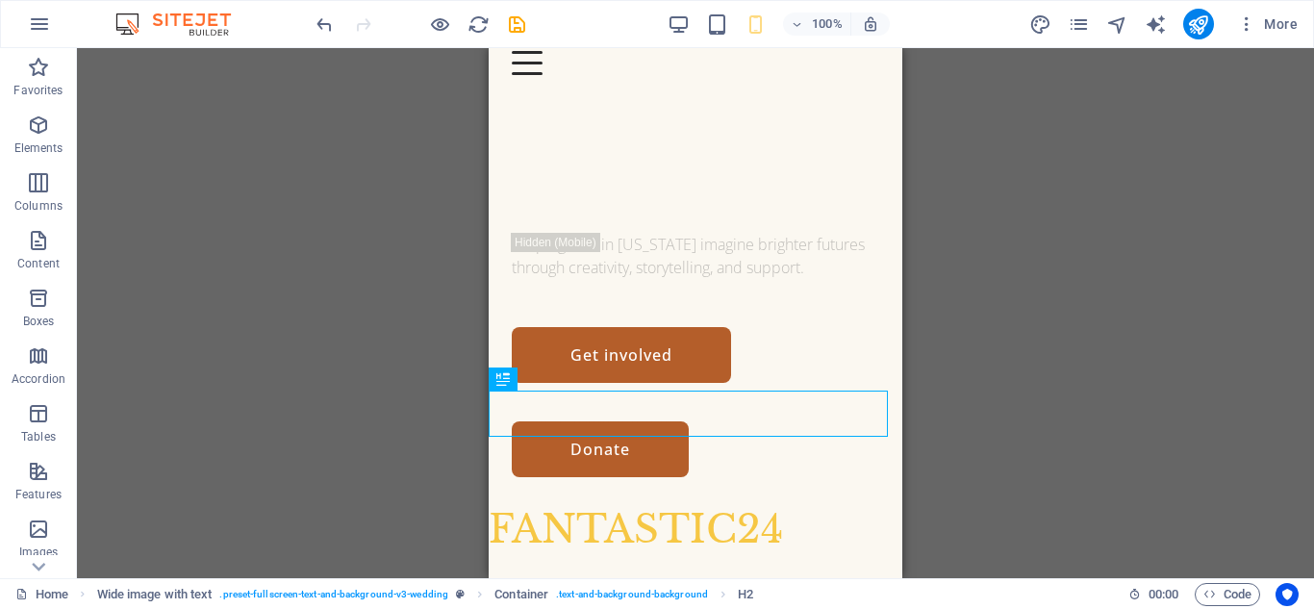
scroll to position [52, 0]
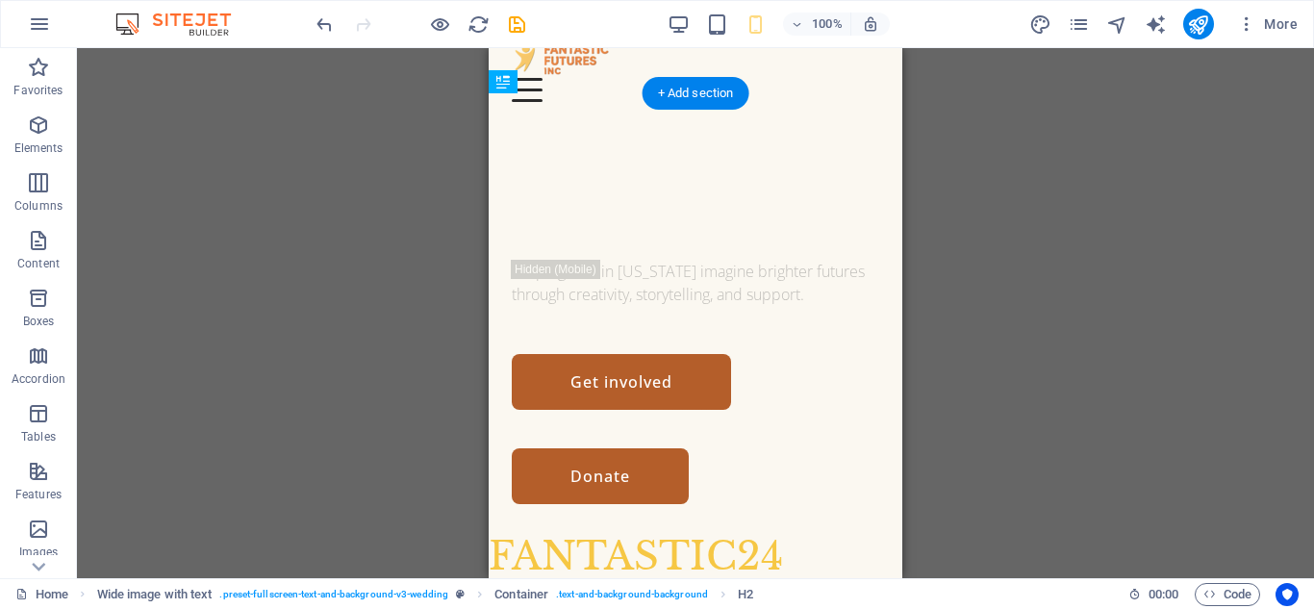
drag, startPoint x: 717, startPoint y: 434, endPoint x: 716, endPoint y: 344, distance: 89.5
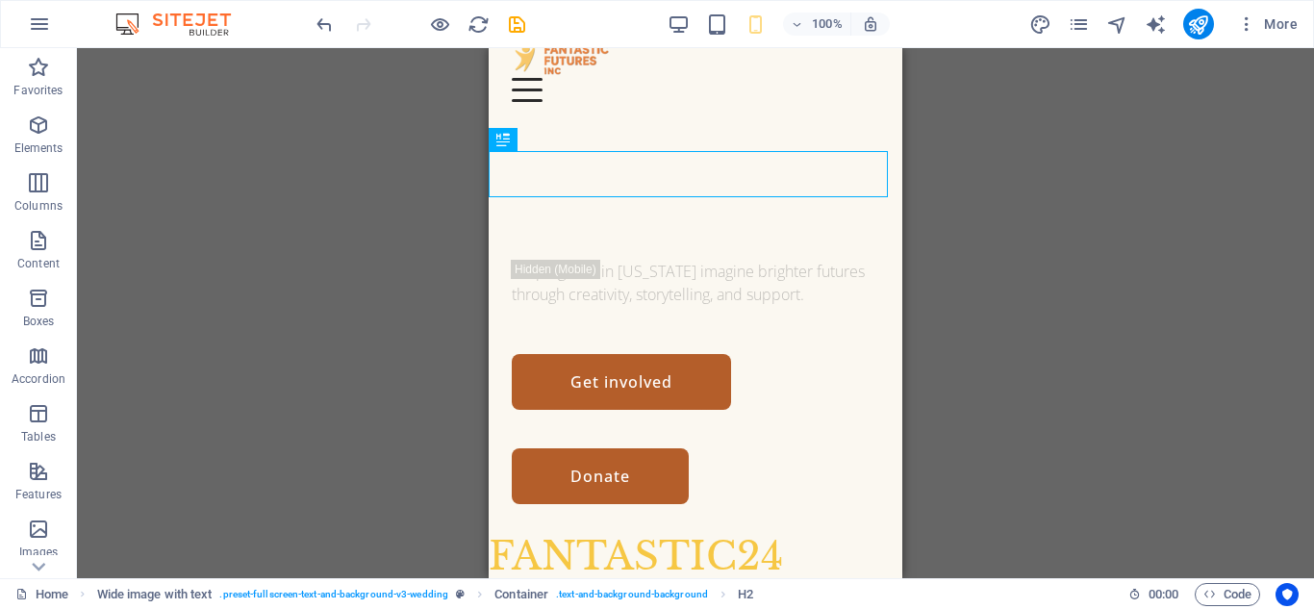
click at [1013, 258] on div "Container Wide image with text H1 Wide image with text Container H2 Image Conta…" at bounding box center [695, 313] width 1237 height 530
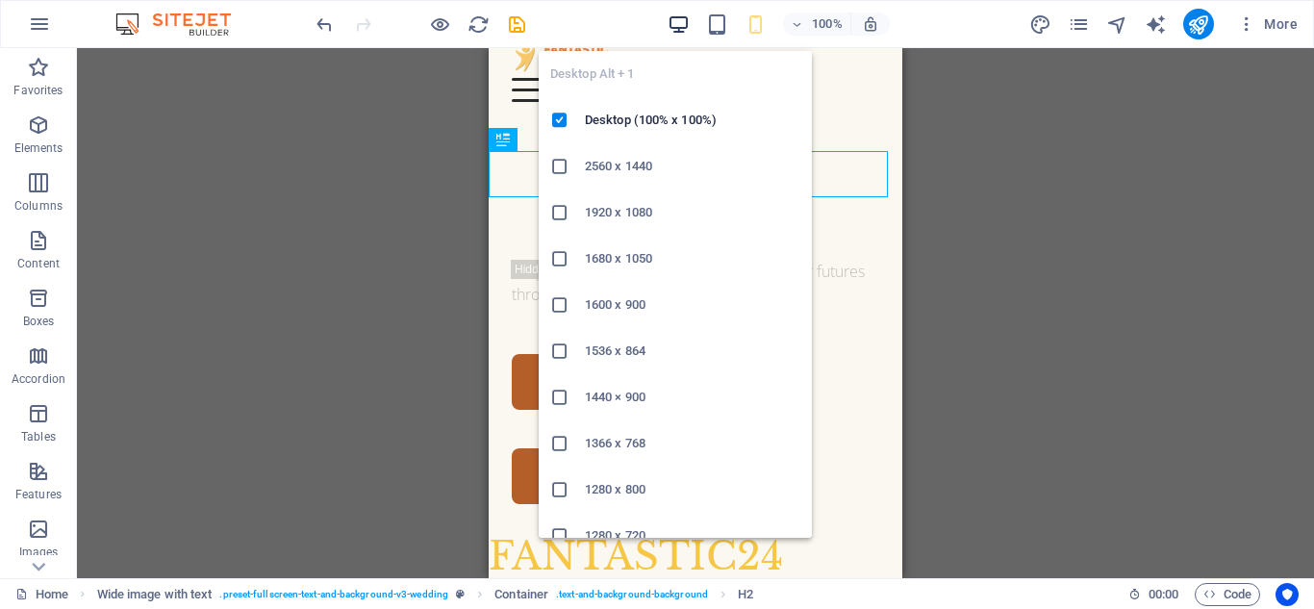
click at [679, 26] on icon "button" at bounding box center [679, 24] width 22 height 22
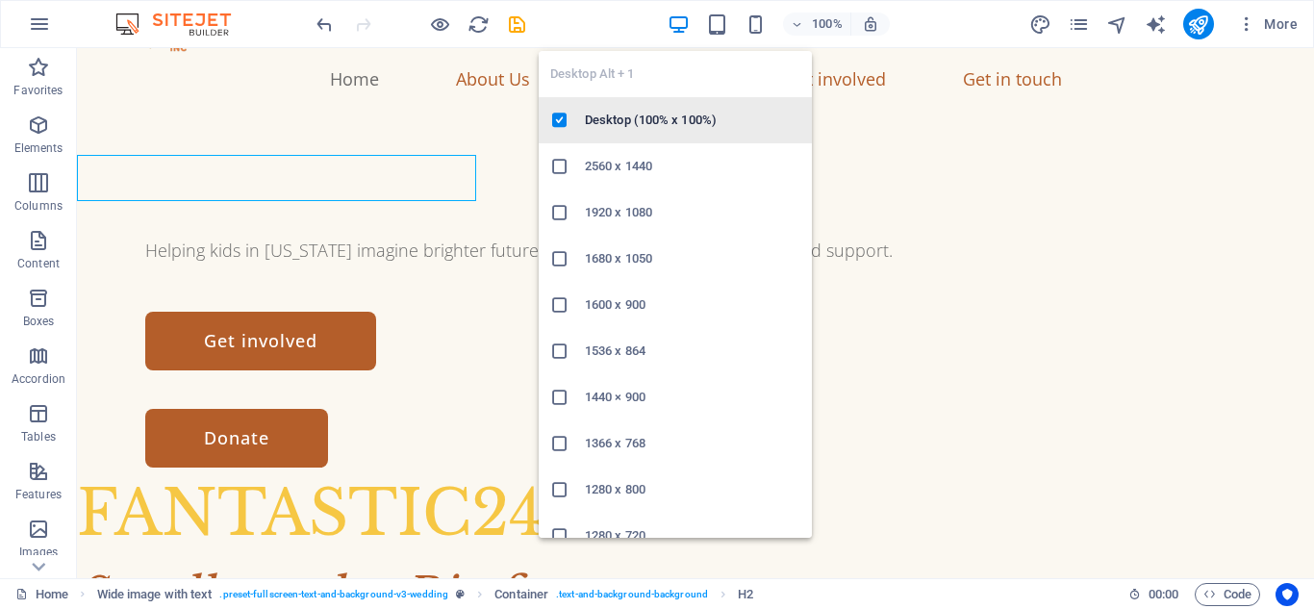
scroll to position [47, 0]
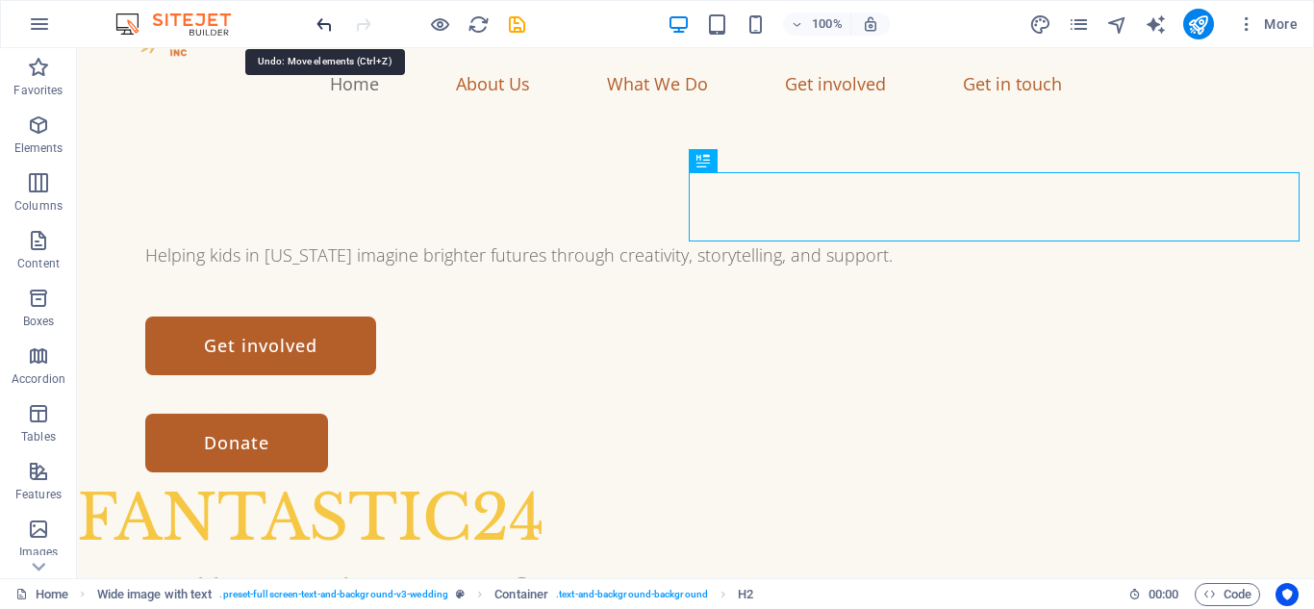
click at [323, 25] on icon "undo" at bounding box center [325, 24] width 22 height 22
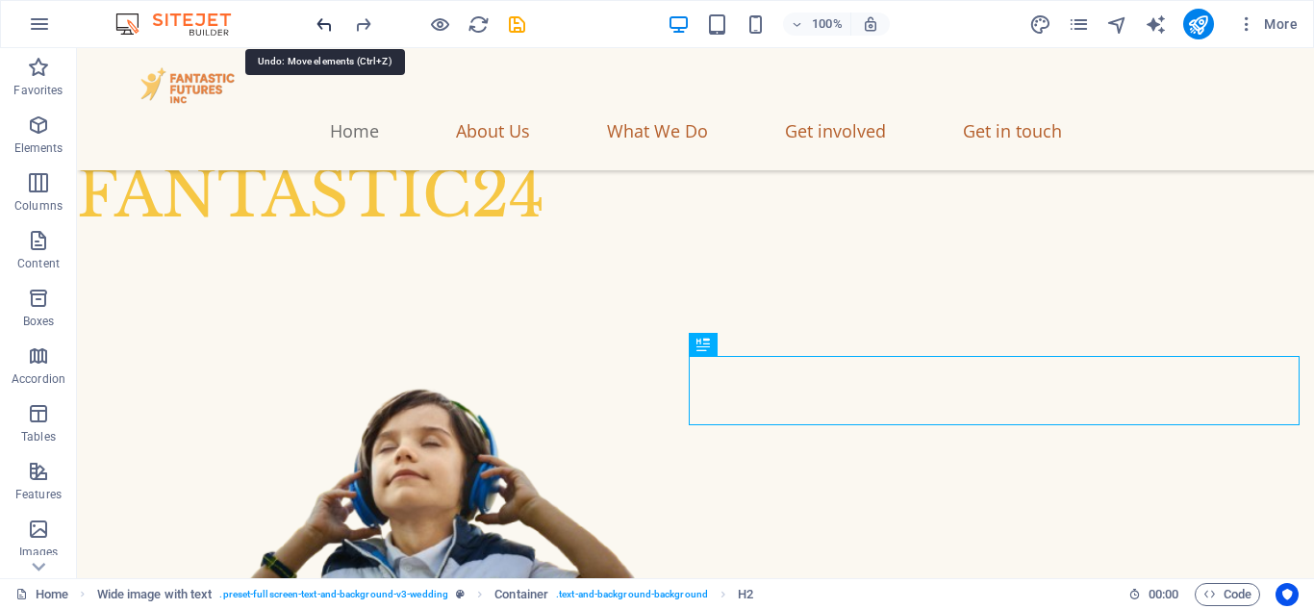
scroll to position [348, 0]
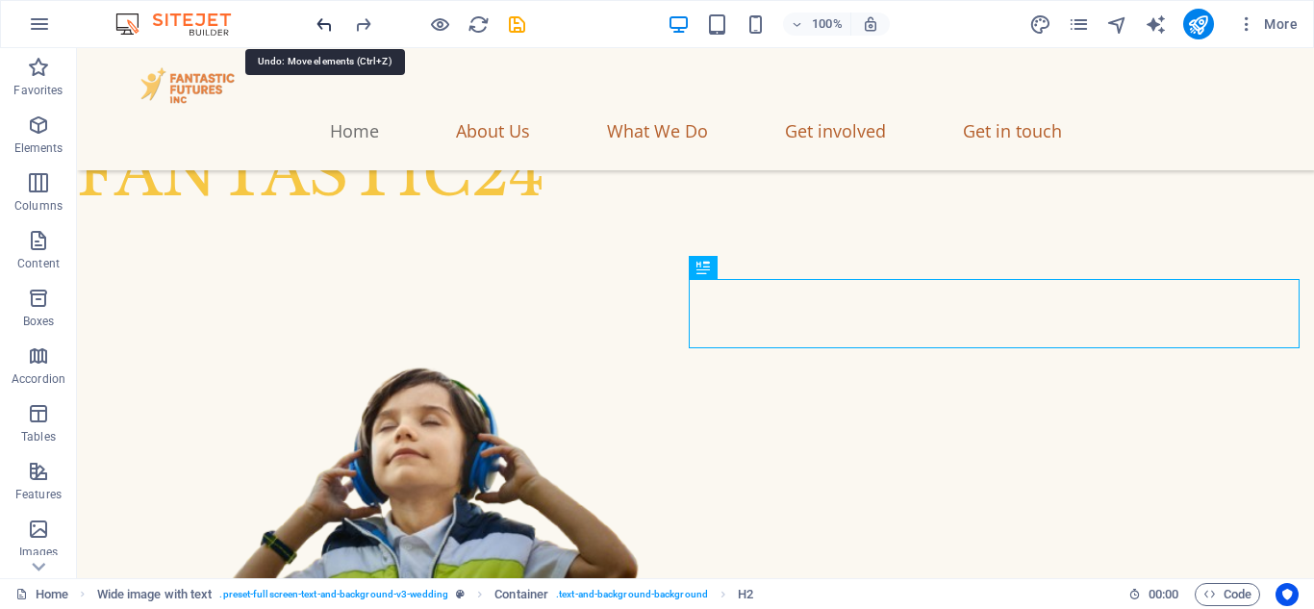
click at [325, 25] on icon "undo" at bounding box center [325, 24] width 22 height 22
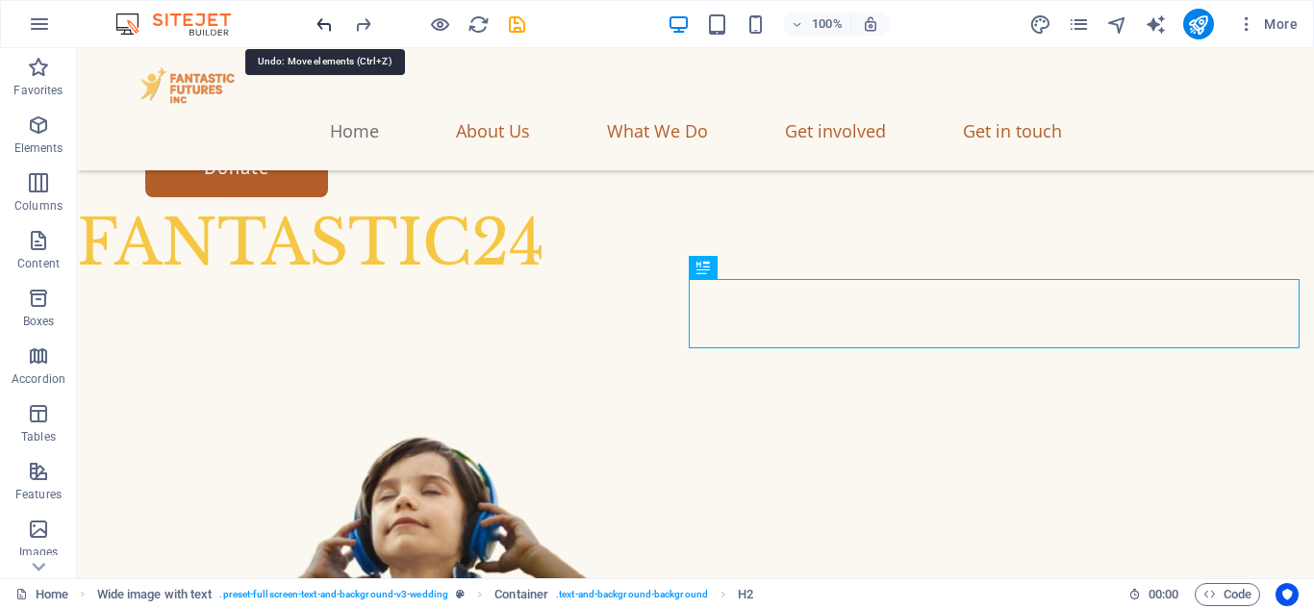
scroll to position [0, 0]
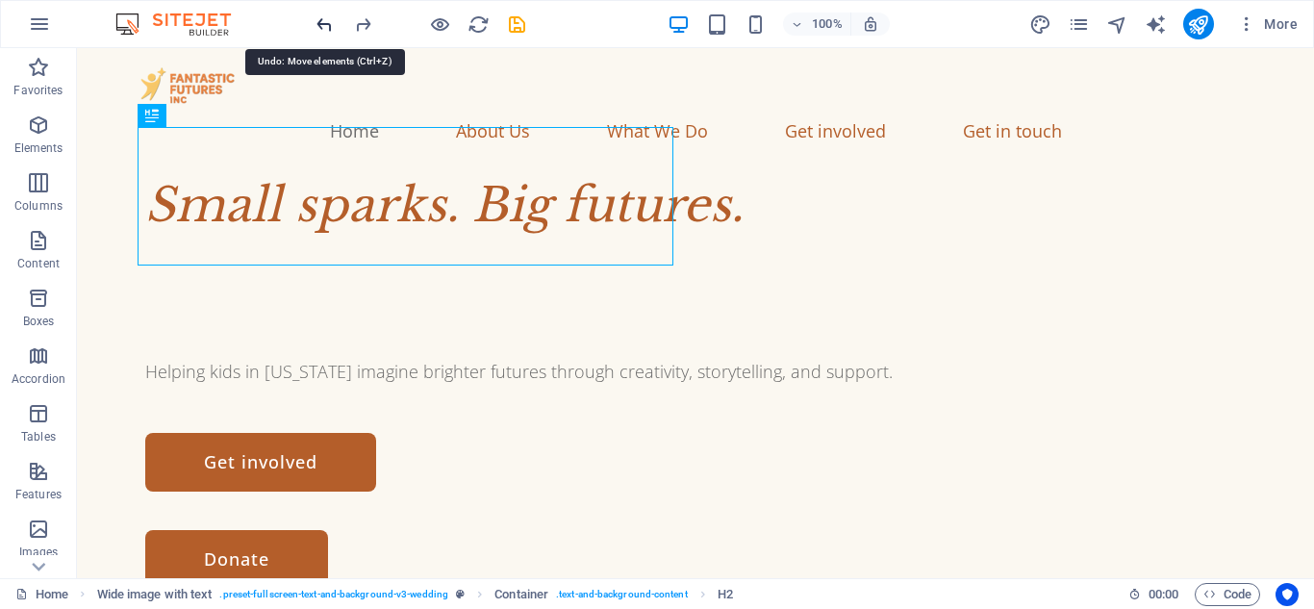
click at [325, 25] on icon "undo" at bounding box center [325, 24] width 22 height 22
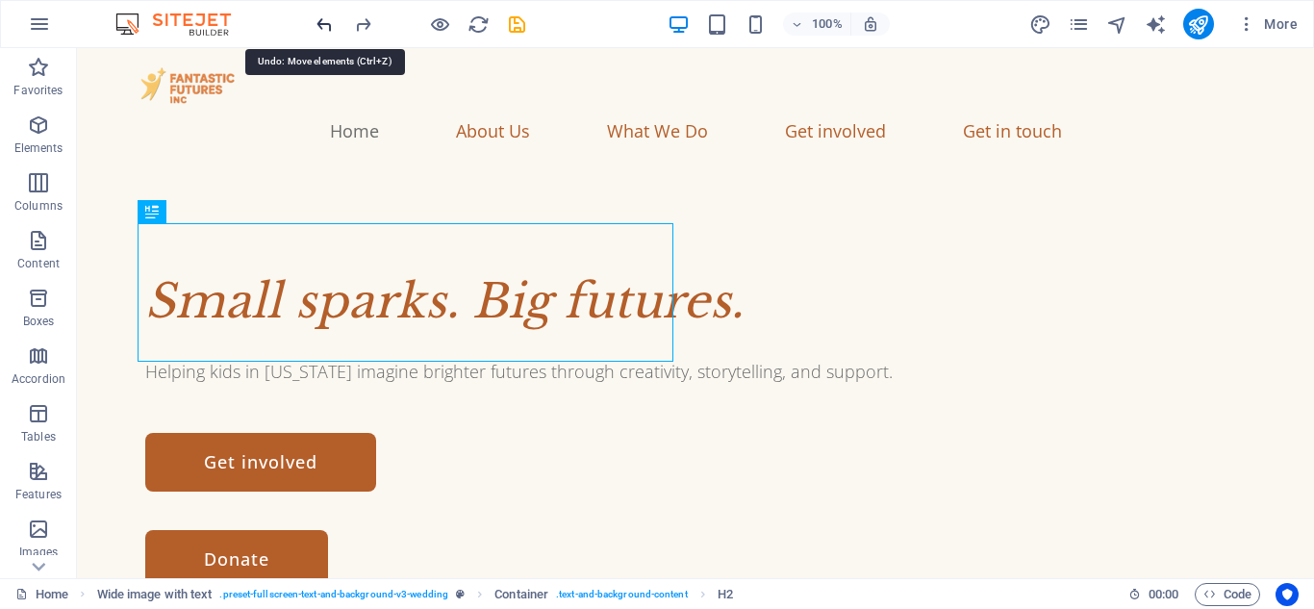
click at [325, 25] on icon "undo" at bounding box center [325, 24] width 22 height 22
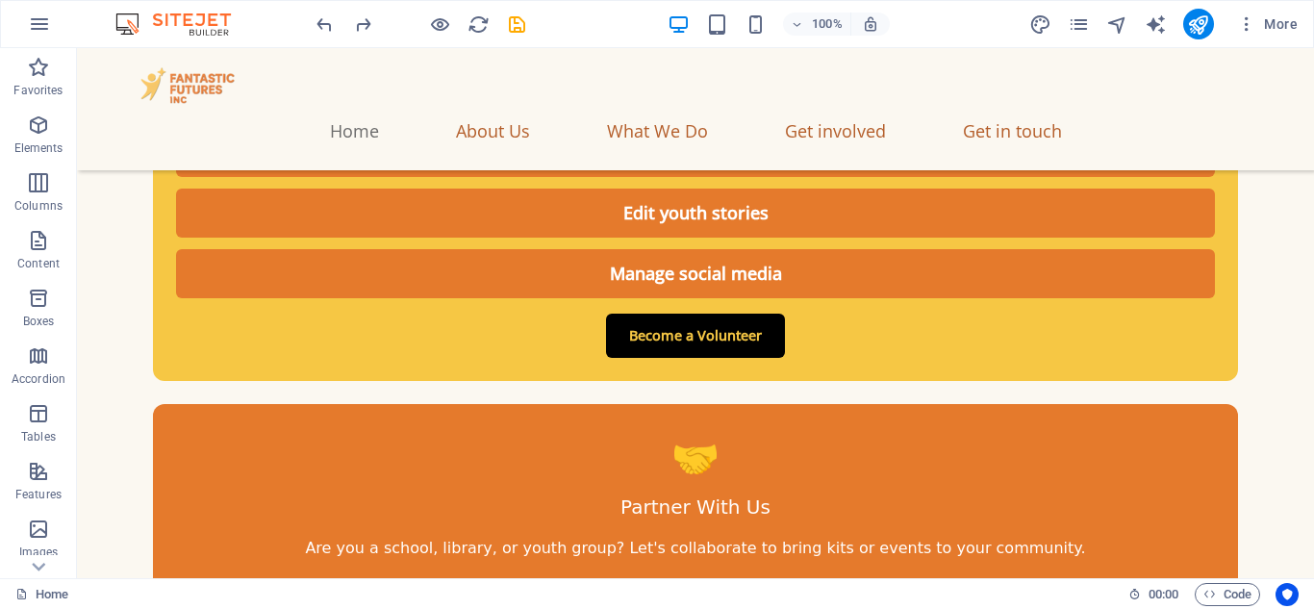
scroll to position [10673, 0]
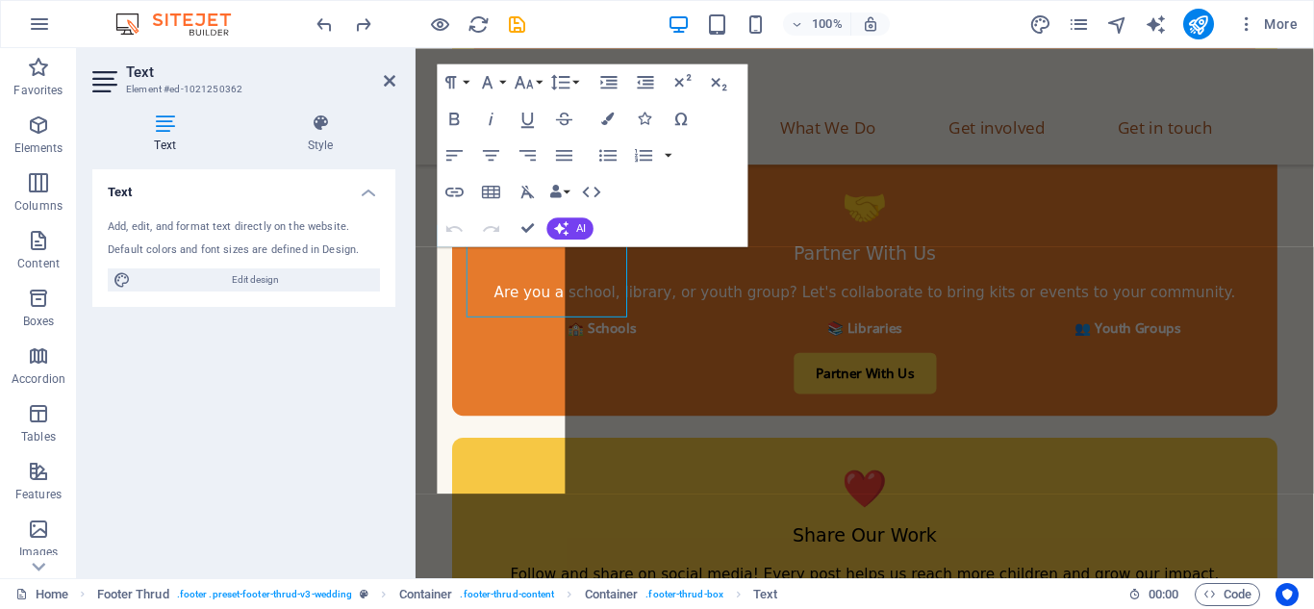
scroll to position [10807, 0]
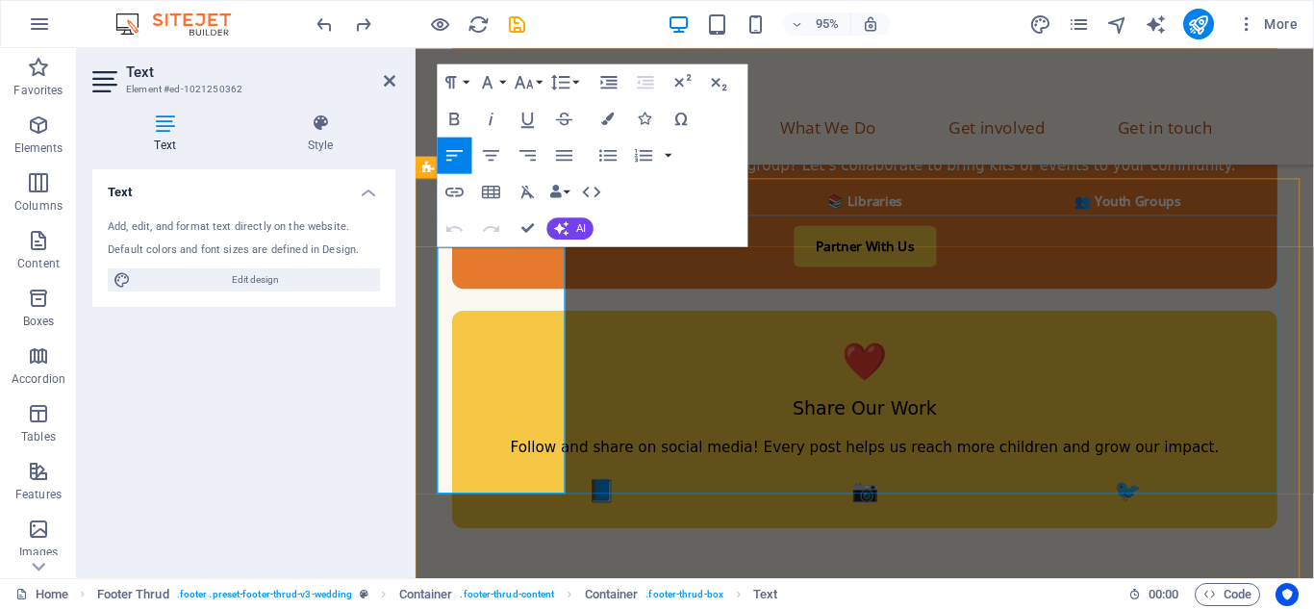
drag, startPoint x: 528, startPoint y: 502, endPoint x: 440, endPoint y: 455, distance: 100.3
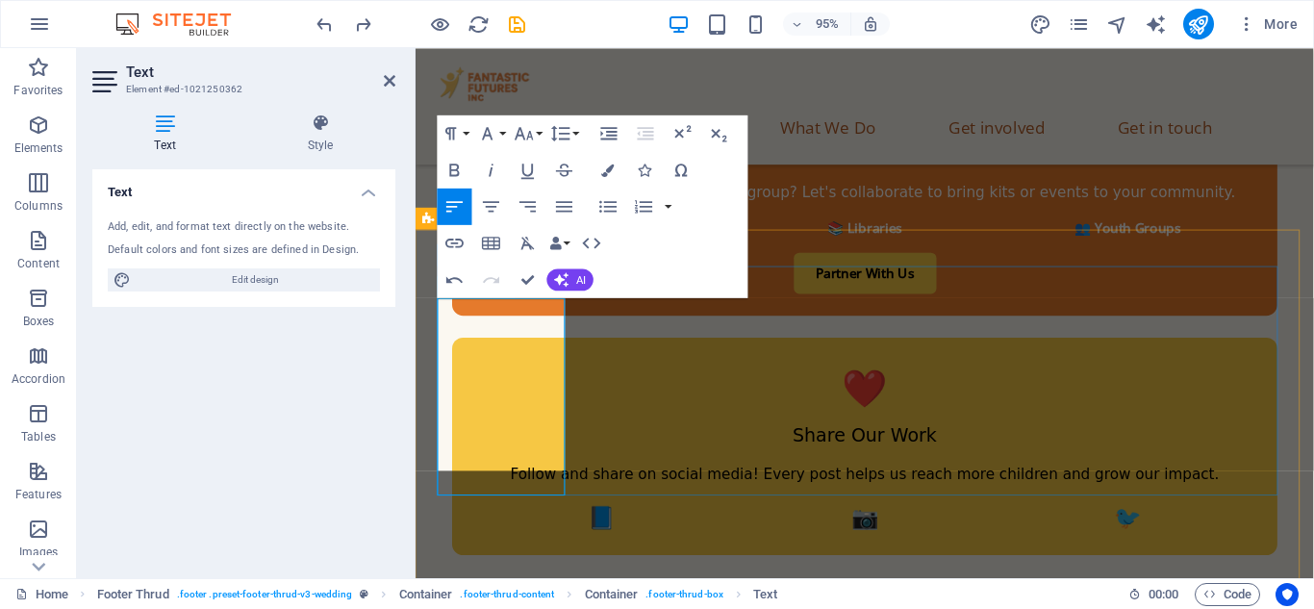
scroll to position [10753, 0]
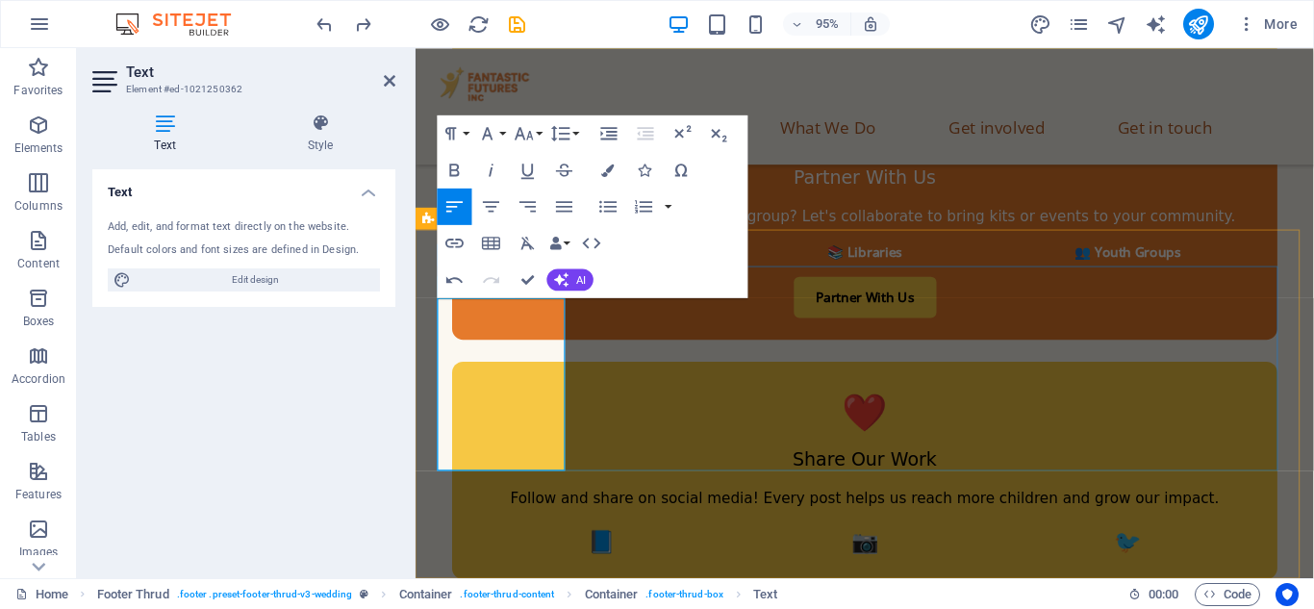
drag, startPoint x: 510, startPoint y: 476, endPoint x: 440, endPoint y: 353, distance: 141.8
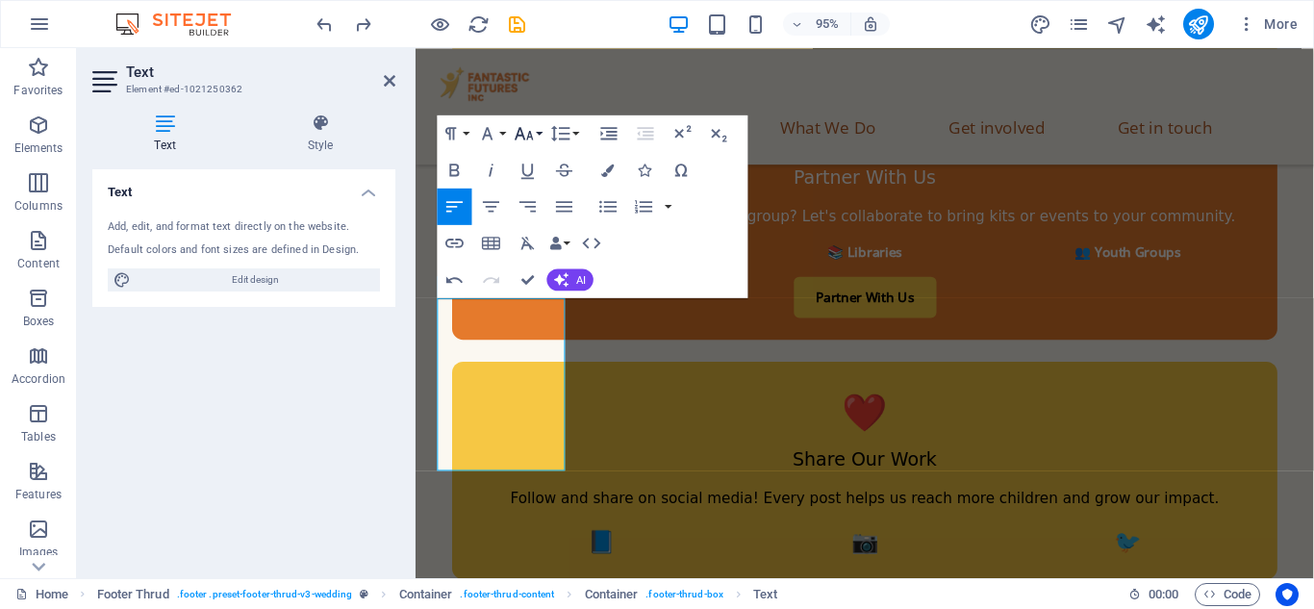
click at [542, 135] on button "Font Size" at bounding box center [528, 132] width 35 height 37
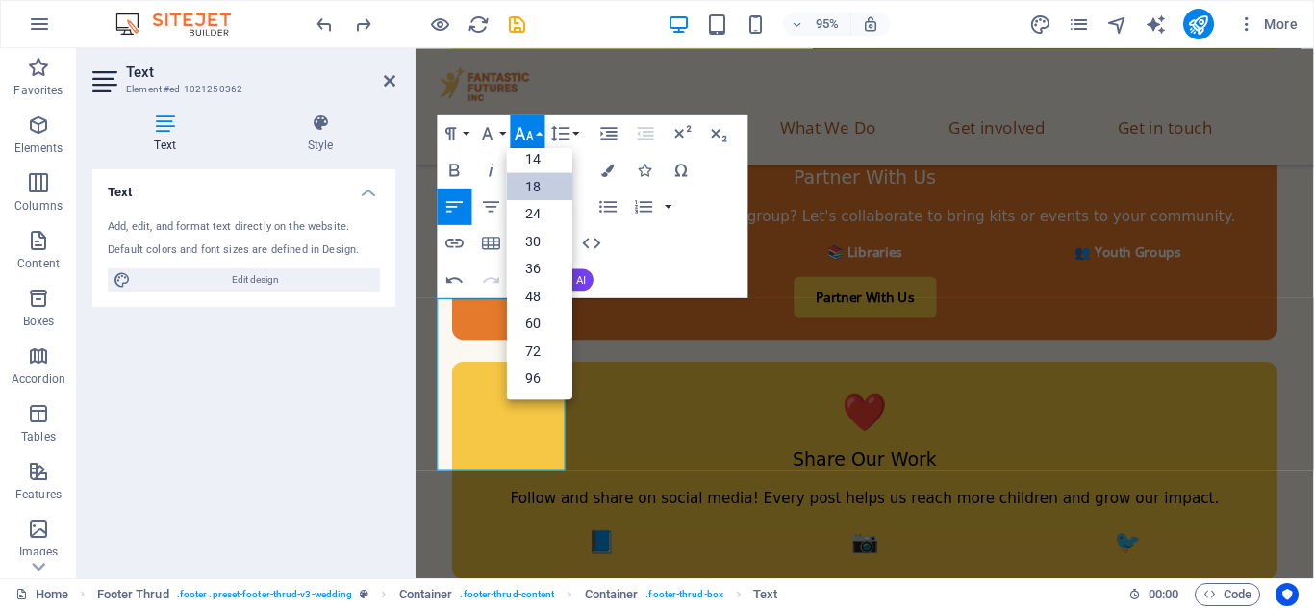
scroll to position [155, 0]
click at [501, 126] on button "Font Family" at bounding box center [491, 132] width 35 height 37
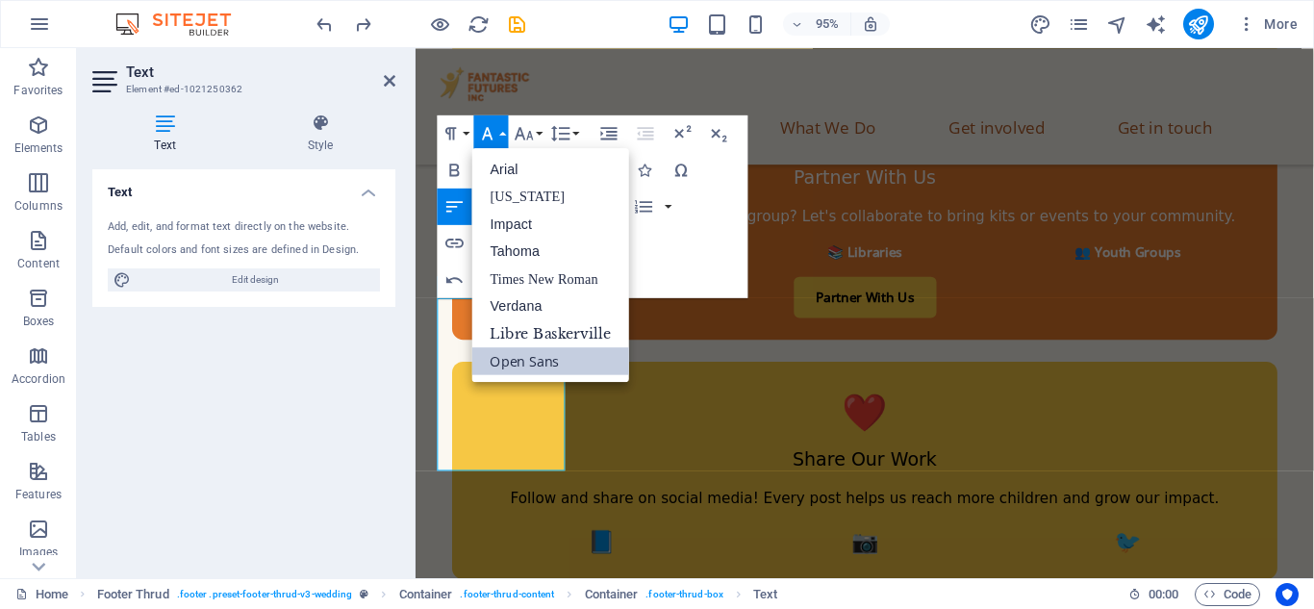
scroll to position [0, 0]
click at [464, 132] on button "Paragraph Format" at bounding box center [455, 132] width 35 height 37
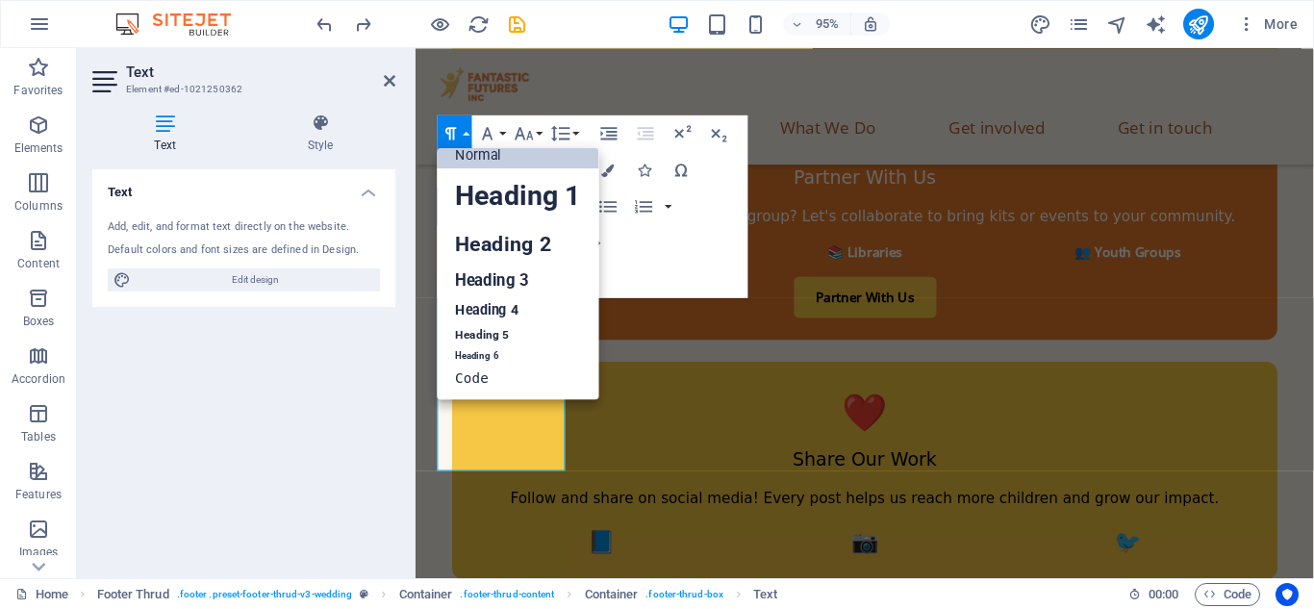
scroll to position [15, 0]
copy div "FANTASTIC FUTURES INC 3091 NORTHRIDE LN BONIFAY, FL 32425"
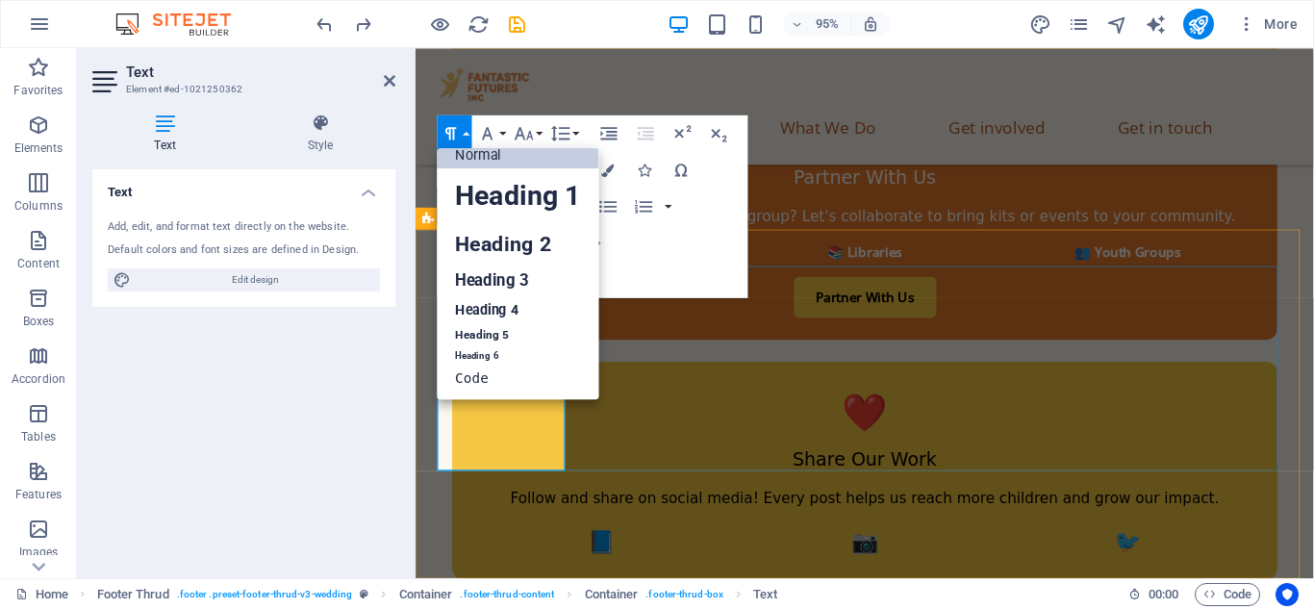
click at [692, 248] on div "Paragraph Format Normal Heading 1 Heading 2 Heading 3 Heading 4 Heading 5 Headi…" at bounding box center [593, 205] width 311 height 183
click at [453, 123] on icon "button" at bounding box center [452, 133] width 22 height 22
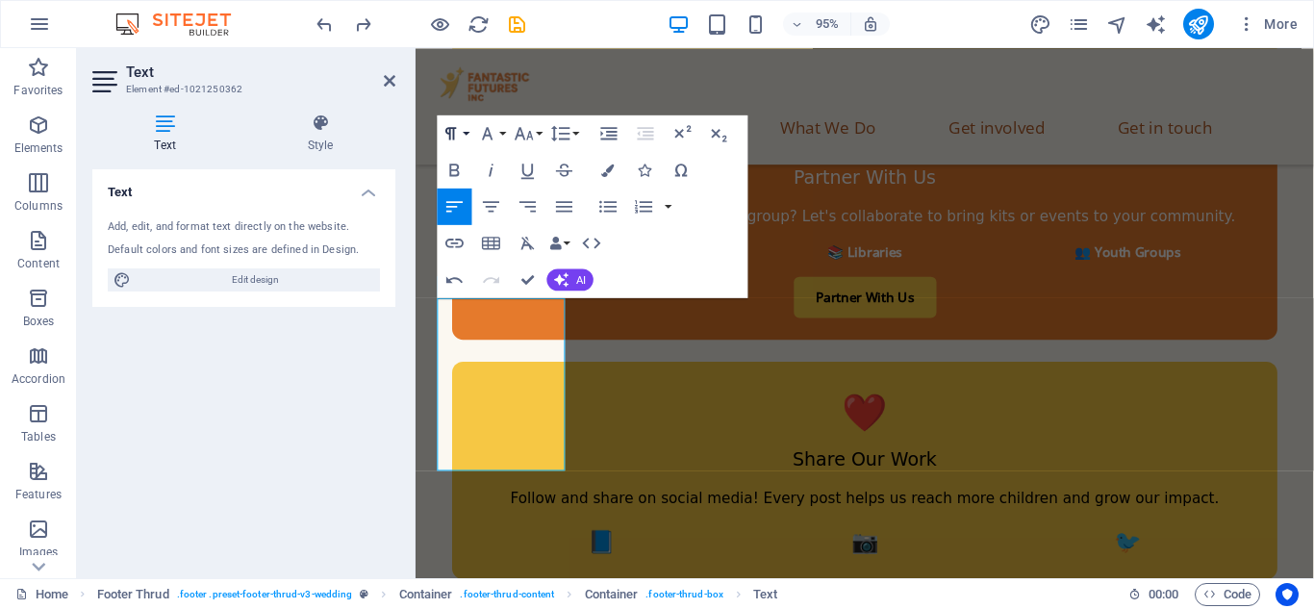
scroll to position [8, 0]
drag, startPoint x: 508, startPoint y: 480, endPoint x: 433, endPoint y: 324, distance: 173.0
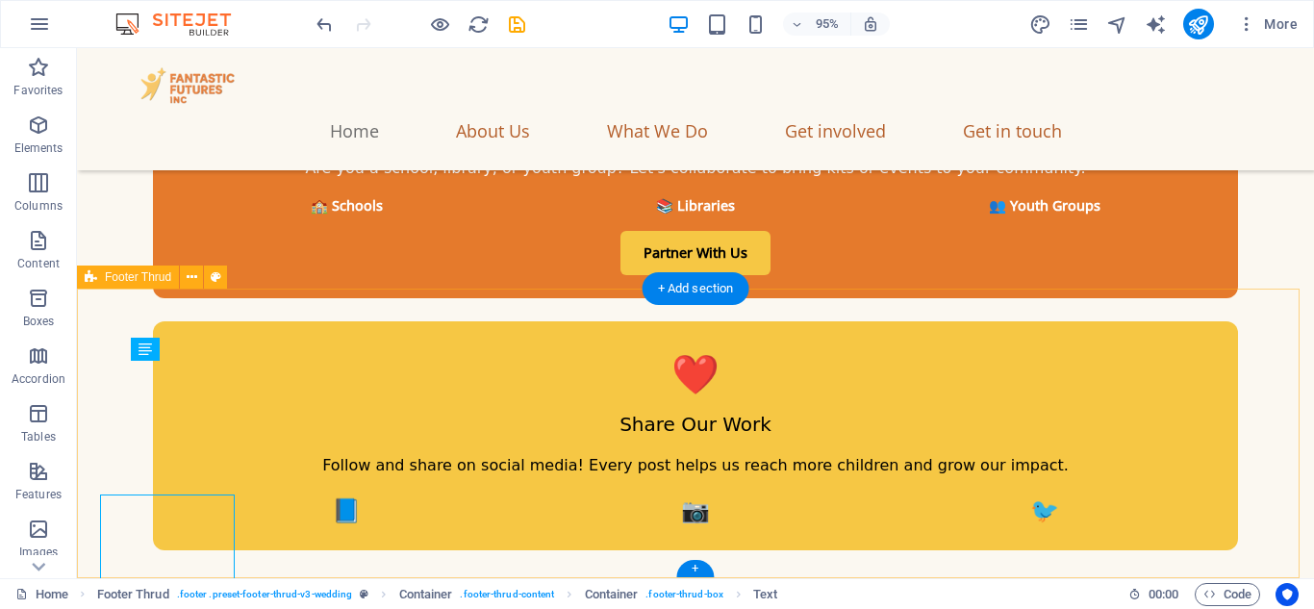
scroll to position [10569, 0]
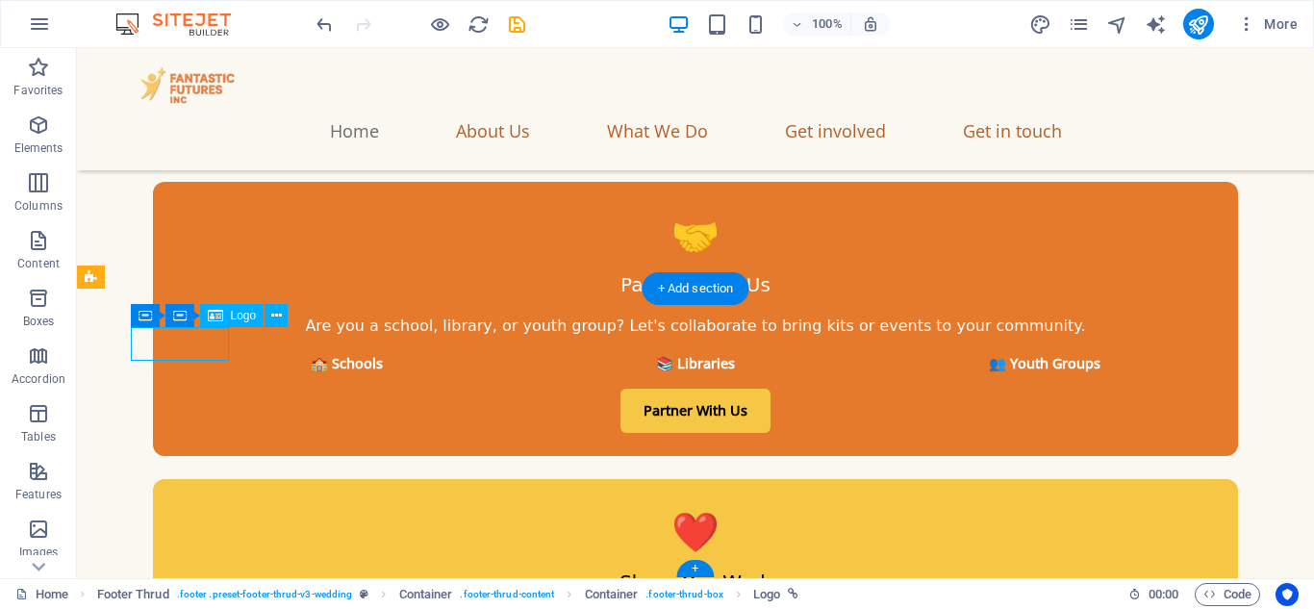
select select "px"
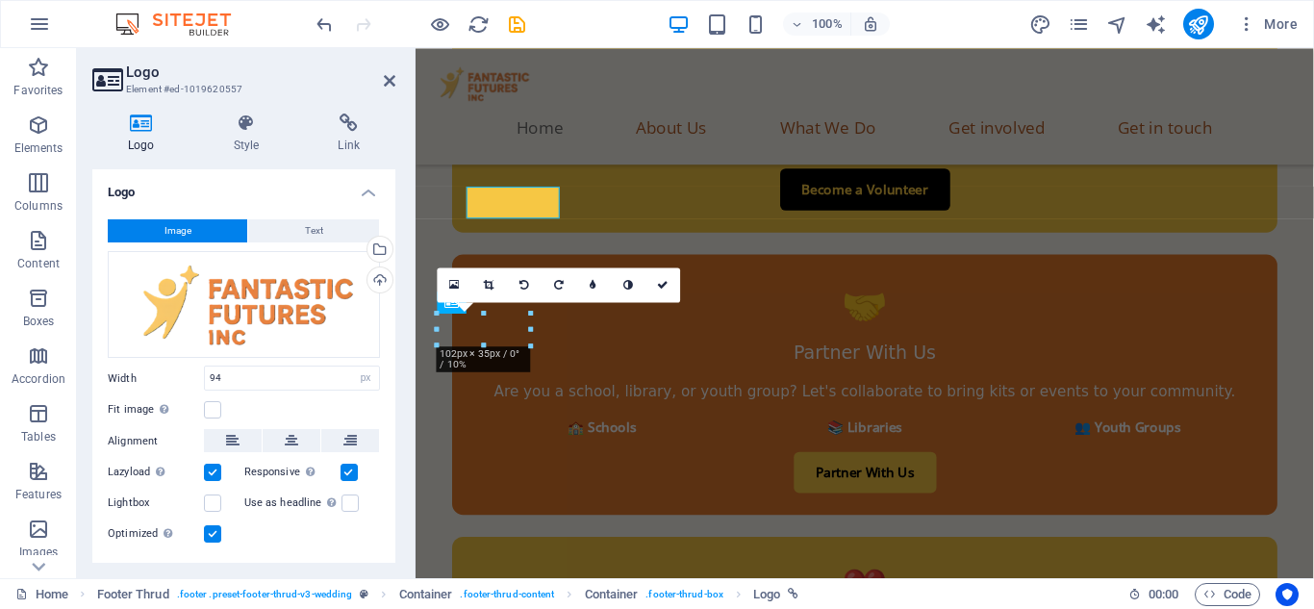
scroll to position [10703, 0]
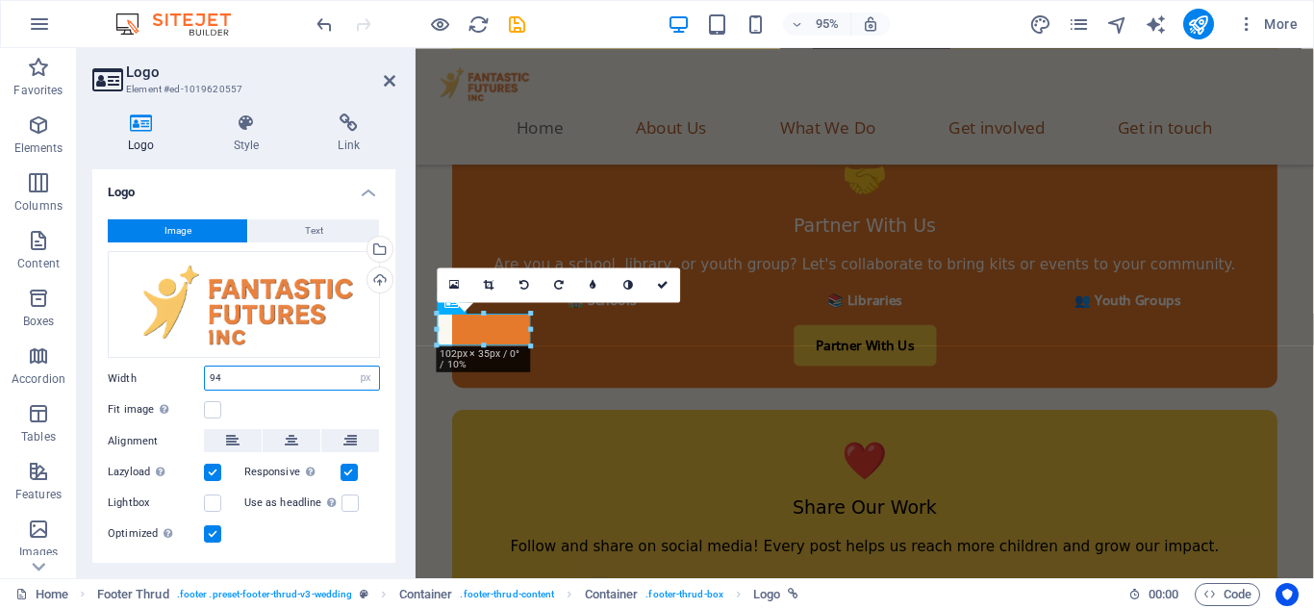
click at [243, 375] on input "94" at bounding box center [292, 378] width 174 height 23
type input "9"
type input "150"
click at [210, 534] on label at bounding box center [212, 533] width 17 height 17
click at [0, 0] on input "Optimized Images are compressed to improve page speed." at bounding box center [0, 0] width 0 height 0
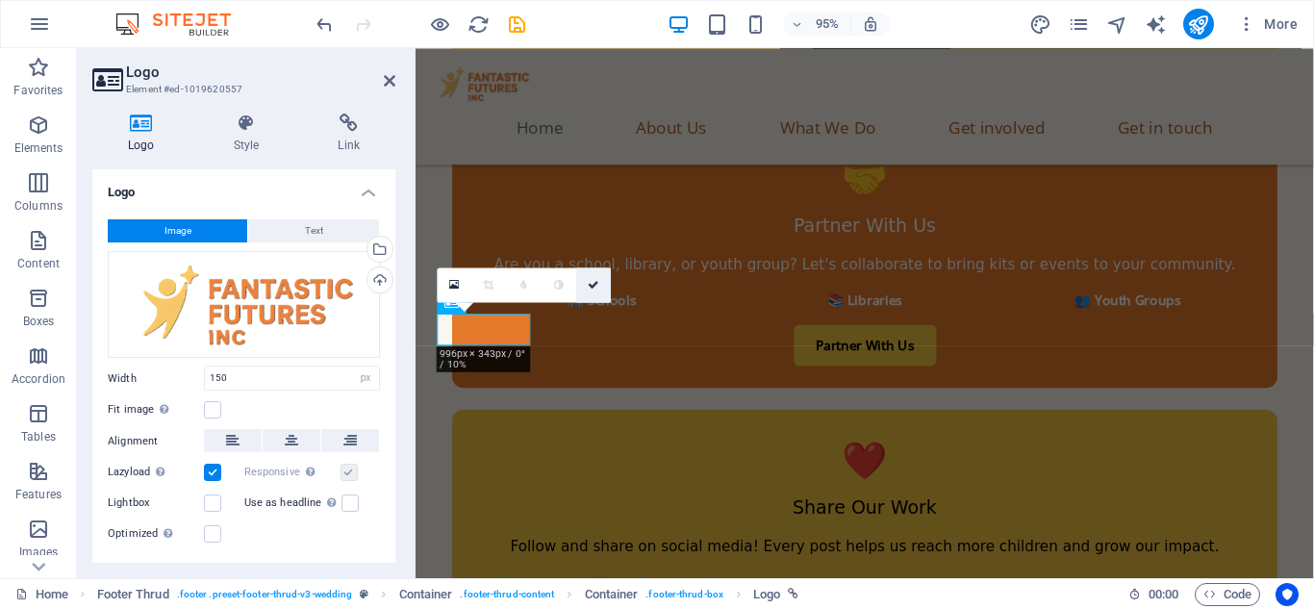
click at [590, 289] on icon at bounding box center [594, 284] width 12 height 11
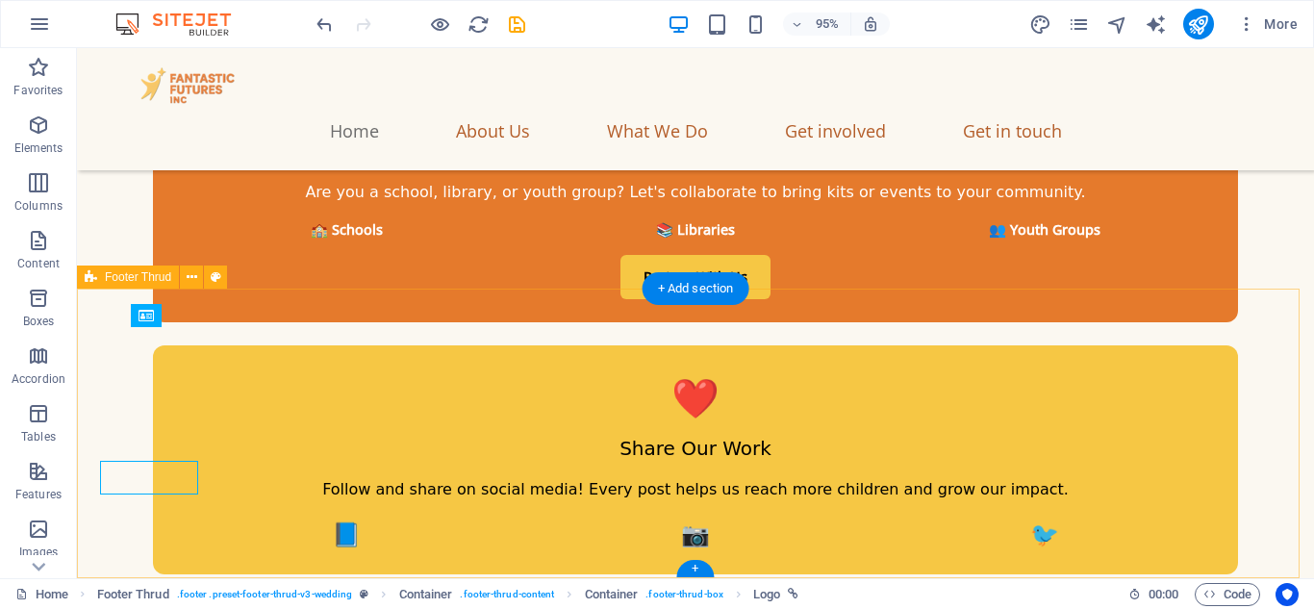
scroll to position [10569, 0]
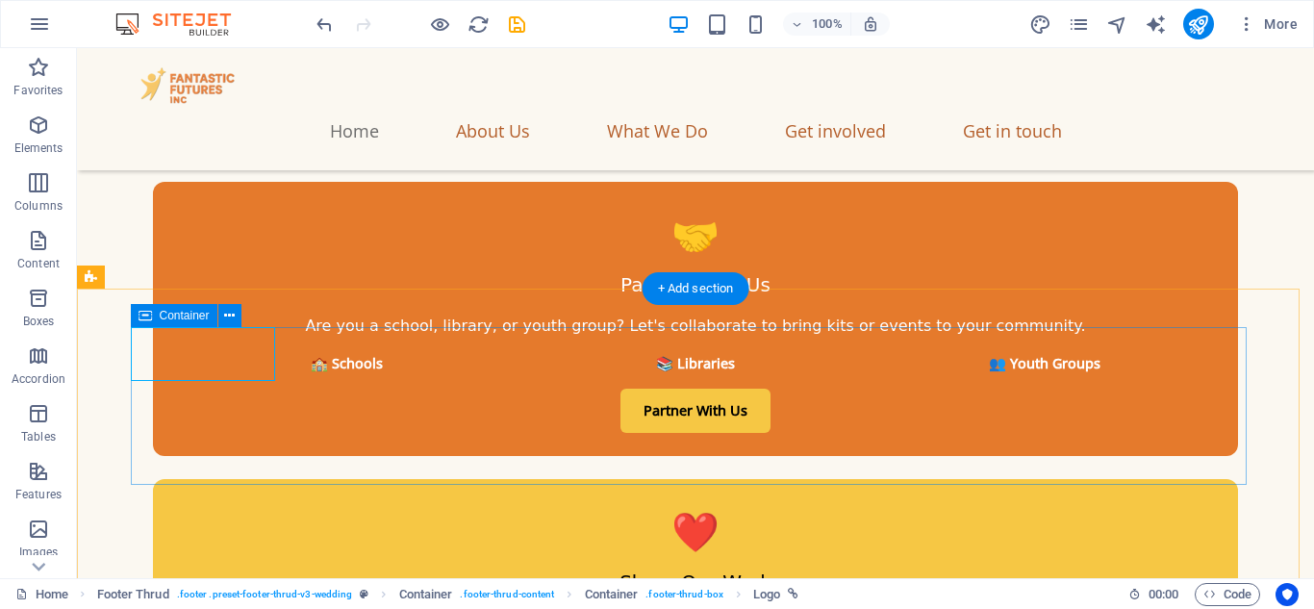
select select "px"
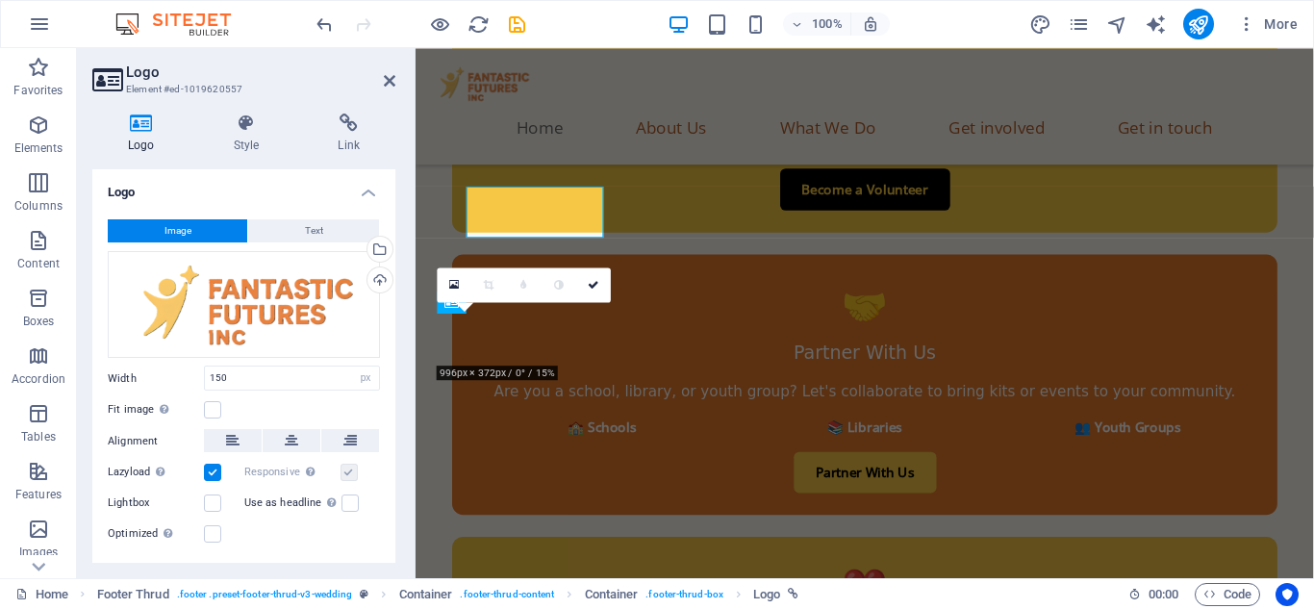
scroll to position [10703, 0]
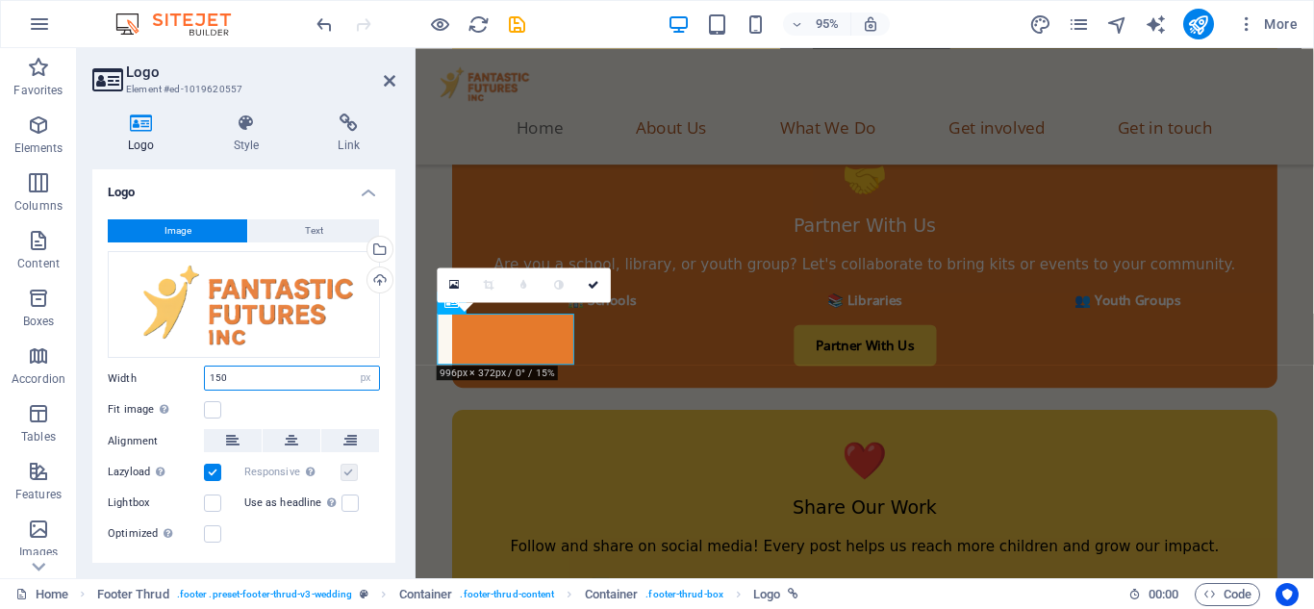
click at [266, 384] on input "150" at bounding box center [292, 378] width 174 height 23
type input "1"
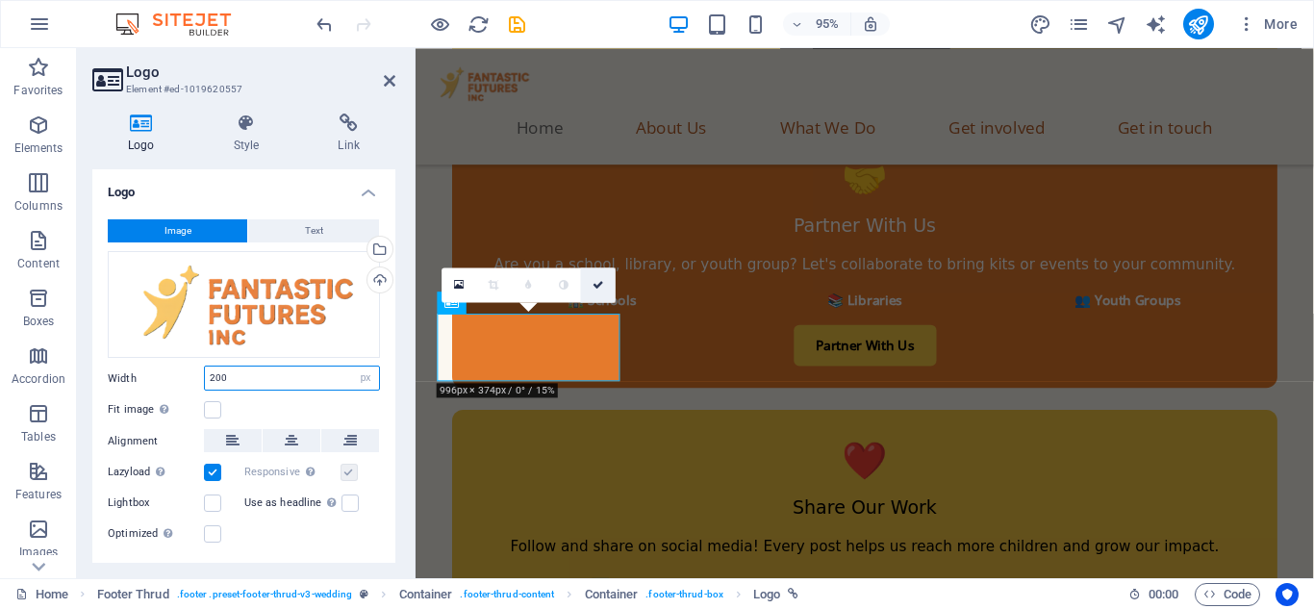
type input "200"
click at [602, 282] on icon at bounding box center [599, 284] width 12 height 11
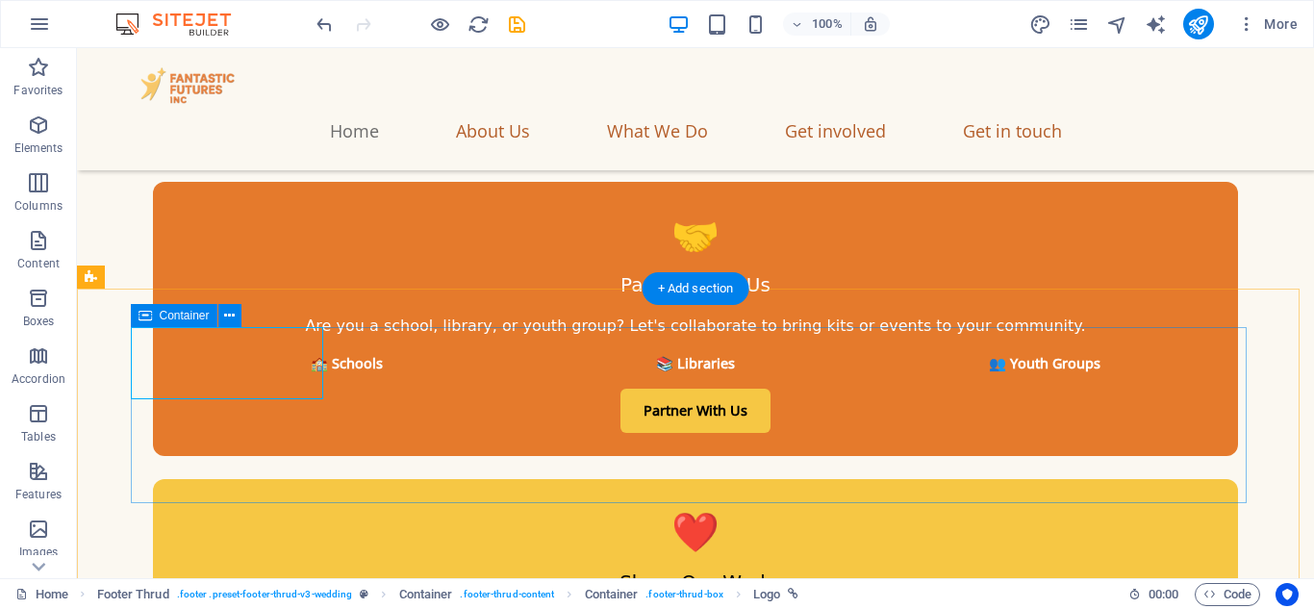
select select "px"
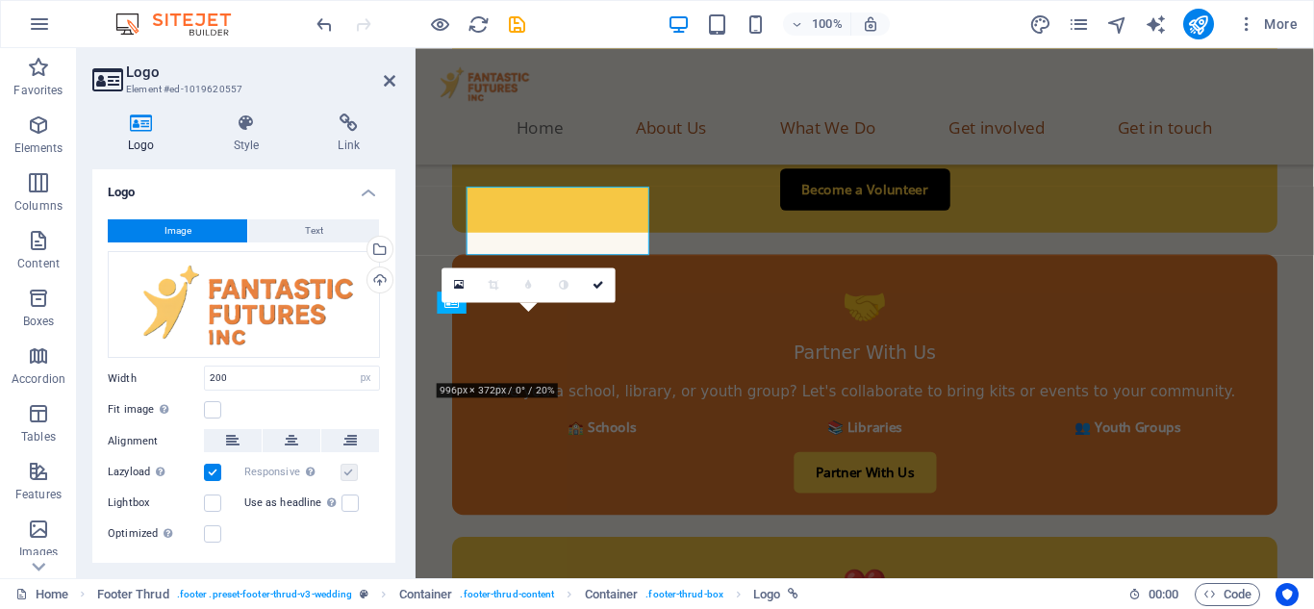
scroll to position [10703, 0]
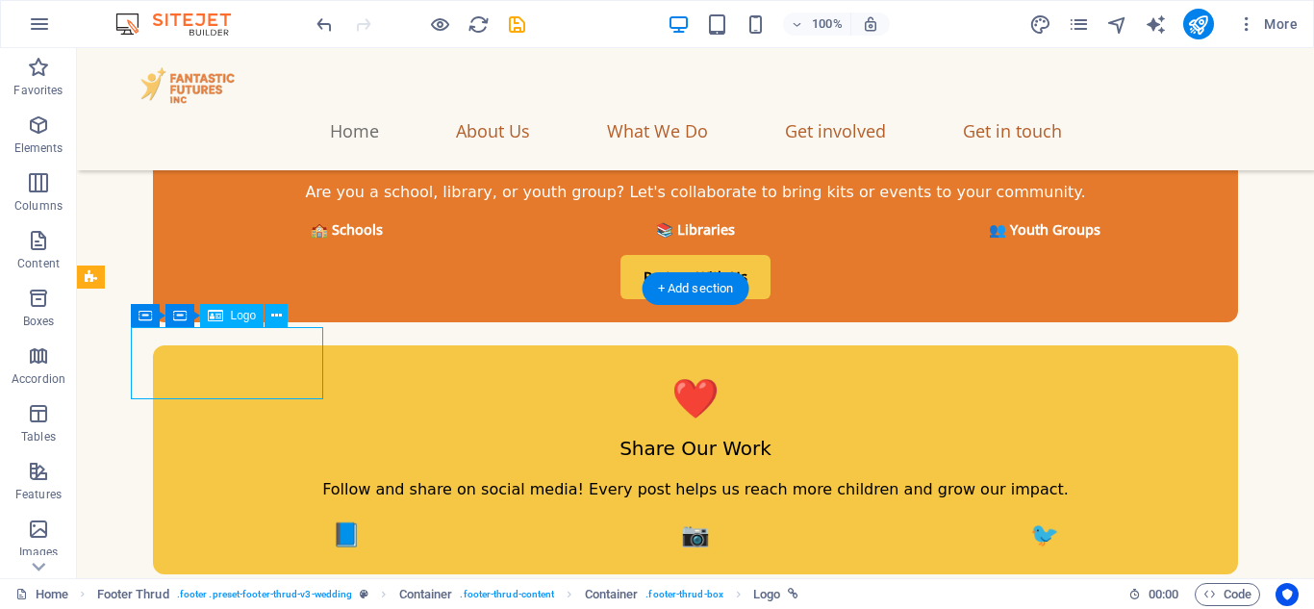
select select "px"
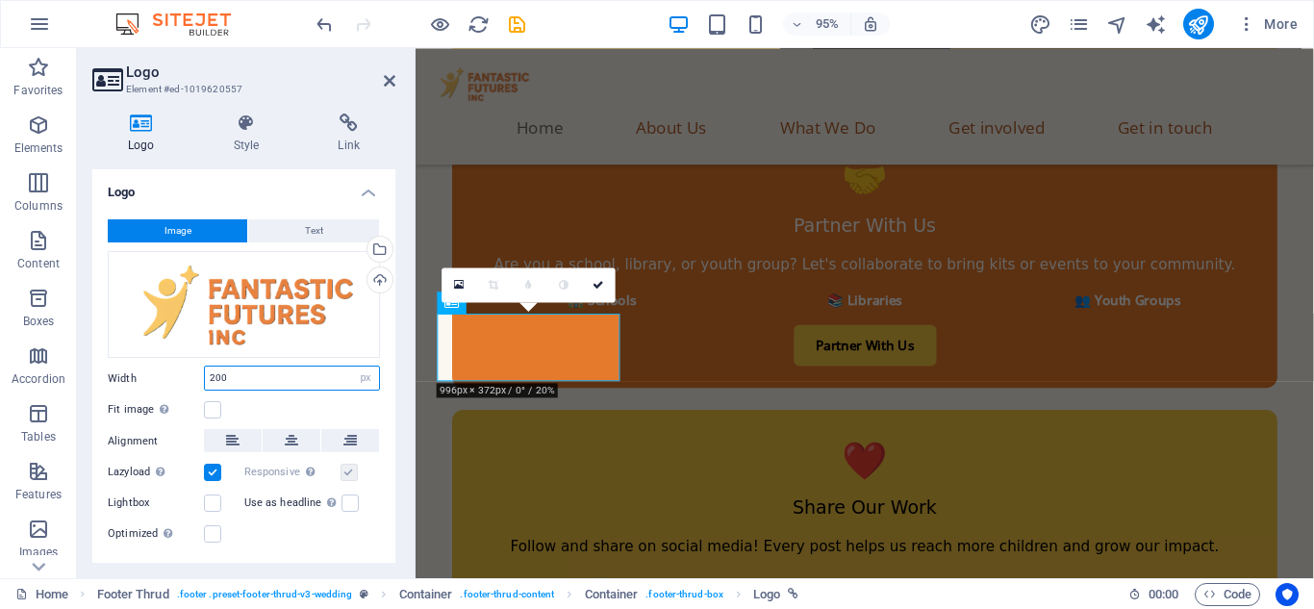
click at [225, 375] on input "200" at bounding box center [292, 378] width 174 height 23
type input "2"
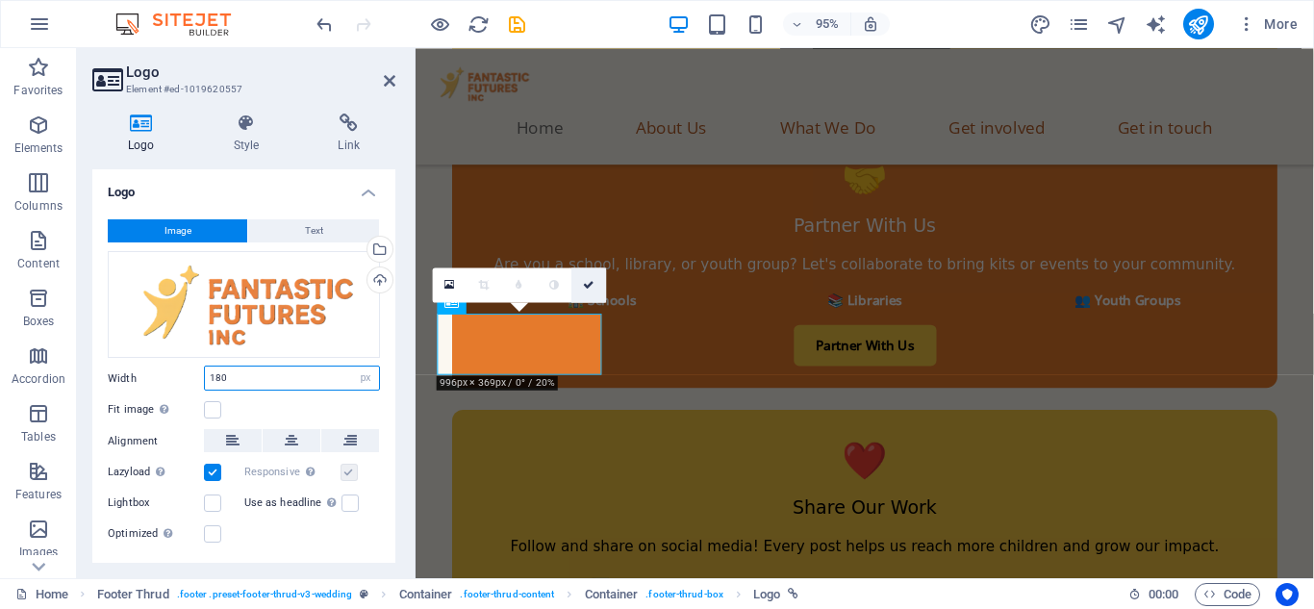
type input "180"
click at [589, 281] on icon at bounding box center [590, 284] width 12 height 11
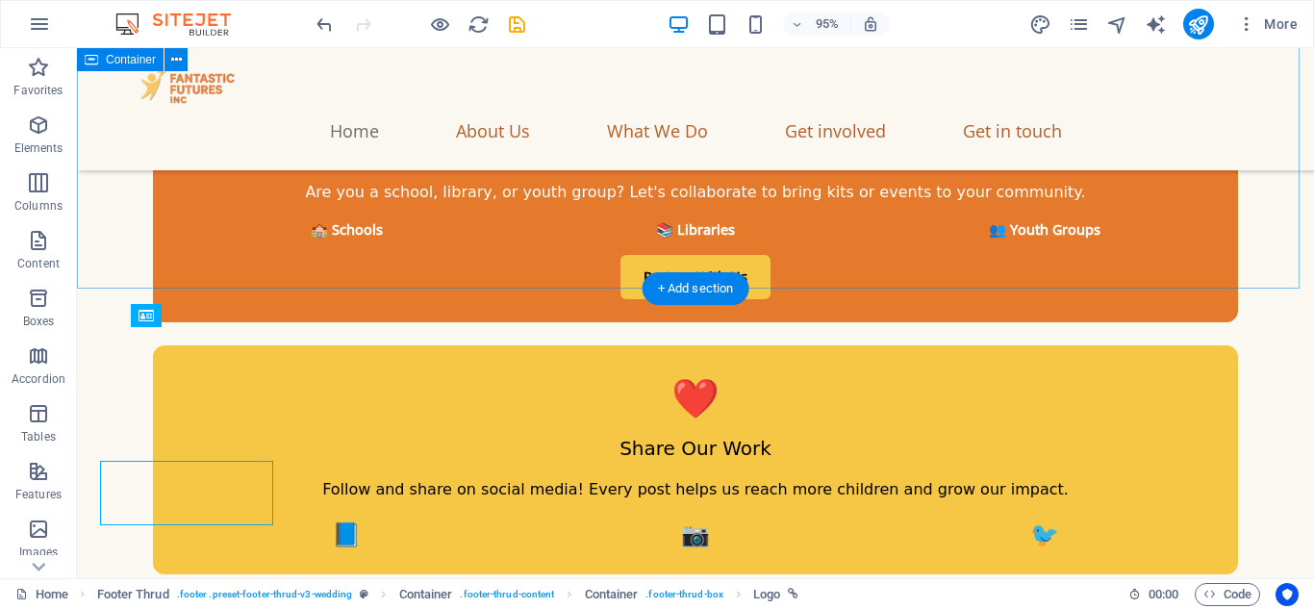
scroll to position [10569, 0]
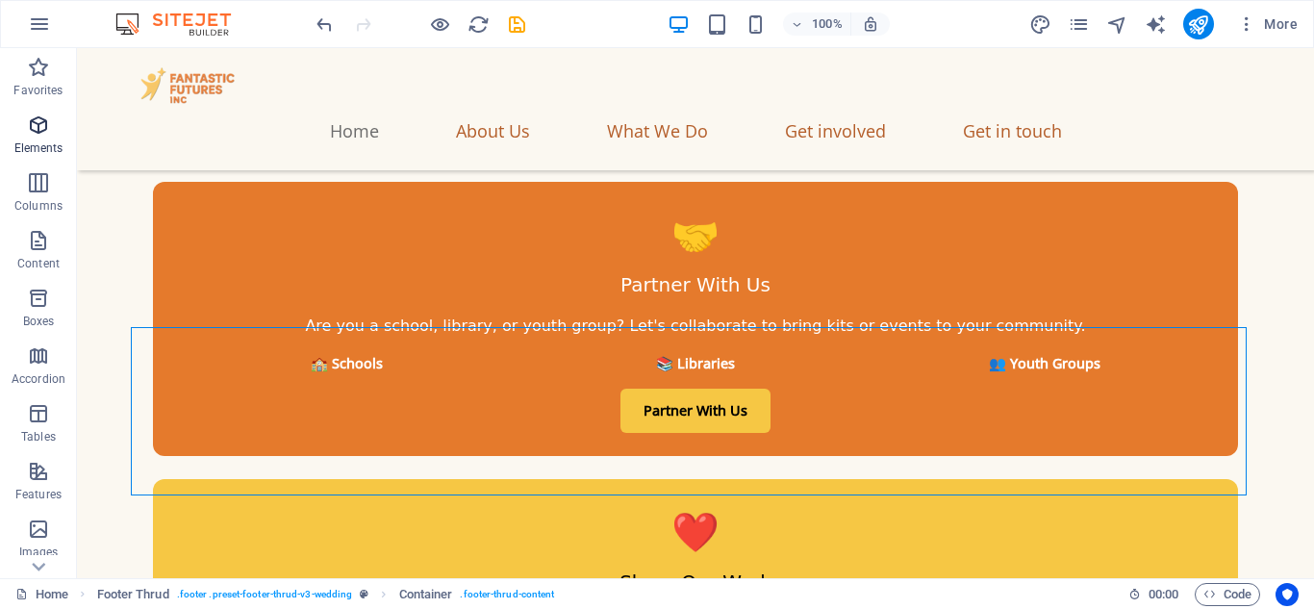
click at [34, 138] on span "Elements" at bounding box center [38, 137] width 77 height 46
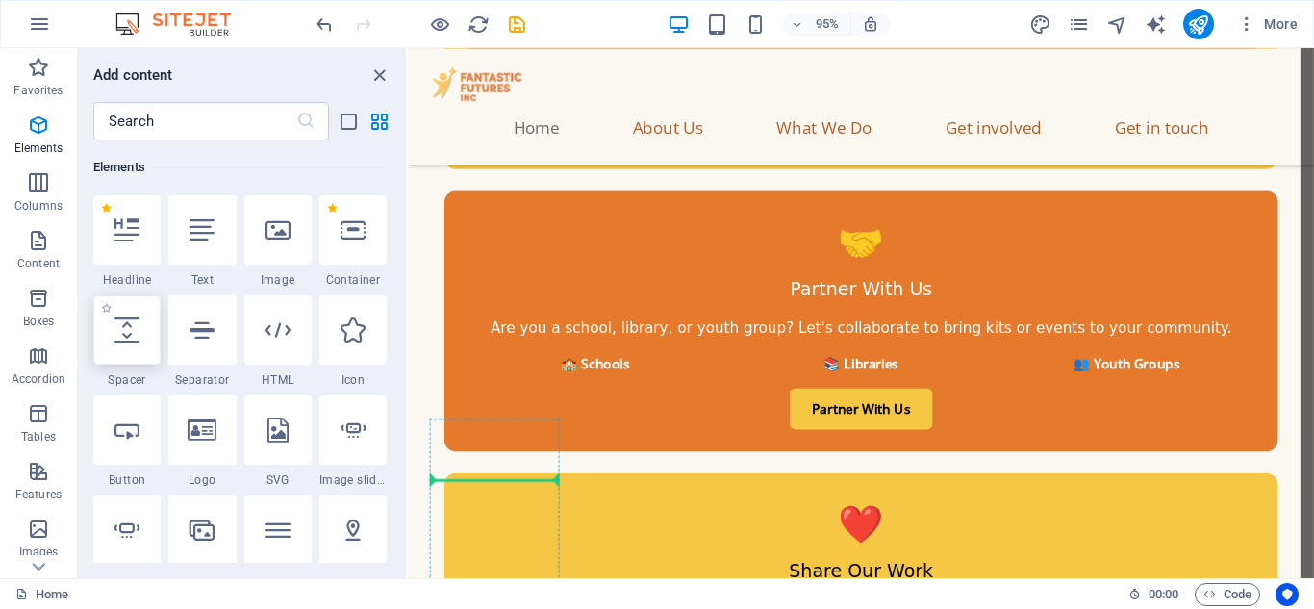
scroll to position [10679, 0]
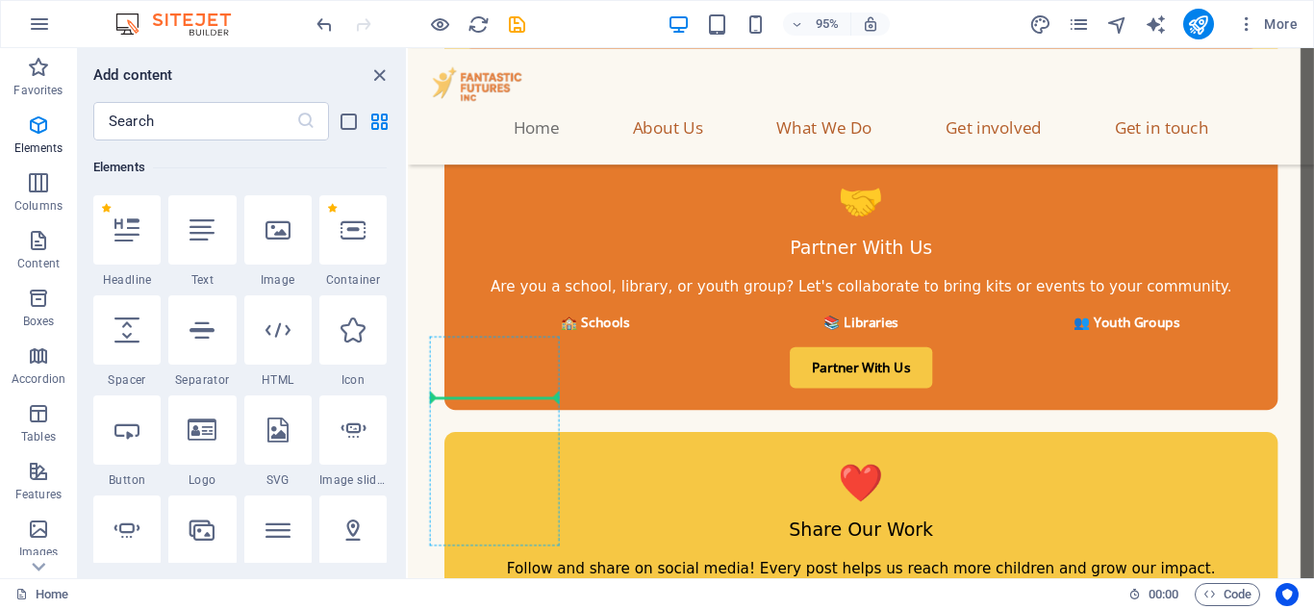
select select "px"
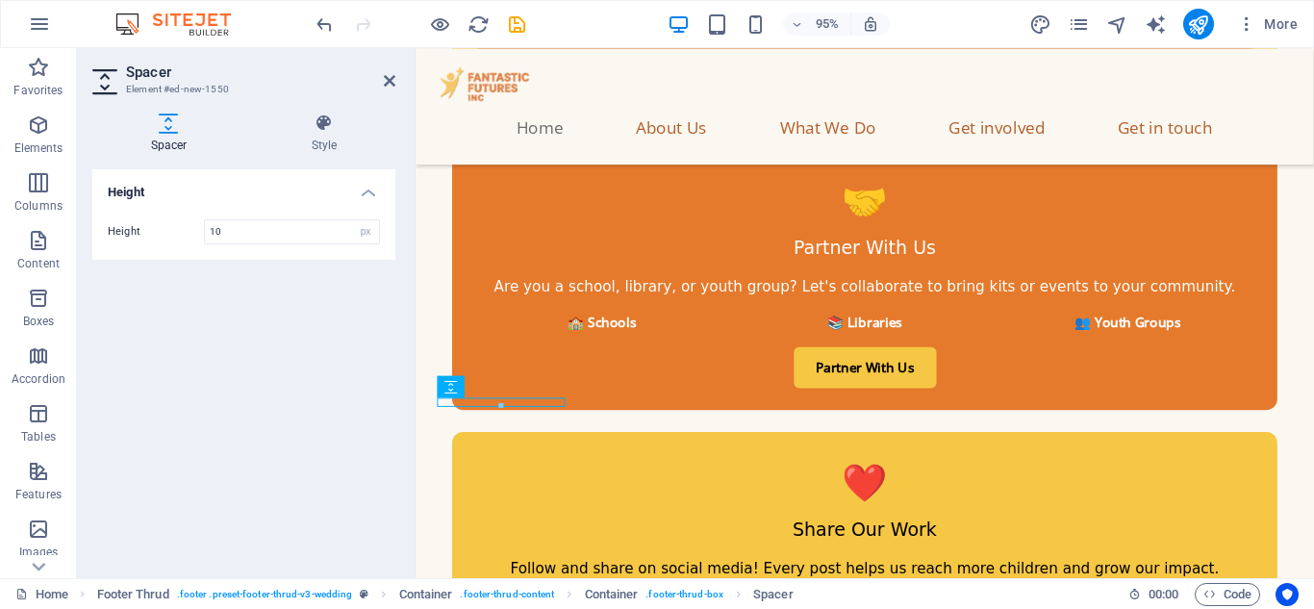
type input "1"
type input "20"
click at [389, 77] on icon at bounding box center [390, 80] width 12 height 15
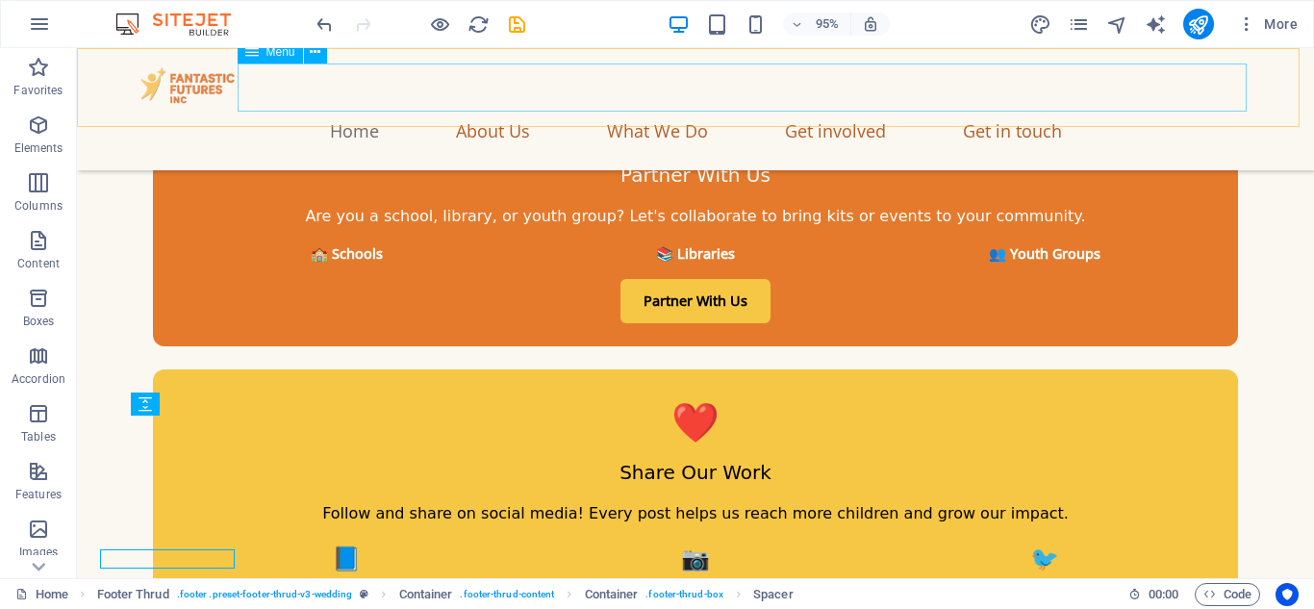
scroll to position [10545, 0]
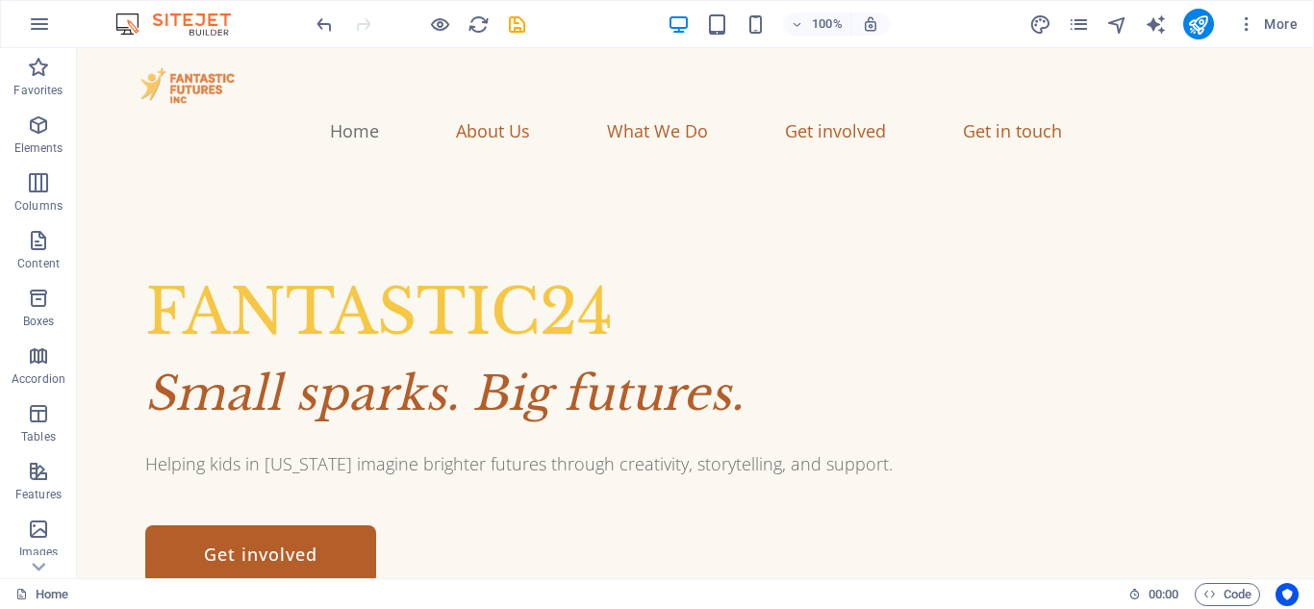
scroll to position [151, 0]
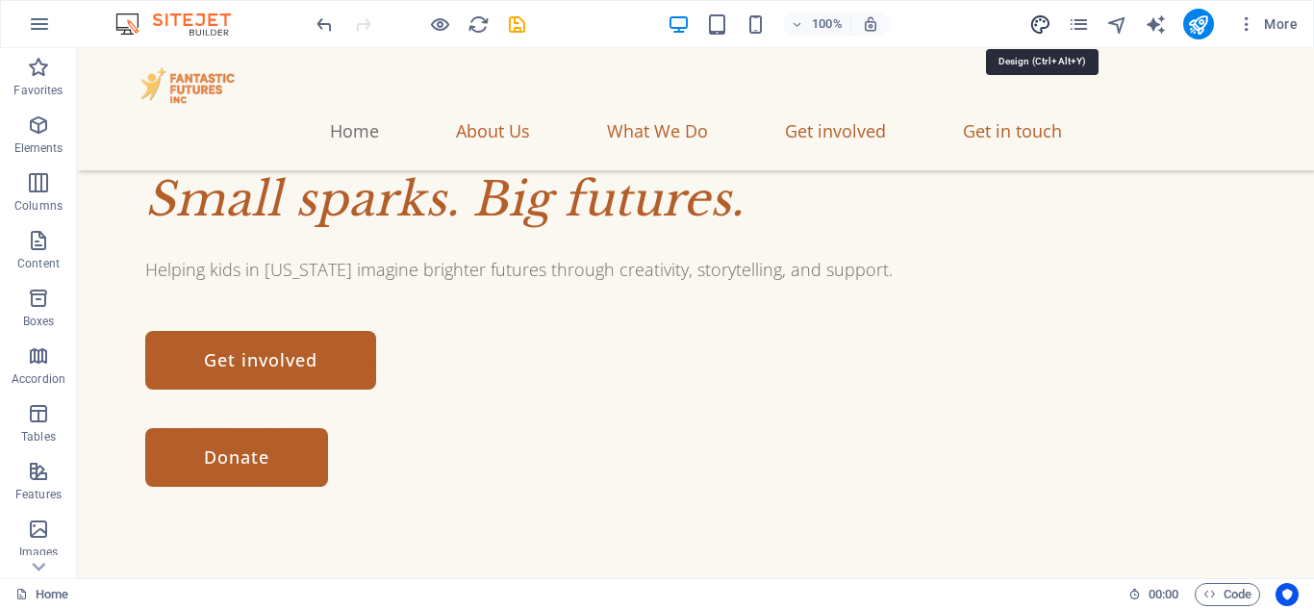
click at [1044, 26] on icon "design" at bounding box center [1040, 24] width 22 height 22
select select "px"
select select "300"
select select "px"
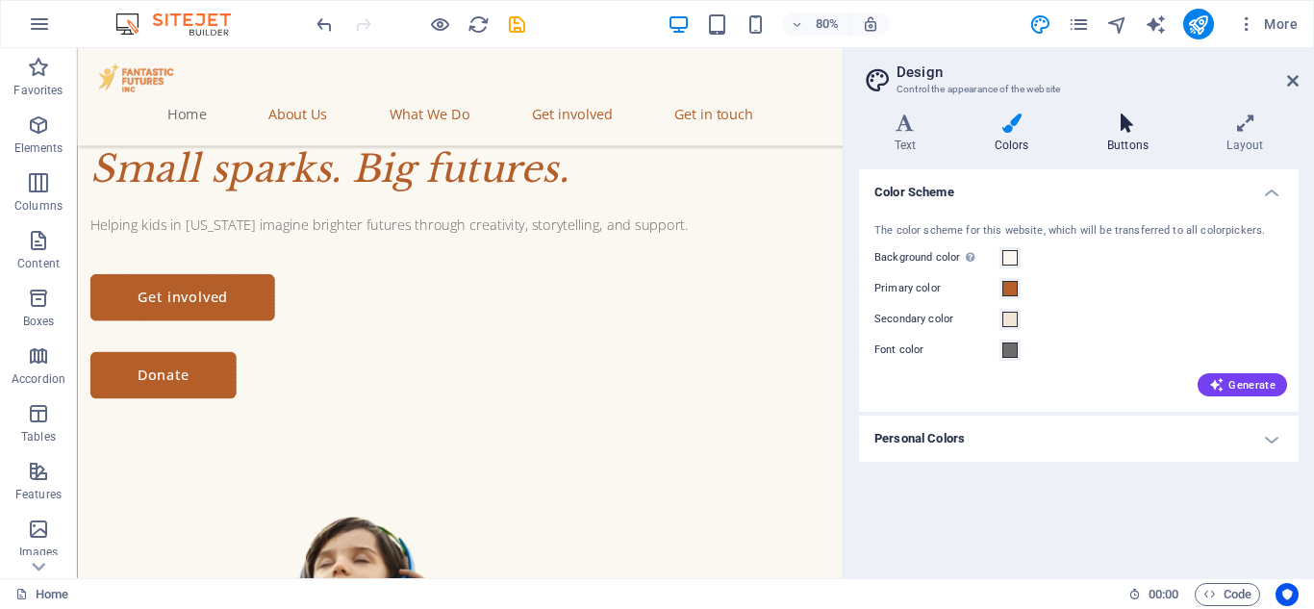
click at [1109, 129] on icon at bounding box center [1128, 123] width 112 height 19
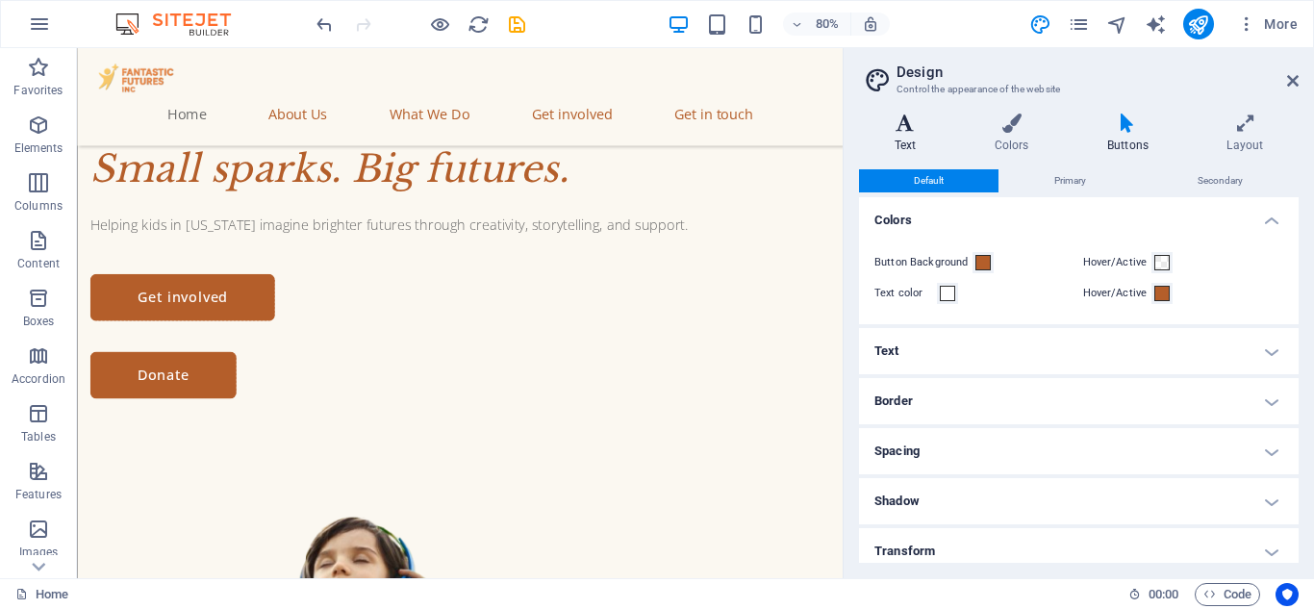
click at [913, 139] on h4 "Text" at bounding box center [909, 134] width 100 height 40
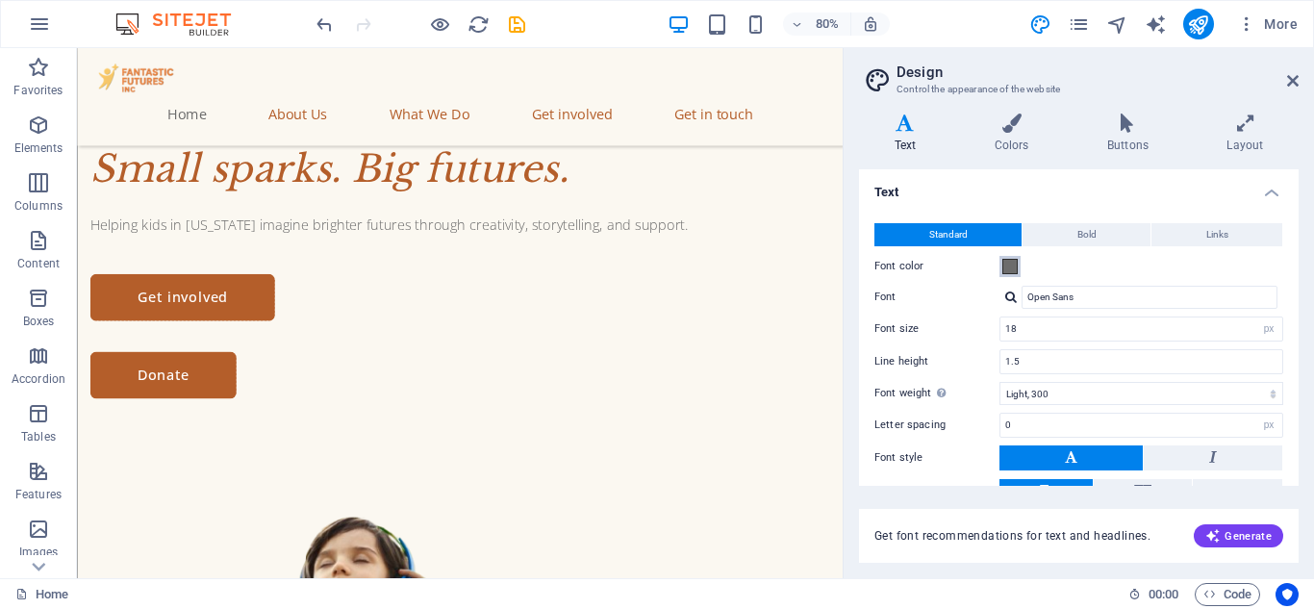
click at [1013, 266] on span at bounding box center [1009, 266] width 15 height 15
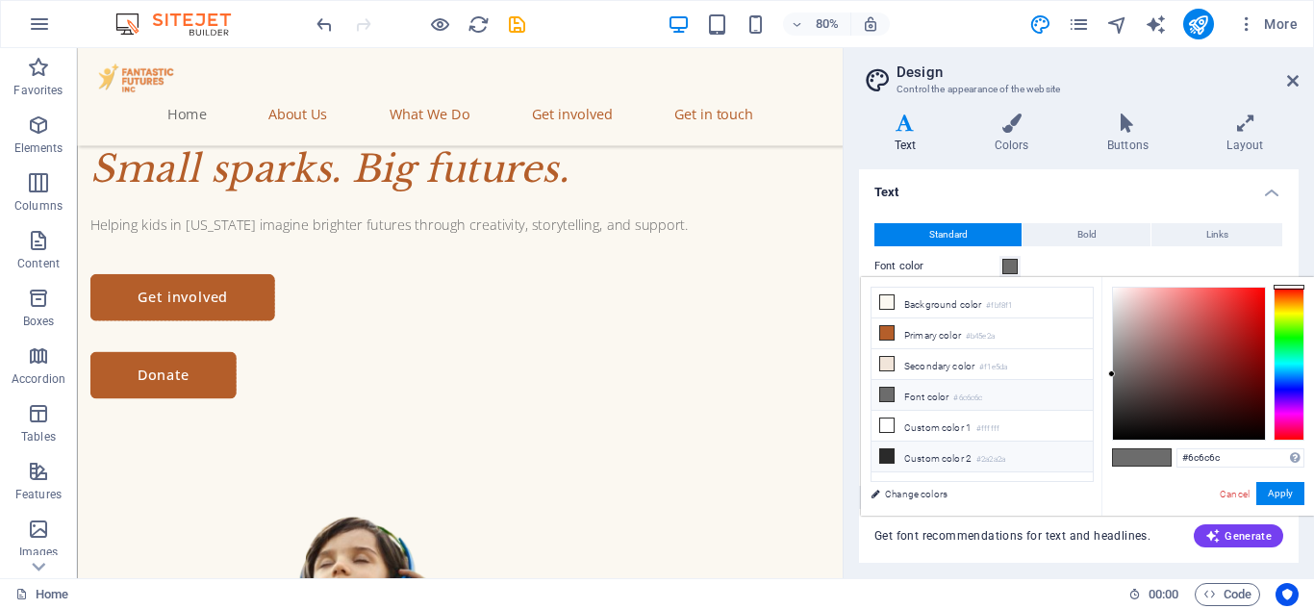
click at [984, 453] on small "#2a2a2a" at bounding box center [991, 459] width 29 height 13
drag, startPoint x: 1119, startPoint y: 428, endPoint x: 1119, endPoint y: 447, distance: 19.2
click at [1119, 447] on div "#000000 Supported formats #0852ed rgb(8, 82, 237) rgba(8, 82, 237, 90%) hsv(221…" at bounding box center [1208, 536] width 213 height 518
type input "#040404"
drag, startPoint x: 1114, startPoint y: 436, endPoint x: 1099, endPoint y: 436, distance: 15.4
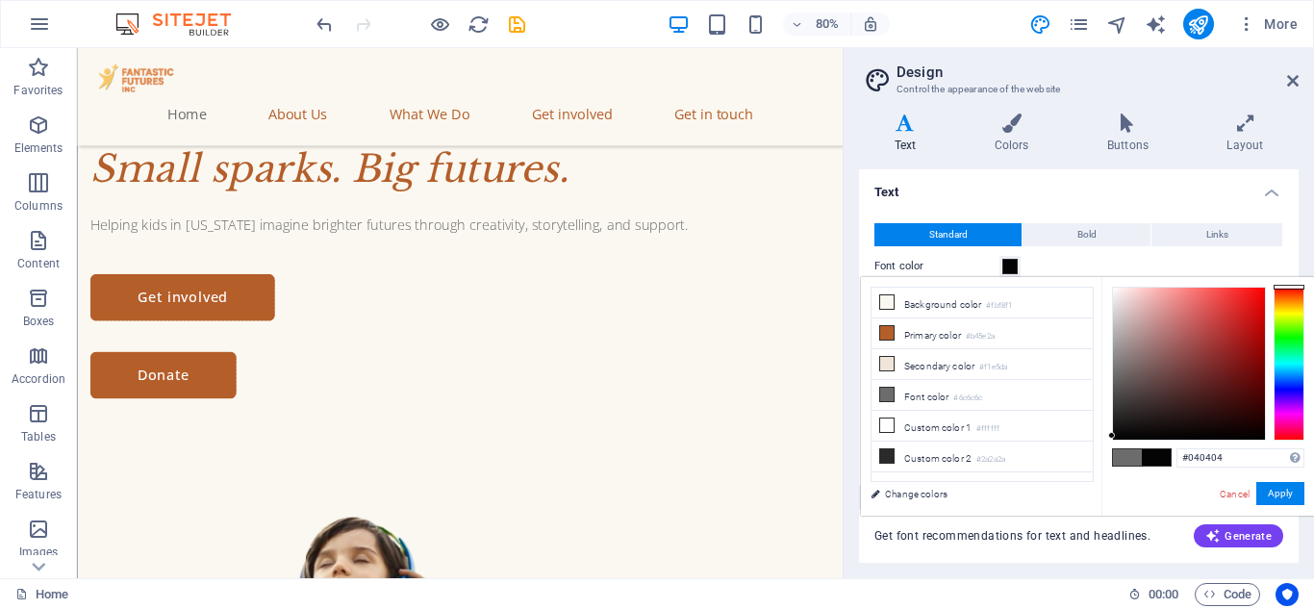
click at [1099, 436] on div "less Background color #fbf8f1 Primary color #b45e2a Secondary color #f1e5da Fon…" at bounding box center [1087, 396] width 453 height 239
click at [1277, 492] on button "Apply" at bounding box center [1280, 493] width 48 height 23
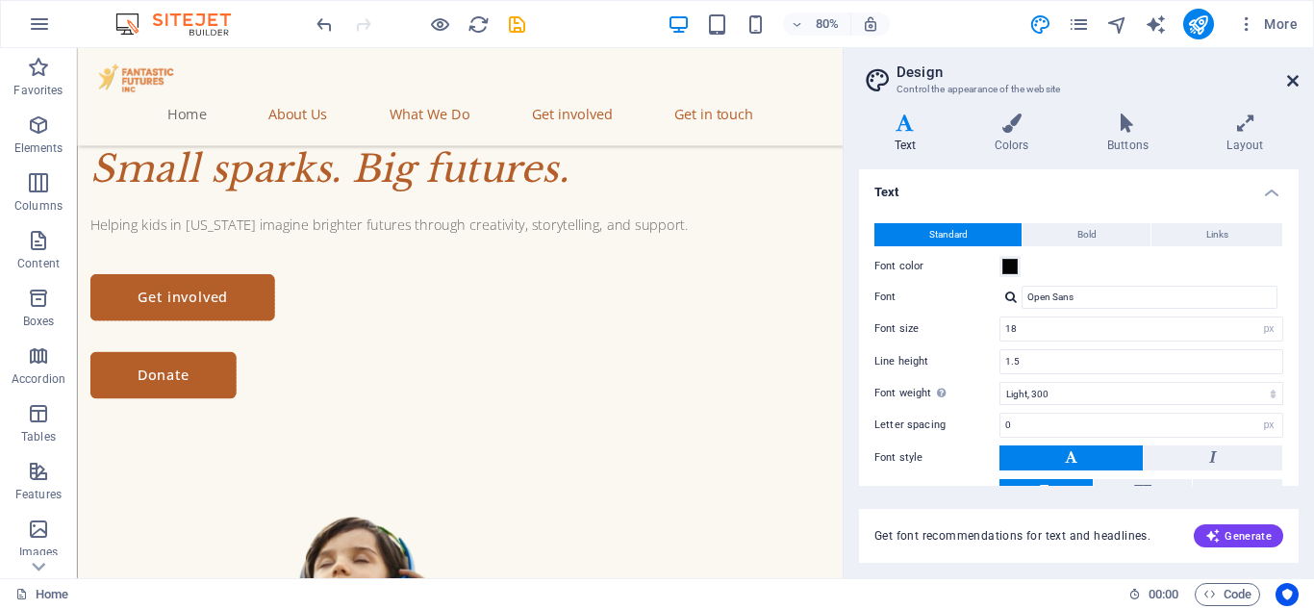
click at [1288, 80] on icon at bounding box center [1293, 80] width 12 height 15
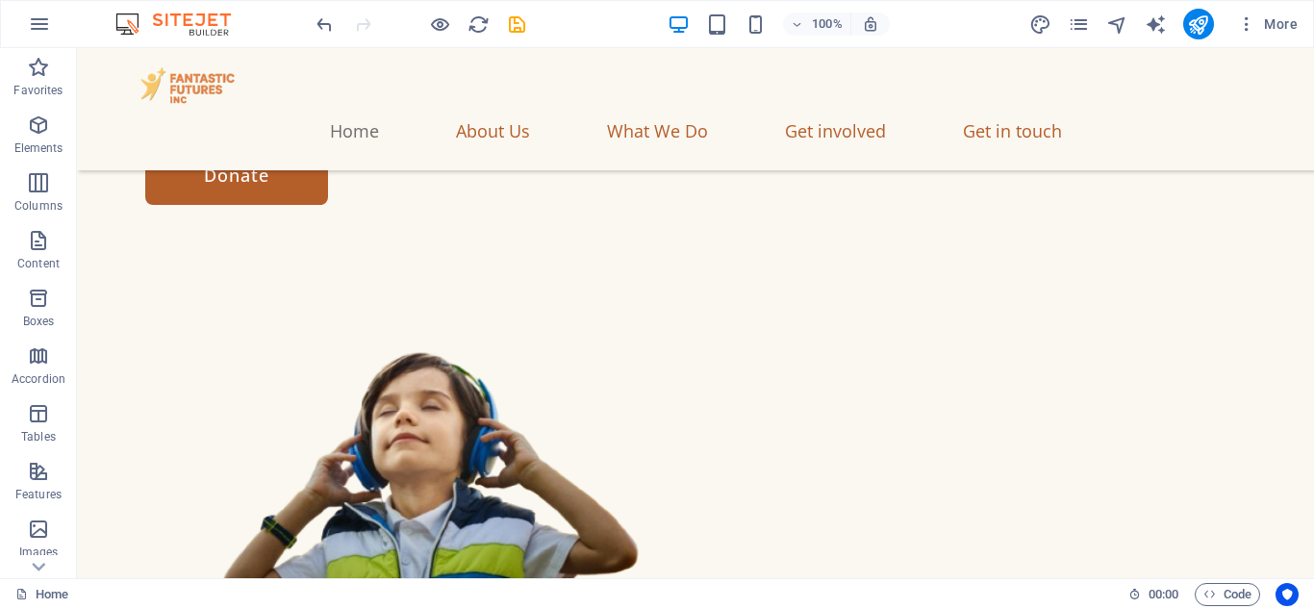
scroll to position [0, 0]
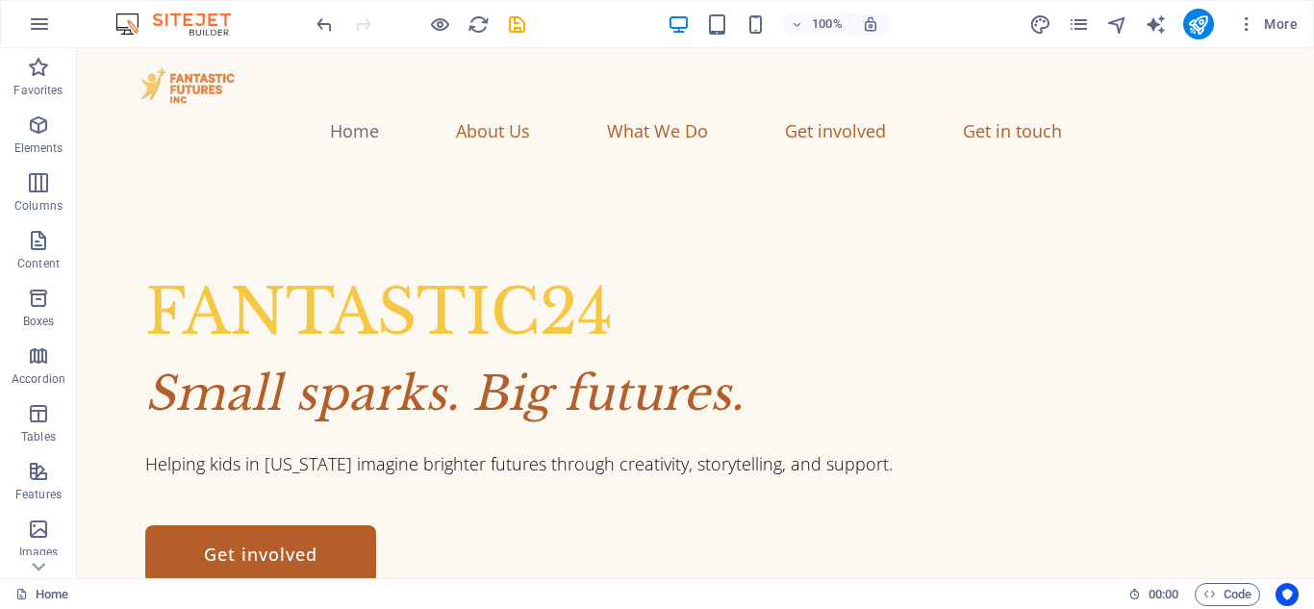
drag, startPoint x: 1313, startPoint y: 75, endPoint x: 1359, endPoint y: 86, distance: 47.4
click at [1034, 22] on icon "design" at bounding box center [1040, 24] width 22 height 22
select select "px"
select select "300"
select select "px"
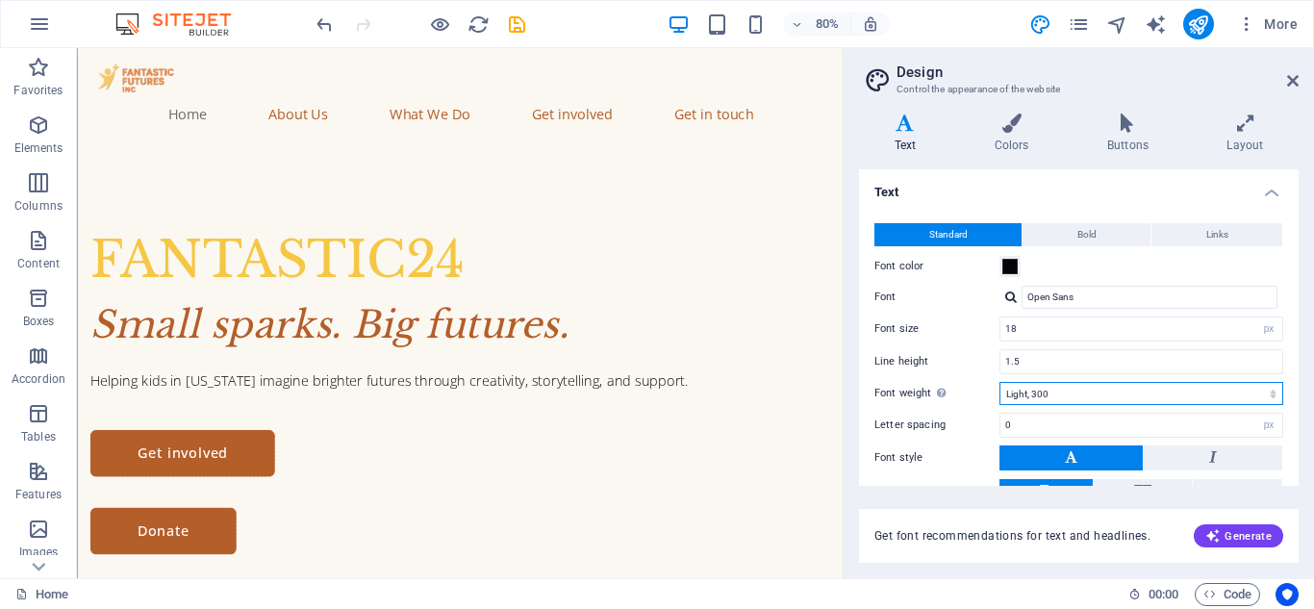
click at [1115, 393] on select "Thin, 100 Extra-light, 200 Light, 300 Regular, 400 Medium, 500 Semi-bold, 600 B…" at bounding box center [1142, 393] width 284 height 23
select select "400"
click at [1000, 382] on select "Thin, 100 Extra-light, 200 Light, 300 Regular, 400 Medium, 500 Semi-bold, 600 B…" at bounding box center [1142, 393] width 284 height 23
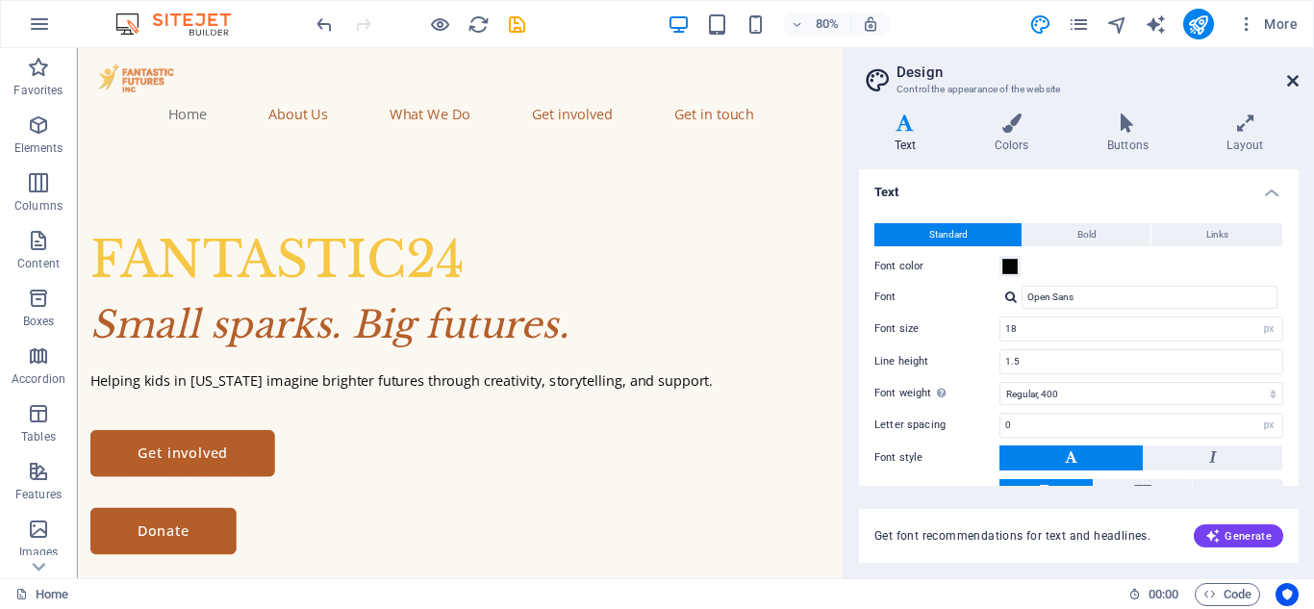
click at [1295, 81] on icon at bounding box center [1293, 80] width 12 height 15
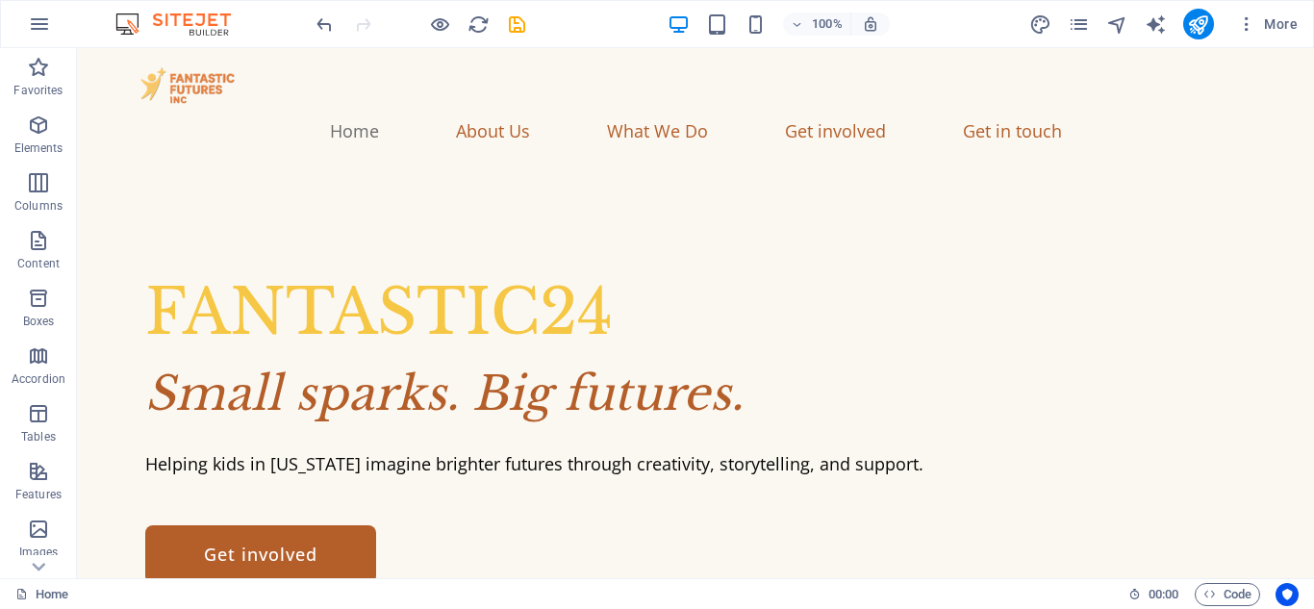
drag, startPoint x: 1313, startPoint y: 137, endPoint x: 1390, endPoint y: 92, distance: 88.8
click at [1204, 32] on icon "publish" at bounding box center [1198, 24] width 22 height 22
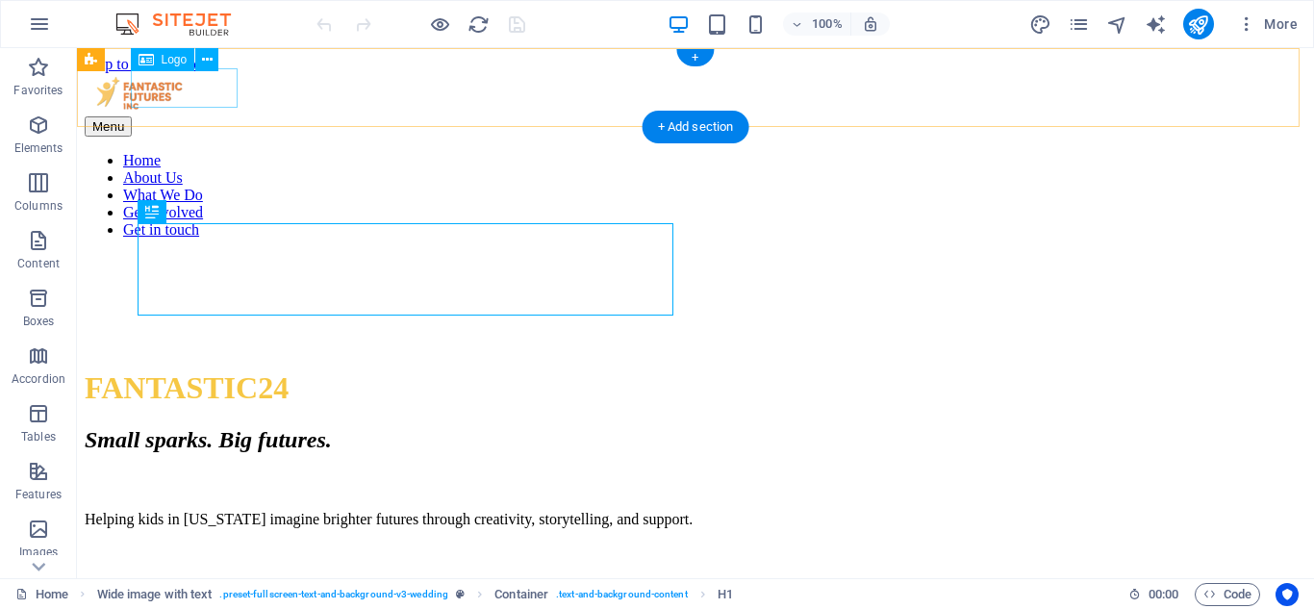
click at [200, 79] on div at bounding box center [696, 94] width 1222 height 43
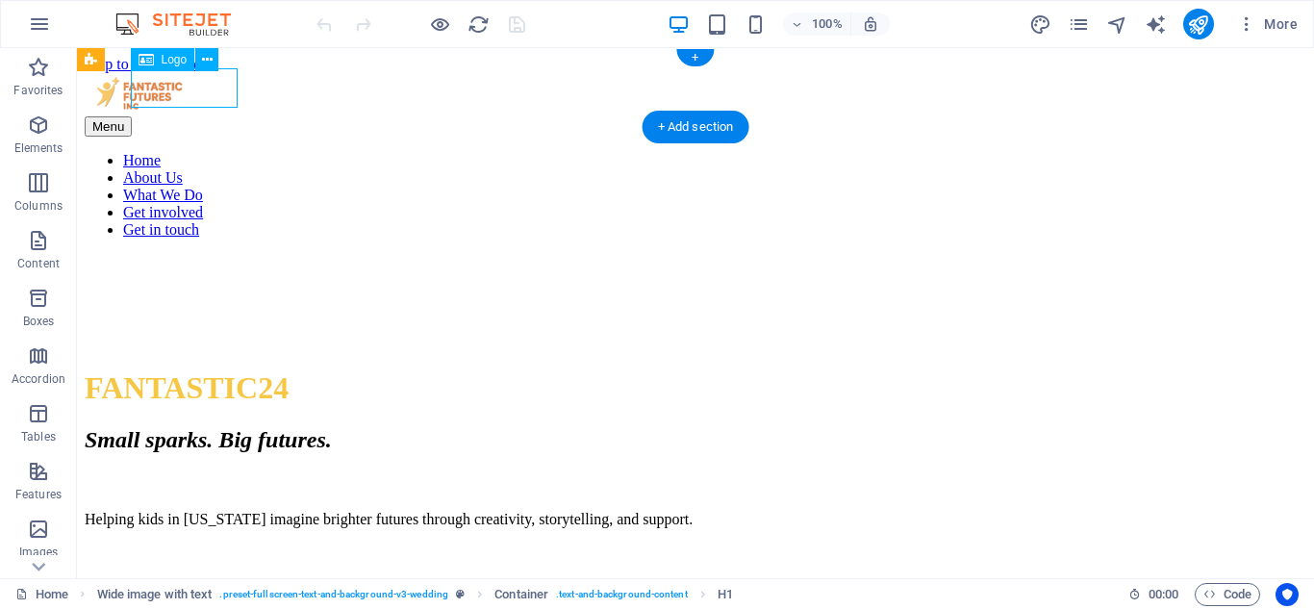
click at [200, 79] on div at bounding box center [696, 94] width 1222 height 43
select select "px"
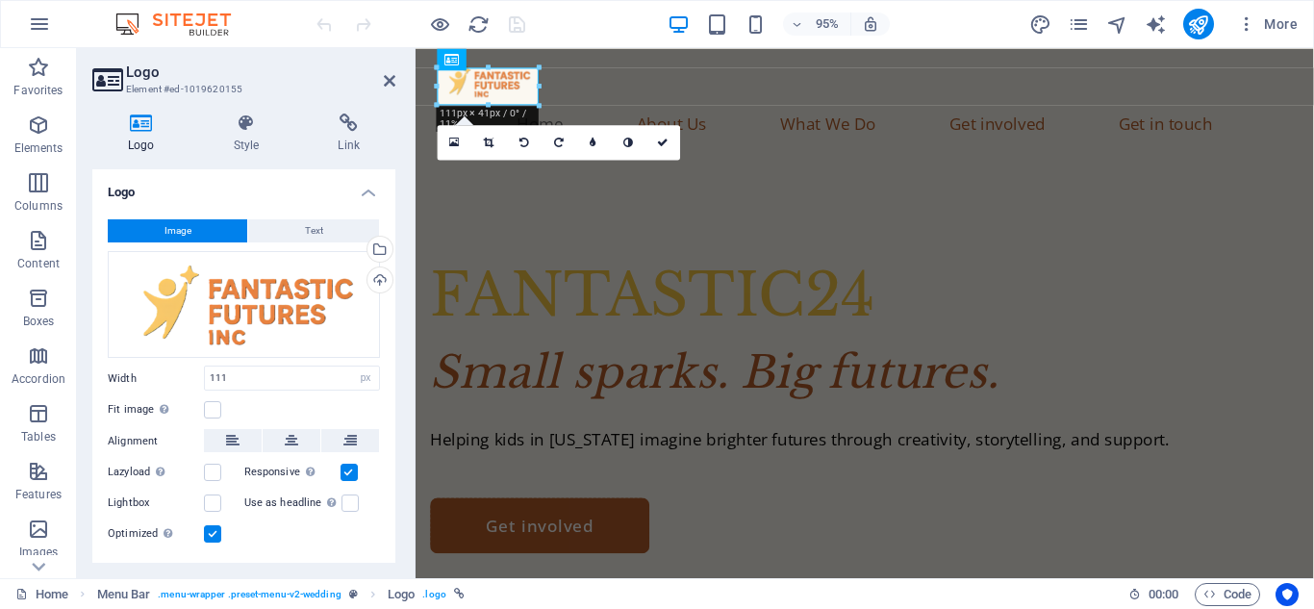
click at [216, 533] on label at bounding box center [212, 533] width 17 height 17
click at [0, 0] on input "Optimized Images are compressed to improve page speed." at bounding box center [0, 0] width 0 height 0
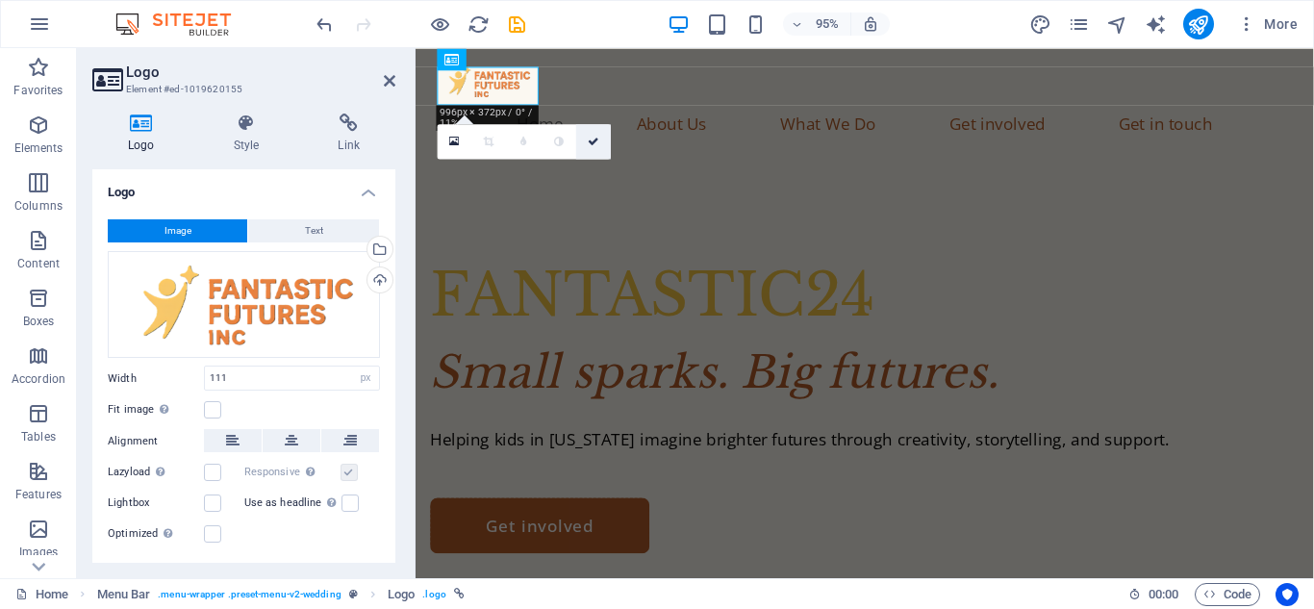
click at [595, 138] on icon at bounding box center [594, 141] width 12 height 11
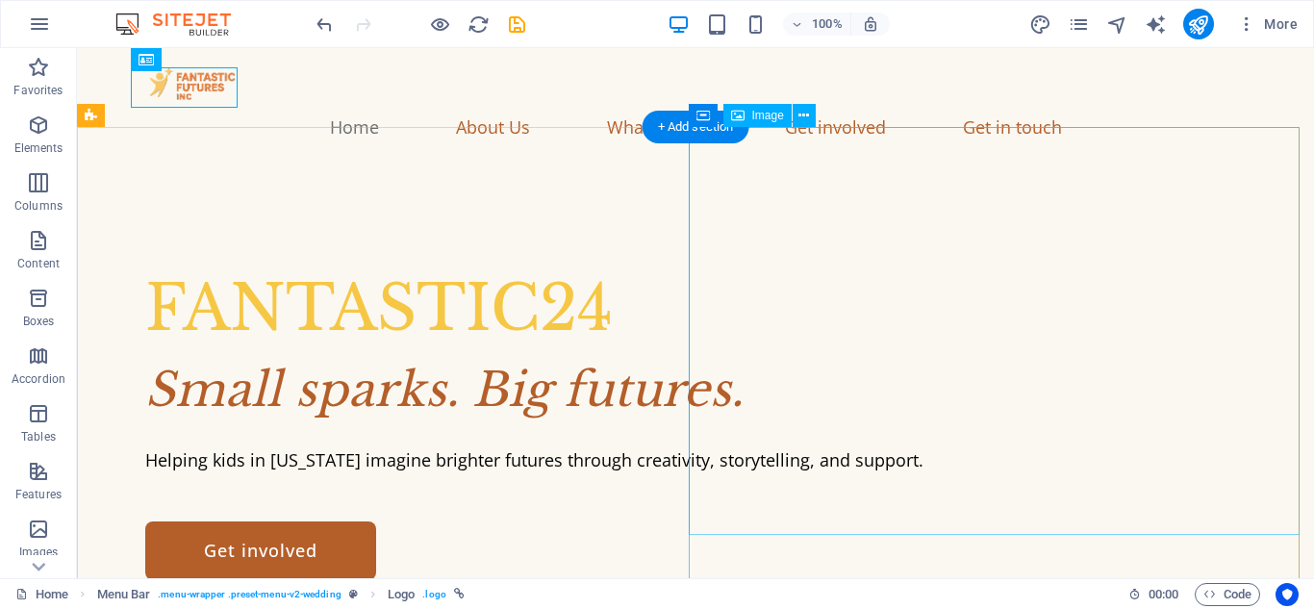
select select "px"
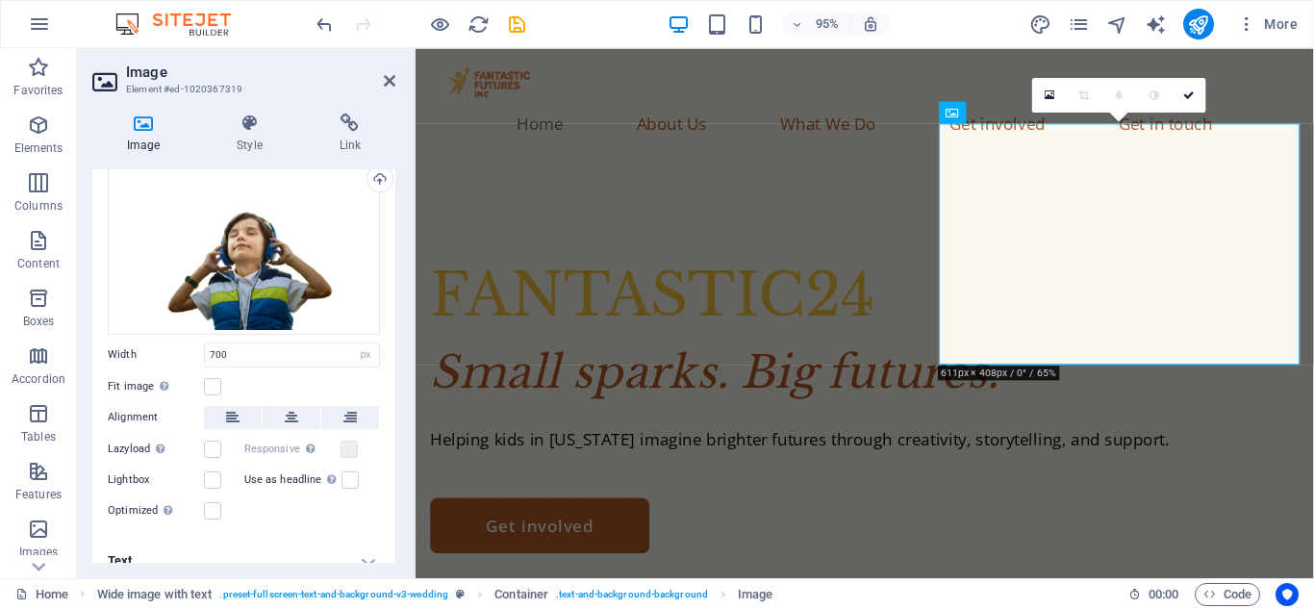
scroll to position [79, 0]
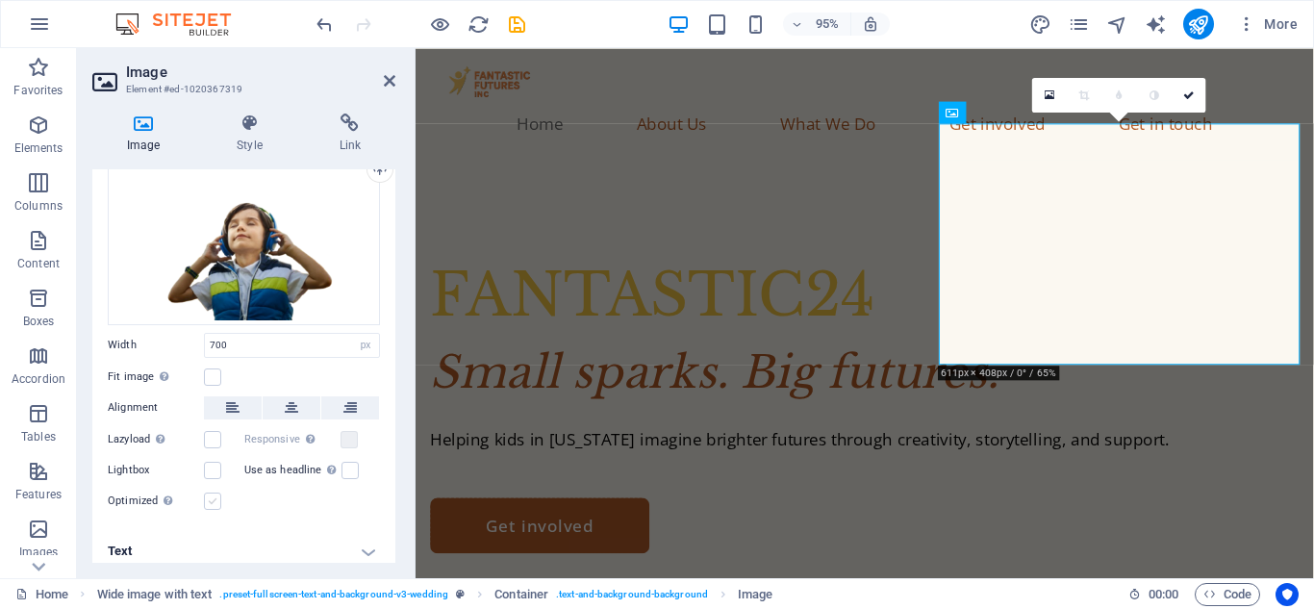
click at [216, 499] on label at bounding box center [212, 501] width 17 height 17
click at [0, 0] on input "Optimized Images are compressed to improve page speed." at bounding box center [0, 0] width 0 height 0
click at [1051, 99] on icon at bounding box center [1050, 94] width 11 height 11
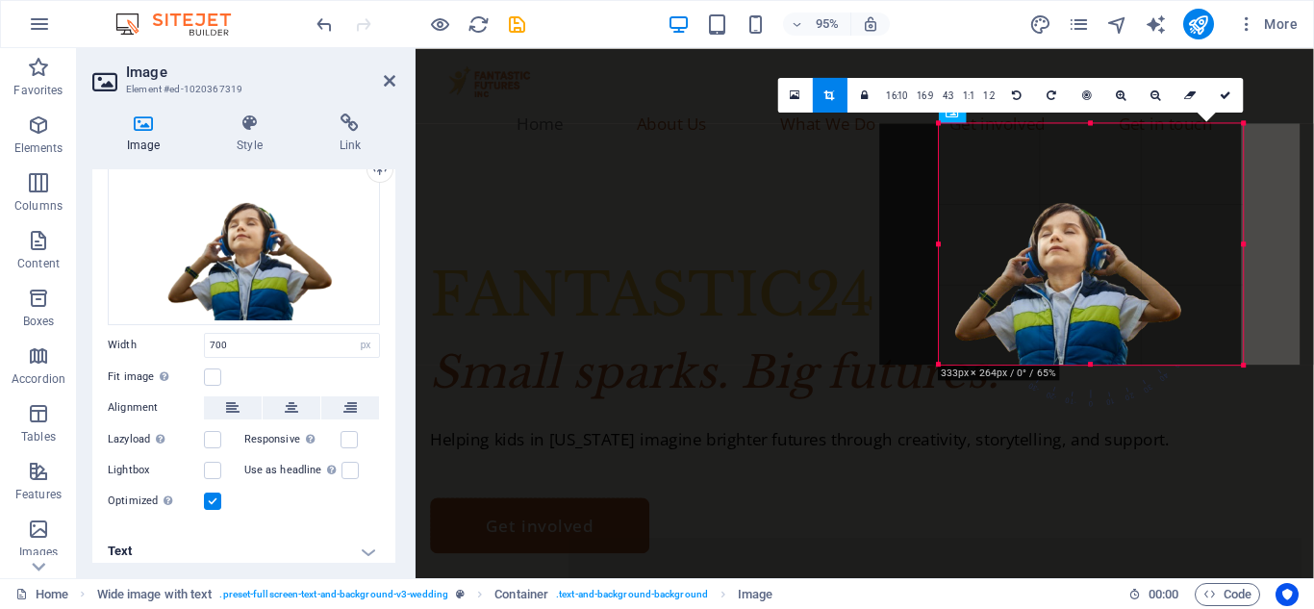
drag, startPoint x: 938, startPoint y: 244, endPoint x: 1001, endPoint y: 245, distance: 62.5
click at [1001, 245] on div "180 170 160 150 140 130 120 110 100 90 80 70 60 50 40 30 20 10 0 -10 -20 -30 -4…" at bounding box center [1091, 243] width 304 height 241
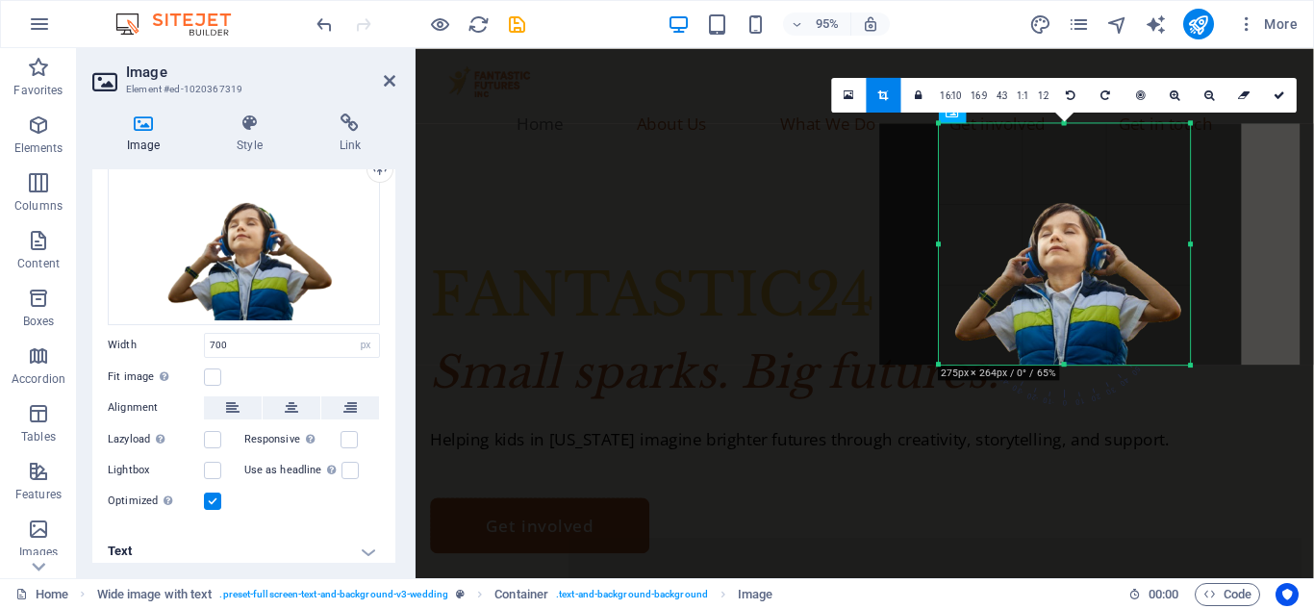
drag, startPoint x: 1238, startPoint y: 244, endPoint x: 1184, endPoint y: 251, distance: 54.3
click at [1184, 251] on div "180 170 160 150 140 130 120 110 100 90 80 70 60 50 40 30 20 10 0 -10 -20 -30 -4…" at bounding box center [1064, 243] width 251 height 241
click at [1143, 106] on link at bounding box center [1141, 94] width 35 height 35
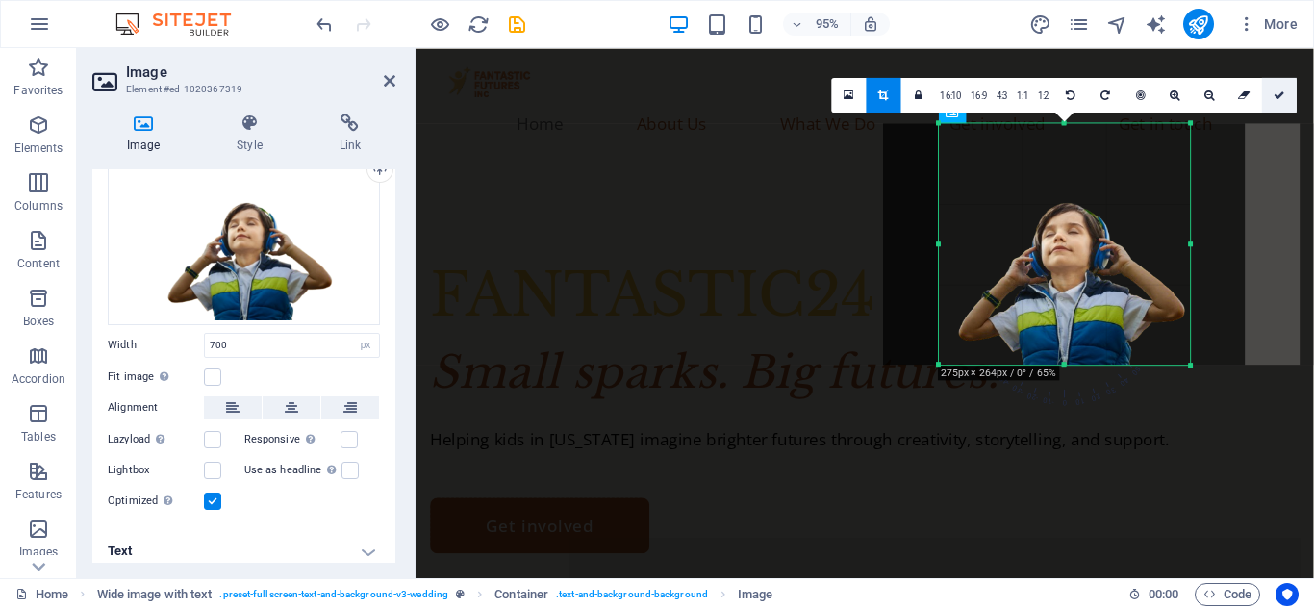
click at [1274, 104] on link at bounding box center [1279, 94] width 35 height 35
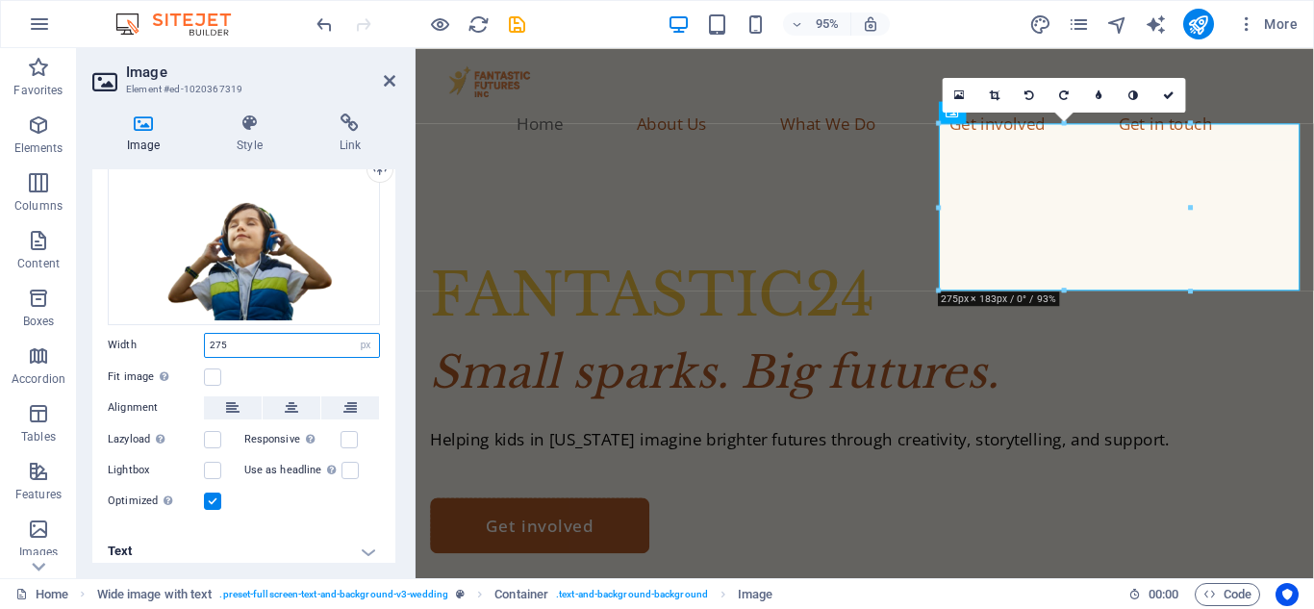
drag, startPoint x: 251, startPoint y: 347, endPoint x: 208, endPoint y: 344, distance: 43.4
click at [208, 344] on input "275" at bounding box center [292, 345] width 174 height 23
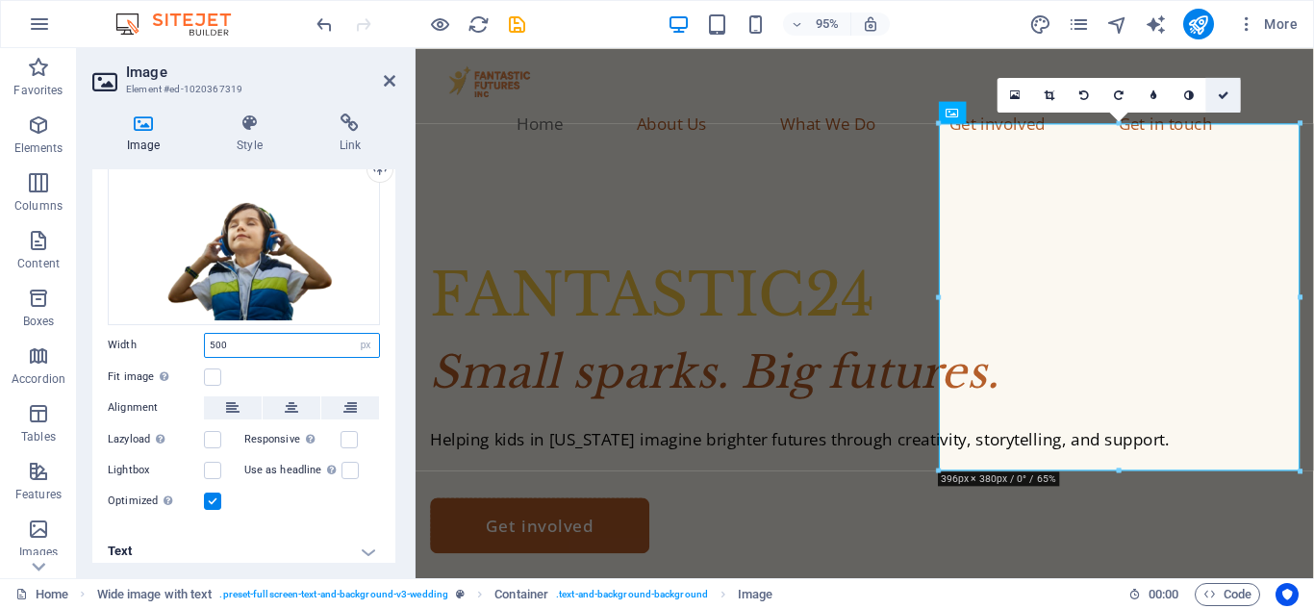
type input "500"
click at [1214, 98] on link at bounding box center [1223, 94] width 35 height 35
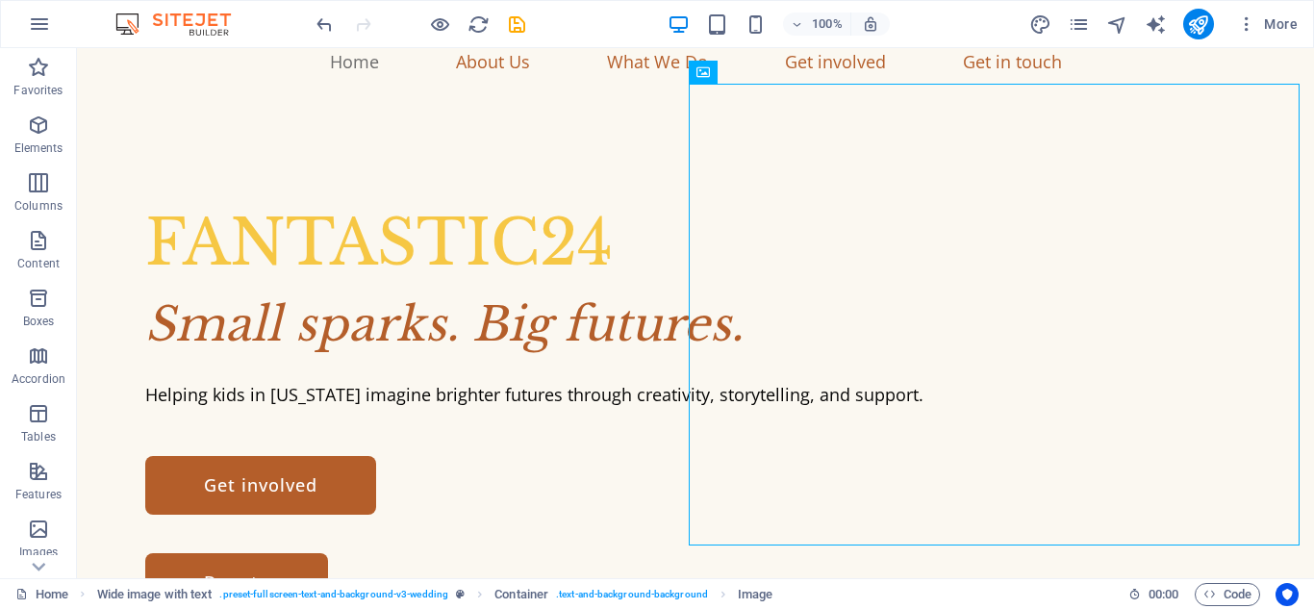
scroll to position [43, 0]
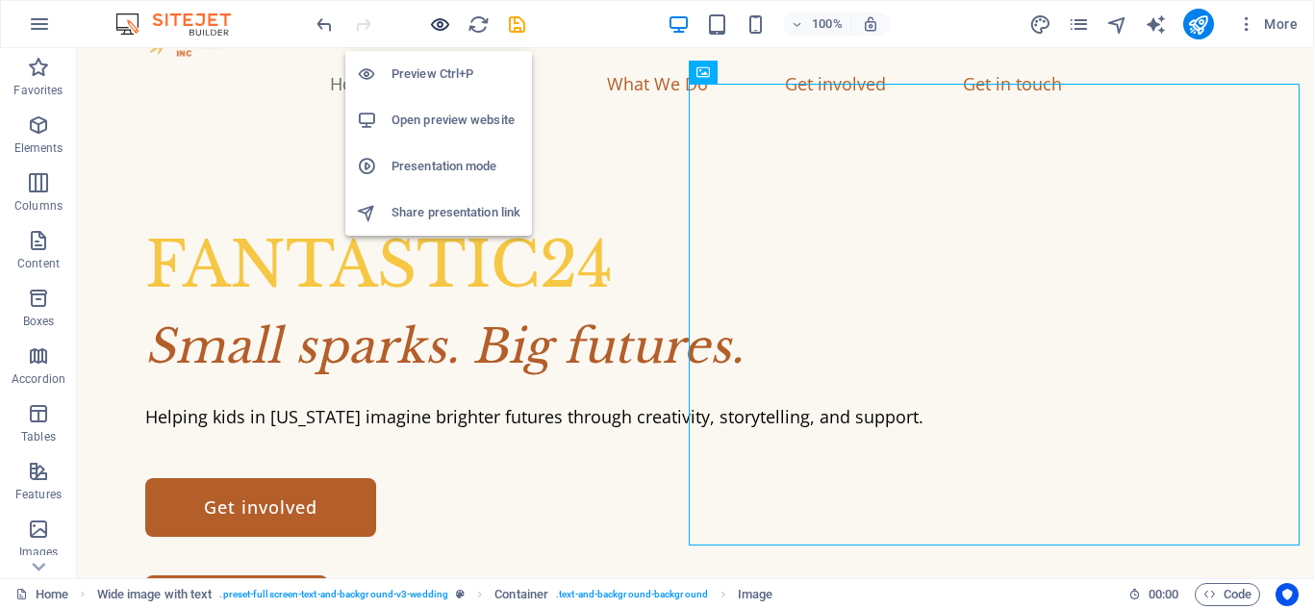
click at [441, 29] on icon "button" at bounding box center [440, 24] width 22 height 22
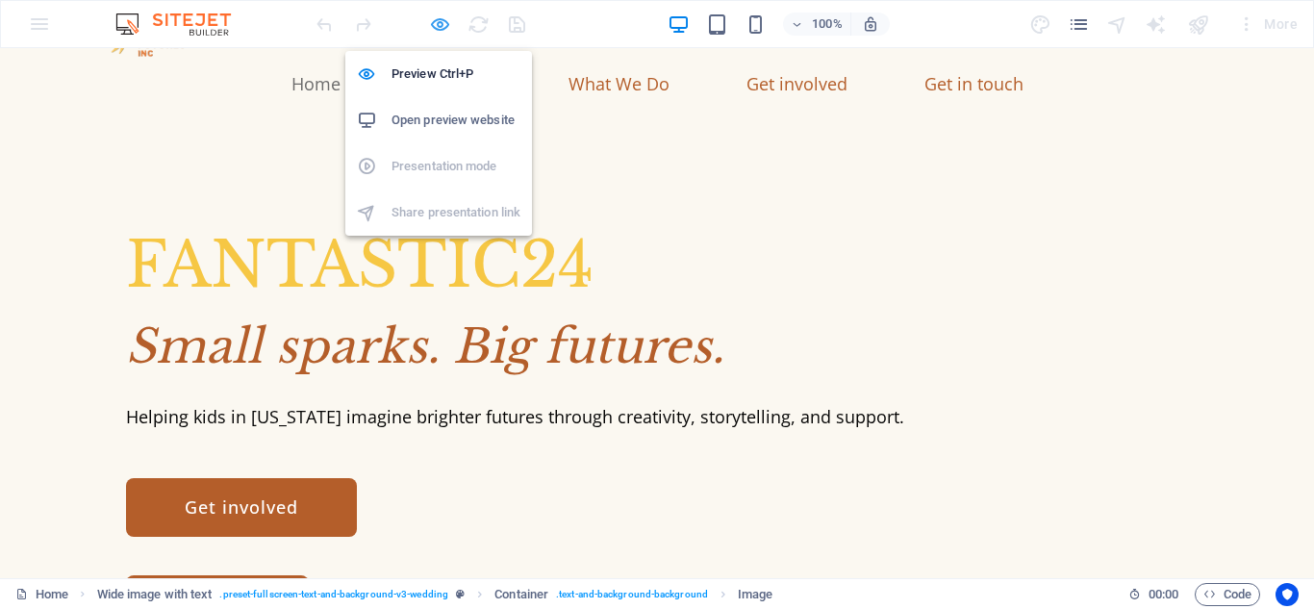
click at [441, 29] on icon "button" at bounding box center [440, 24] width 22 height 22
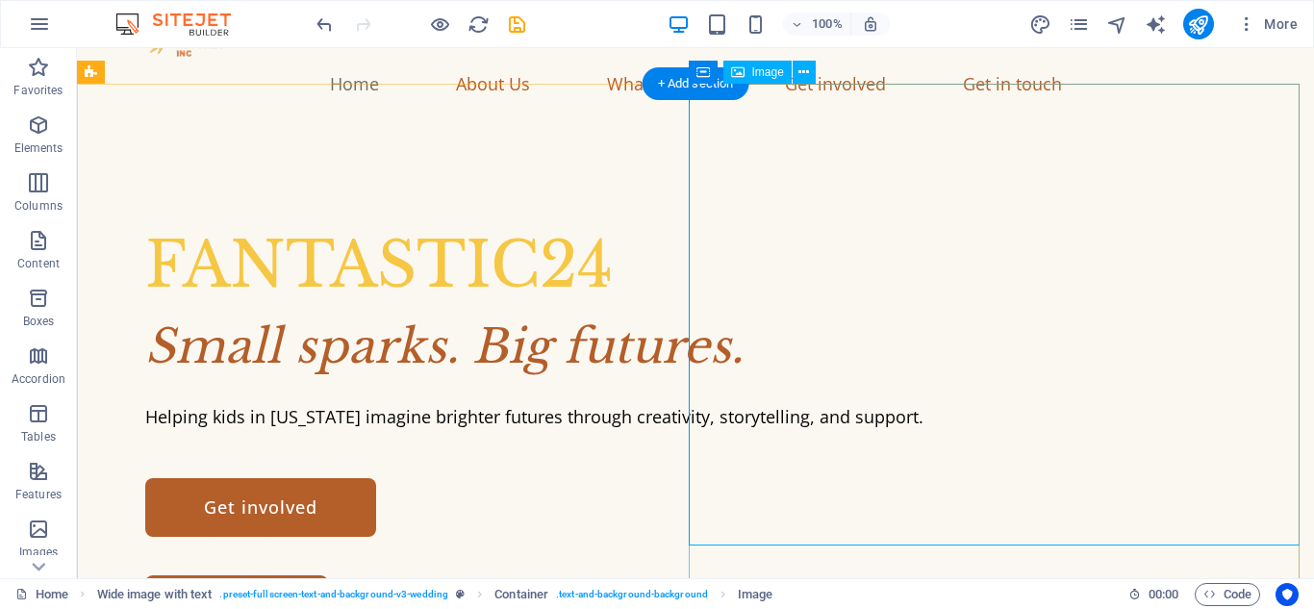
select select "px"
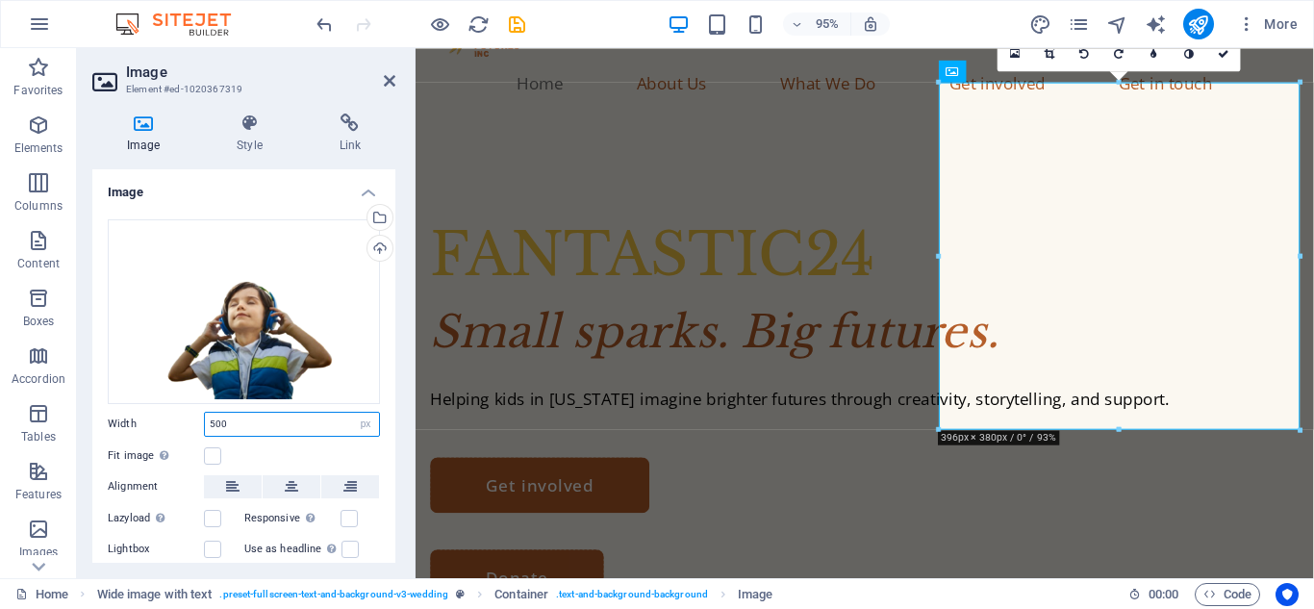
click at [214, 422] on input "500" at bounding box center [292, 424] width 174 height 23
type input "600"
click at [1226, 55] on icon at bounding box center [1224, 53] width 12 height 11
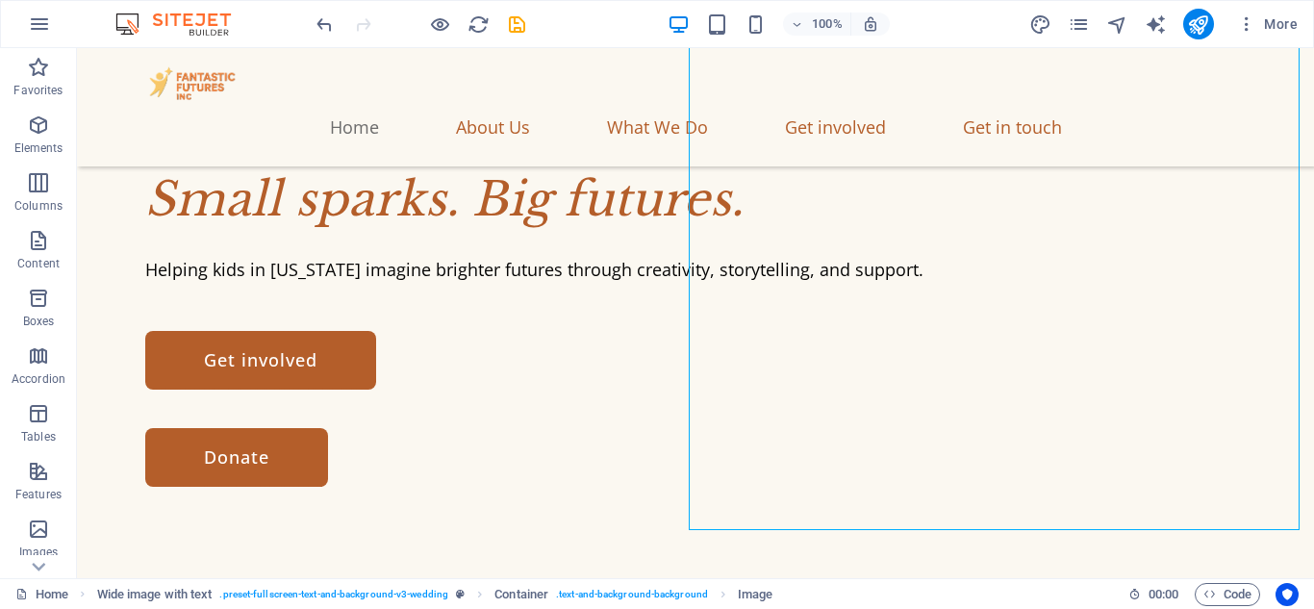
scroll to position [368, 0]
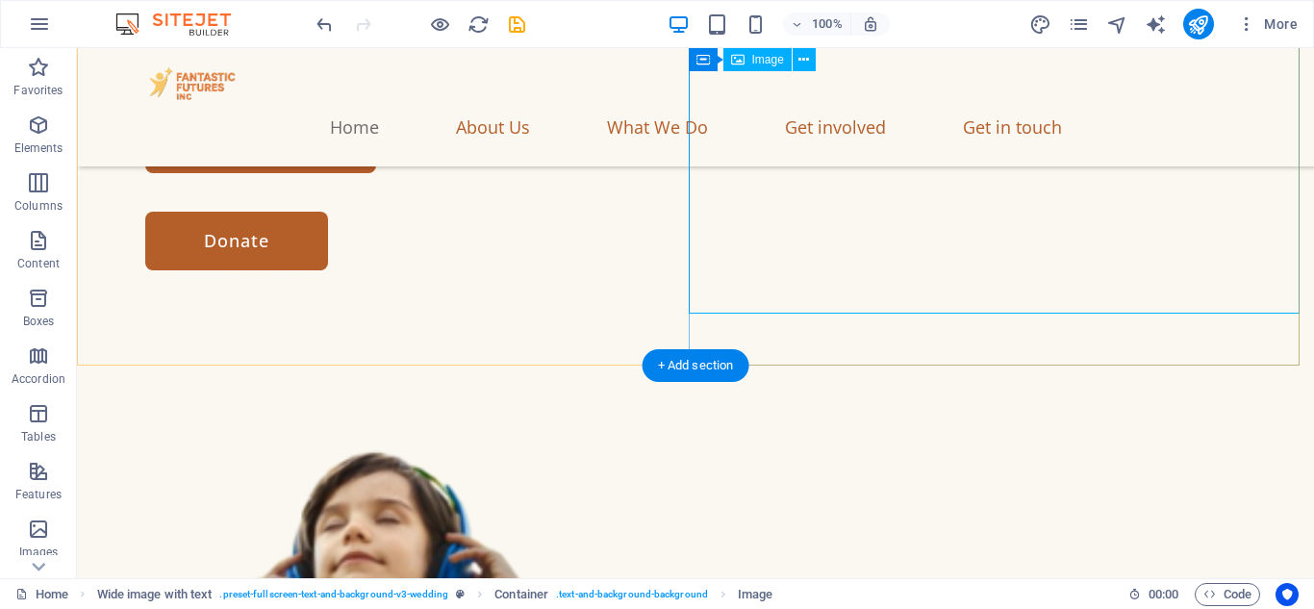
click at [976, 270] on figure at bounding box center [695, 547] width 1237 height 554
click at [961, 270] on figure at bounding box center [695, 547] width 1237 height 554
select select "px"
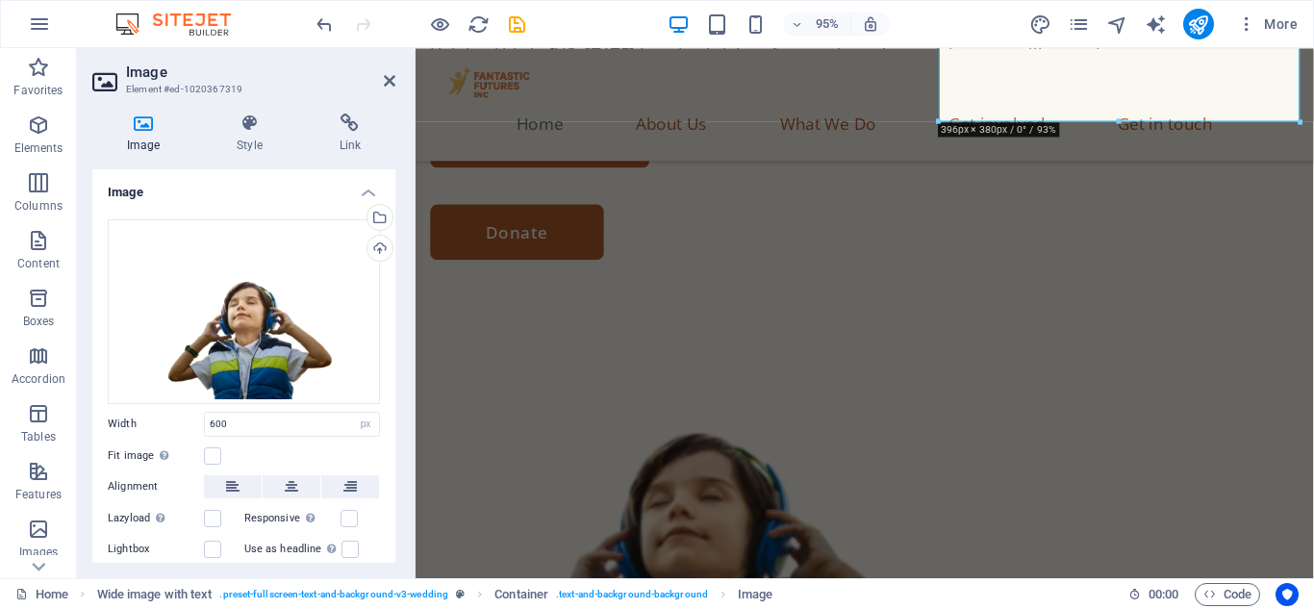
scroll to position [88, 0]
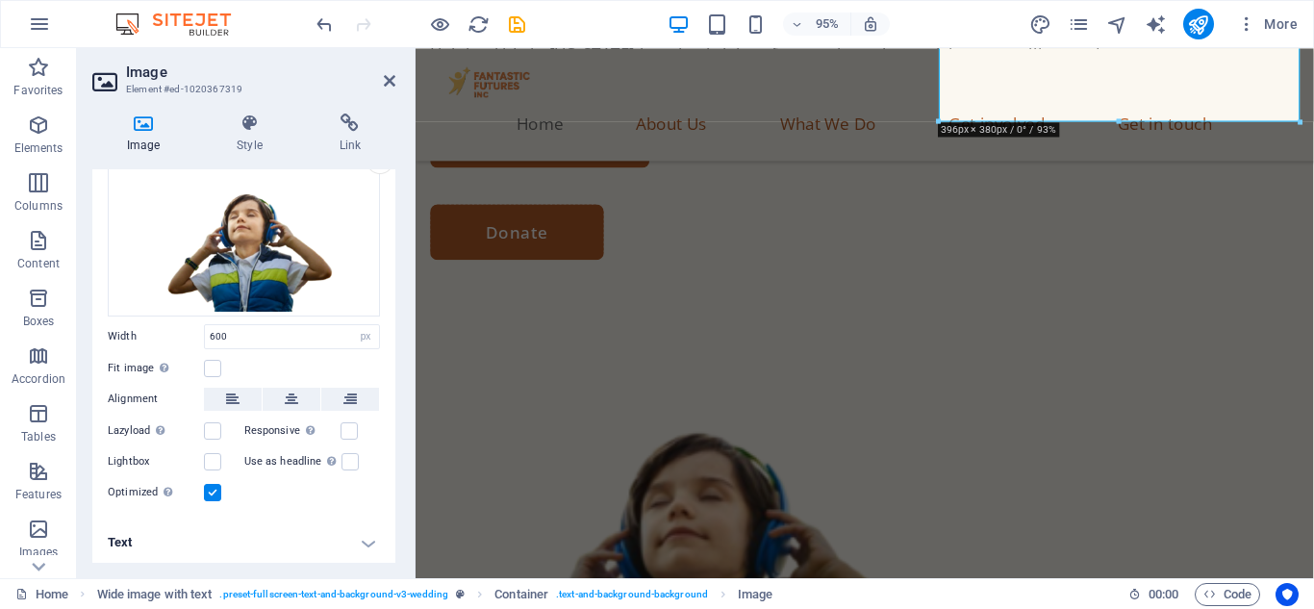
click at [215, 486] on label at bounding box center [212, 492] width 17 height 17
click at [0, 0] on input "Optimized Images are compressed to improve page speed." at bounding box center [0, 0] width 0 height 0
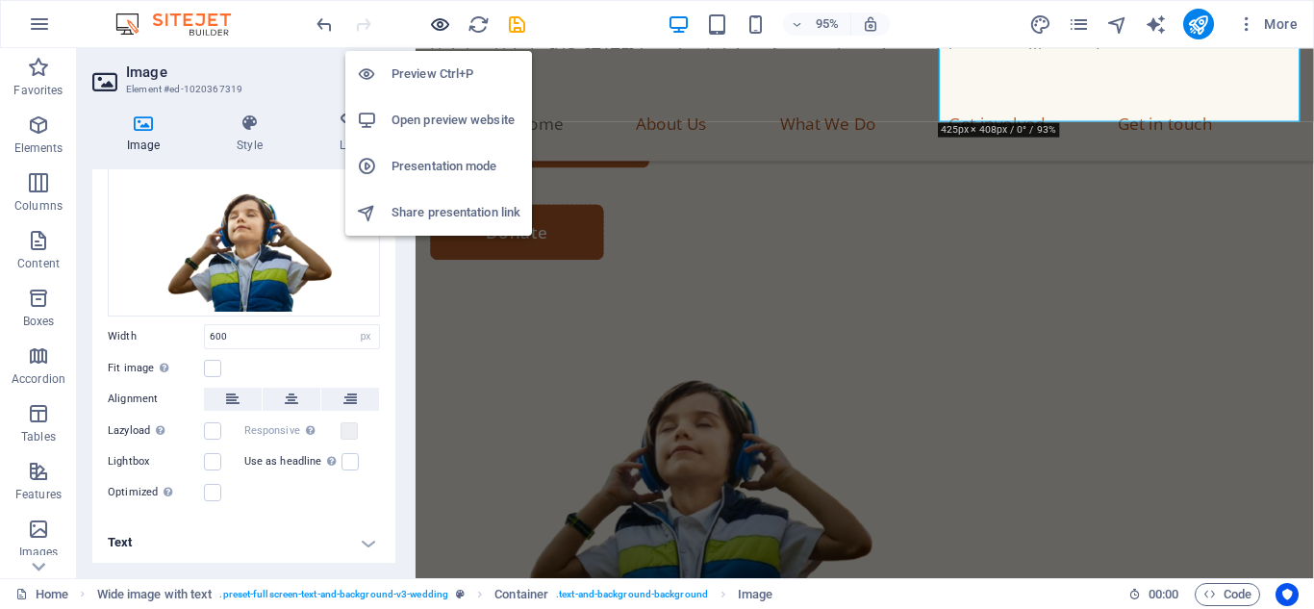
click at [441, 29] on icon "button" at bounding box center [440, 24] width 22 height 22
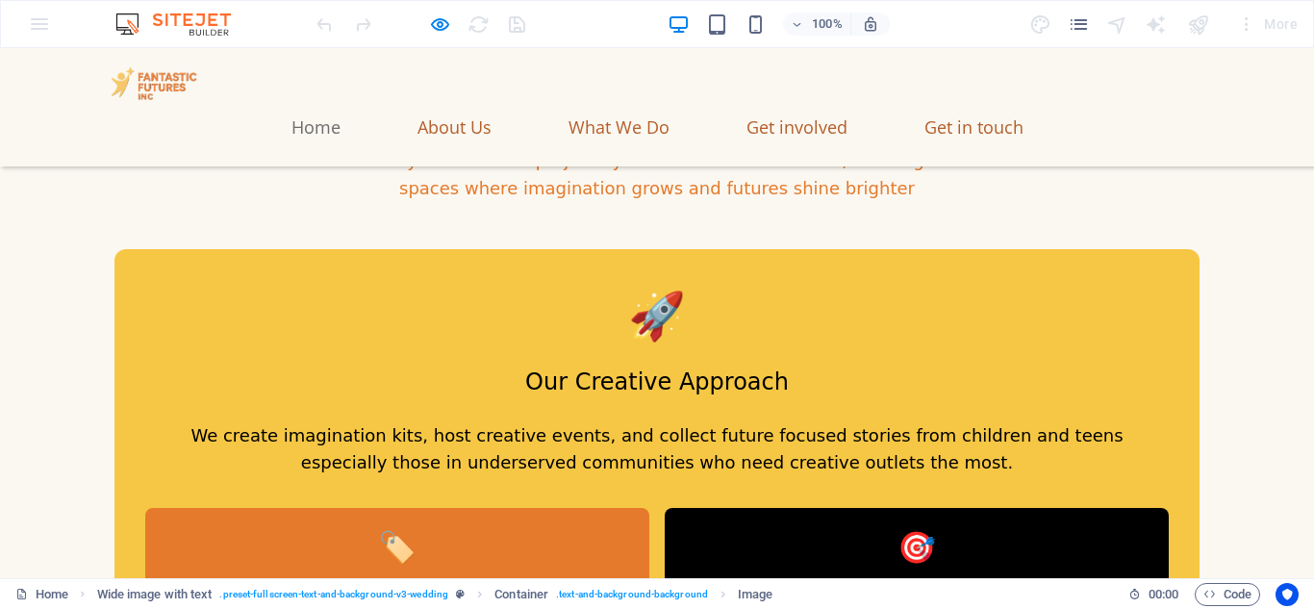
scroll to position [0, 0]
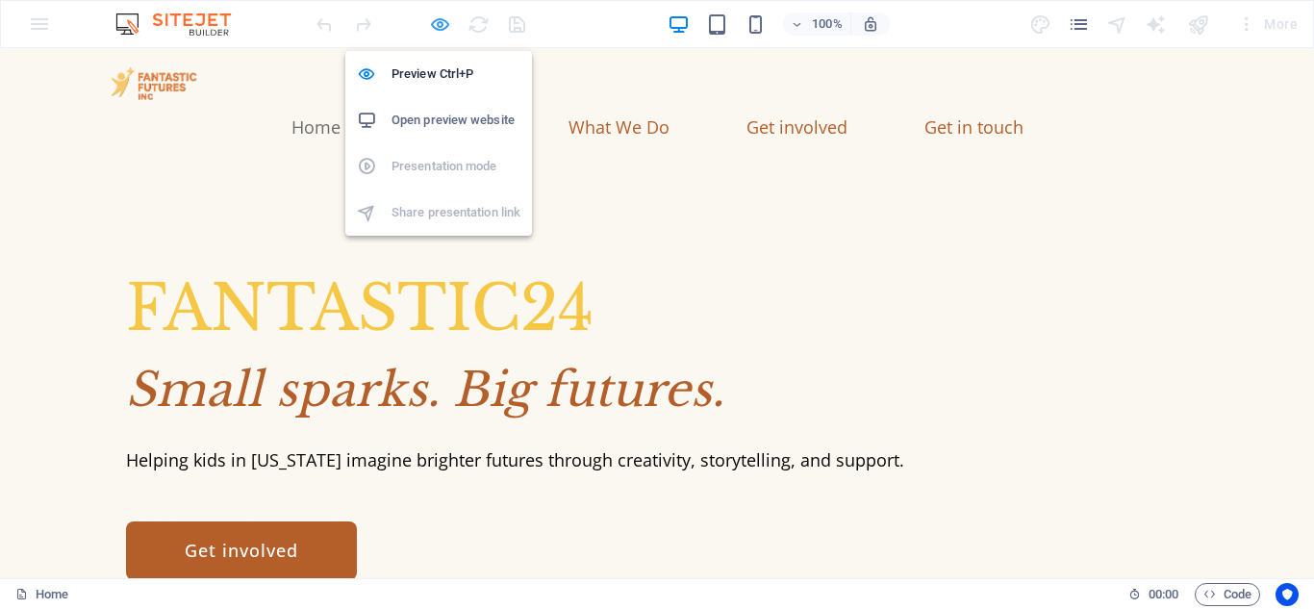
click at [448, 22] on icon "button" at bounding box center [440, 24] width 22 height 22
select select "px"
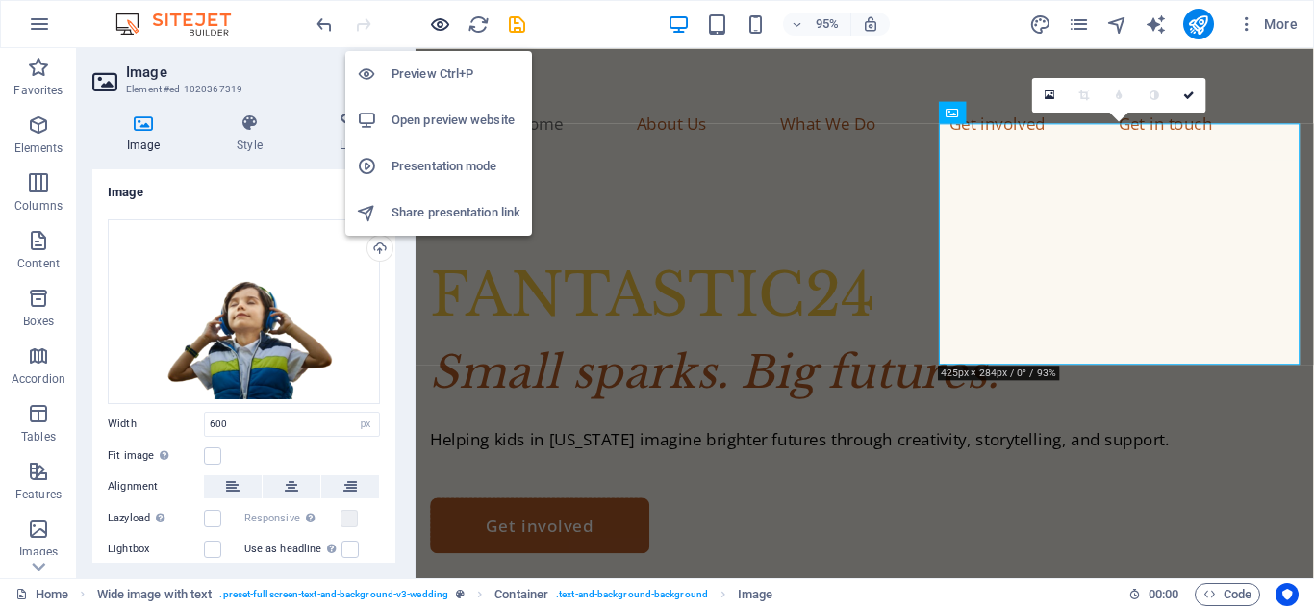
click at [446, 21] on icon "button" at bounding box center [440, 24] width 22 height 22
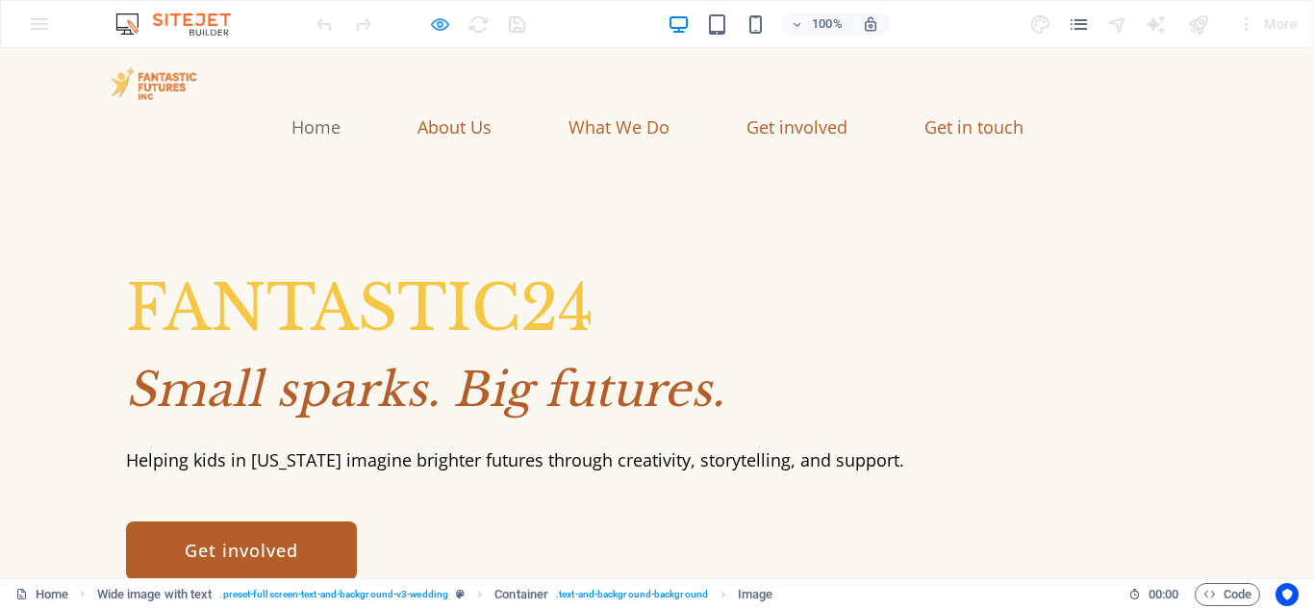
click at [444, 28] on icon "button" at bounding box center [440, 24] width 22 height 22
select select "px"
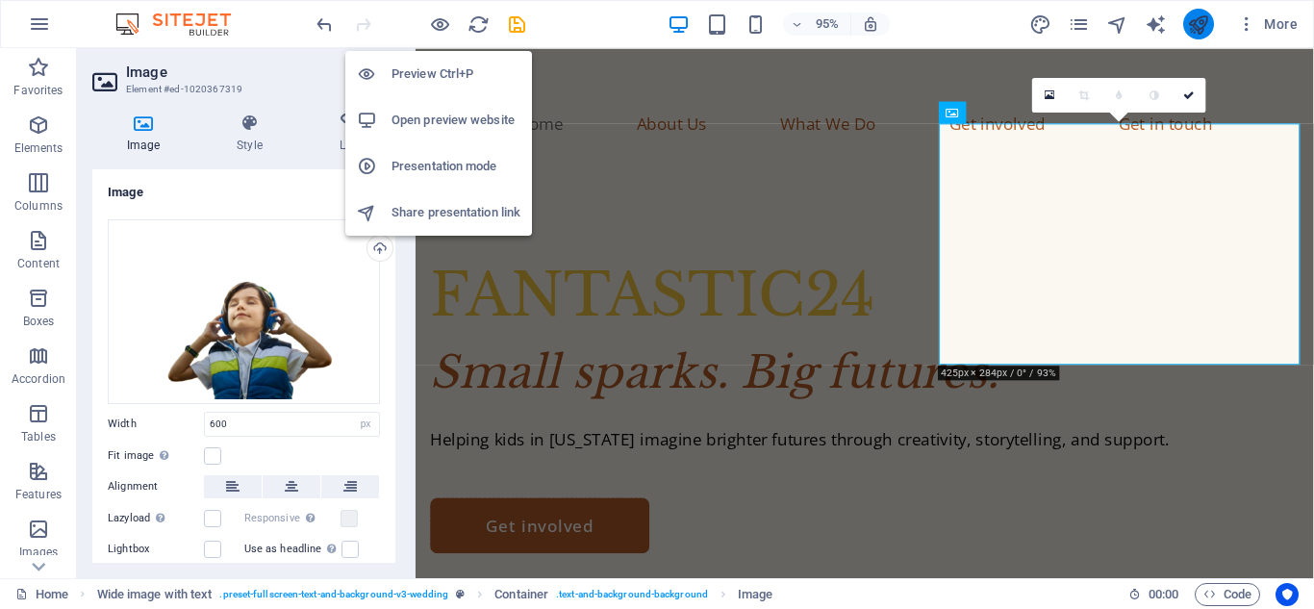
click at [1201, 16] on icon "publish" at bounding box center [1198, 24] width 22 height 22
select select "px"
